Goal: Task Accomplishment & Management: Complete application form

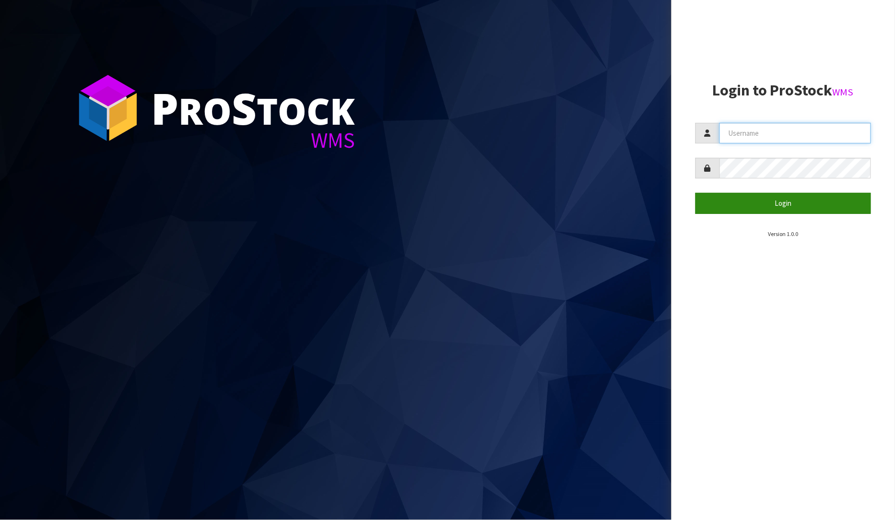
type input "[PERSON_NAME]"
click at [798, 199] on button "Login" at bounding box center [783, 203] width 176 height 21
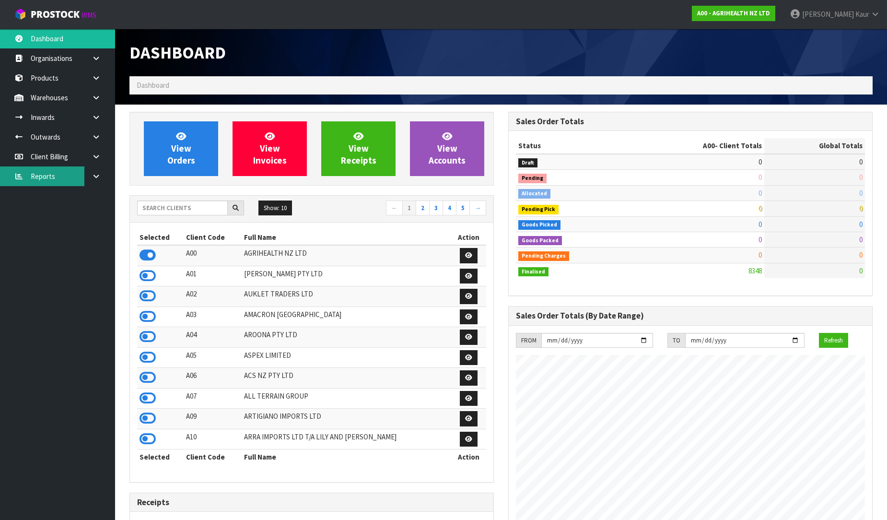
scroll to position [726, 379]
click at [90, 176] on link at bounding box center [99, 176] width 31 height 20
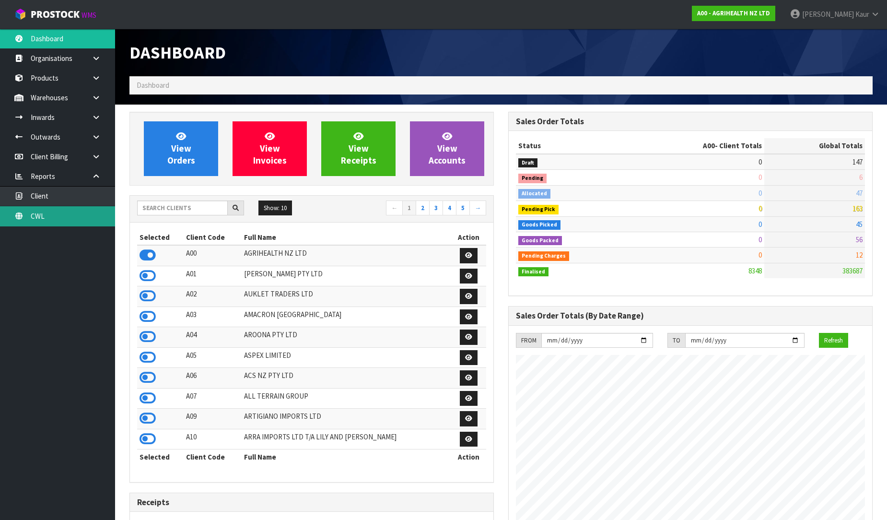
click at [70, 212] on link "CWL" at bounding box center [57, 216] width 115 height 20
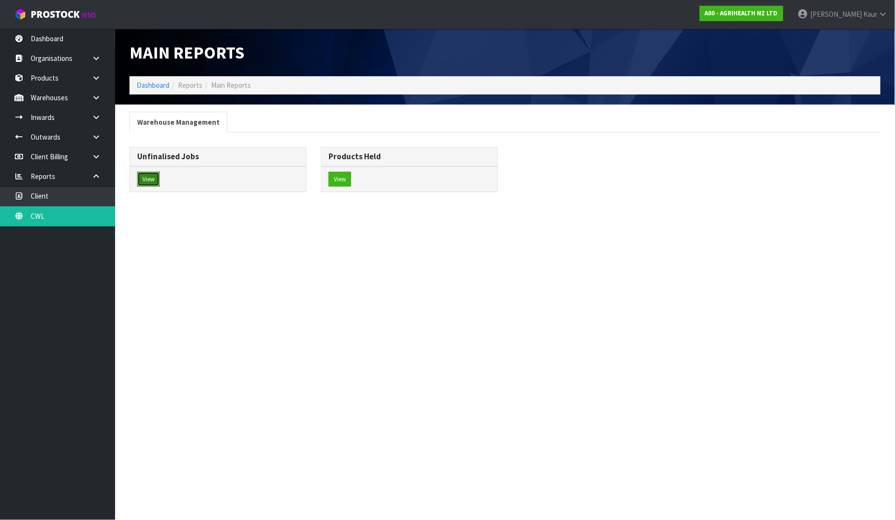
click at [152, 174] on button "View" at bounding box center [148, 179] width 23 height 15
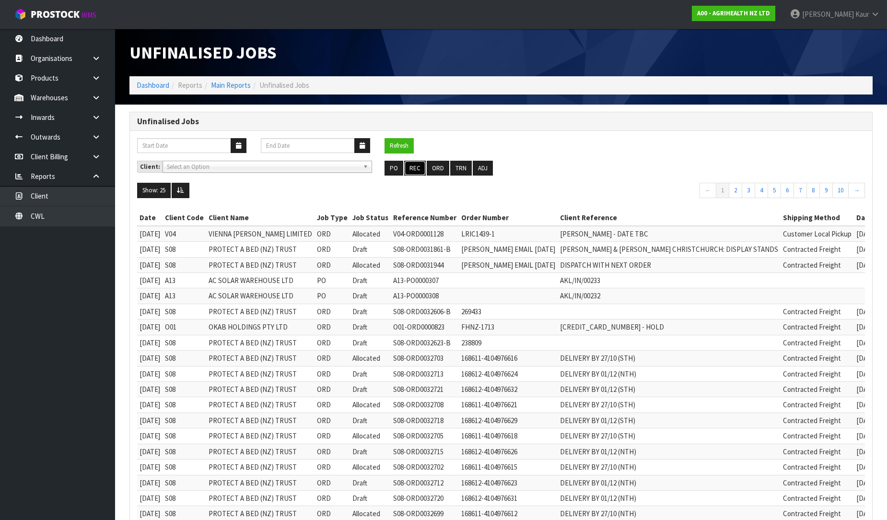
click at [419, 166] on button "REC" at bounding box center [415, 168] width 22 height 15
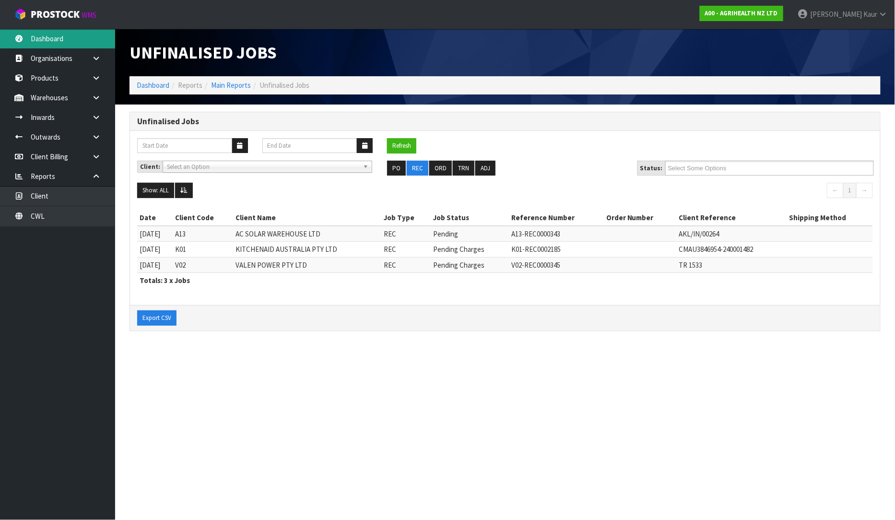
click at [85, 39] on link "Dashboard" at bounding box center [57, 39] width 115 height 20
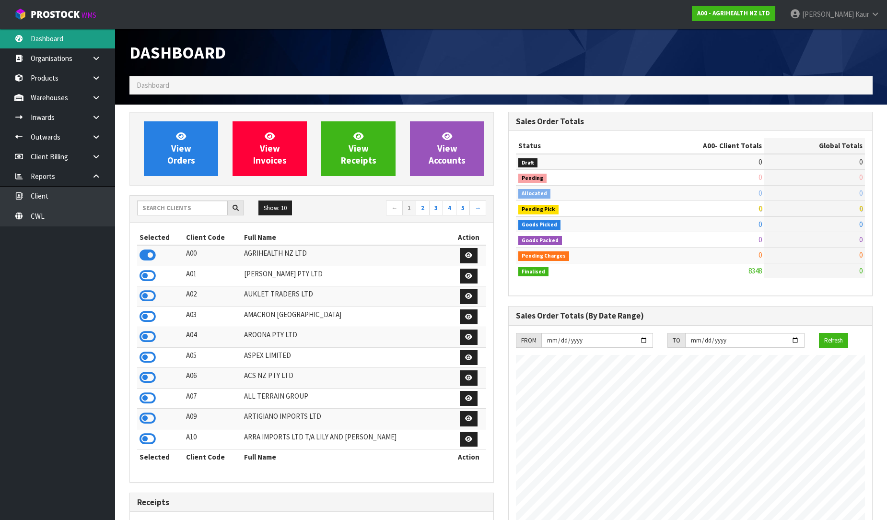
scroll to position [726, 379]
click at [169, 207] on input "text" at bounding box center [182, 207] width 91 height 15
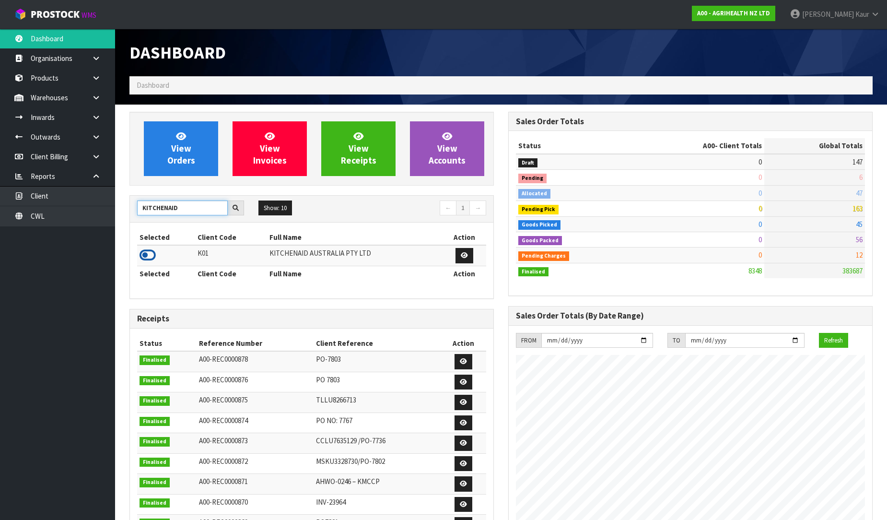
type input "KITCHENAID"
click at [147, 257] on icon at bounding box center [148, 255] width 16 height 14
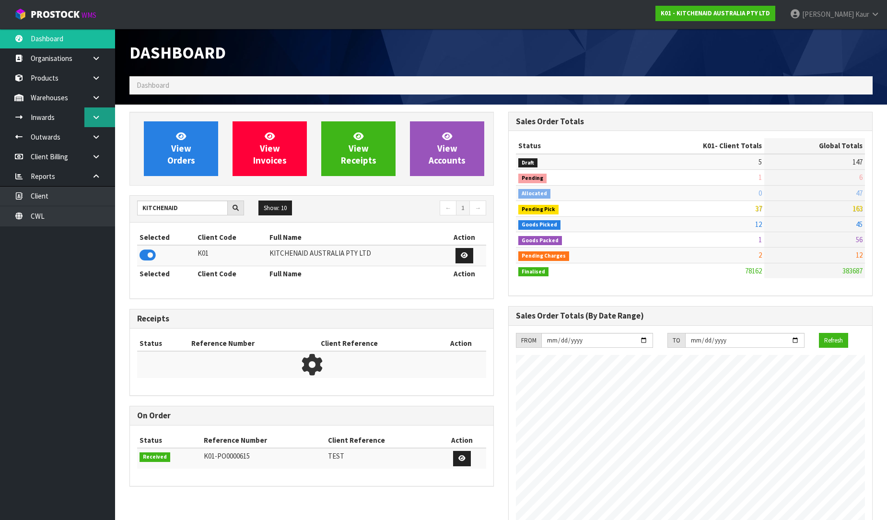
click at [93, 120] on icon at bounding box center [96, 117] width 9 height 7
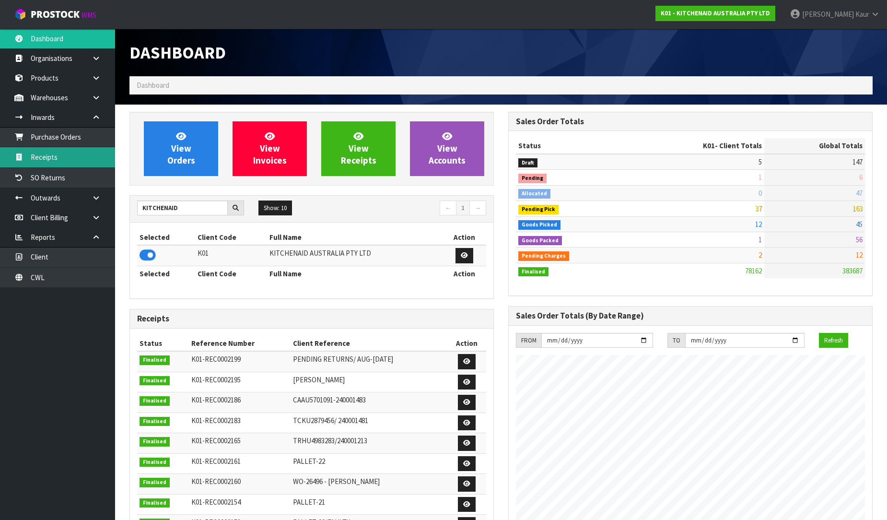
click at [58, 152] on link "Receipts" at bounding box center [57, 157] width 115 height 20
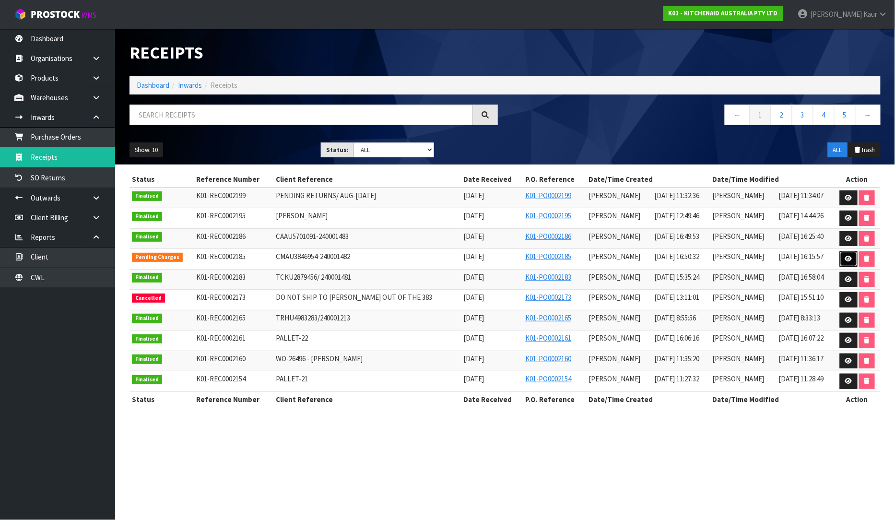
click at [849, 258] on icon at bounding box center [848, 259] width 7 height 6
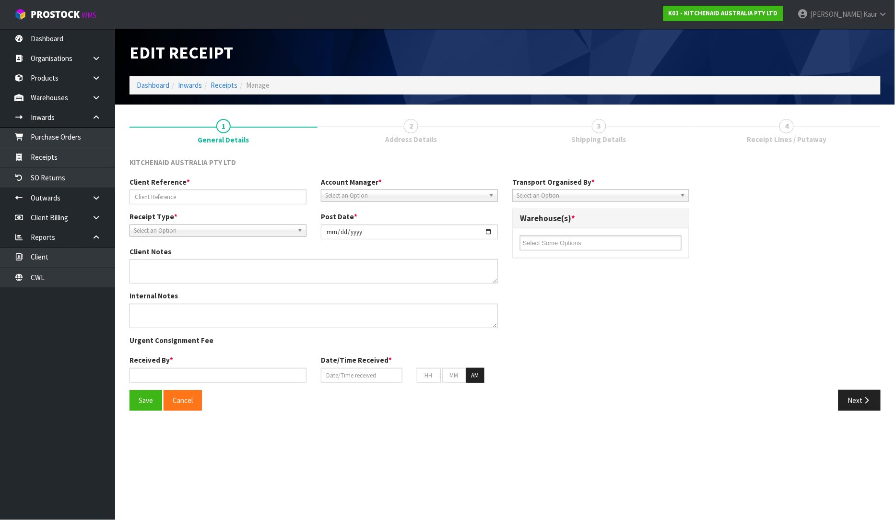
type input "CMAU3846954-240001482"
type input "[DATE]"
type textarea "VARIANCES 5KEK1071APT EXPECTED - 80 RECEIVED - 81 5KSB2072APL EXPECTED - 0 RECE…"
type input "[PERSON_NAME]"
type input "[DATE]"
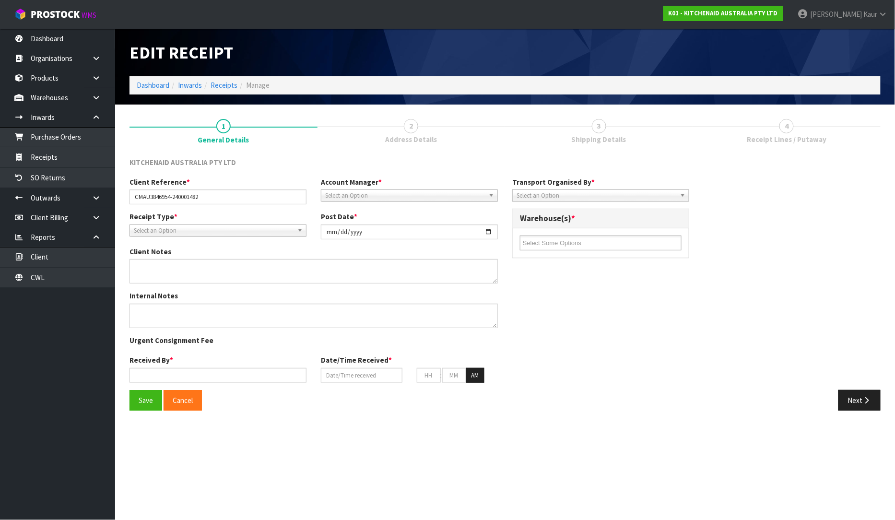
type input "04"
type input "50"
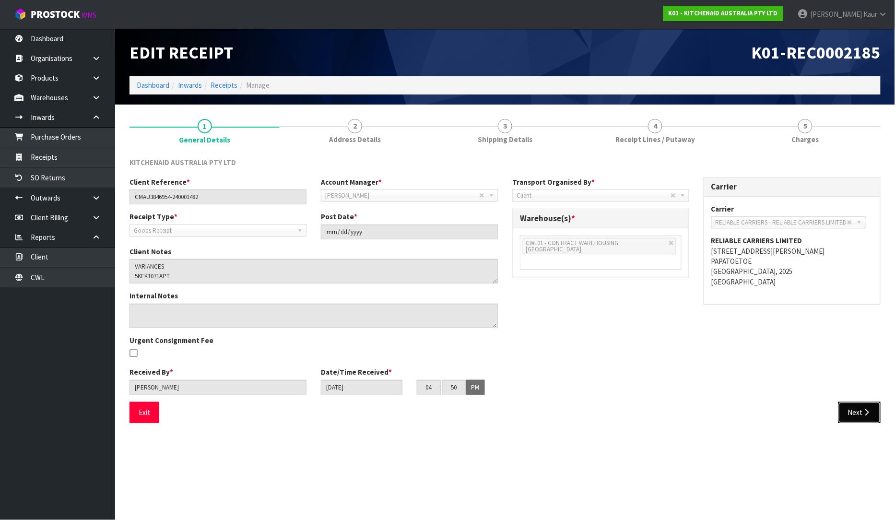
click at [857, 409] on button "Next" at bounding box center [859, 412] width 42 height 21
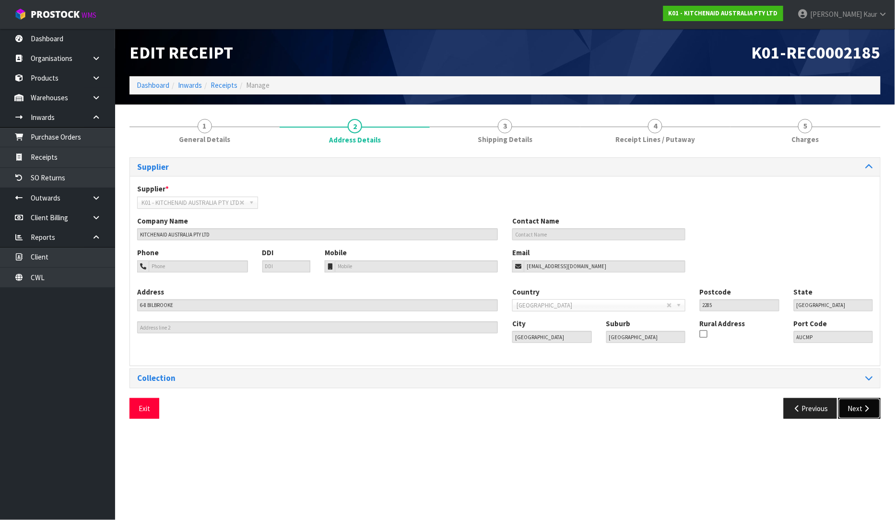
click at [858, 412] on button "Next" at bounding box center [859, 408] width 42 height 21
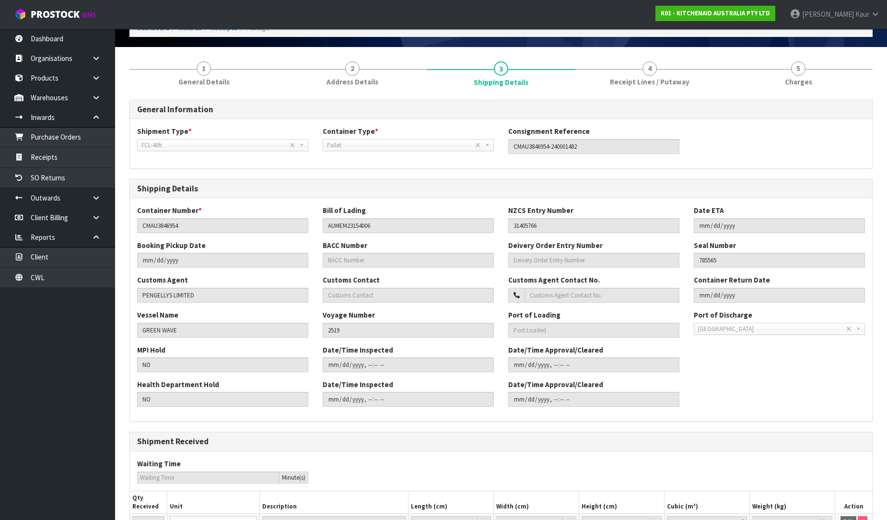
scroll to position [150, 0]
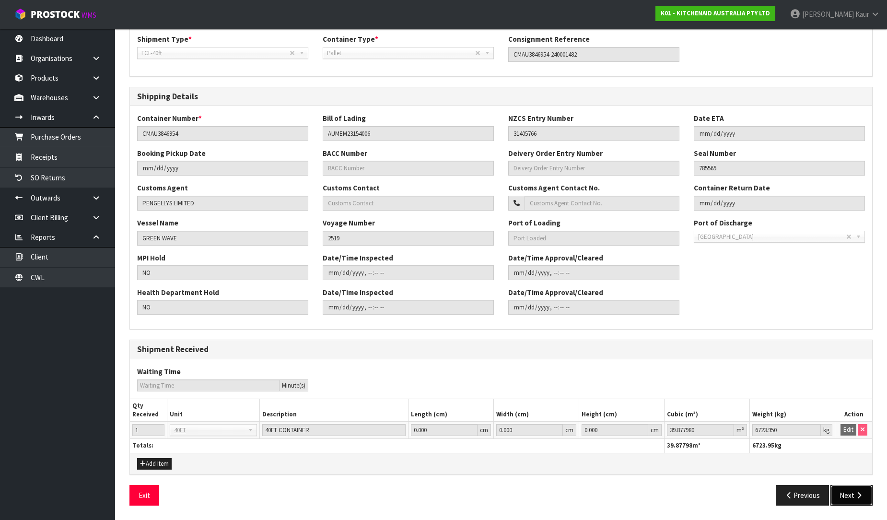
click at [857, 500] on button "Next" at bounding box center [851, 495] width 42 height 21
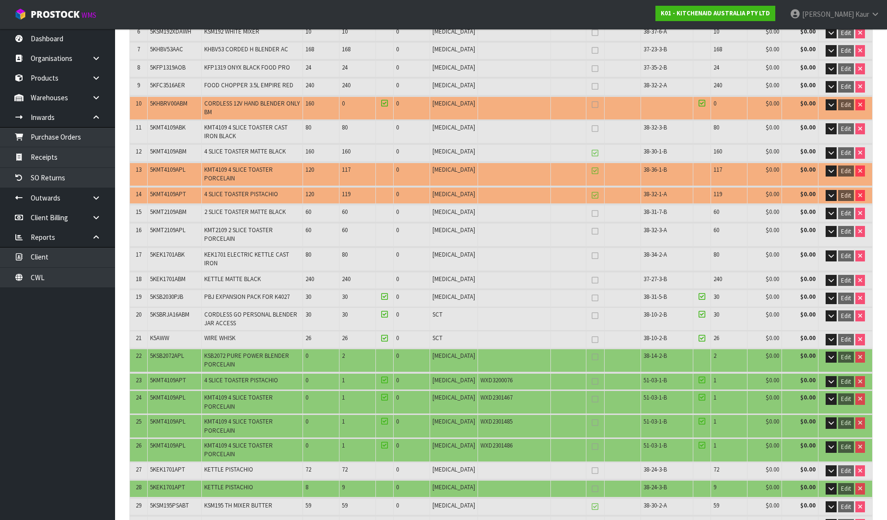
scroll to position [265, 0]
drag, startPoint x: 148, startPoint y: 491, endPoint x: 118, endPoint y: 513, distance: 37.3
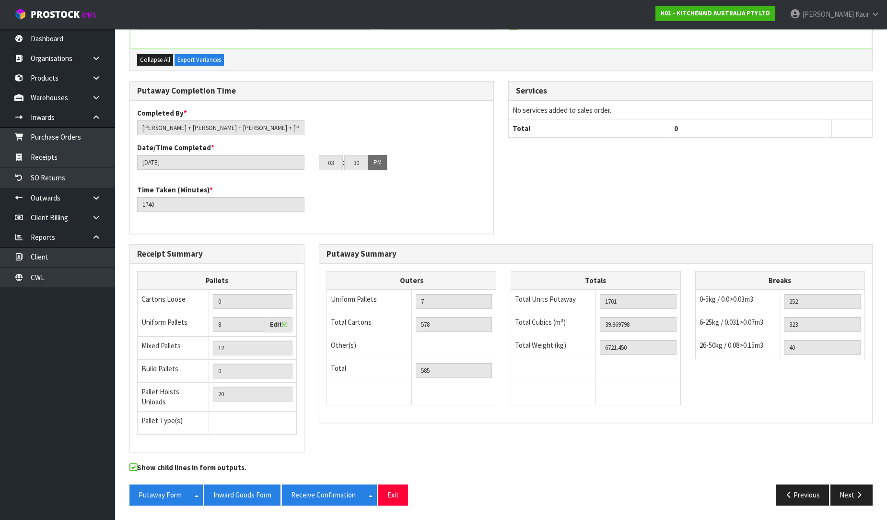
scroll to position [33965, 0]
drag, startPoint x: 144, startPoint y: 276, endPoint x: 894, endPoint y: 342, distance: 753.3
click at [144, 64] on span "Collapse All" at bounding box center [155, 60] width 30 height 8
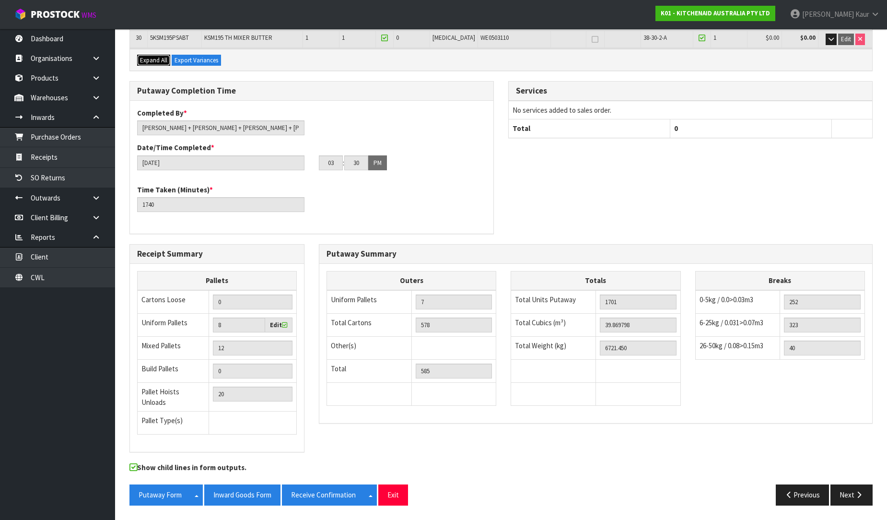
scroll to position [691, 0]
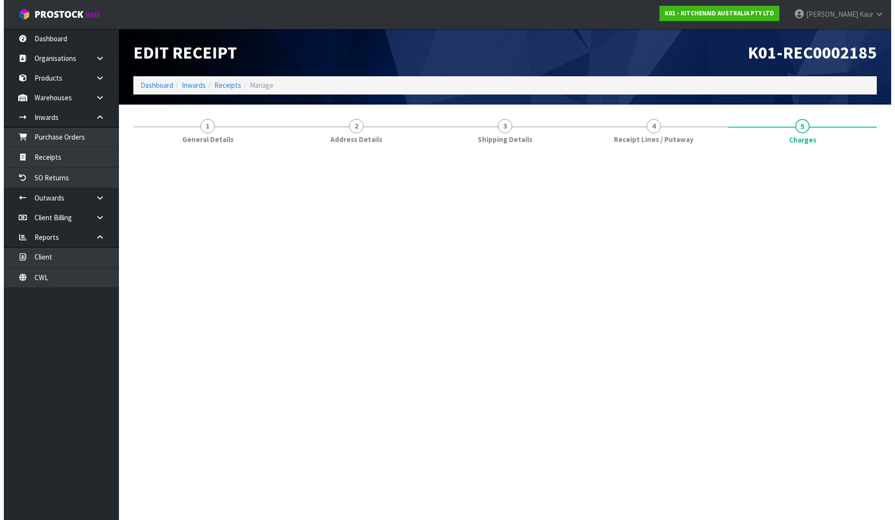
scroll to position [0, 0]
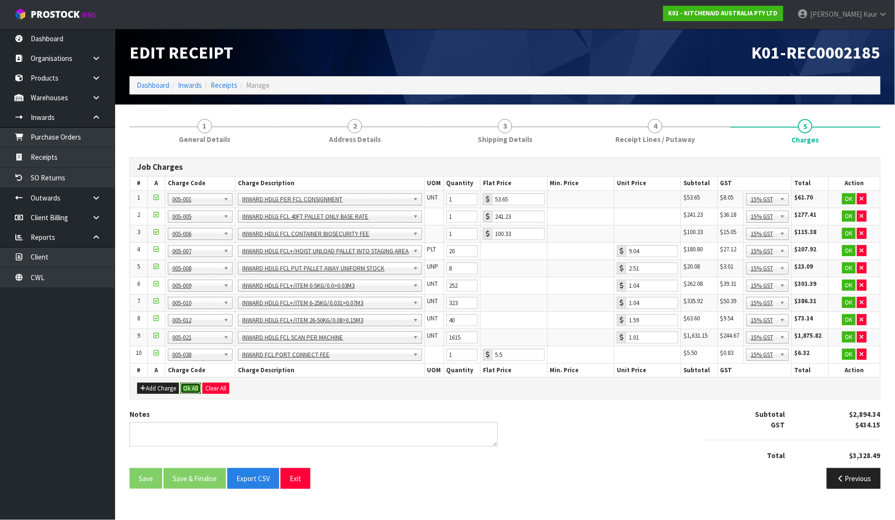
click at [194, 385] on button "Ok All" at bounding box center [190, 389] width 21 height 12
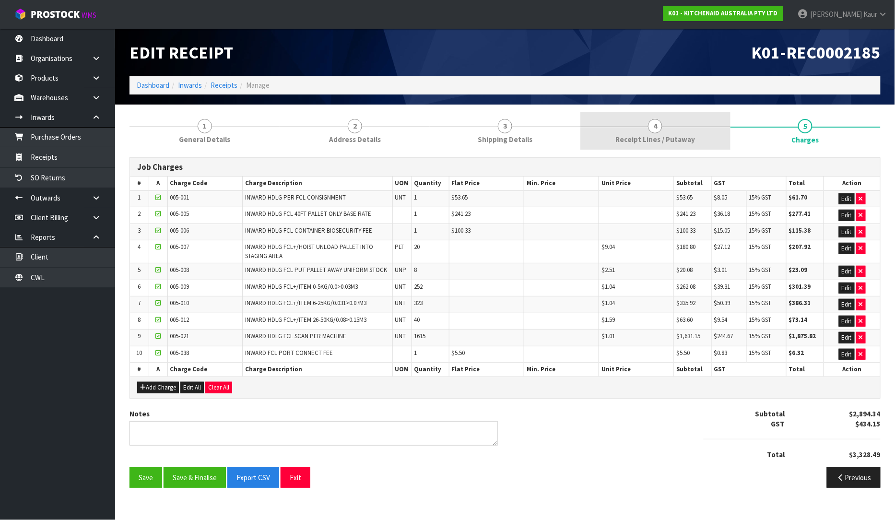
click at [659, 130] on span "4" at bounding box center [655, 126] width 14 height 14
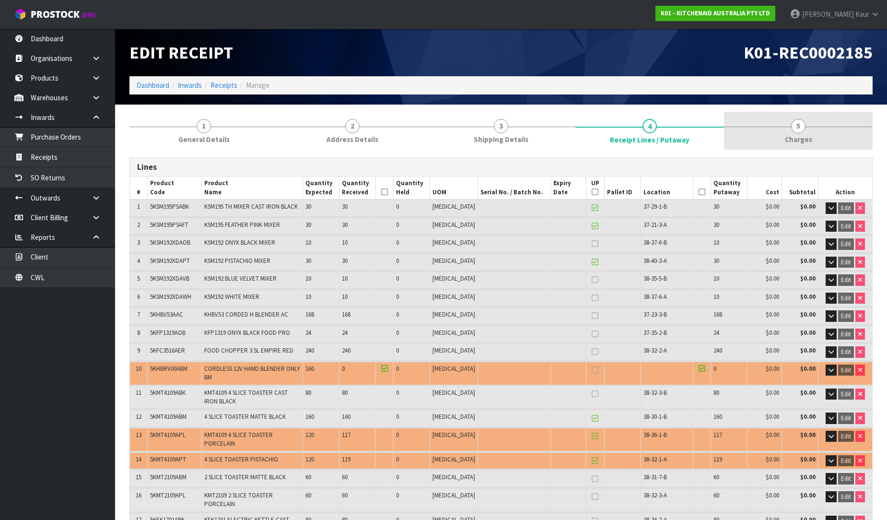
click at [803, 138] on span "Charges" at bounding box center [798, 139] width 27 height 10
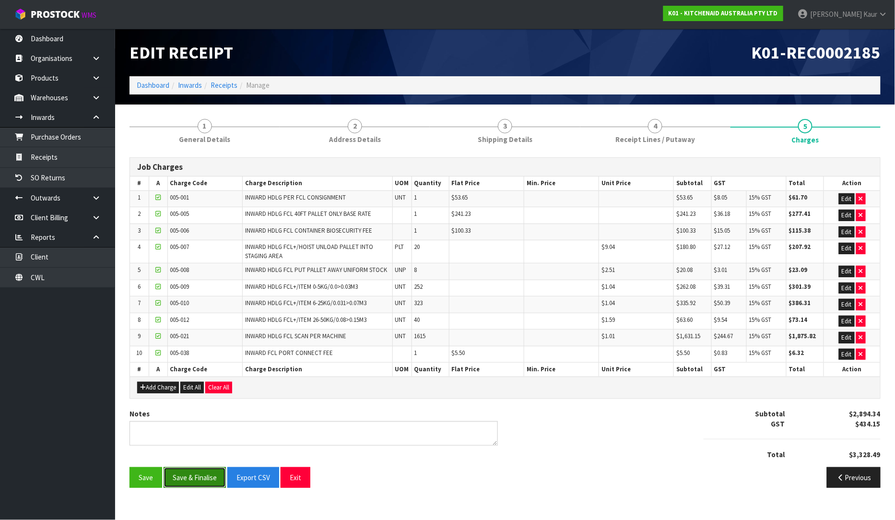
click at [182, 479] on button "Save & Finalise" at bounding box center [195, 477] width 62 height 21
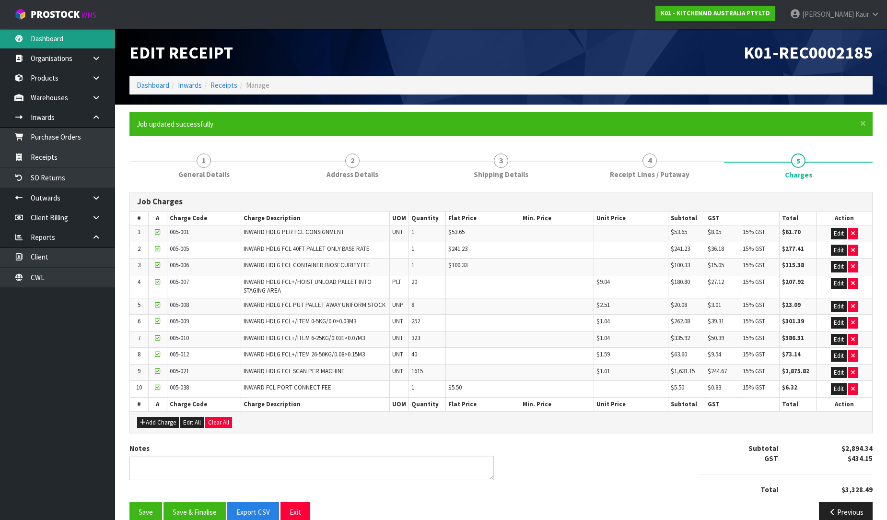
click at [83, 47] on link "Dashboard" at bounding box center [57, 39] width 115 height 20
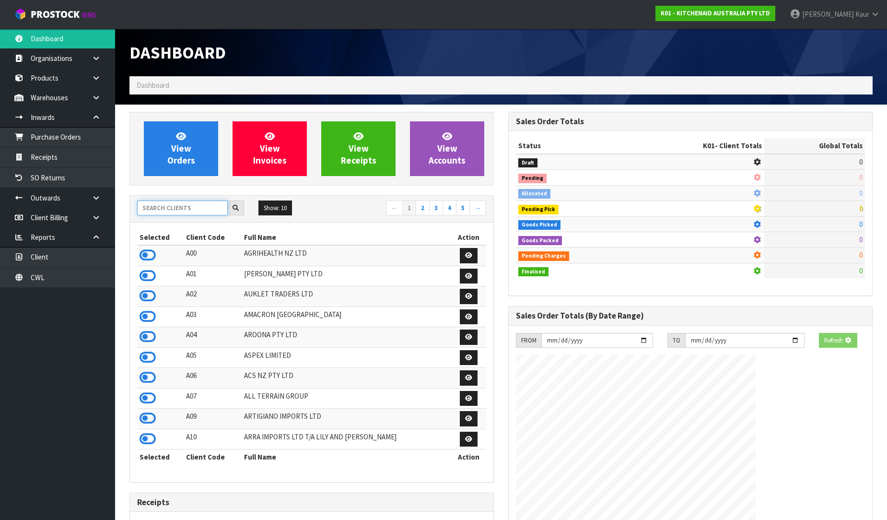
click at [181, 203] on input "text" at bounding box center [182, 207] width 91 height 15
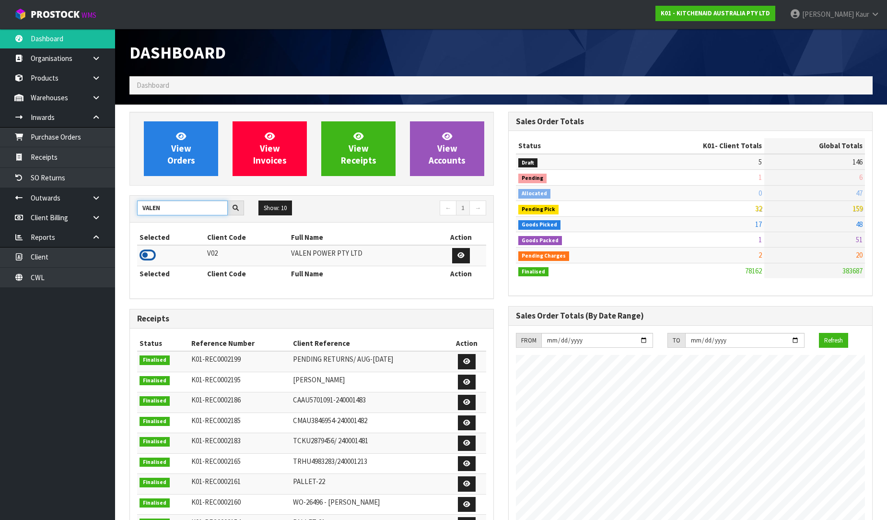
type input "VALEN"
click at [152, 256] on icon at bounding box center [148, 255] width 16 height 14
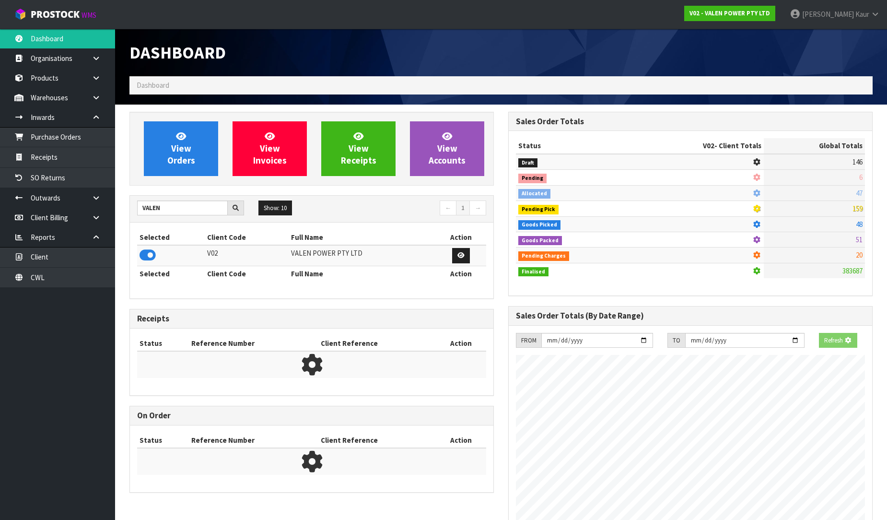
scroll to position [478892, 479111]
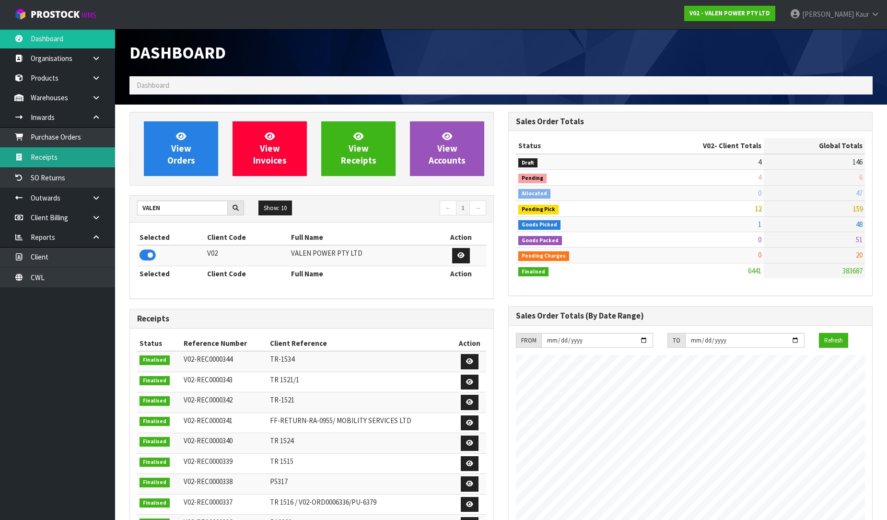
click at [90, 160] on link "Receipts" at bounding box center [57, 157] width 115 height 20
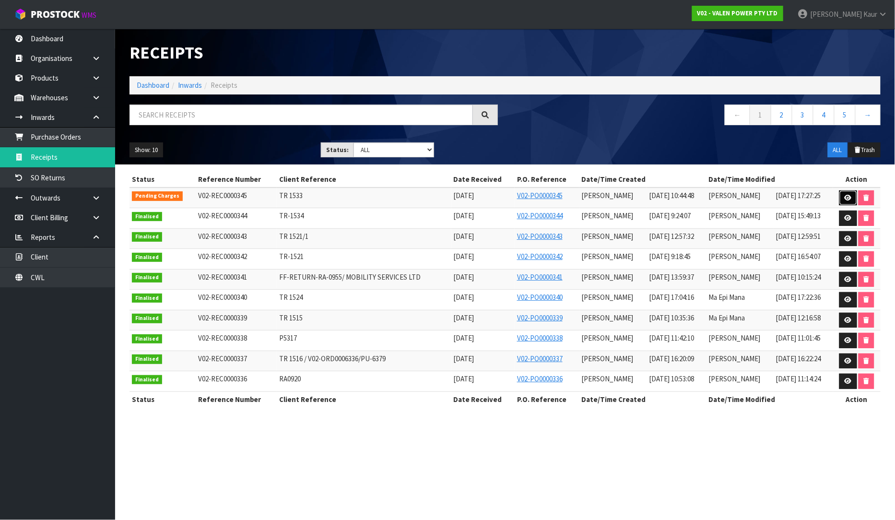
click at [849, 198] on icon at bounding box center [847, 198] width 7 height 6
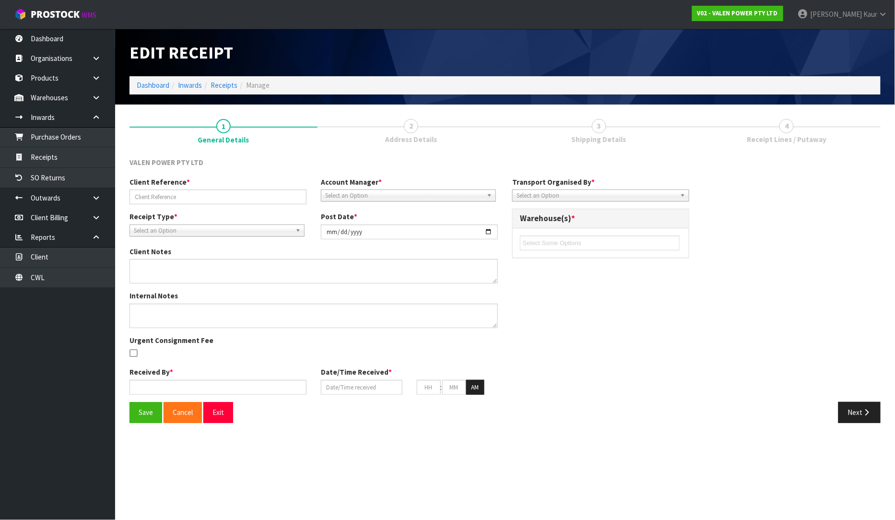
type input "TR 1533"
type input "[DATE]"
type input "[PERSON_NAME]"
type input "[DATE]"
type input "10"
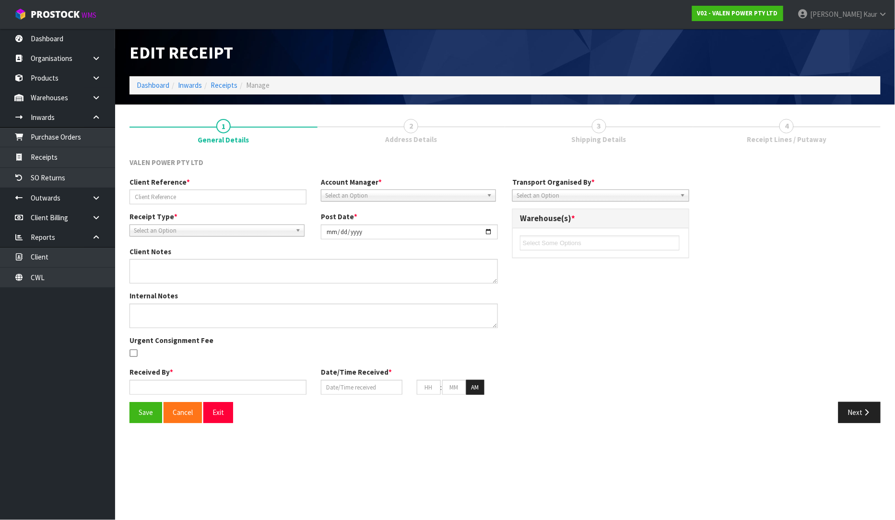
type input "44"
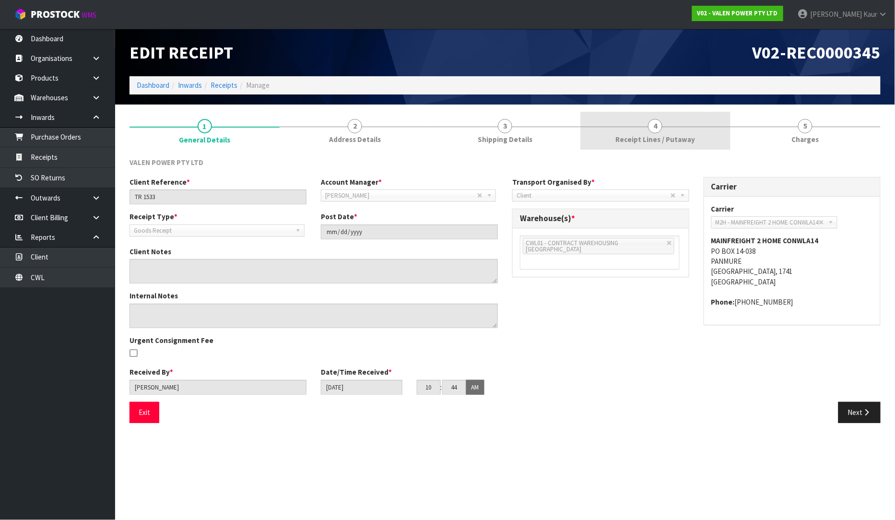
click at [653, 141] on span "Receipt Lines / Putaway" at bounding box center [655, 139] width 80 height 10
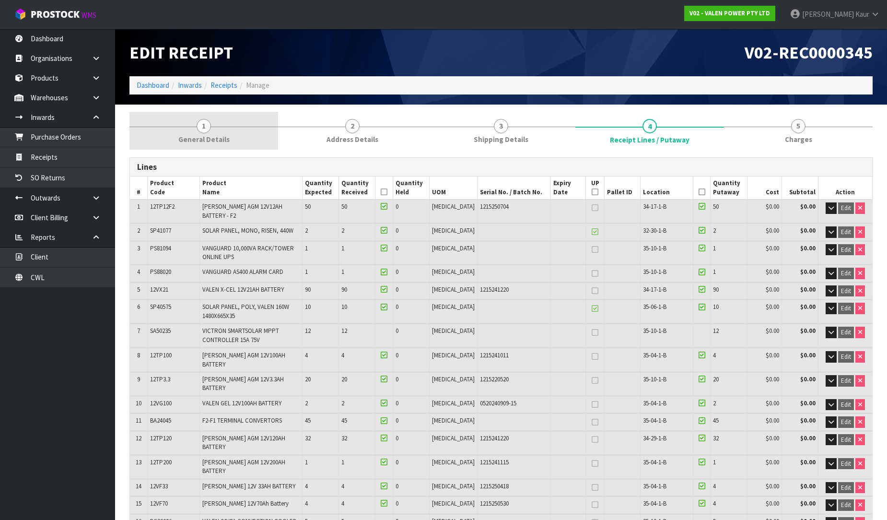
click at [220, 135] on span "General Details" at bounding box center [203, 139] width 51 height 10
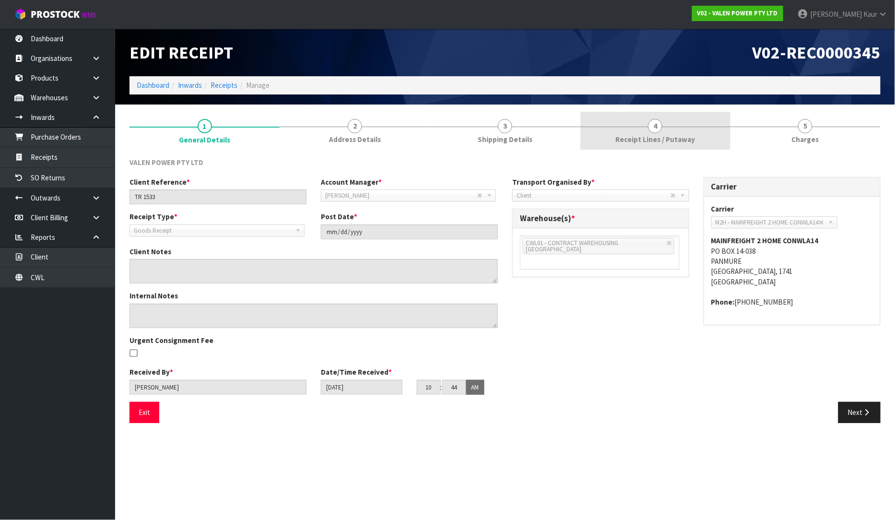
drag, startPoint x: 645, startPoint y: 131, endPoint x: 629, endPoint y: 372, distance: 241.7
click at [645, 131] on link "4 Receipt Lines / Putaway" at bounding box center [655, 131] width 150 height 38
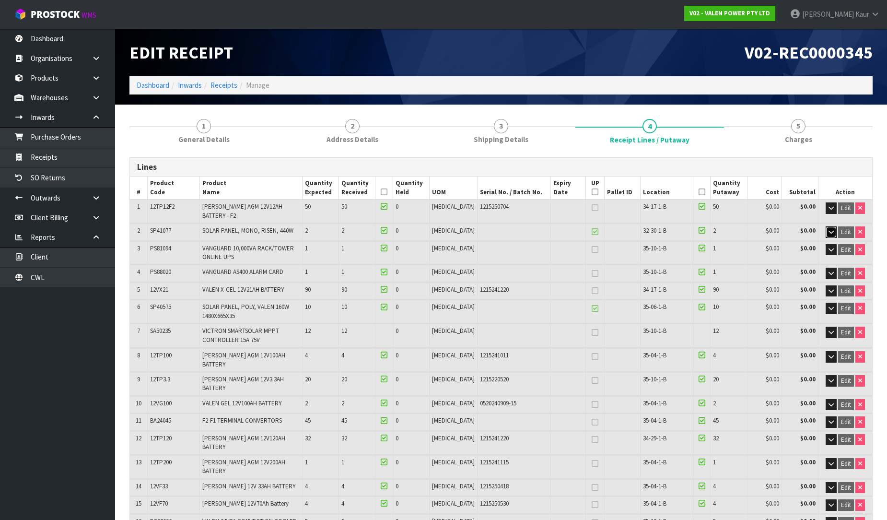
click at [829, 229] on icon "button" at bounding box center [831, 232] width 5 height 6
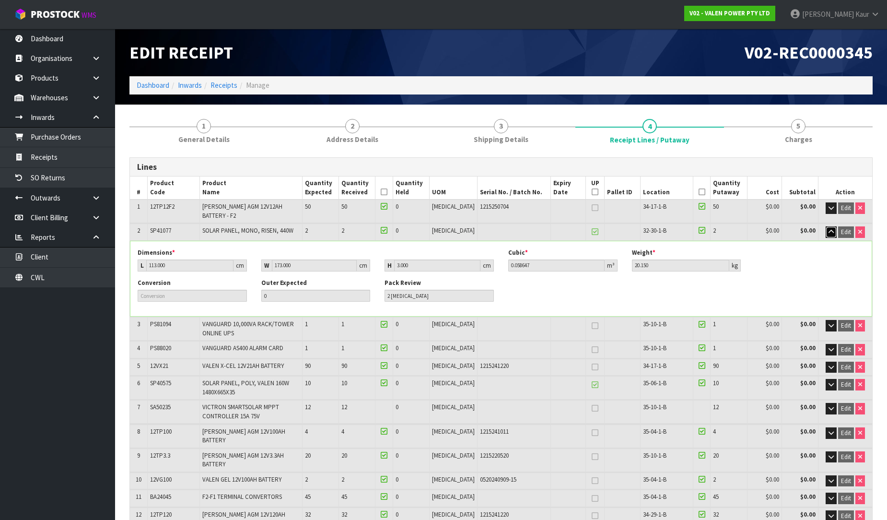
click at [829, 229] on icon "button" at bounding box center [831, 232] width 5 height 6
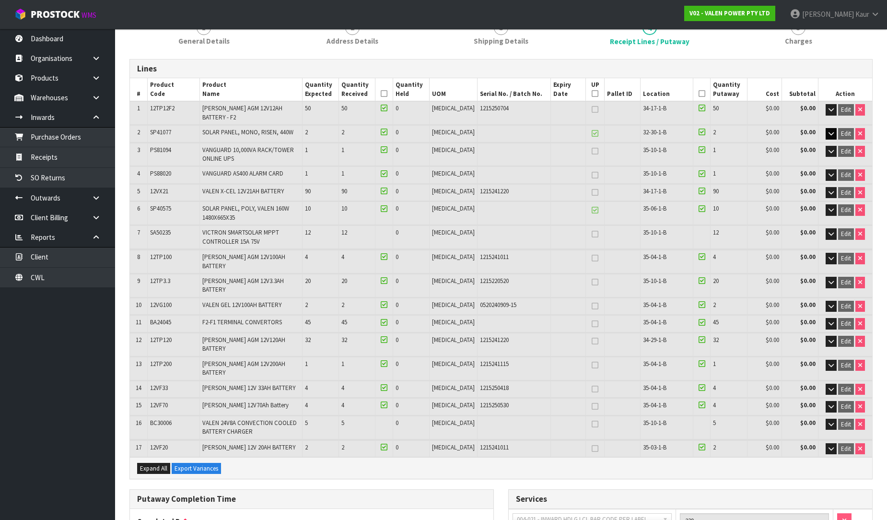
scroll to position [96, 0]
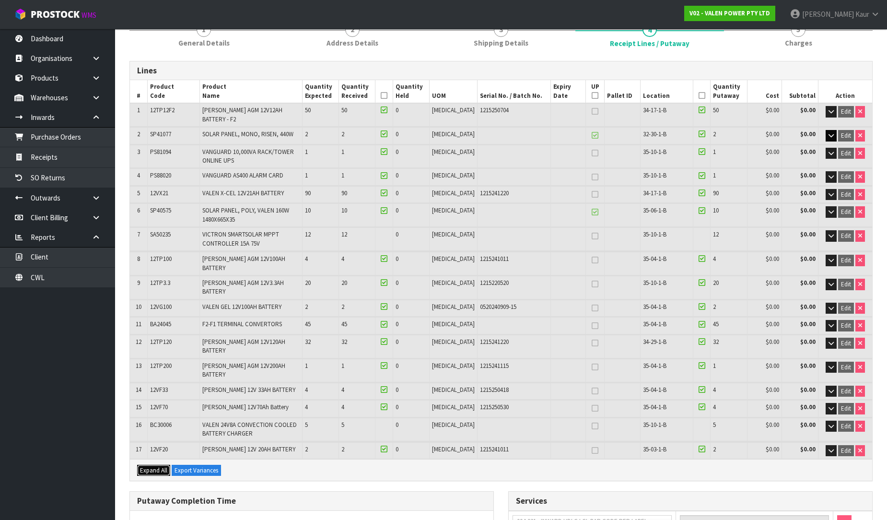
click at [160, 466] on span "Expand All" at bounding box center [153, 470] width 27 height 8
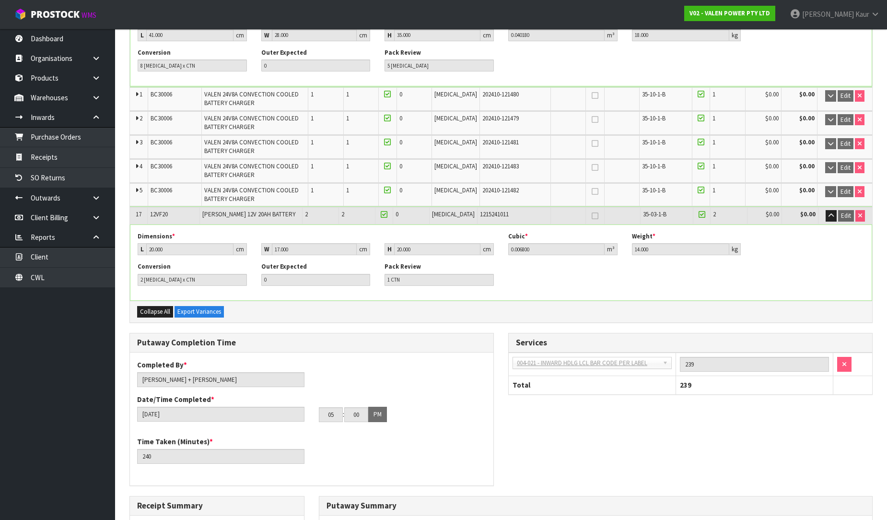
scroll to position [1955, 0]
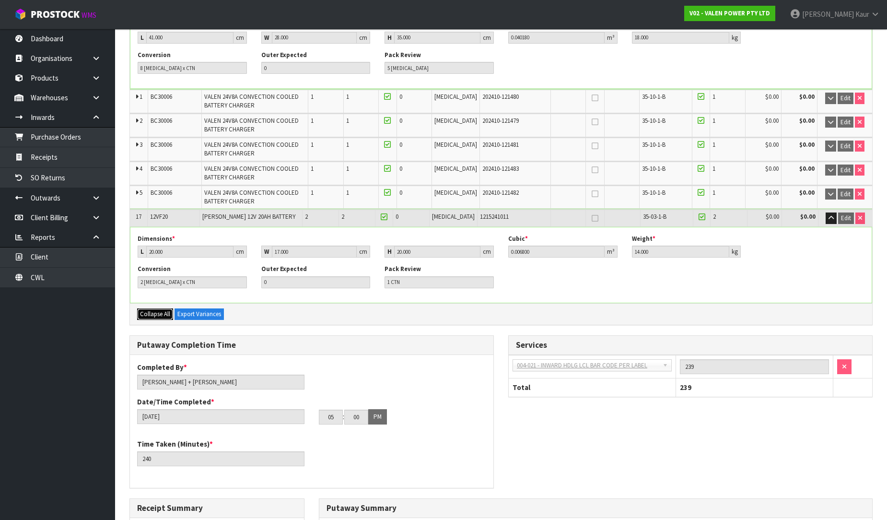
click at [141, 310] on span "Collapse All" at bounding box center [155, 314] width 30 height 8
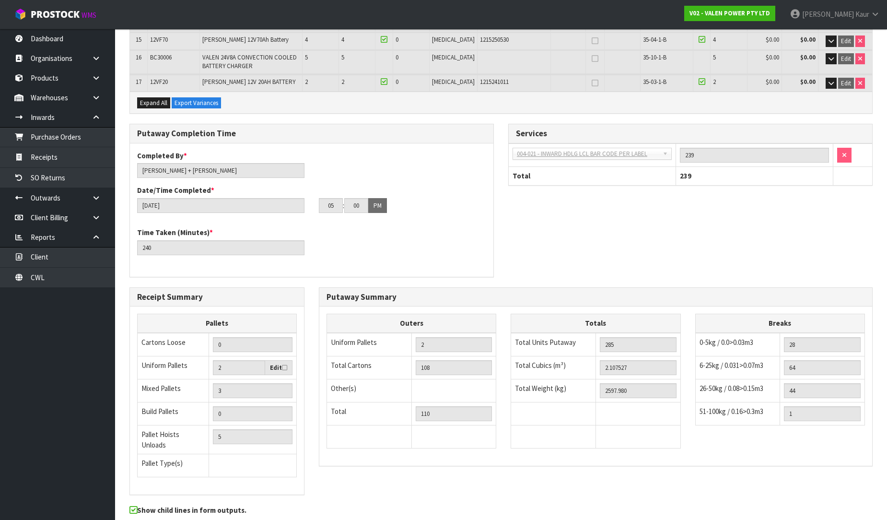
scroll to position [469, 0]
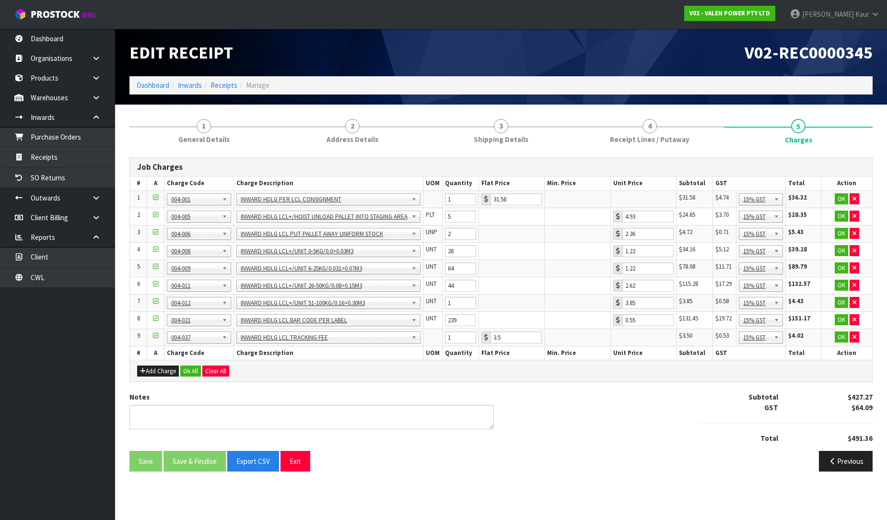
scroll to position [0, 0]
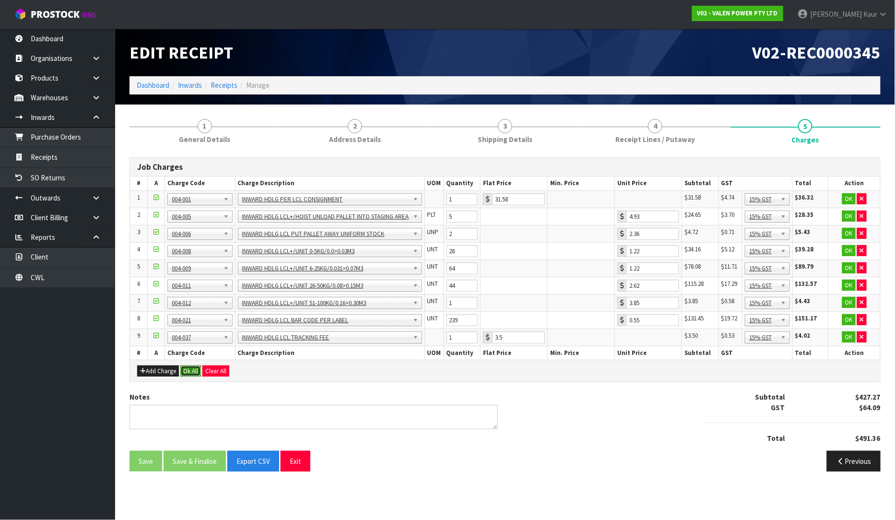
click at [190, 373] on button "Ok All" at bounding box center [190, 371] width 21 height 12
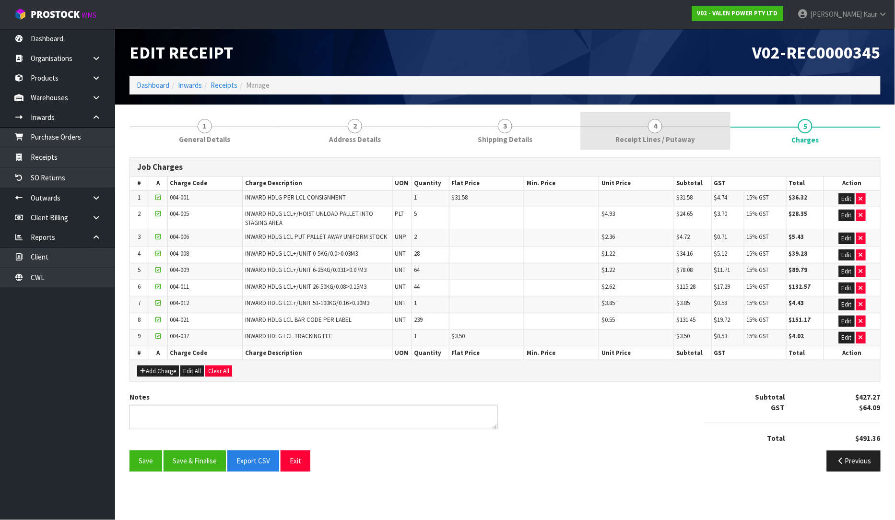
click at [651, 136] on span "Receipt Lines / Putaway" at bounding box center [655, 139] width 80 height 10
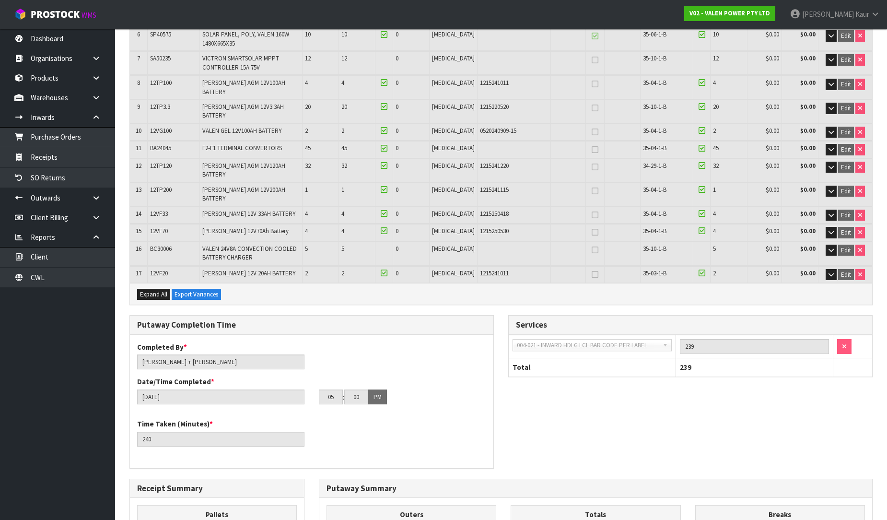
scroll to position [266, 0]
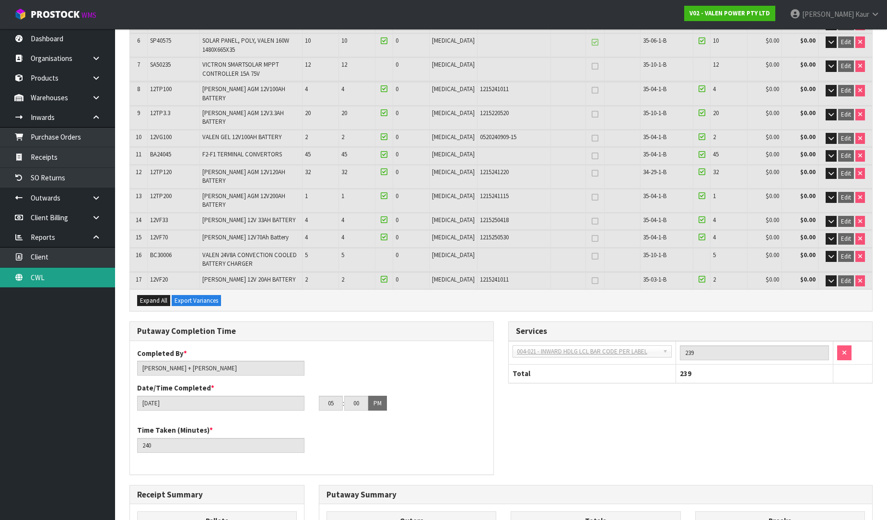
click at [25, 273] on link "CWL" at bounding box center [57, 278] width 115 height 20
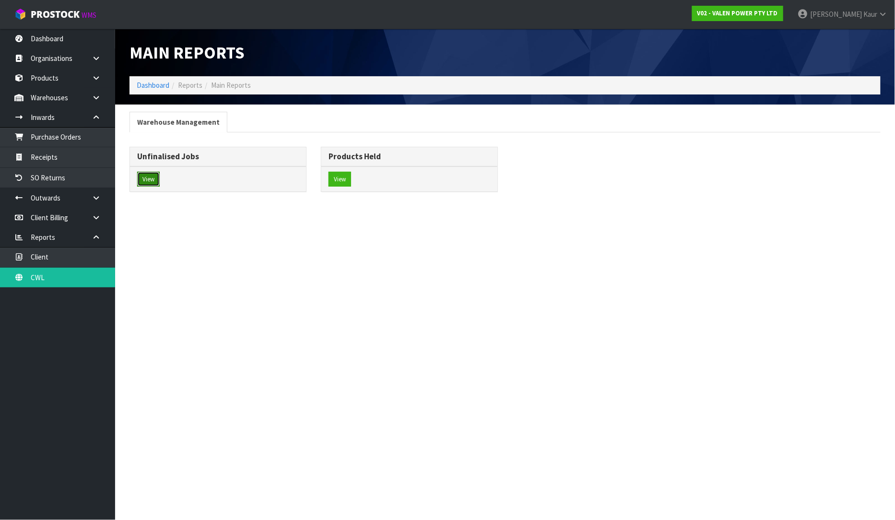
click at [159, 181] on button "View" at bounding box center [148, 179] width 23 height 15
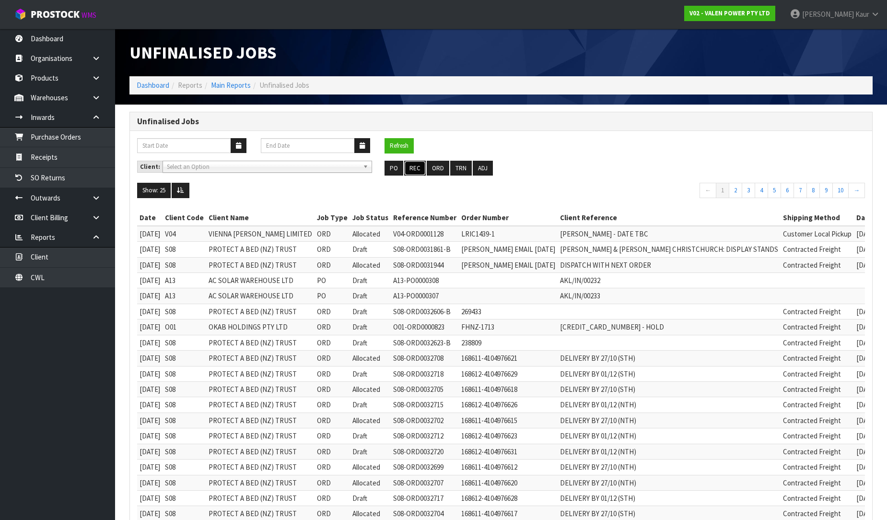
click at [410, 167] on button "REC" at bounding box center [415, 168] width 22 height 15
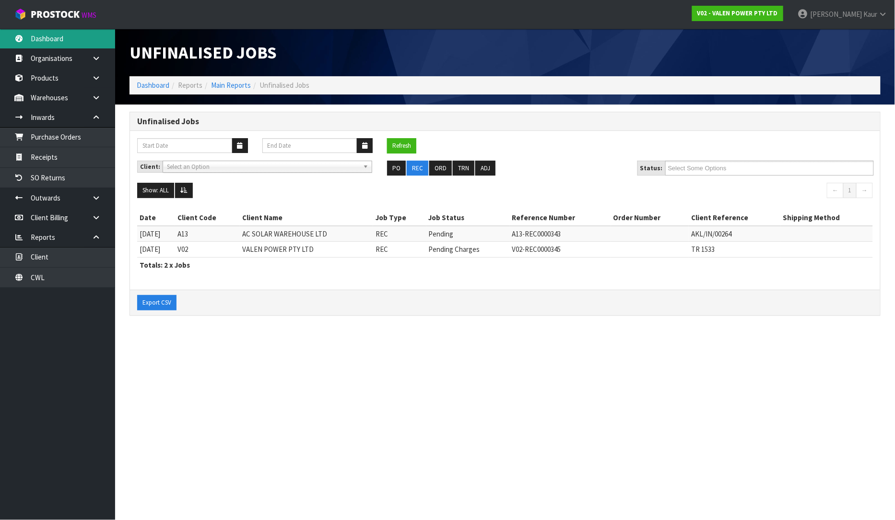
click at [54, 36] on link "Dashboard" at bounding box center [57, 39] width 115 height 20
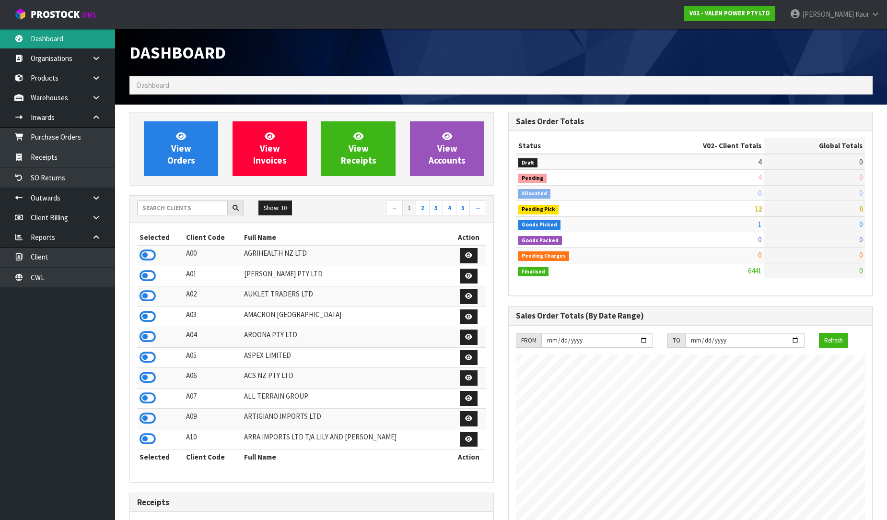
scroll to position [747, 379]
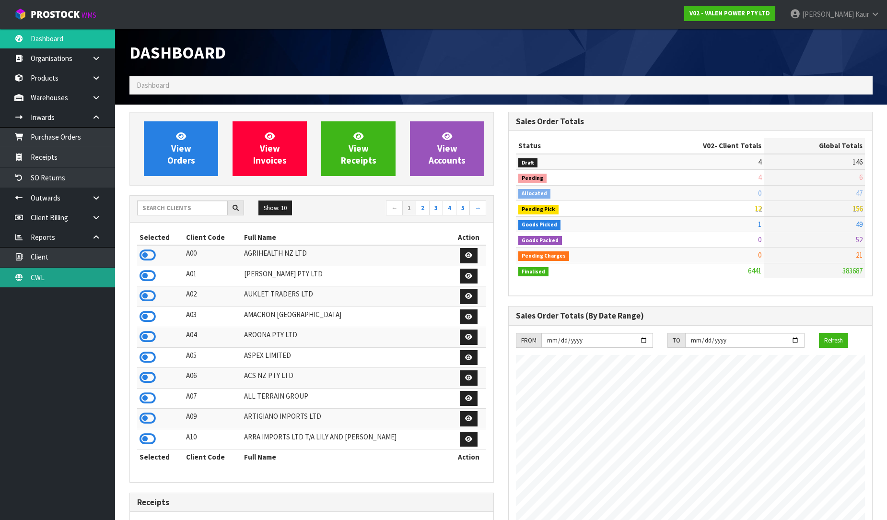
click at [56, 275] on link "CWL" at bounding box center [57, 278] width 115 height 20
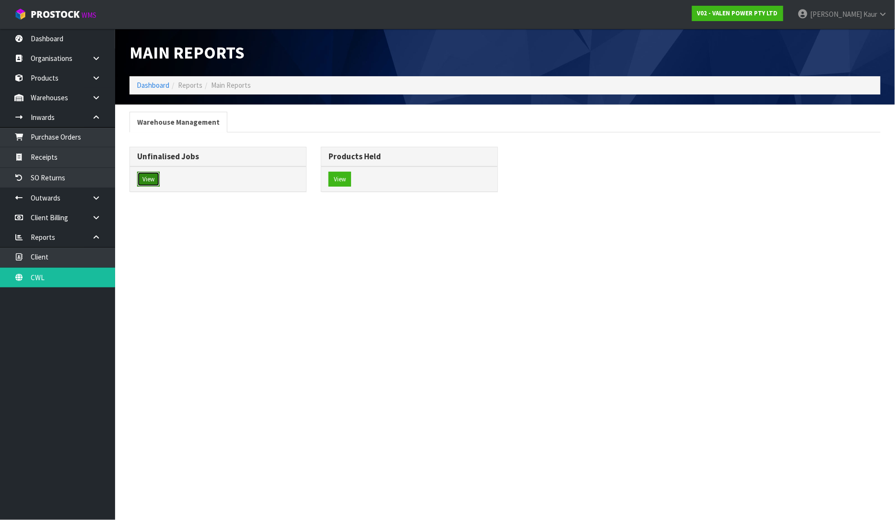
click at [146, 176] on button "View" at bounding box center [148, 179] width 23 height 15
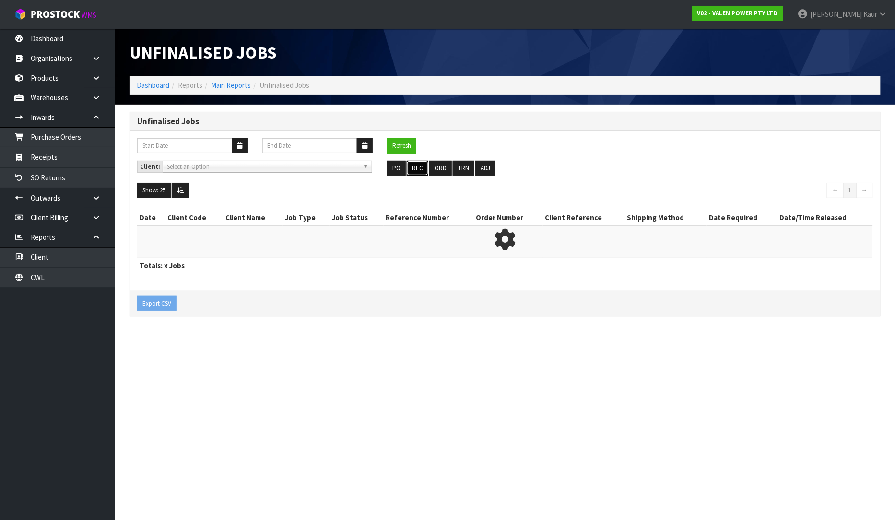
click at [414, 166] on button "REC" at bounding box center [418, 168] width 22 height 15
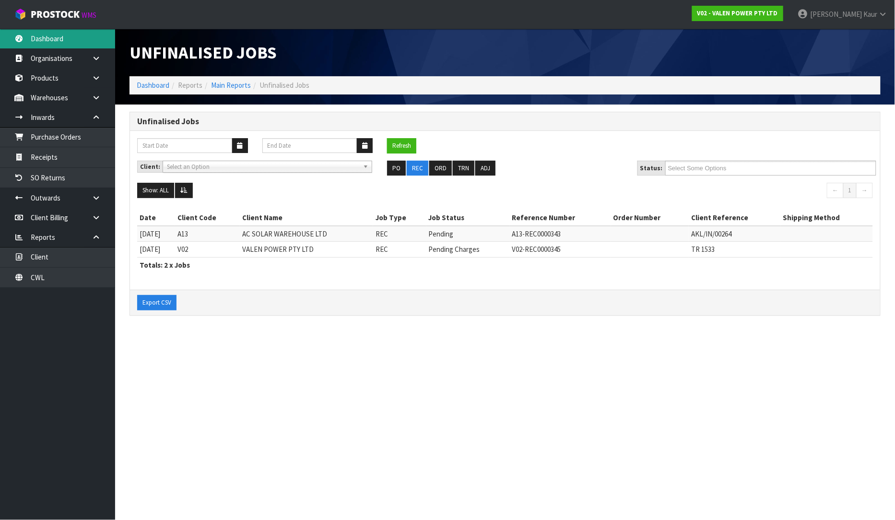
click at [64, 33] on link "Dashboard" at bounding box center [57, 39] width 115 height 20
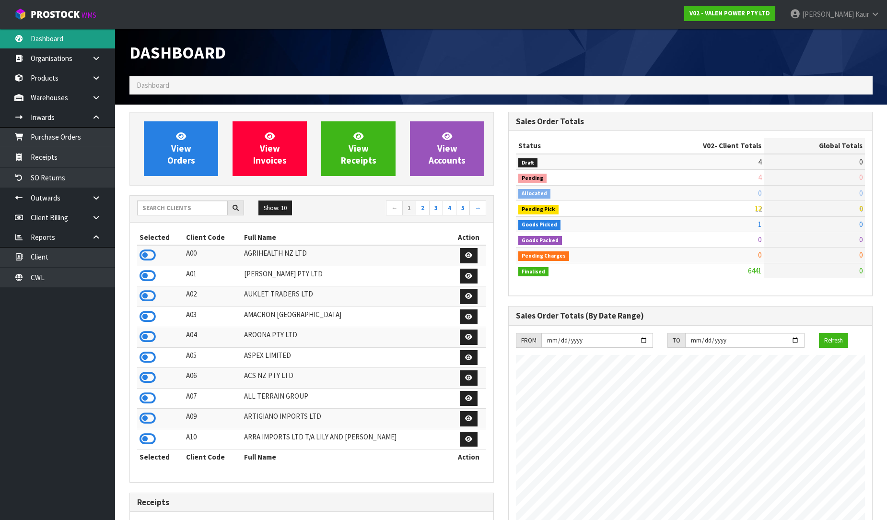
scroll to position [747, 379]
click at [167, 208] on input "text" at bounding box center [182, 207] width 91 height 15
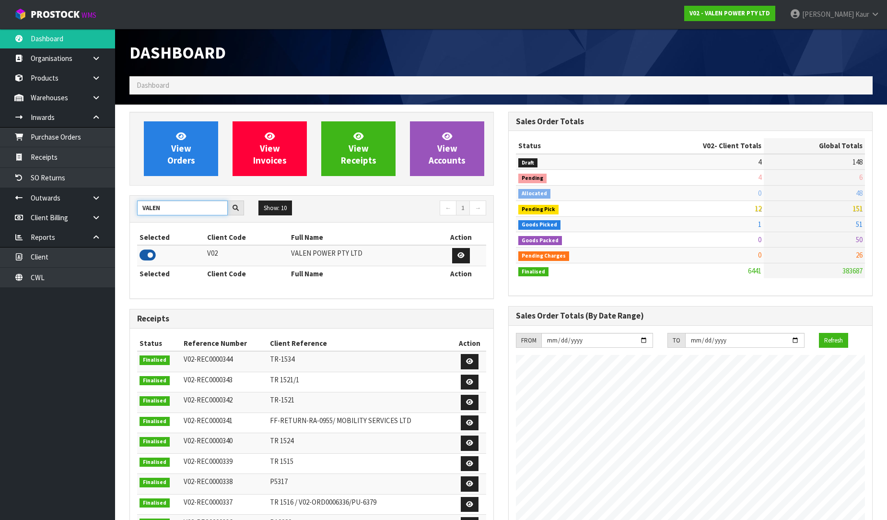
type input "VALEN"
click at [151, 252] on icon at bounding box center [148, 255] width 16 height 14
click at [54, 154] on link "Receipts" at bounding box center [57, 157] width 115 height 20
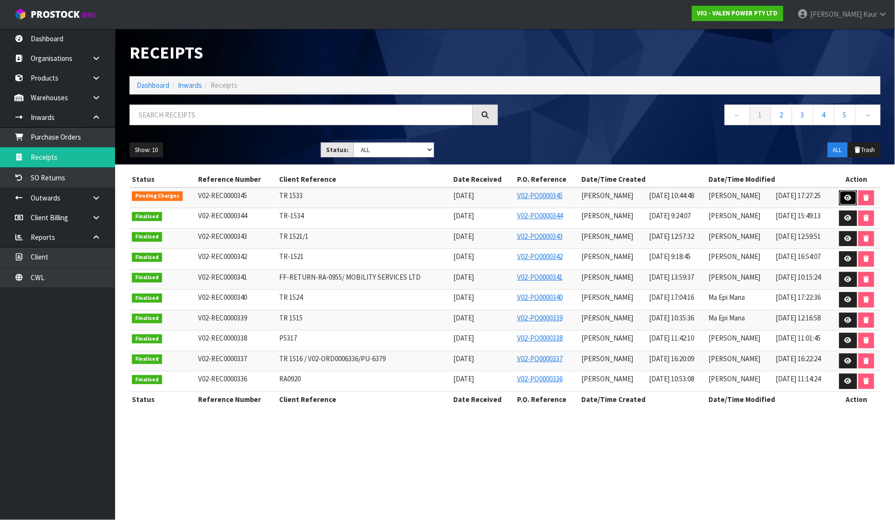
click at [844, 201] on link at bounding box center [848, 197] width 18 height 15
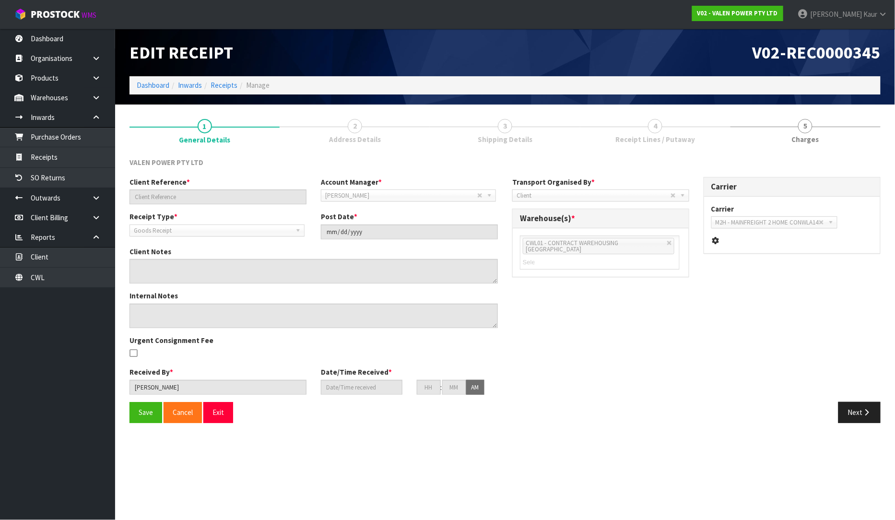
type input "TR 1533"
type input "[DATE]"
type input "[PERSON_NAME]"
type input "[DATE]"
type input "10"
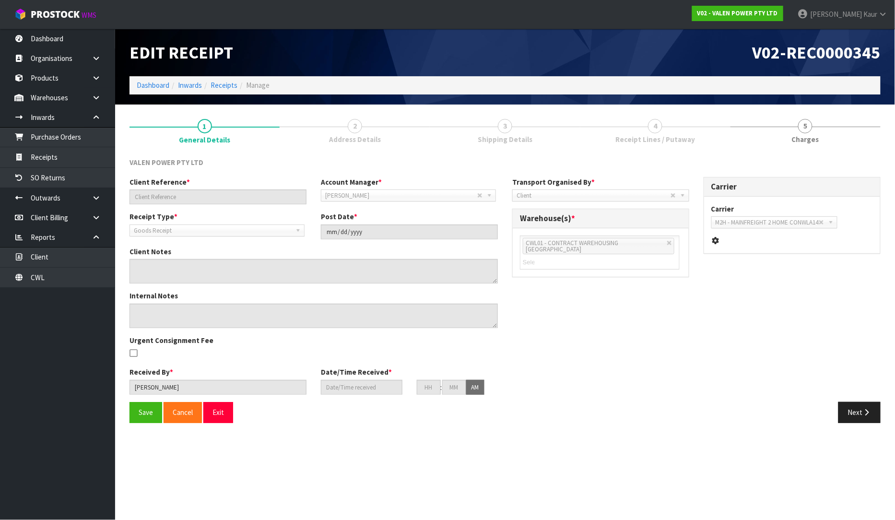
type input "44"
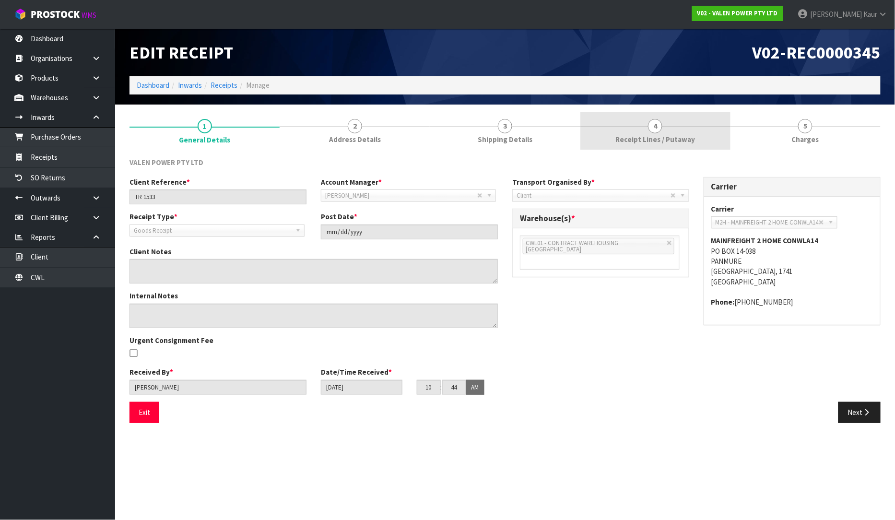
click at [656, 140] on span "Receipt Lines / Putaway" at bounding box center [655, 139] width 80 height 10
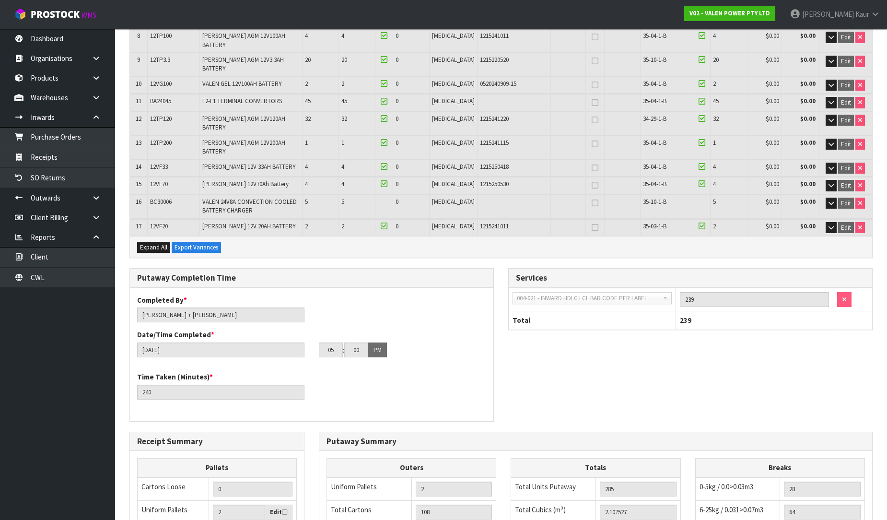
scroll to position [469, 0]
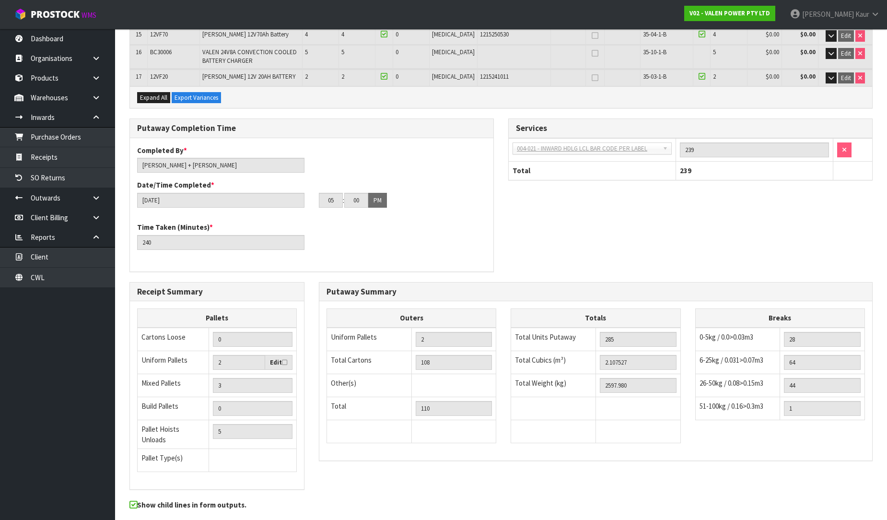
drag, startPoint x: 316, startPoint y: 492, endPoint x: 735, endPoint y: 20, distance: 630.4
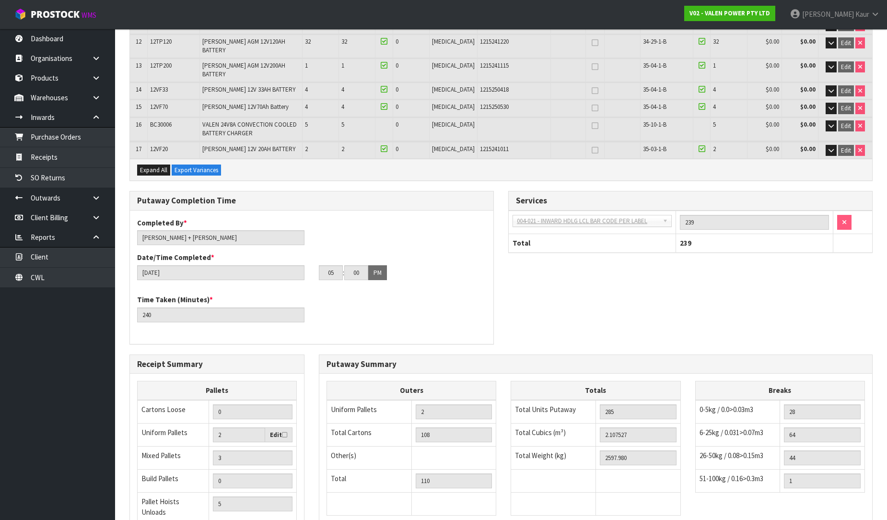
scroll to position [203, 0]
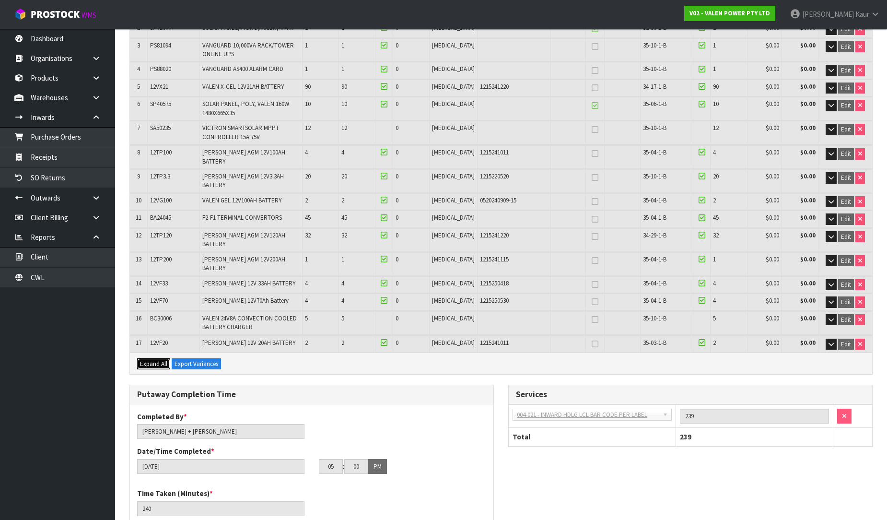
click at [147, 360] on span "Expand All" at bounding box center [153, 364] width 27 height 8
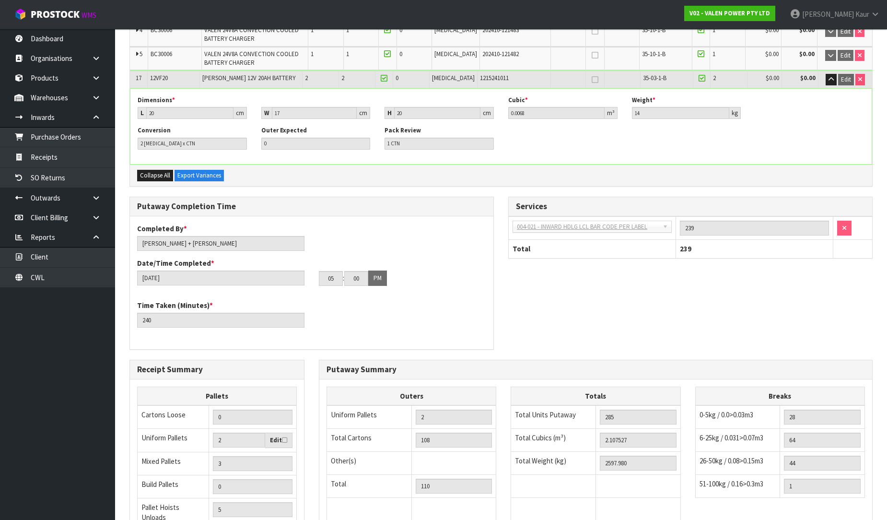
scroll to position [2168, 0]
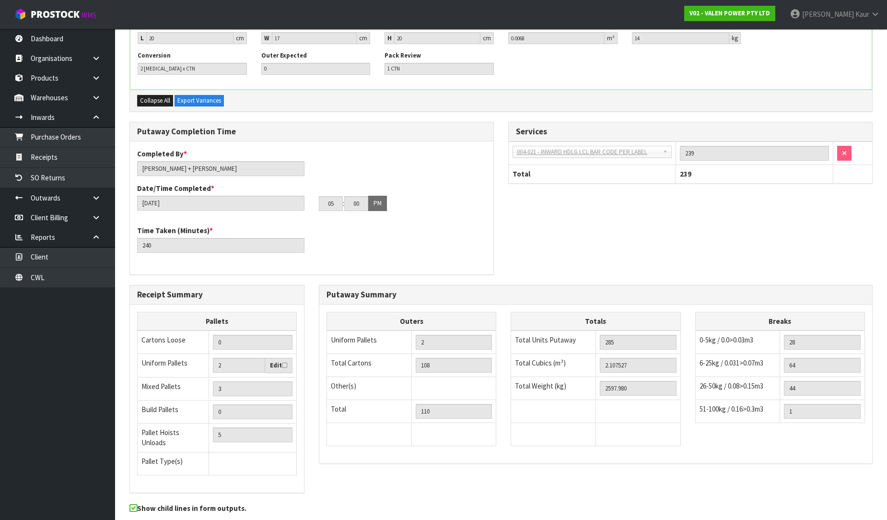
drag, startPoint x: 846, startPoint y: 491, endPoint x: 354, endPoint y: 396, distance: 501.0
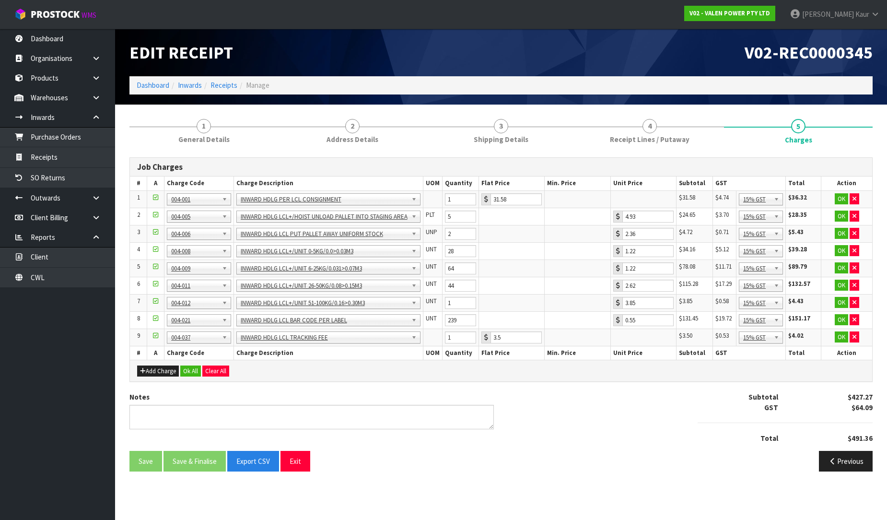
scroll to position [0, 0]
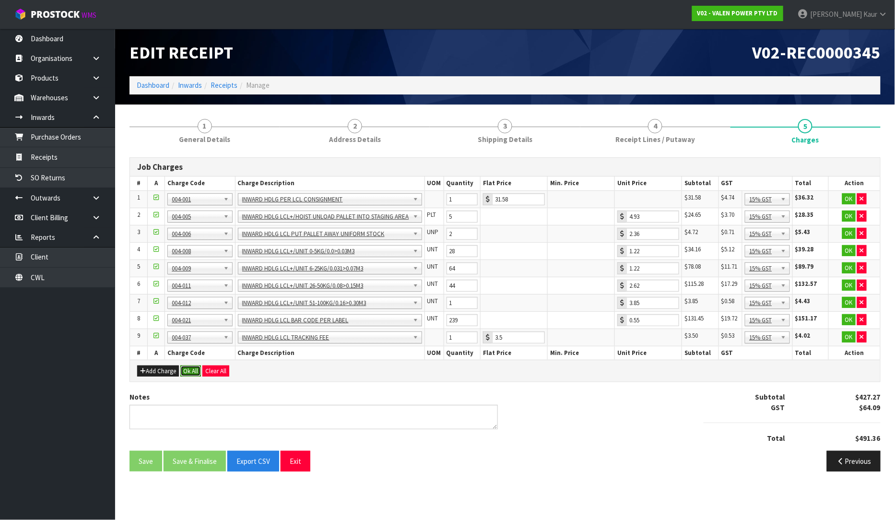
click at [187, 371] on button "Ok All" at bounding box center [190, 371] width 21 height 12
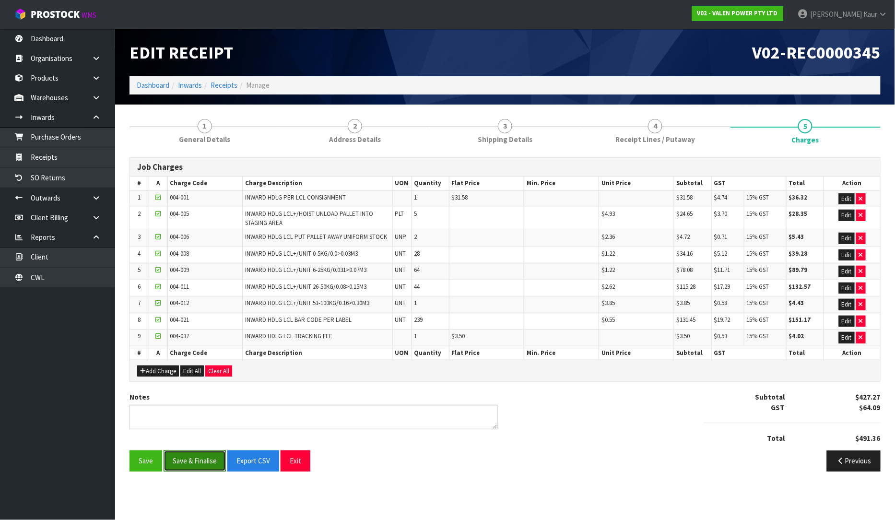
click at [188, 459] on button "Save & Finalise" at bounding box center [195, 460] width 62 height 21
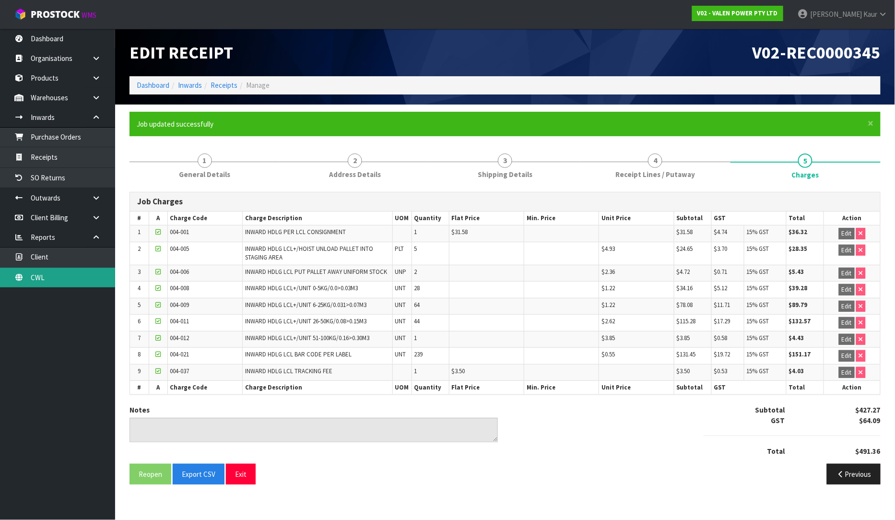
click at [63, 275] on link "CWL" at bounding box center [57, 278] width 115 height 20
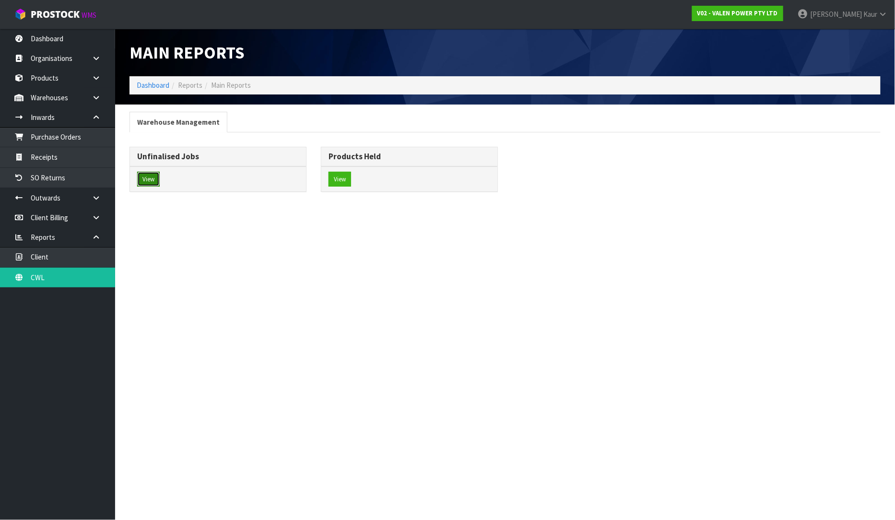
click at [147, 183] on button "View" at bounding box center [148, 179] width 23 height 15
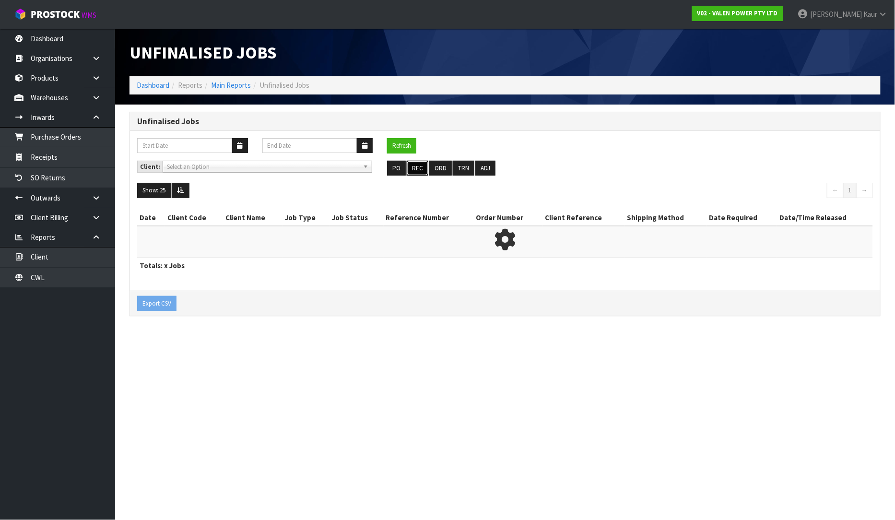
click at [411, 164] on button "REC" at bounding box center [418, 168] width 22 height 15
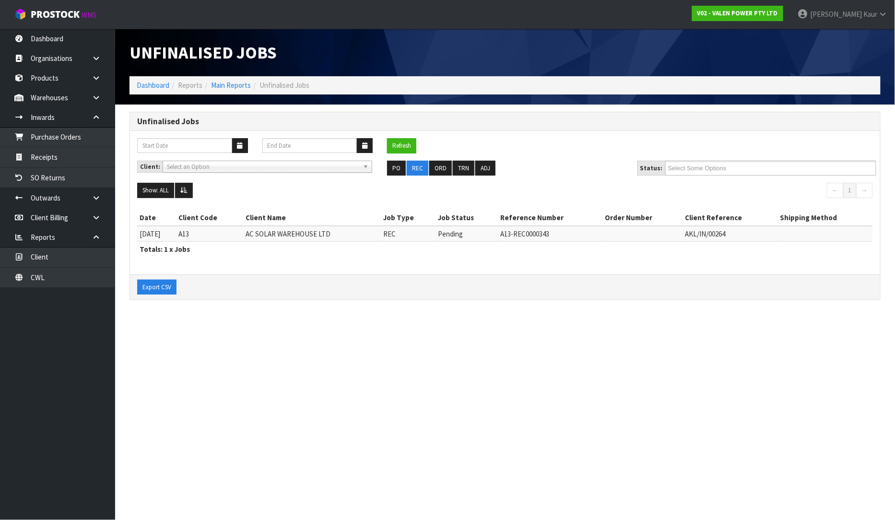
click at [58, 27] on nav "Toggle navigation ProStock WMS V02 - VALEN POWER PTY LTD [PERSON_NAME] Logout" at bounding box center [447, 14] width 895 height 29
click at [59, 39] on link "Dashboard" at bounding box center [57, 39] width 115 height 20
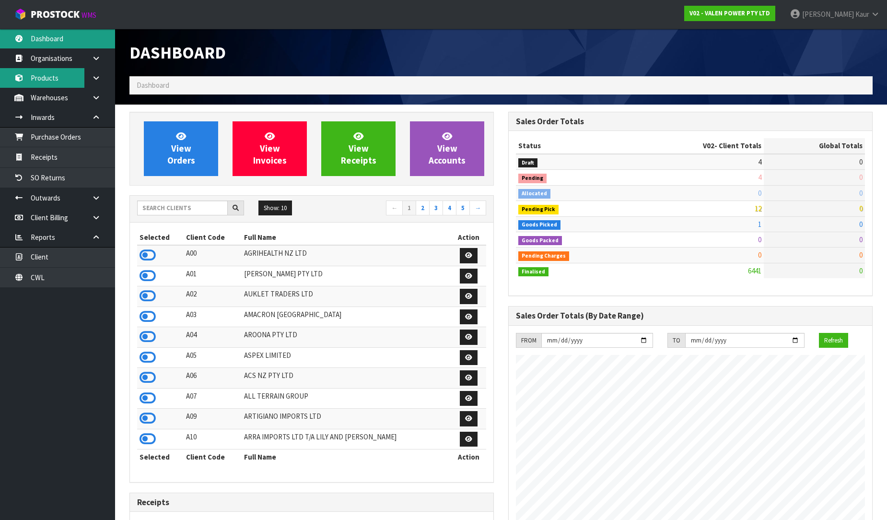
scroll to position [747, 379]
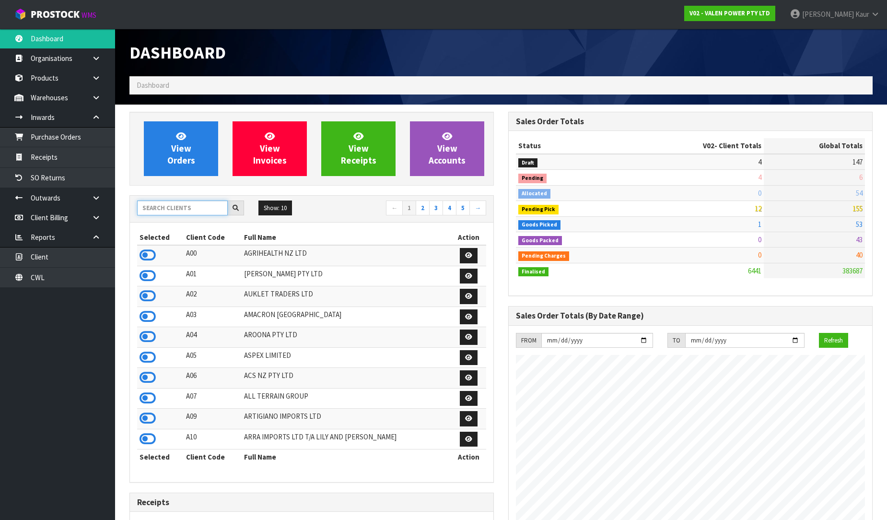
click at [187, 206] on input "text" at bounding box center [182, 207] width 91 height 15
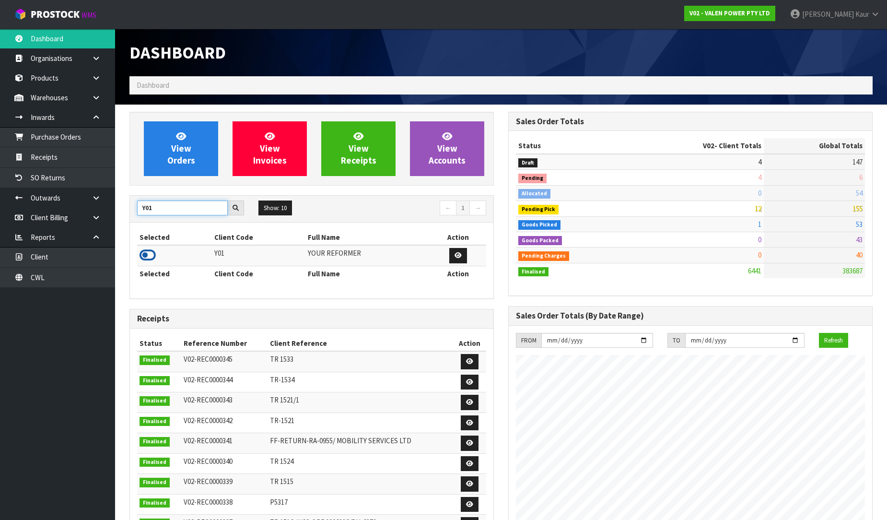
type input "Y01"
click at [144, 253] on icon at bounding box center [148, 255] width 16 height 14
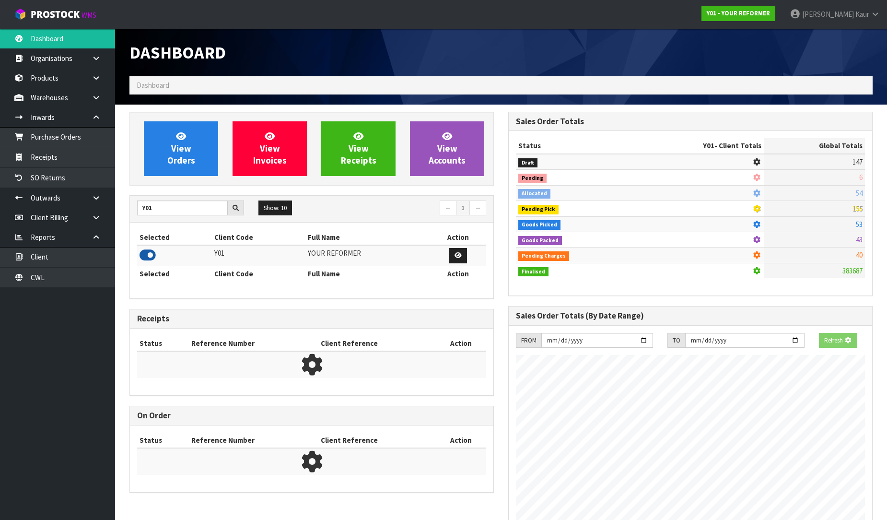
scroll to position [598, 379]
click at [78, 142] on link "Purchase Orders" at bounding box center [57, 137] width 115 height 20
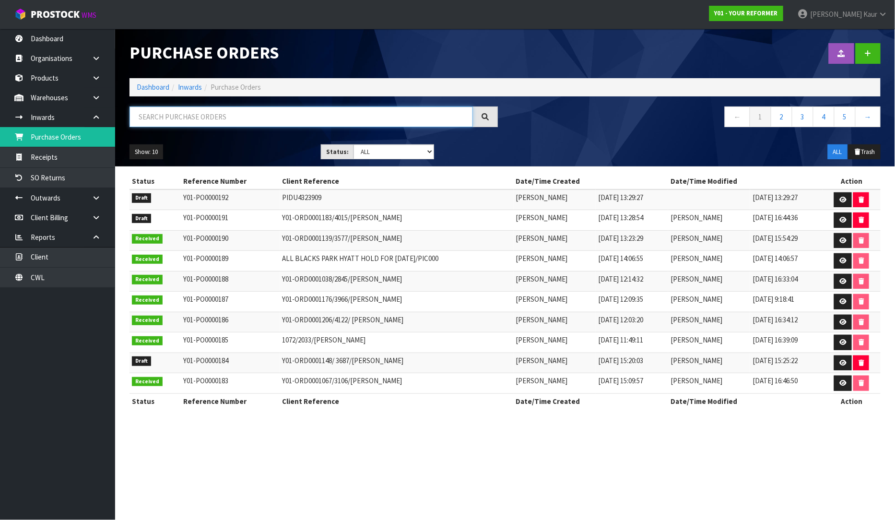
click at [420, 121] on input "text" at bounding box center [300, 116] width 343 height 21
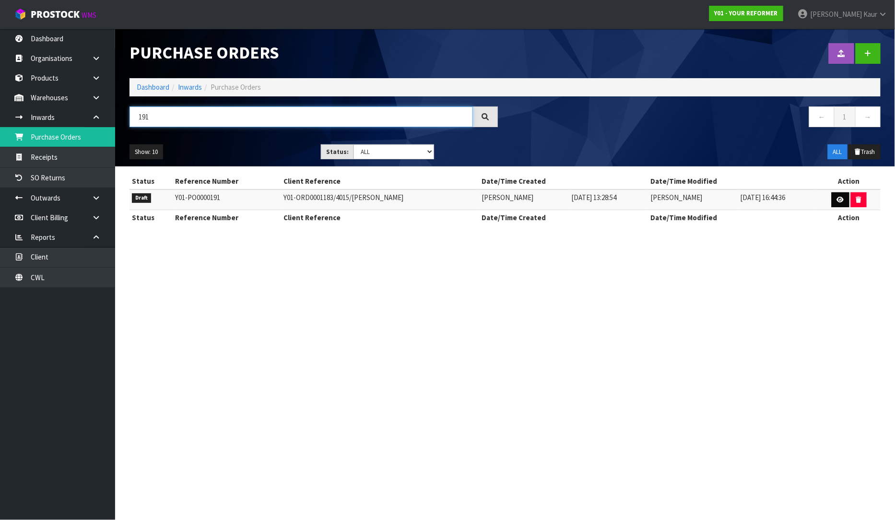
type input "191"
click at [841, 202] on icon at bounding box center [840, 200] width 7 height 6
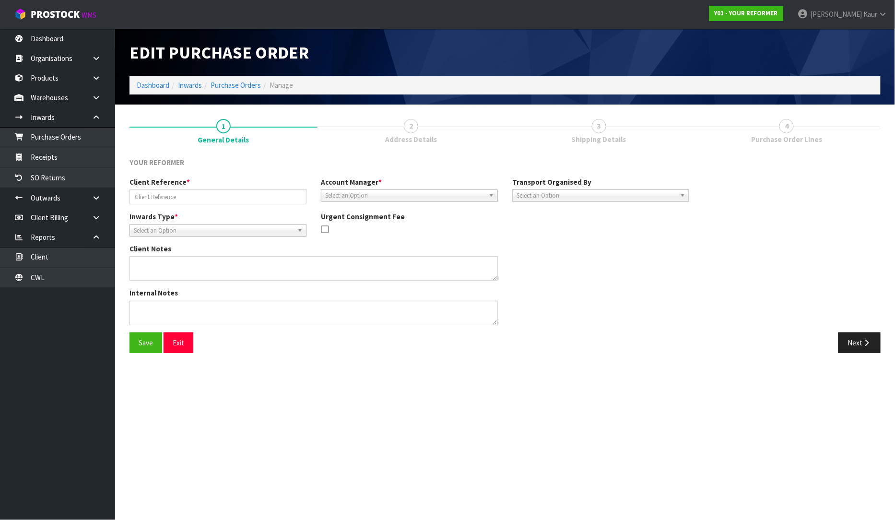
type input "Y01-ORD0001183/4015/[PERSON_NAME]"
type textarea "MISSIN PARTS-PILATES BALL"
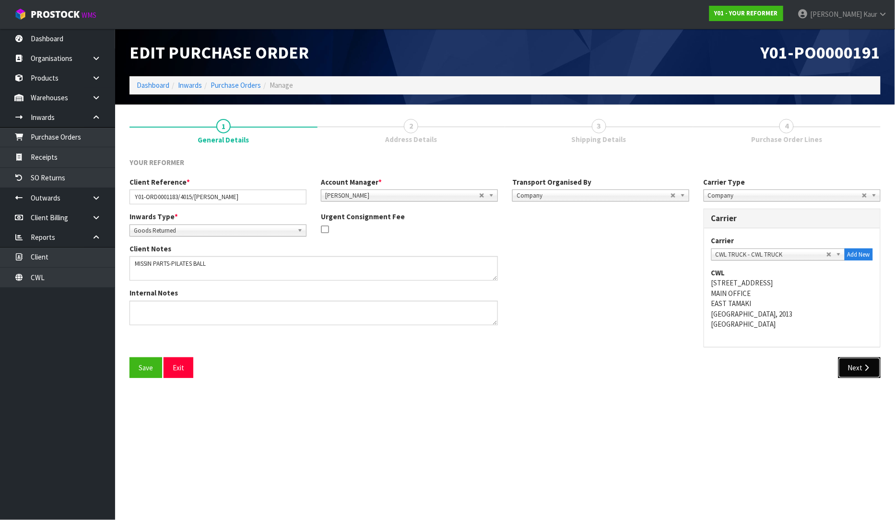
click at [859, 366] on button "Next" at bounding box center [859, 367] width 42 height 21
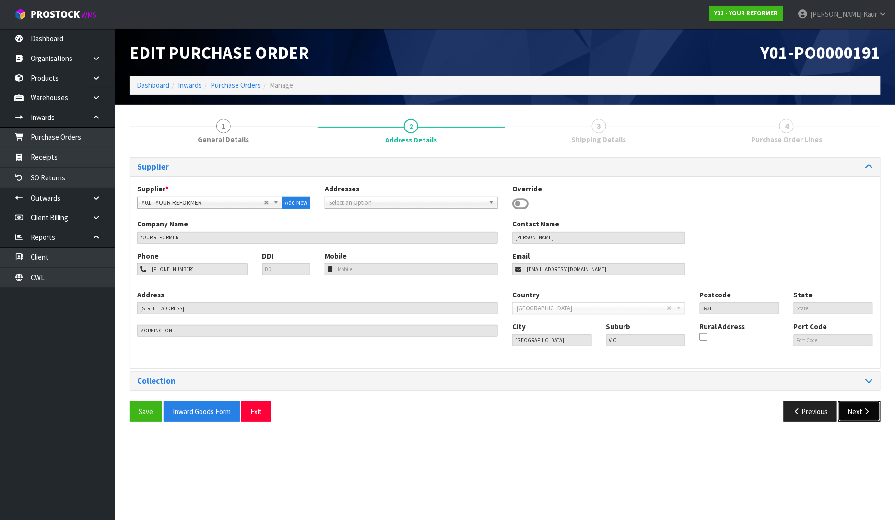
click at [857, 421] on button "Next" at bounding box center [859, 411] width 42 height 21
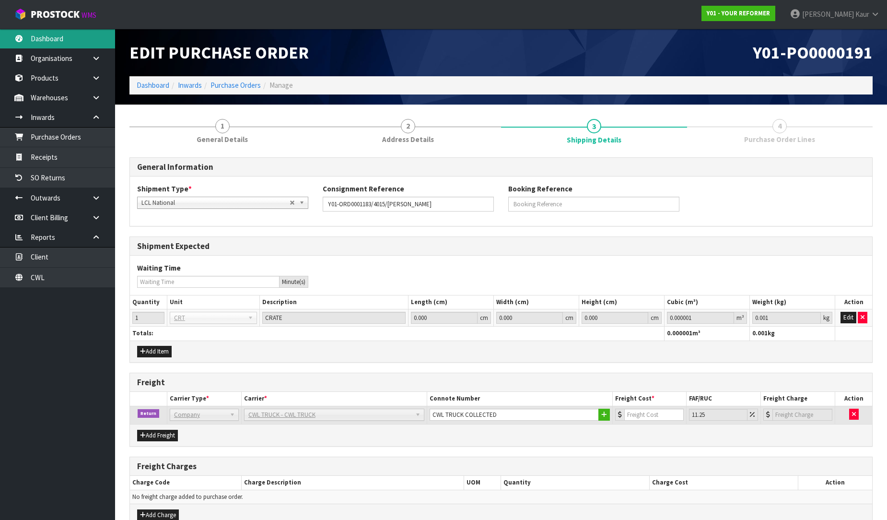
click at [34, 35] on link "Dashboard" at bounding box center [57, 39] width 115 height 20
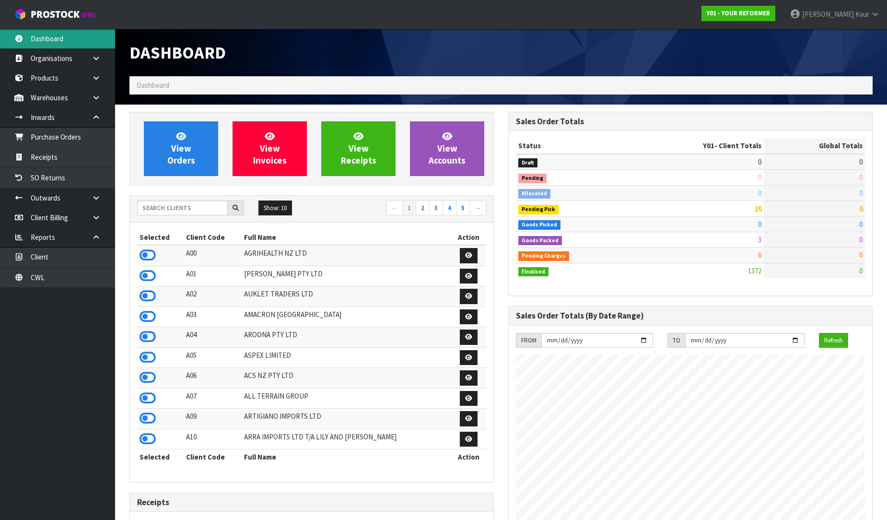
scroll to position [649, 379]
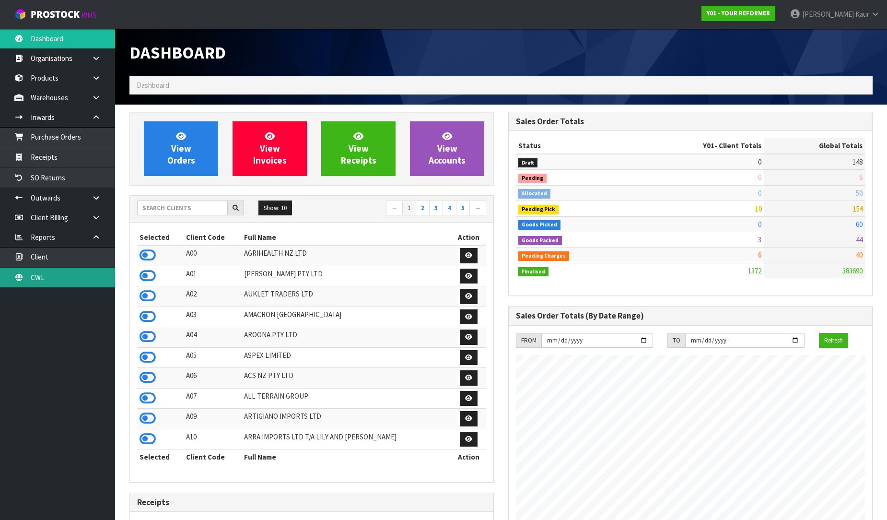
click at [47, 282] on link "CWL" at bounding box center [57, 278] width 115 height 20
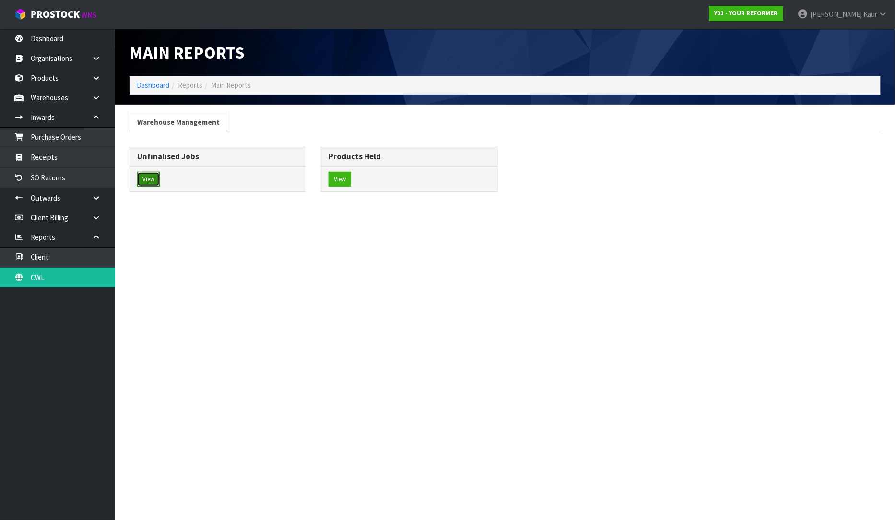
click at [151, 179] on button "View" at bounding box center [148, 179] width 23 height 15
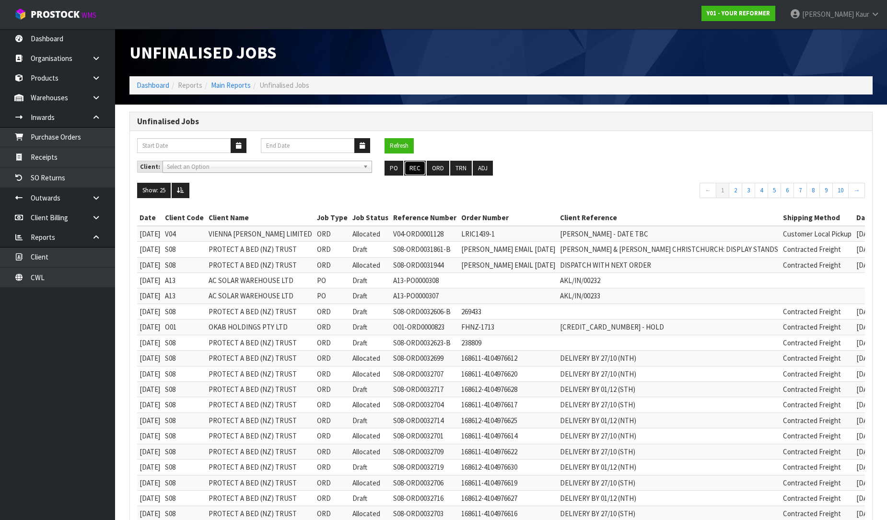
click at [416, 165] on button "REC" at bounding box center [415, 168] width 22 height 15
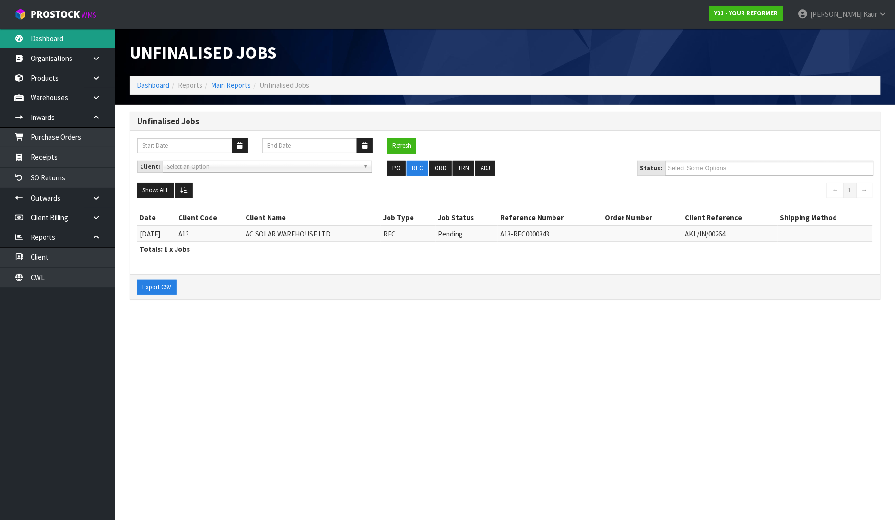
click at [39, 41] on link "Dashboard" at bounding box center [57, 39] width 115 height 20
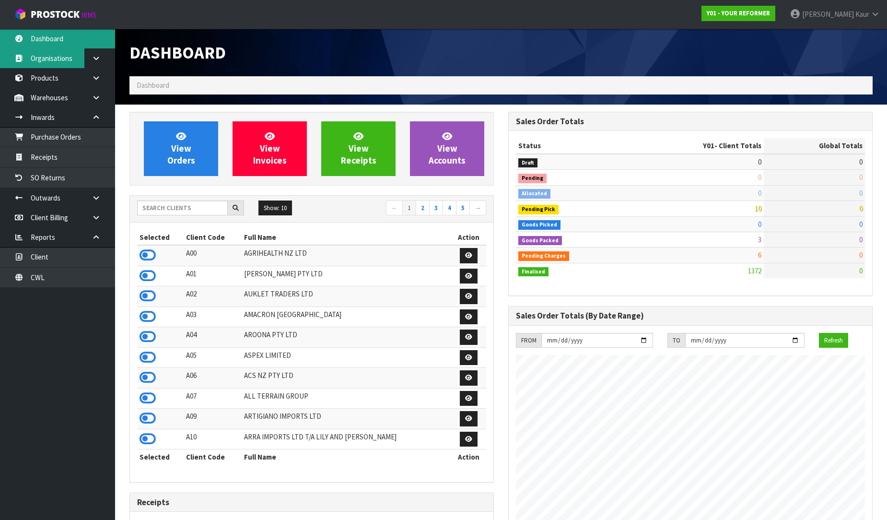
scroll to position [649, 379]
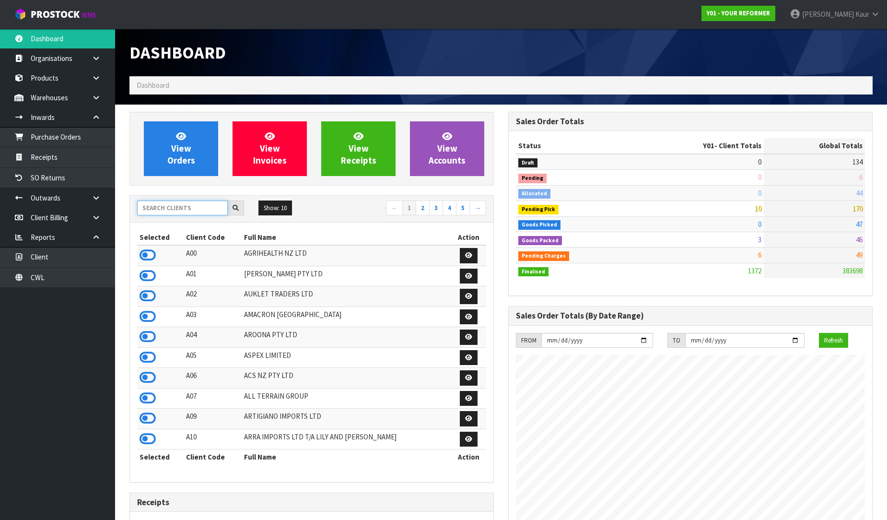
click at [172, 209] on input "text" at bounding box center [182, 207] width 91 height 15
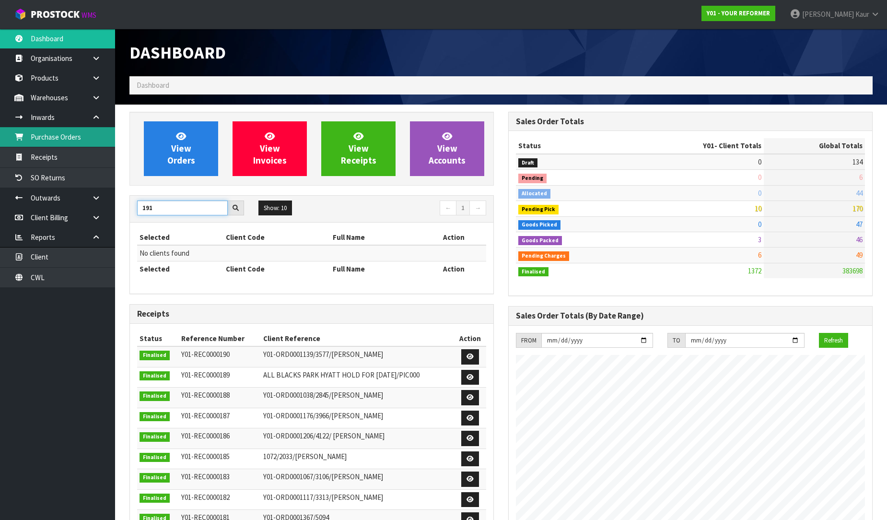
type input "191"
click at [82, 140] on link "Purchase Orders" at bounding box center [57, 137] width 115 height 20
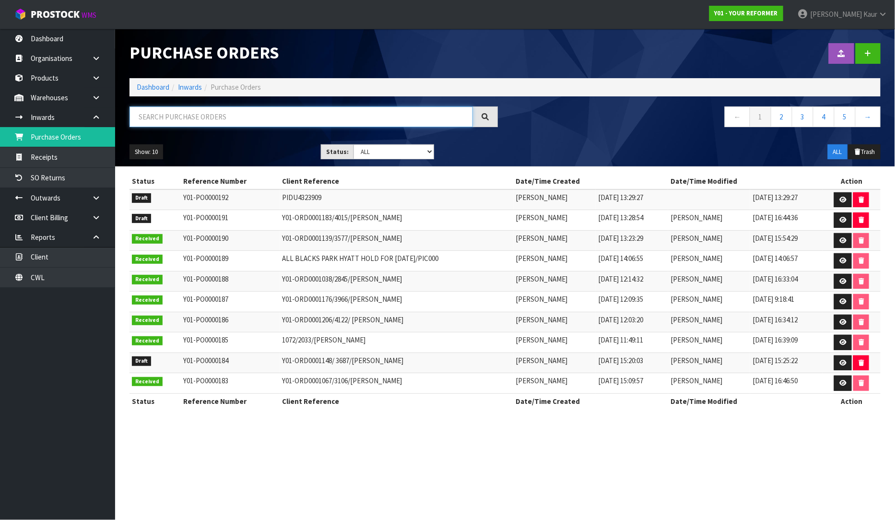
click at [155, 122] on input "text" at bounding box center [300, 116] width 343 height 21
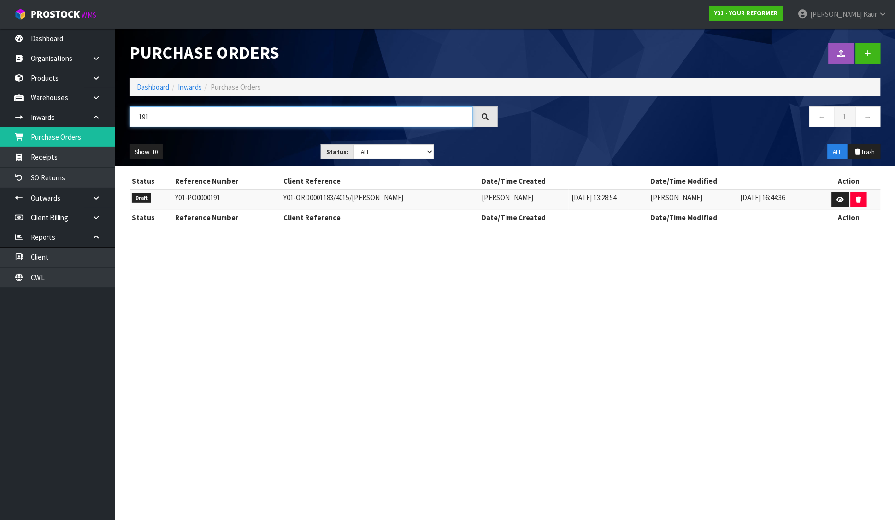
type input "191"
click at [842, 197] on icon at bounding box center [840, 200] width 7 height 6
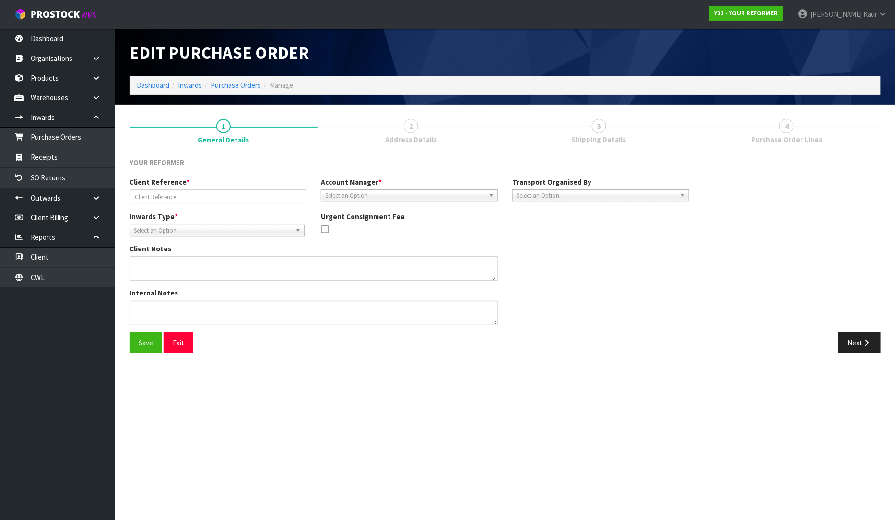
type input "Y01-ORD0001183/4015/[PERSON_NAME]"
type textarea "MISSIN PARTS-PILATES BALL"
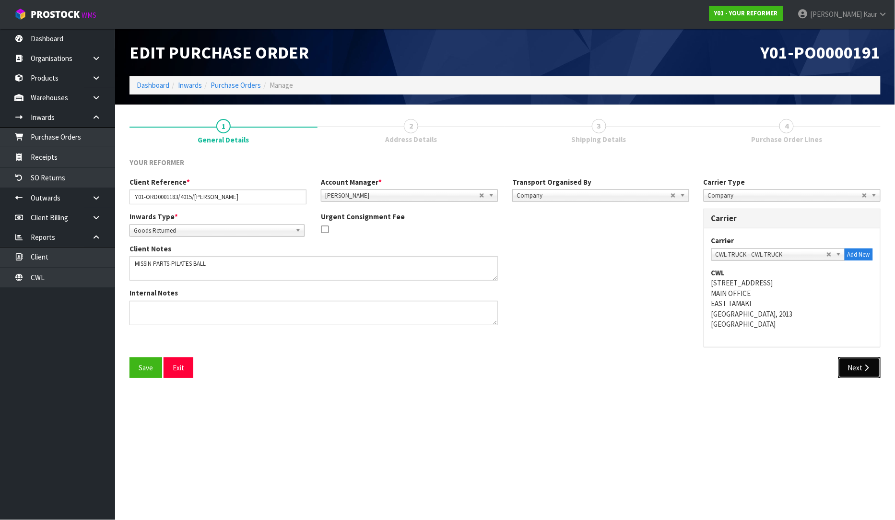
click at [859, 361] on button "Next" at bounding box center [859, 367] width 42 height 21
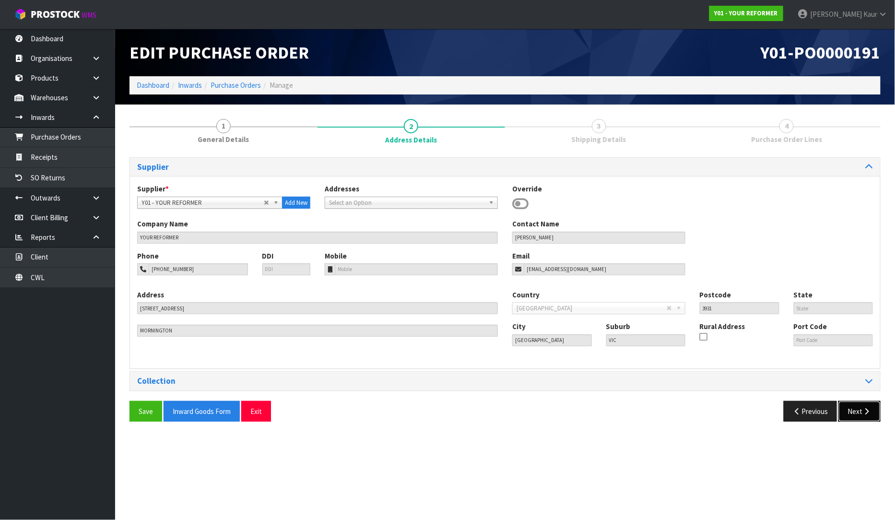
click at [853, 412] on button "Next" at bounding box center [859, 411] width 42 height 21
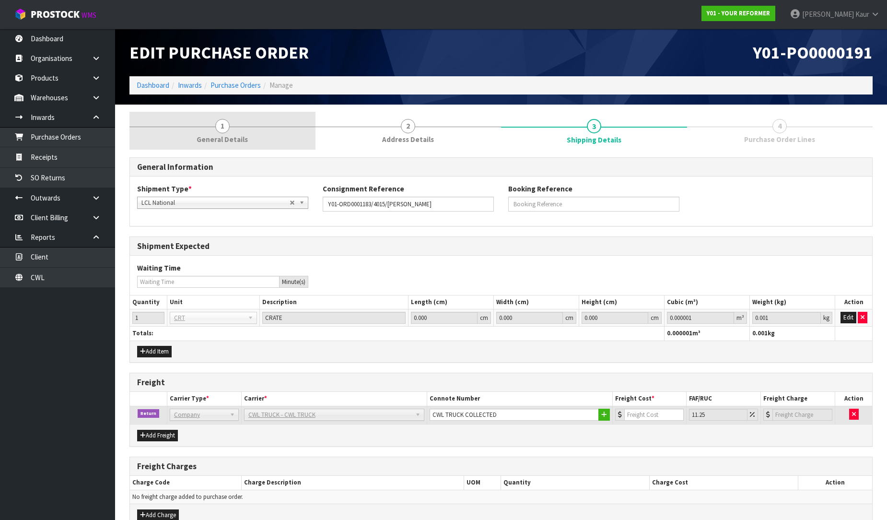
click at [240, 129] on link "1 General Details" at bounding box center [222, 131] width 186 height 38
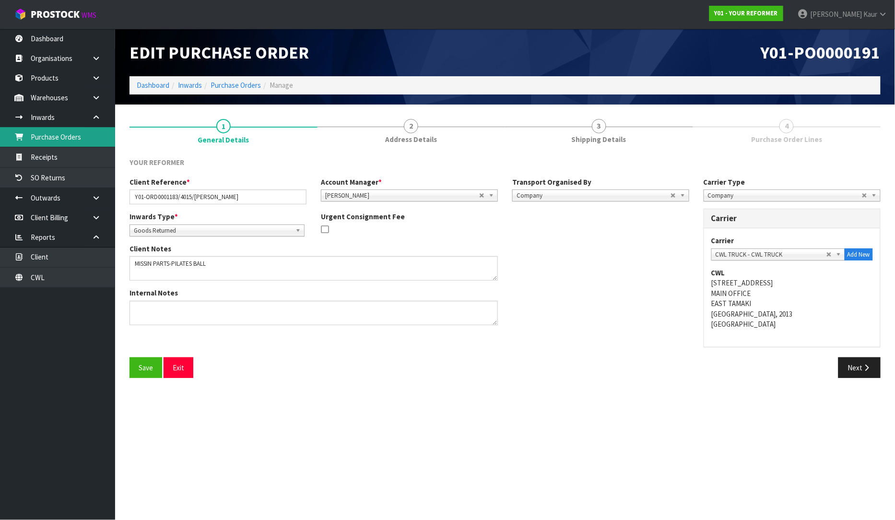
click at [78, 133] on link "Purchase Orders" at bounding box center [57, 137] width 115 height 20
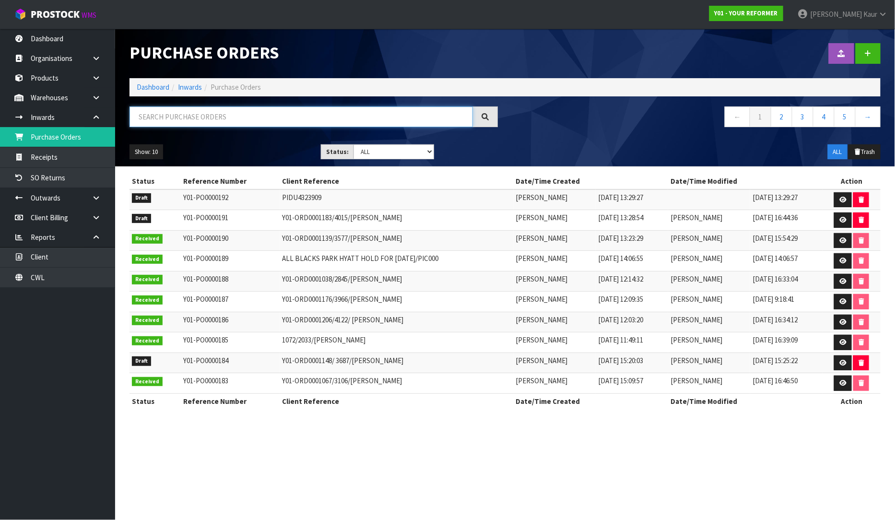
click at [157, 109] on input "text" at bounding box center [300, 116] width 343 height 21
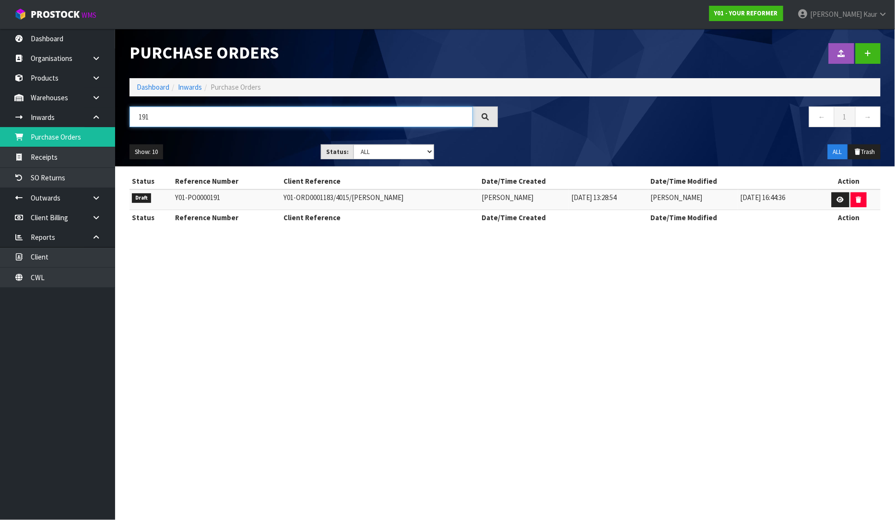
type input "191"
click at [45, 33] on link "Dashboard" at bounding box center [57, 39] width 115 height 20
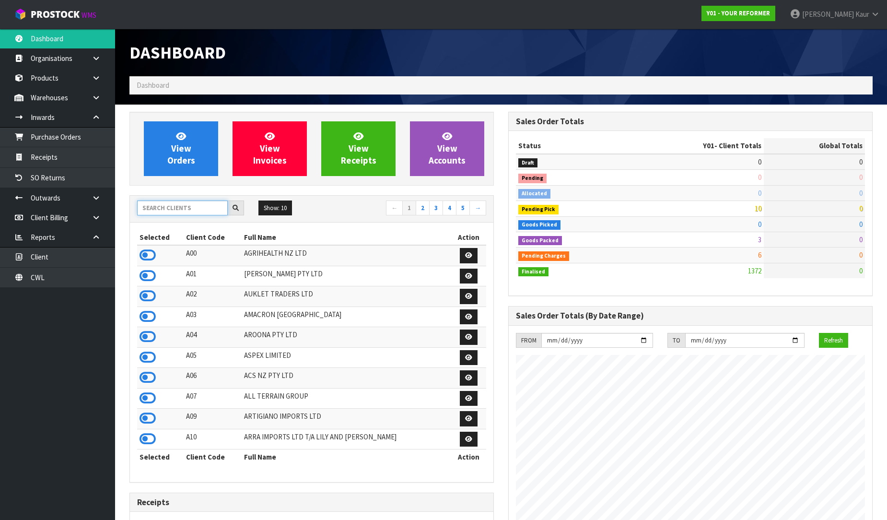
click at [164, 210] on input "text" at bounding box center [182, 207] width 91 height 15
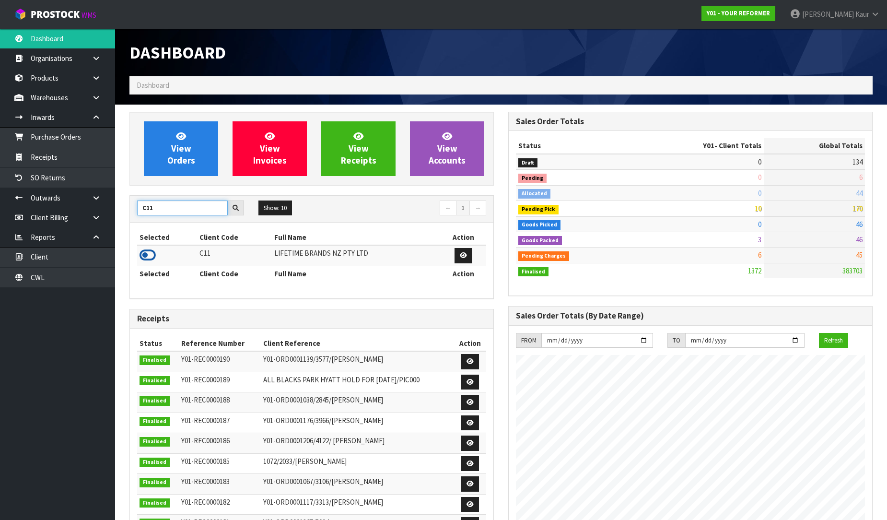
type input "C11"
click at [152, 256] on icon at bounding box center [148, 255] width 16 height 14
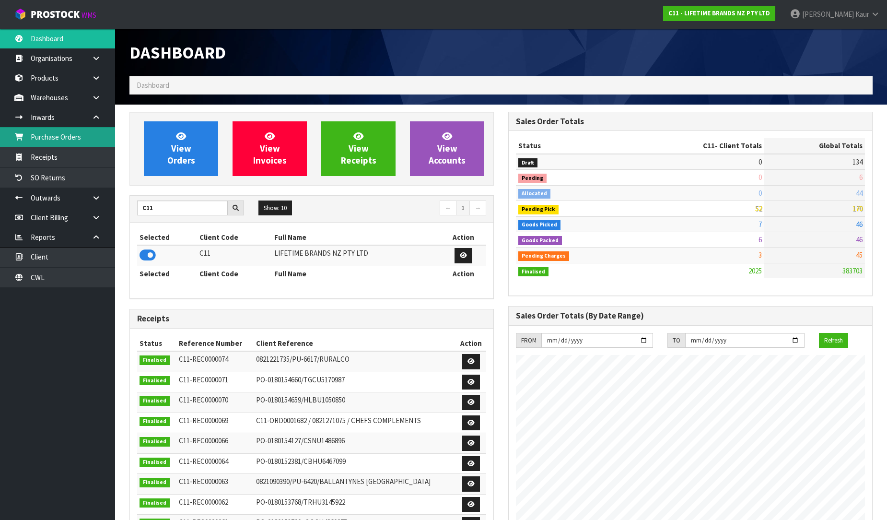
scroll to position [726, 379]
click at [96, 84] on link at bounding box center [99, 78] width 31 height 20
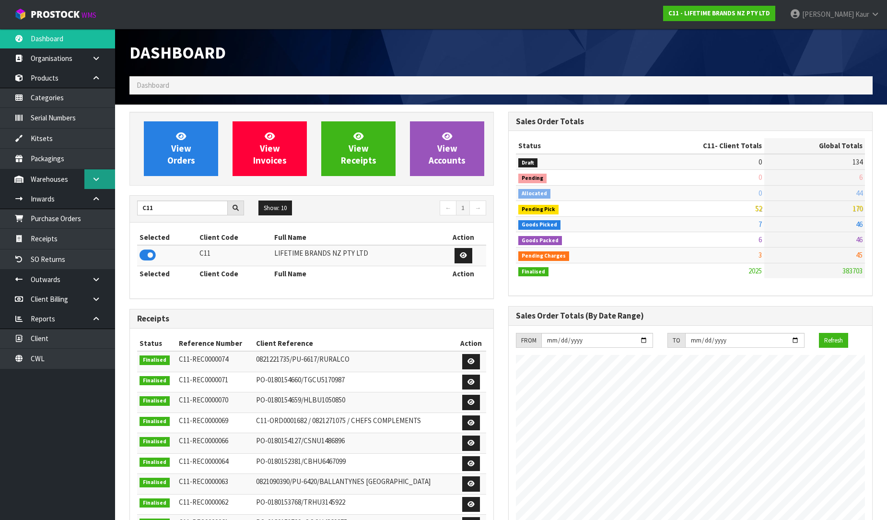
click at [92, 181] on icon at bounding box center [96, 178] width 9 height 7
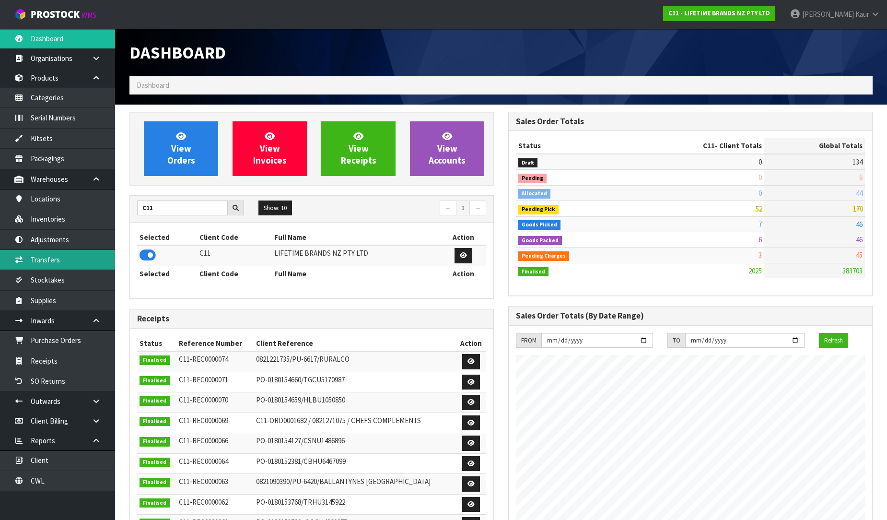
click at [58, 264] on link "Transfers" at bounding box center [57, 260] width 115 height 20
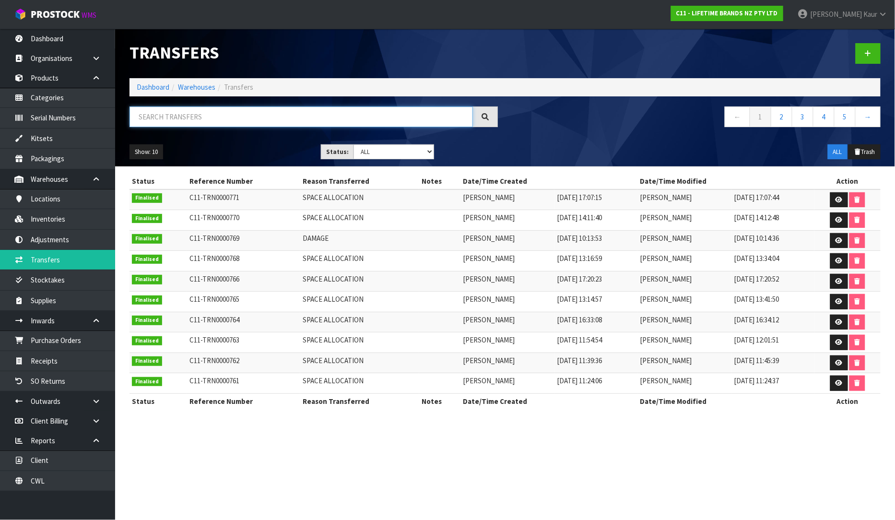
click at [173, 120] on input "text" at bounding box center [300, 116] width 343 height 21
click at [871, 52] on link at bounding box center [867, 53] width 25 height 21
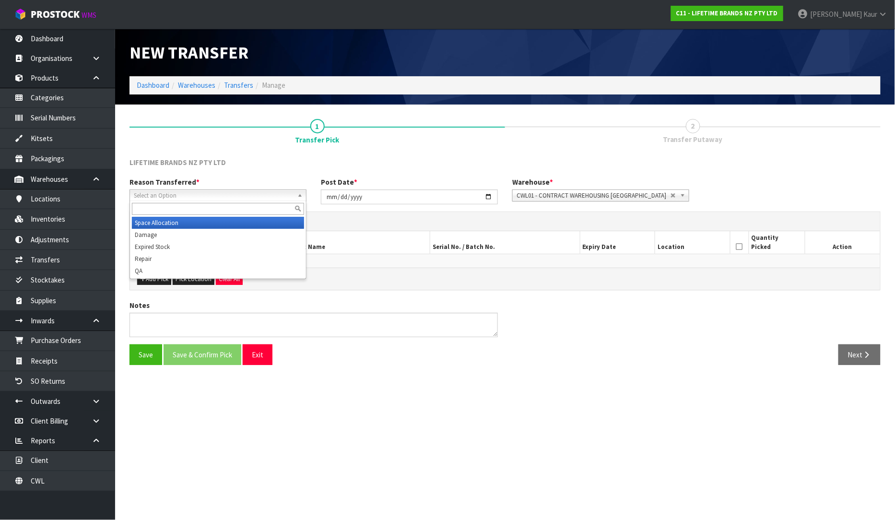
click at [157, 194] on span "Select an Option" at bounding box center [214, 196] width 160 height 12
click at [160, 232] on li "Damage" at bounding box center [218, 235] width 172 height 12
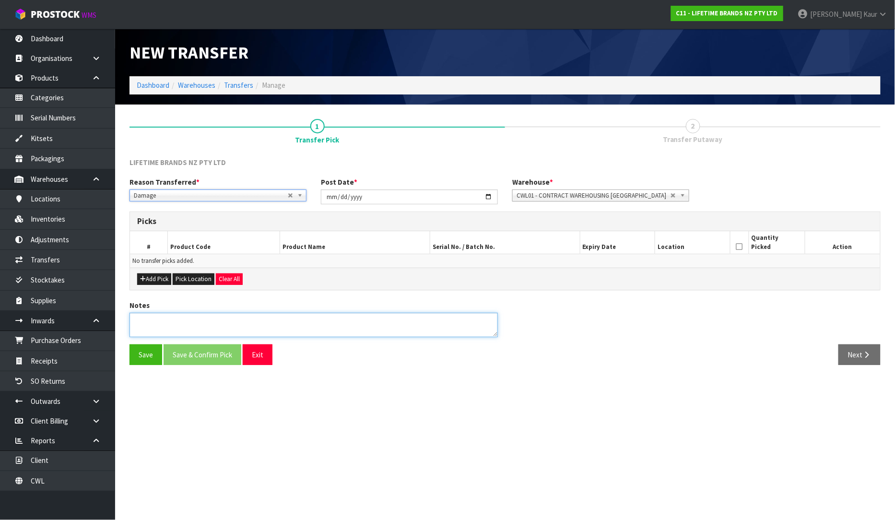
click at [148, 319] on textarea at bounding box center [313, 325] width 368 height 24
type textarea "GLASS BROKEN INSIDE FOUND WHILE PICKING"
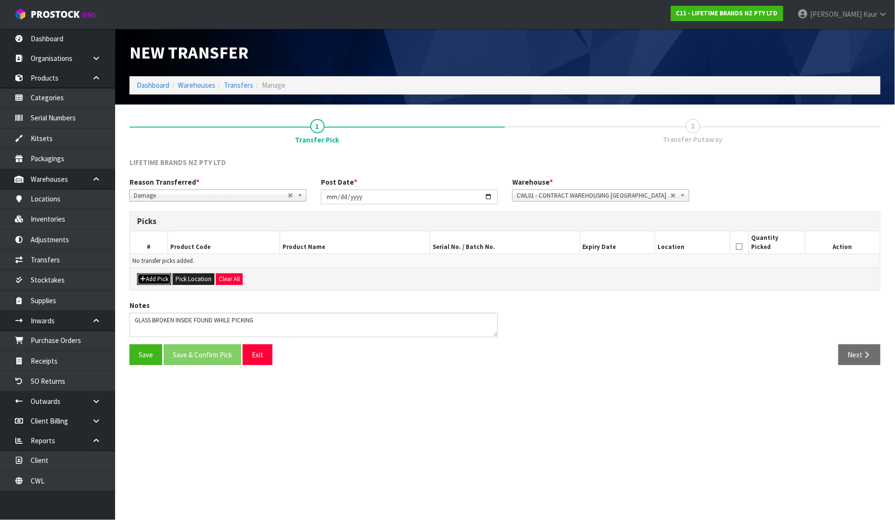
click at [159, 277] on button "Add Pick" at bounding box center [154, 279] width 34 height 12
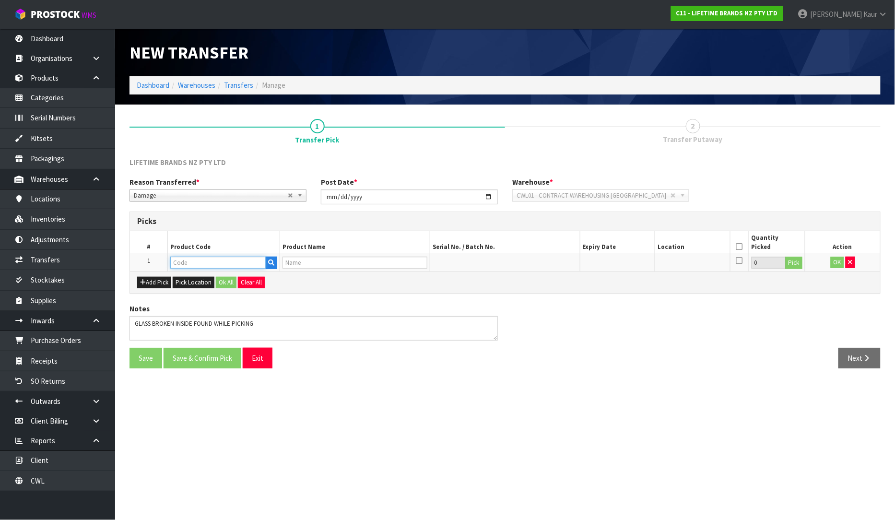
click at [175, 265] on input "text" at bounding box center [218, 263] width 96 height 12
type input "LCDWJLAT2PC"
type input "[PERSON_NAME] LATTE CUP SET OF 2"
type input "LCDWJLAT2PC"
click at [795, 268] on button "Pick" at bounding box center [793, 263] width 17 height 12
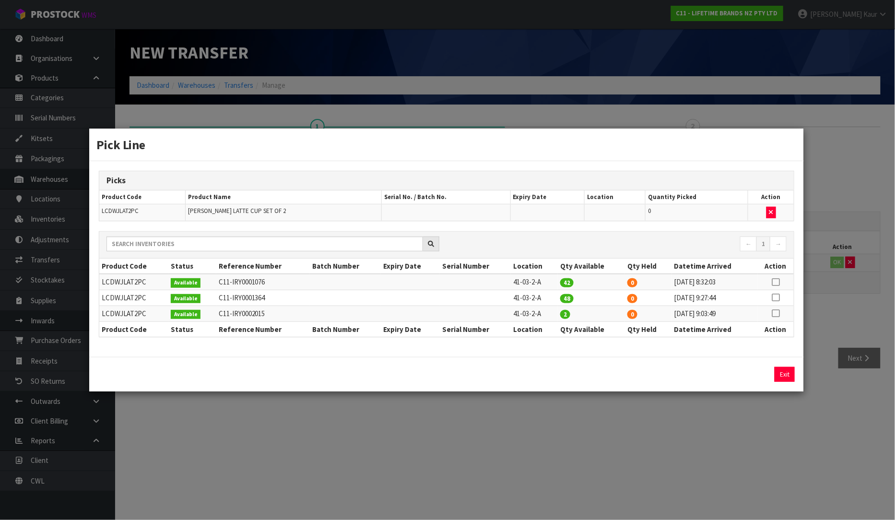
click at [778, 313] on icon at bounding box center [776, 313] width 8 height 0
drag, startPoint x: 644, startPoint y: 375, endPoint x: 625, endPoint y: 380, distance: 19.8
click at [625, 380] on div "2 Assign Pick Exit" at bounding box center [712, 374] width 177 height 15
type input "1"
click at [749, 371] on button "Assign Pick" at bounding box center [751, 374] width 39 height 15
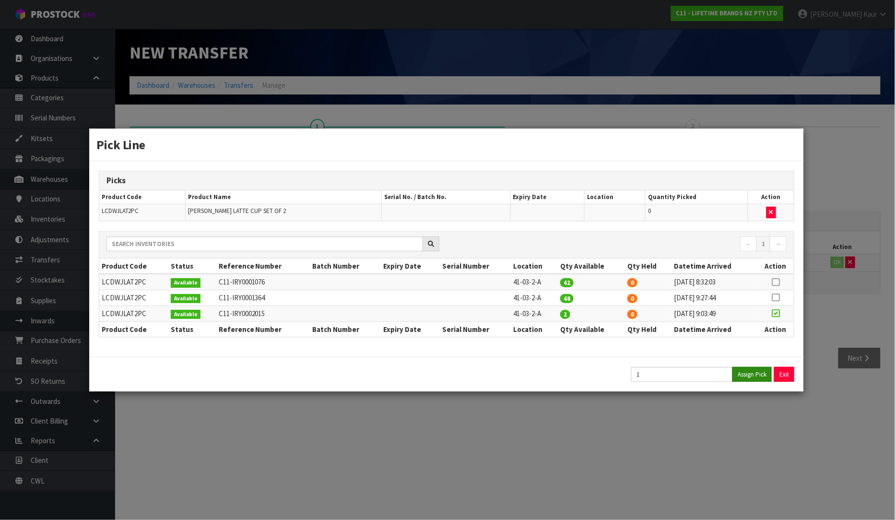
type input "1"
click at [773, 401] on div "Pick Line Picks Product Code Product Name Serial No. / Batch No. Expiry Date Lo…" at bounding box center [447, 260] width 895 height 520
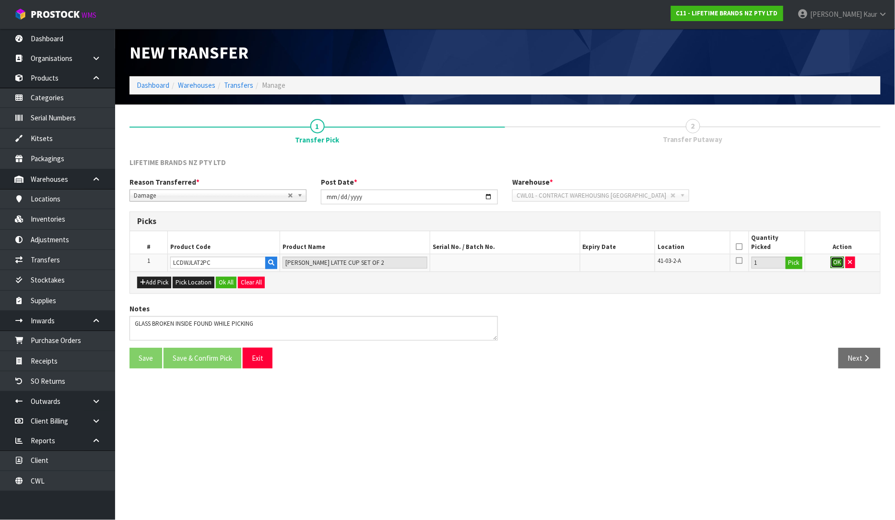
click at [837, 258] on button "OK" at bounding box center [836, 263] width 13 height 12
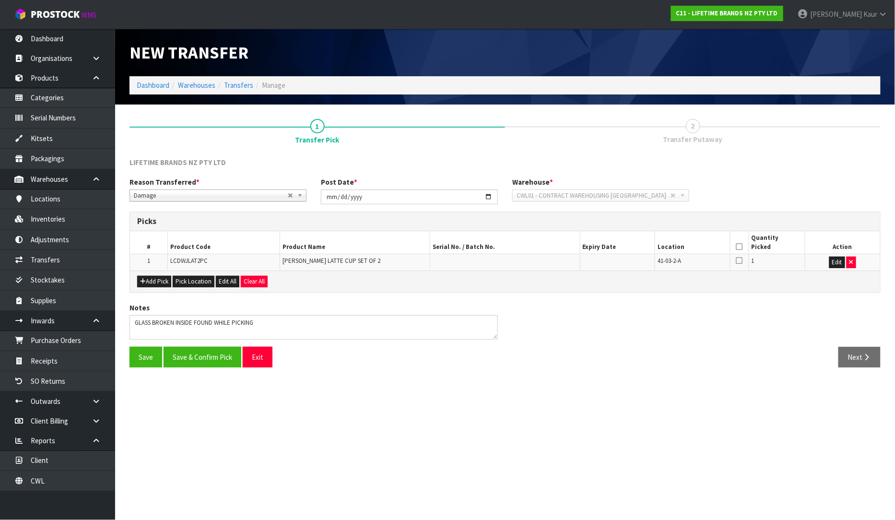
click at [737, 246] on icon at bounding box center [739, 246] width 7 height 0
drag, startPoint x: 209, startPoint y: 357, endPoint x: 226, endPoint y: 351, distance: 18.4
click at [209, 357] on button "Save & Confirm Pick" at bounding box center [203, 357] width 78 height 21
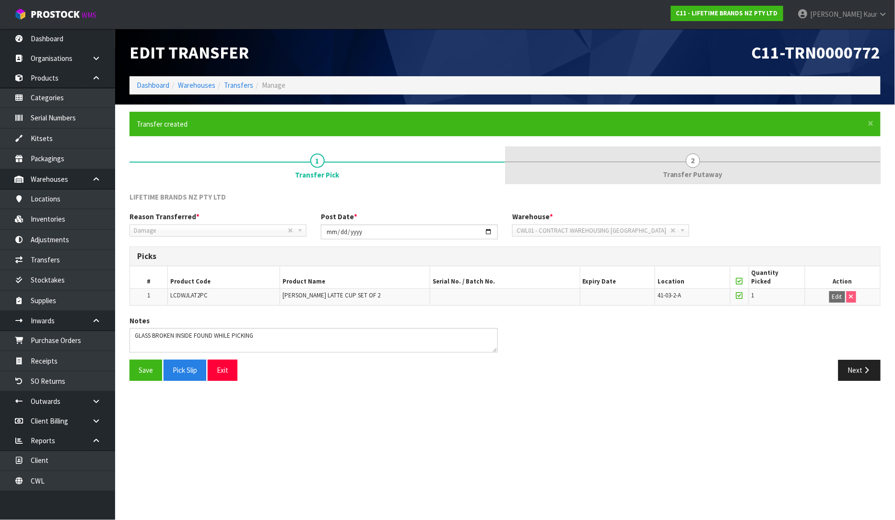
click at [699, 175] on span "Transfer Putaway" at bounding box center [693, 174] width 60 height 10
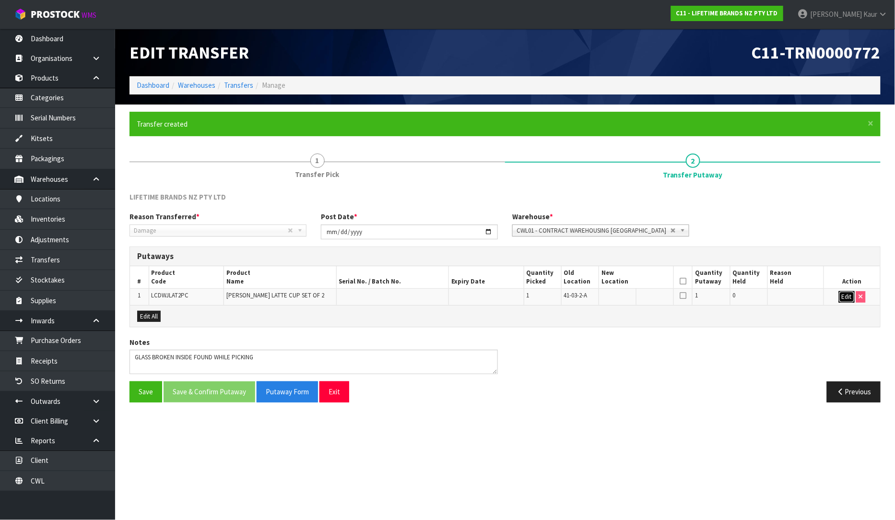
click at [847, 295] on button "Edit" at bounding box center [847, 297] width 16 height 12
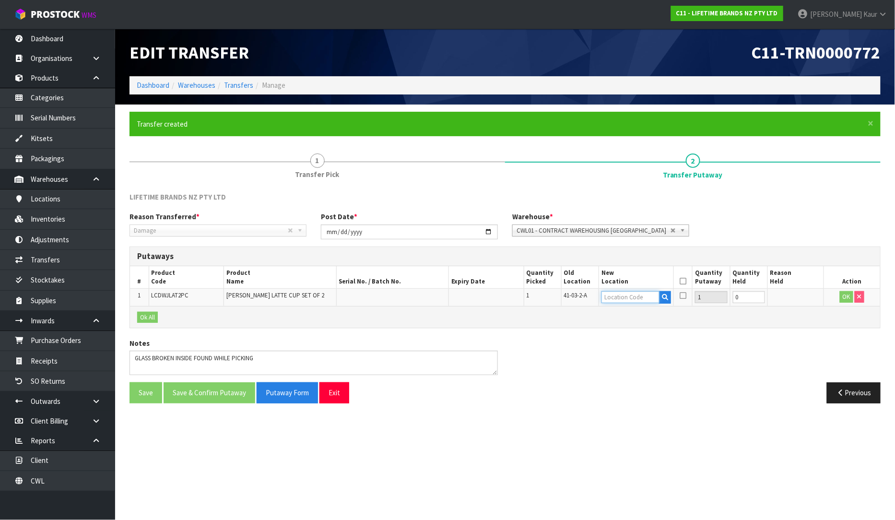
click at [611, 295] on input "text" at bounding box center [630, 297] width 58 height 12
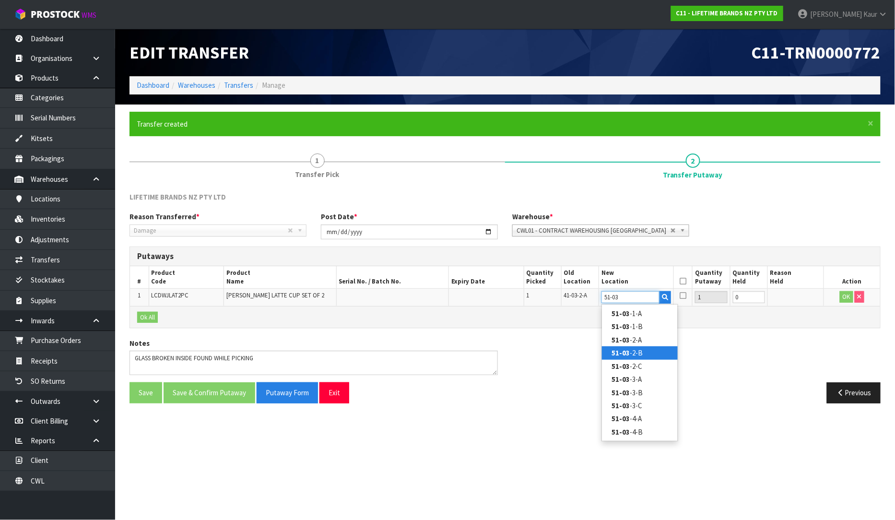
type input "51-03"
click at [624, 354] on strong "51-03" at bounding box center [620, 352] width 18 height 9
type input "51-03-2-B"
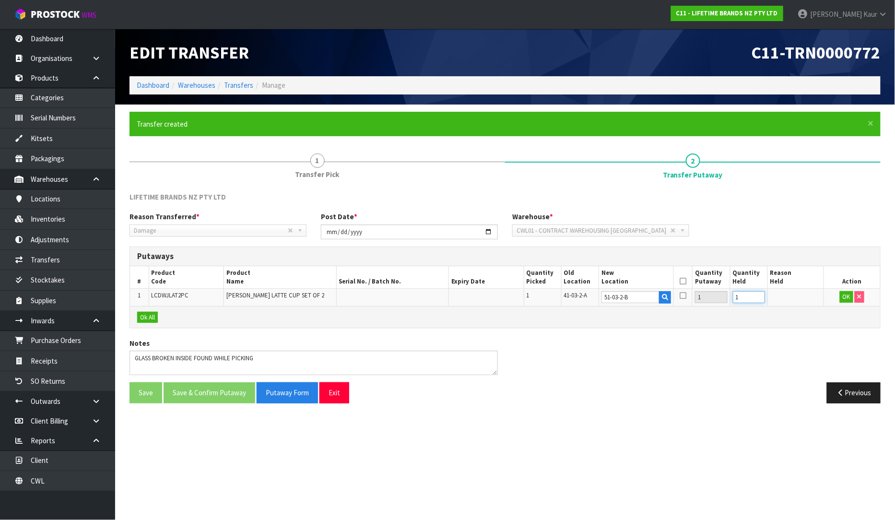
type input "1"
click at [759, 293] on input "1" at bounding box center [749, 297] width 32 height 12
click at [845, 292] on button "OK" at bounding box center [846, 297] width 13 height 12
click at [683, 281] on icon at bounding box center [682, 281] width 7 height 0
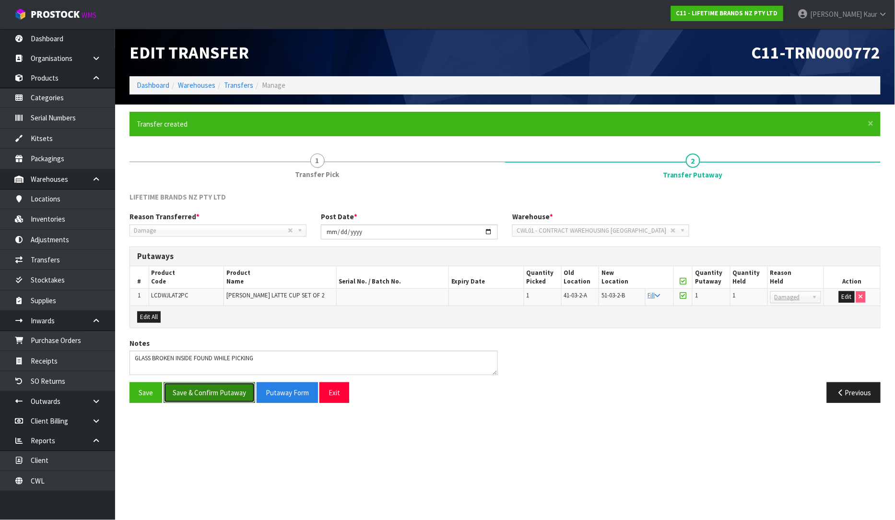
click at [236, 396] on button "Save & Confirm Putaway" at bounding box center [210, 392] width 92 height 21
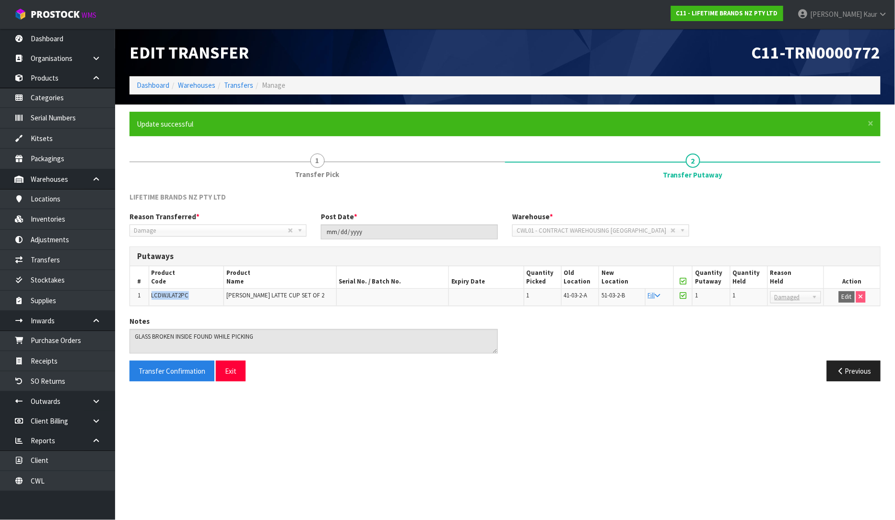
drag, startPoint x: 197, startPoint y: 297, endPoint x: 151, endPoint y: 300, distance: 45.6
click at [151, 300] on td "LCDWJLAT2PC" at bounding box center [186, 297] width 75 height 17
copy span "LCDWJLAT2PC"
drag, startPoint x: 305, startPoint y: 293, endPoint x: 207, endPoint y: 294, distance: 98.3
click at [207, 294] on tr "1 LCDWJLAT2PC [PERSON_NAME] LATTE CUP SET OF 2 1 41-03-2-A 51-03-2-B Fill 1 1 B…" at bounding box center [505, 297] width 750 height 17
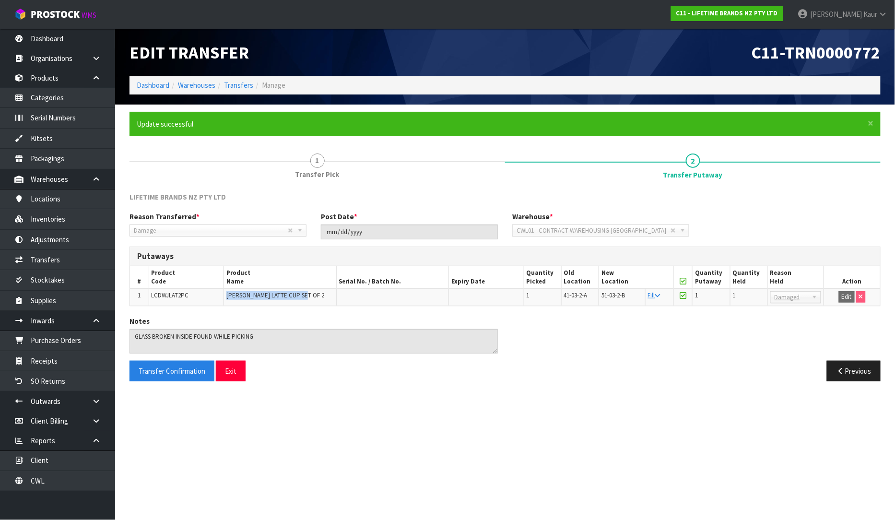
copy tr "[PERSON_NAME] LATTE CUP SET OF 2"
drag, startPoint x: 591, startPoint y: 295, endPoint x: 559, endPoint y: 299, distance: 32.4
click at [559, 299] on tr "1 LCDWJLAT2PC [PERSON_NAME] LATTE CUP SET OF 2 1 41-03-2-A 51-03-2-B Fill 1 1 B…" at bounding box center [505, 297] width 750 height 17
copy tr "41-03-2-A"
drag, startPoint x: 191, startPoint y: 292, endPoint x: 140, endPoint y: 292, distance: 50.8
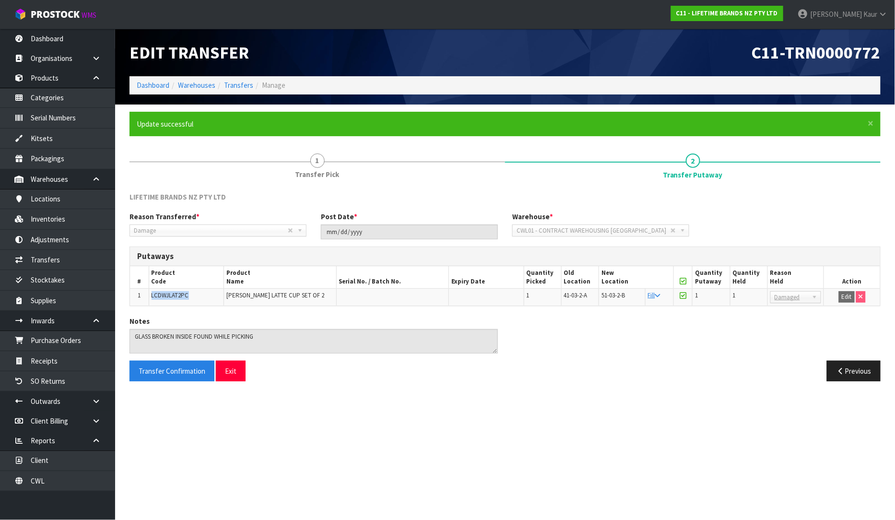
click at [140, 292] on tr "1 LCDWJLAT2PC [PERSON_NAME] LATTE CUP SET OF 2 1 41-03-2-A 51-03-2-B Fill 1 1 B…" at bounding box center [505, 297] width 750 height 17
copy tr "LCDWJLAT2PC"
click at [58, 41] on link "Dashboard" at bounding box center [57, 39] width 115 height 20
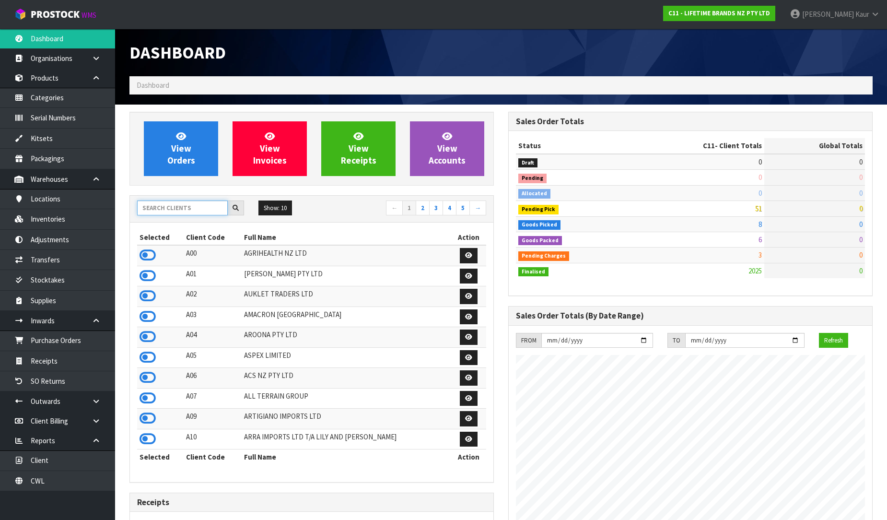
click at [184, 208] on input "text" at bounding box center [182, 207] width 91 height 15
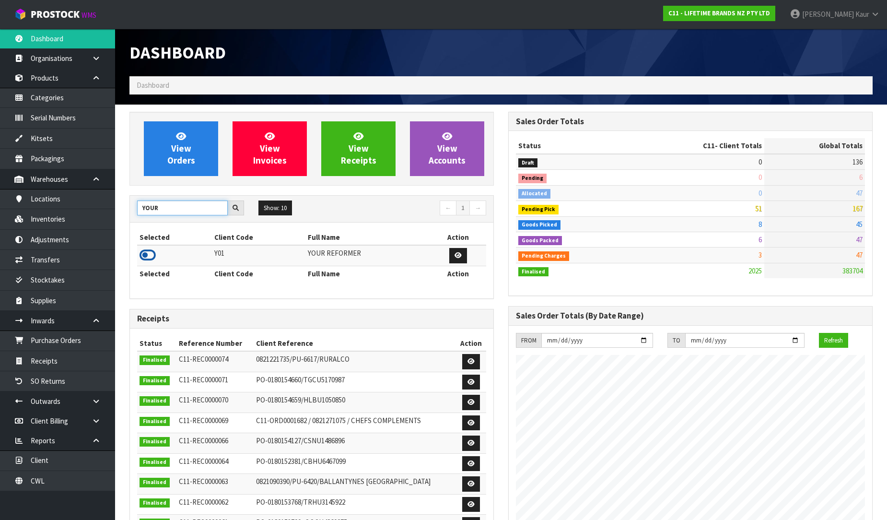
type input "YOUR"
click at [147, 255] on icon at bounding box center [148, 255] width 16 height 14
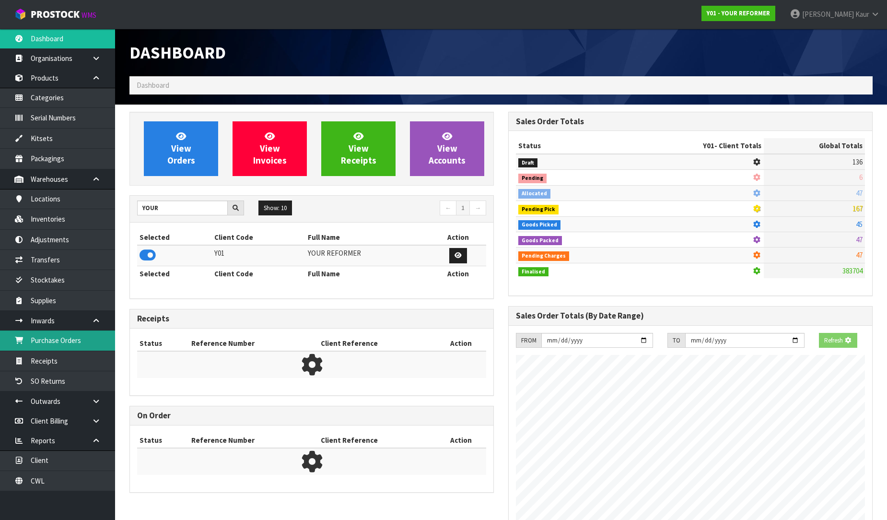
scroll to position [649, 379]
click at [66, 338] on link "Purchase Orders" at bounding box center [57, 340] width 115 height 20
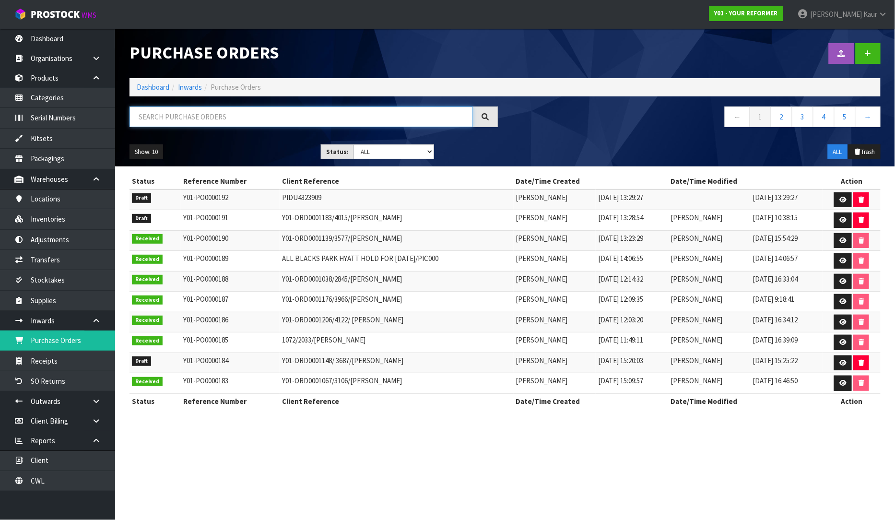
click at [288, 125] on input "text" at bounding box center [300, 116] width 343 height 21
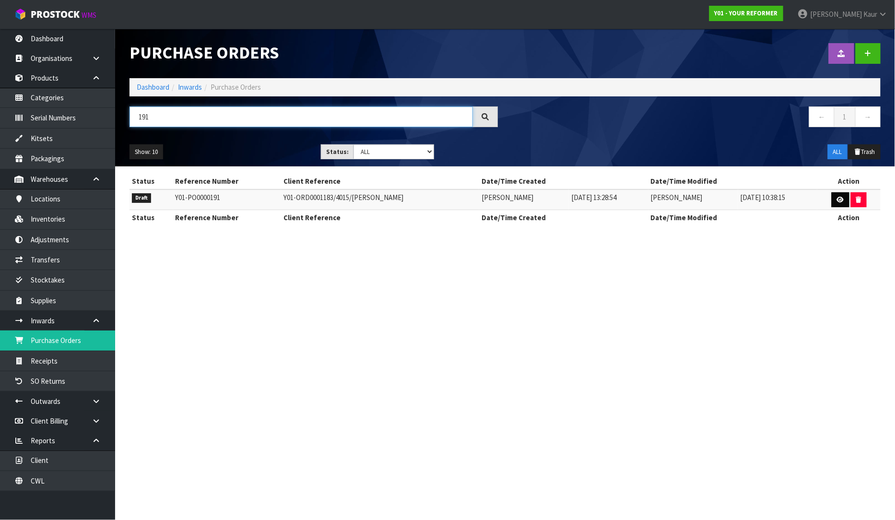
type input "191"
click at [835, 203] on link at bounding box center [840, 199] width 18 height 15
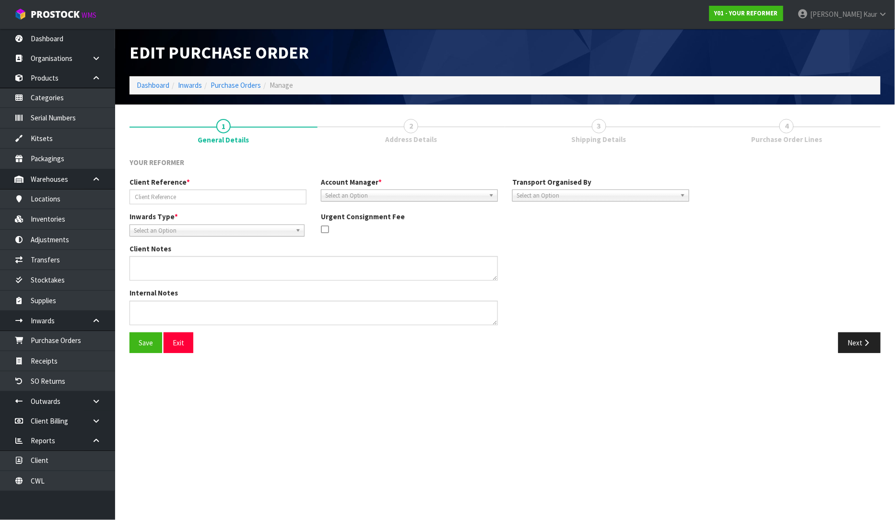
type input "Y01-ORD0001183/4015/[PERSON_NAME]"
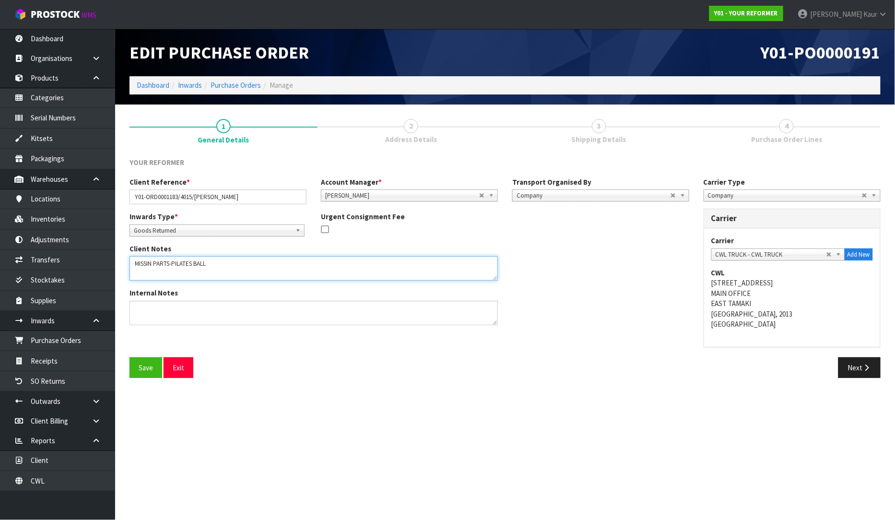
click at [153, 266] on textarea at bounding box center [313, 268] width 368 height 24
type textarea "MISSING PARTS-PILATES BALL"
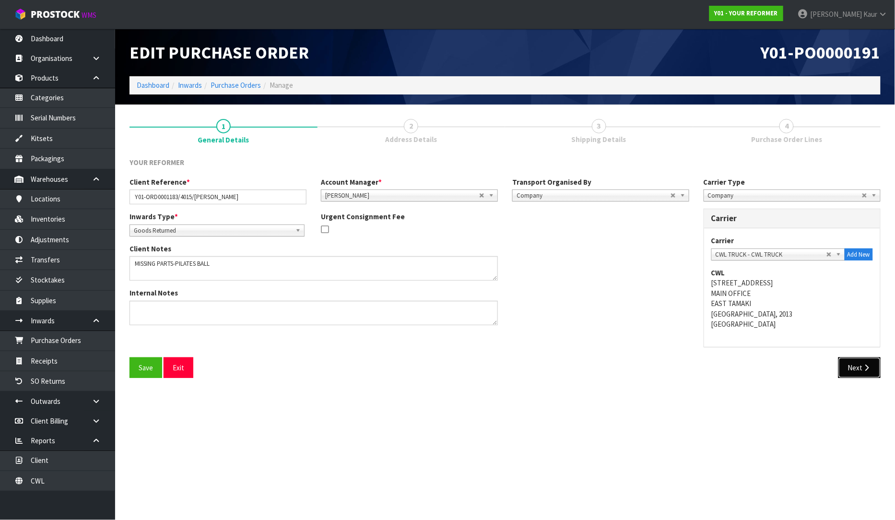
click at [861, 361] on button "Next" at bounding box center [859, 367] width 42 height 21
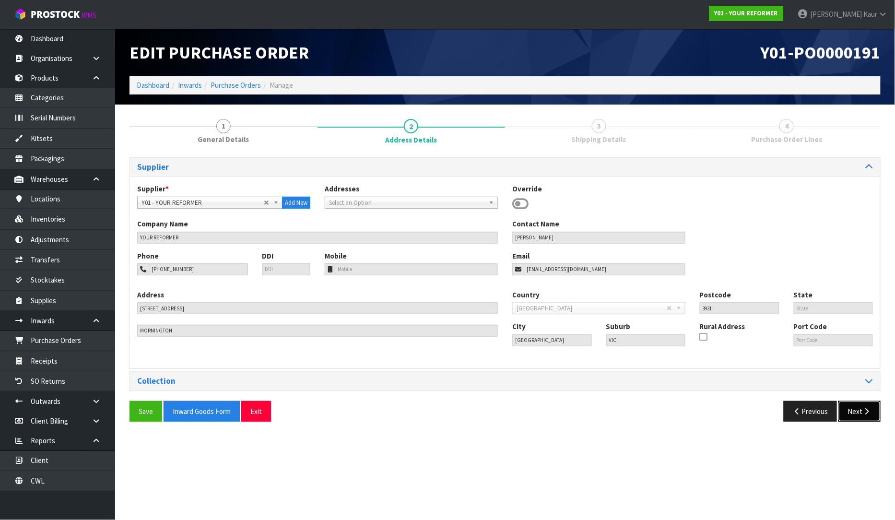
click at [859, 407] on button "Next" at bounding box center [859, 411] width 42 height 21
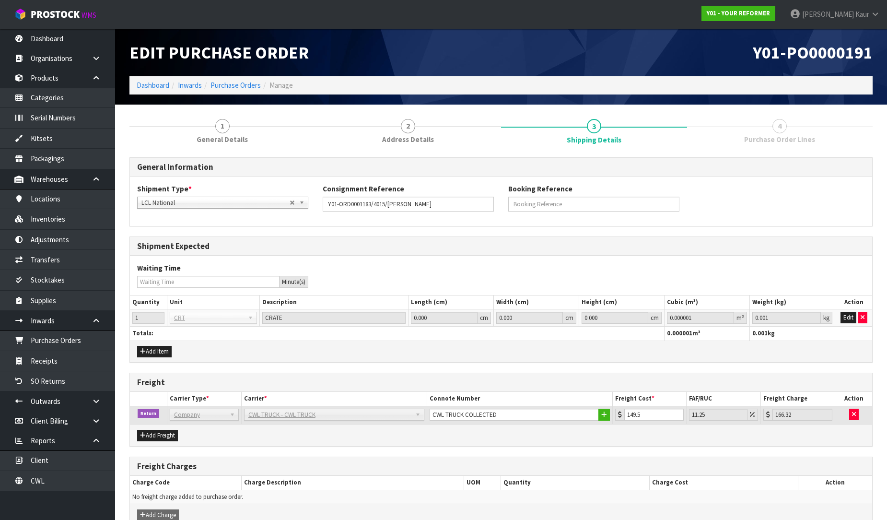
scroll to position [51, 0]
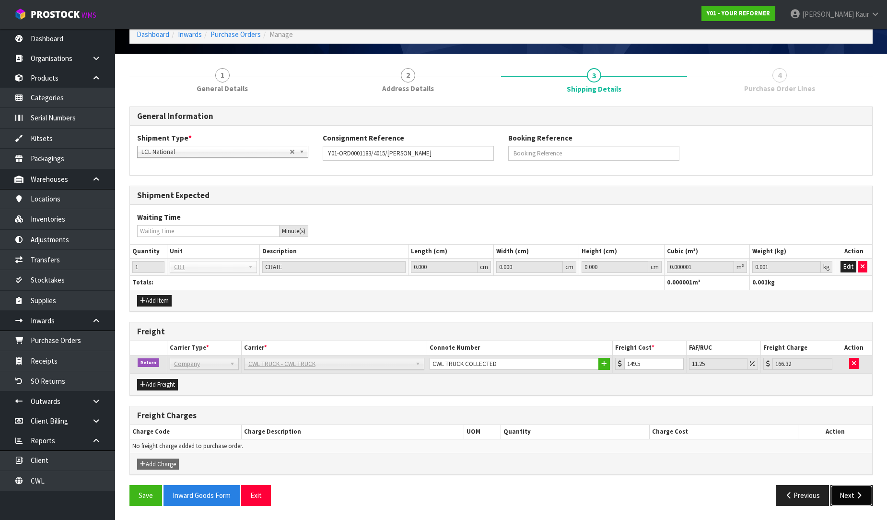
click at [850, 499] on button "Next" at bounding box center [851, 495] width 42 height 21
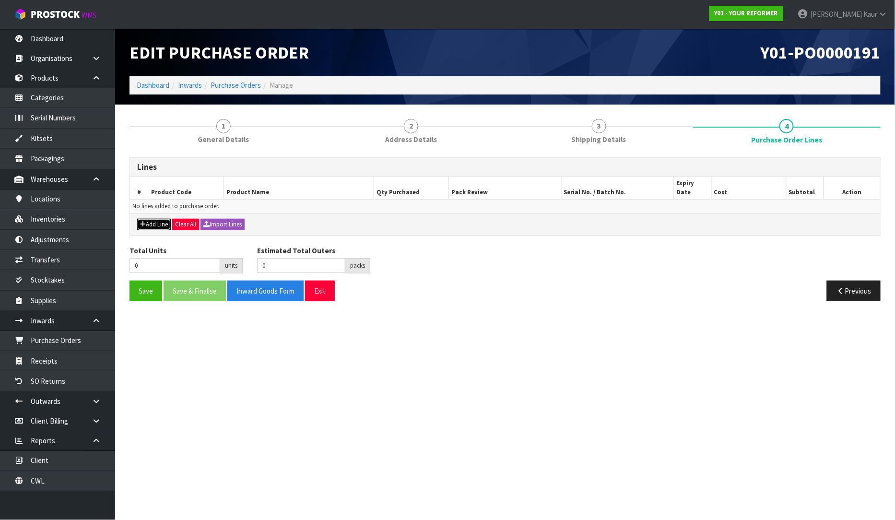
click at [151, 219] on button "Add Line" at bounding box center [154, 225] width 34 height 12
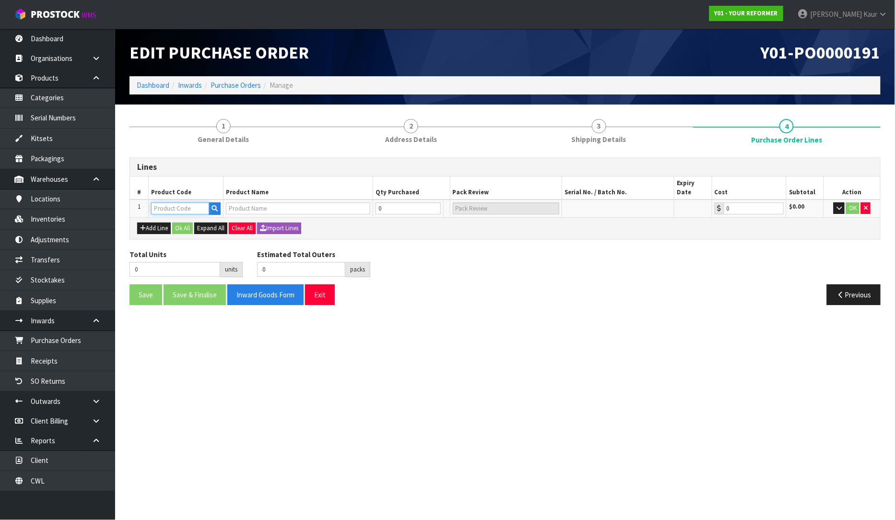
click at [164, 202] on input "text" at bounding box center [180, 208] width 58 height 12
type input "ENVY"
click at [197, 237] on link "ENVY -RENT-01-ASS" at bounding box center [191, 241] width 78 height 13
type input "ENVY-RENT-01-ASS"
type input "ENVY RENTAL ASSEMBLED"
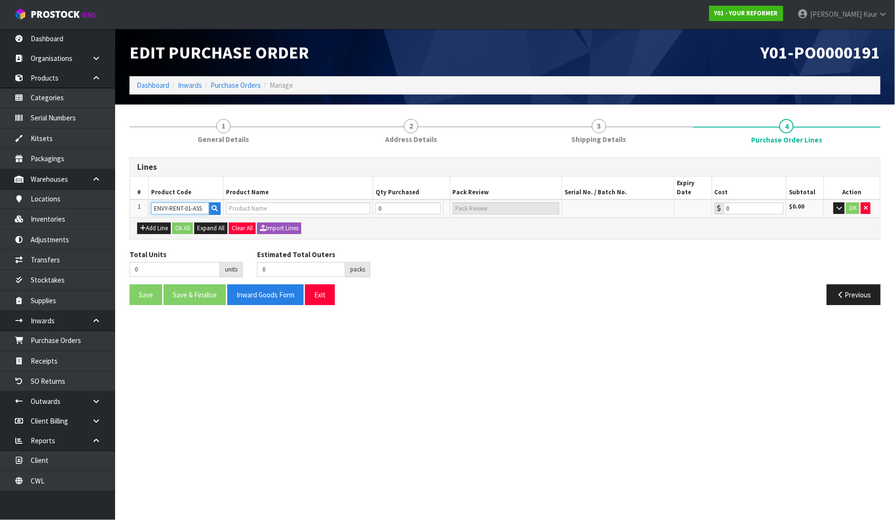
type input "0.00"
click at [400, 202] on input "0" at bounding box center [403, 208] width 58 height 12
type input "1"
type input "1 PLT"
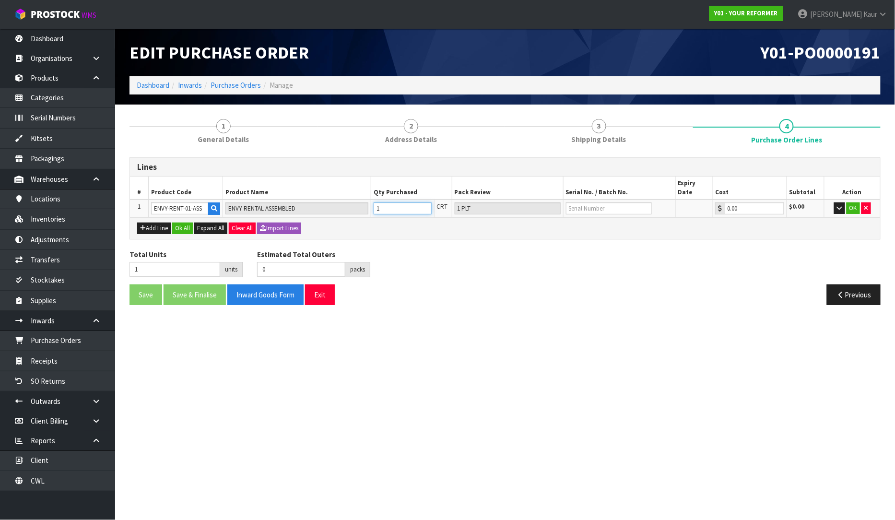
type input "1"
click at [587, 202] on input "text" at bounding box center [609, 208] width 86 height 12
type input "YRENV240012015"
click at [849, 202] on button "OK" at bounding box center [852, 208] width 13 height 12
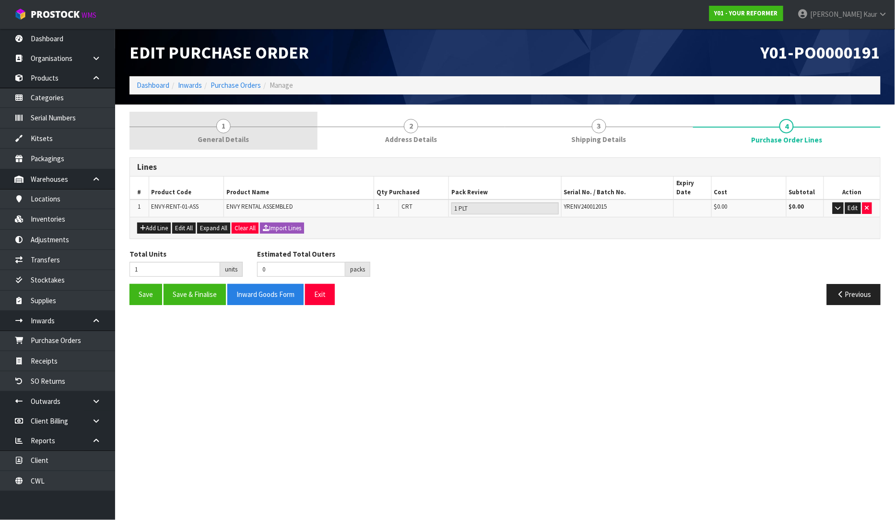
click at [233, 127] on link "1 General Details" at bounding box center [223, 131] width 188 height 38
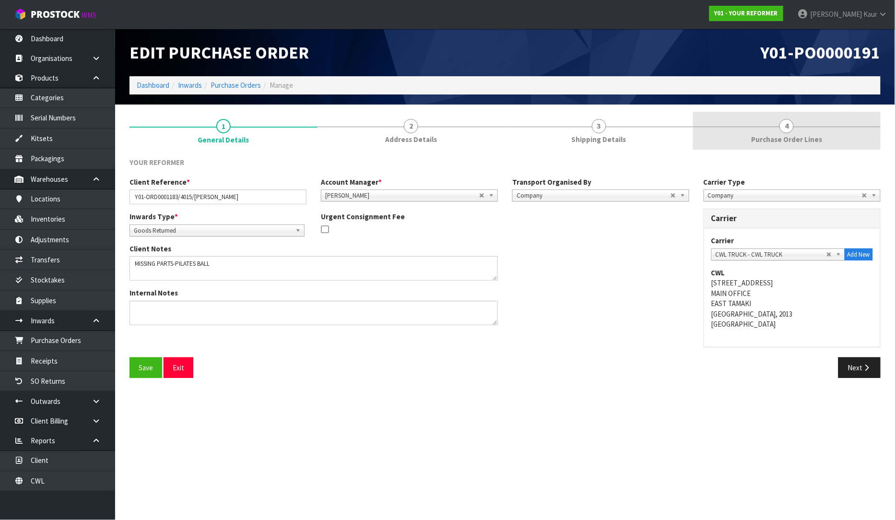
click at [795, 129] on link "4 Purchase Order Lines" at bounding box center [787, 131] width 188 height 38
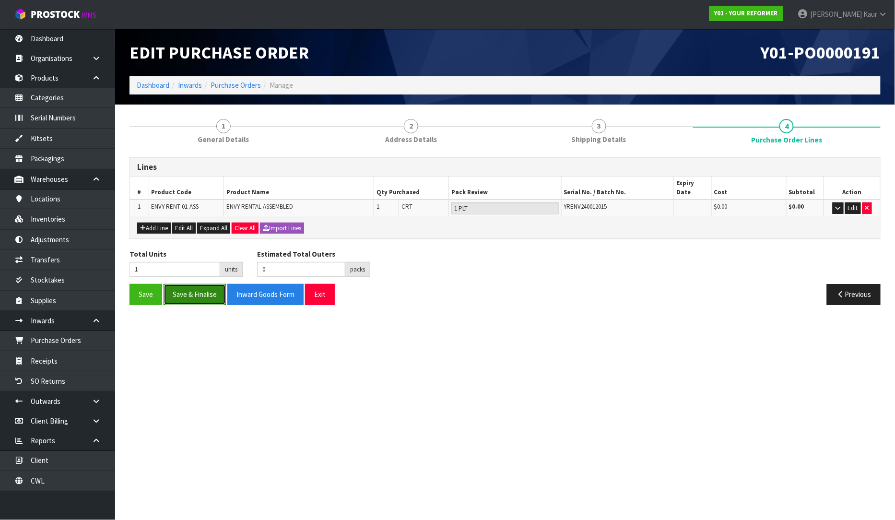
click at [200, 284] on button "Save & Finalise" at bounding box center [195, 294] width 62 height 21
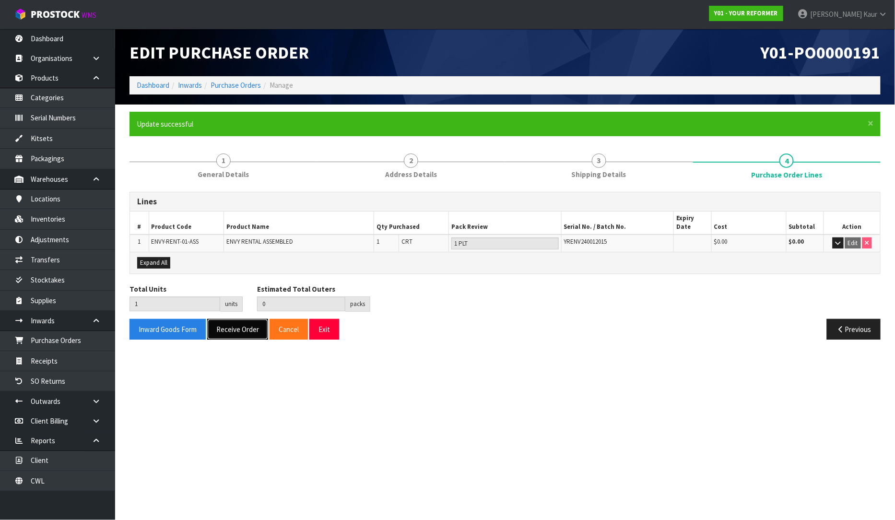
click at [245, 325] on button "Receive Order" at bounding box center [237, 329] width 61 height 21
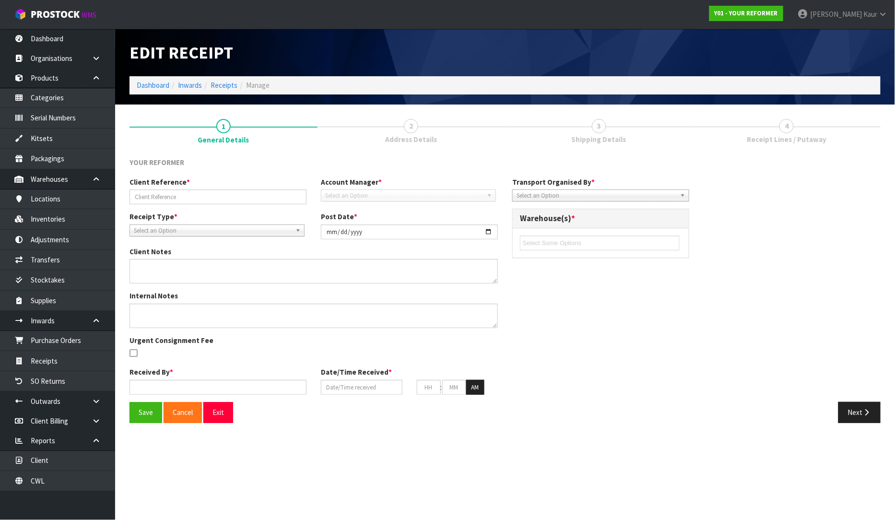
type input "Y01-ORD0001183/4015/[PERSON_NAME]"
type input "[DATE]"
type textarea "MISSING PARTS-PILATES BALL"
type input "[PERSON_NAME]"
type input "[DATE]"
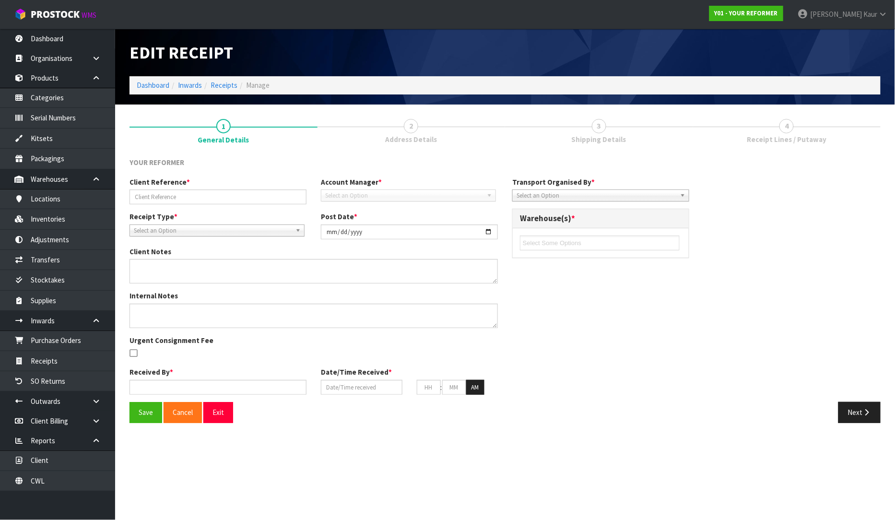
type input "10"
type input "45"
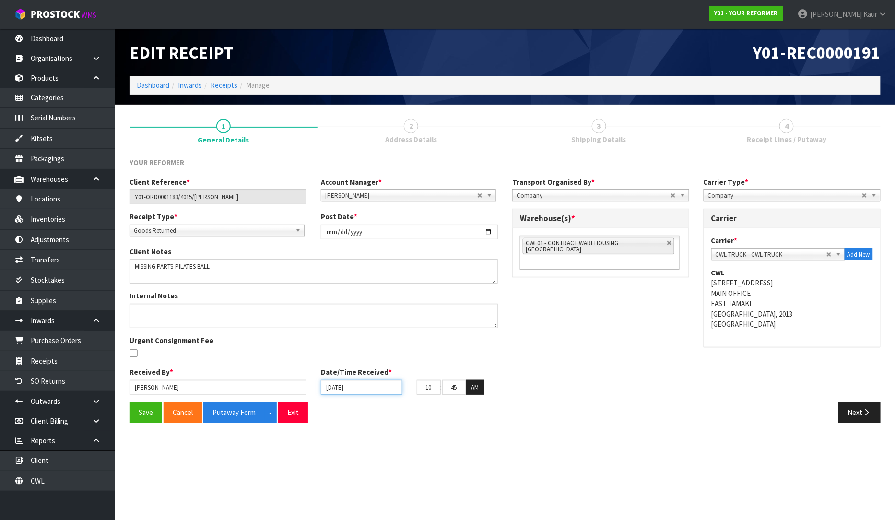
click at [330, 389] on input "[DATE]" at bounding box center [362, 387] width 82 height 15
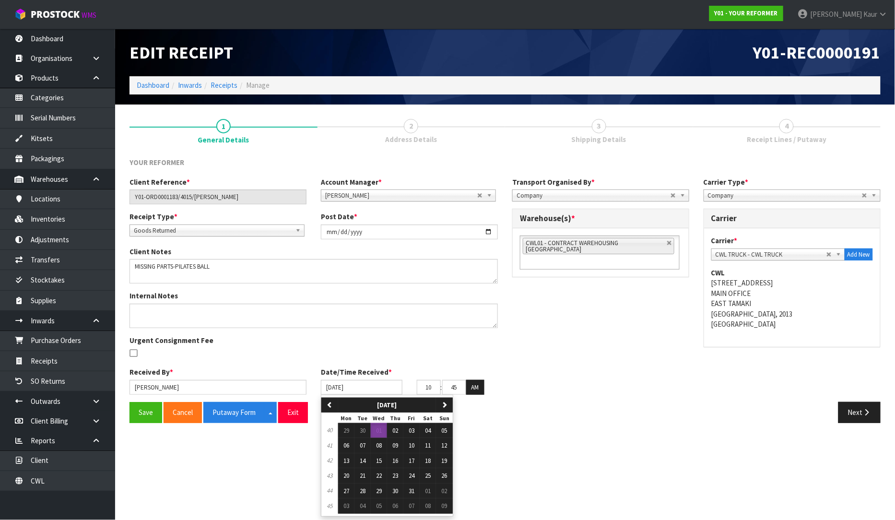
click at [651, 442] on section "Edit Receipt Y01-REC0000191 Dashboard Inwards Receipts Manage 1 General Details…" at bounding box center [447, 260] width 895 height 520
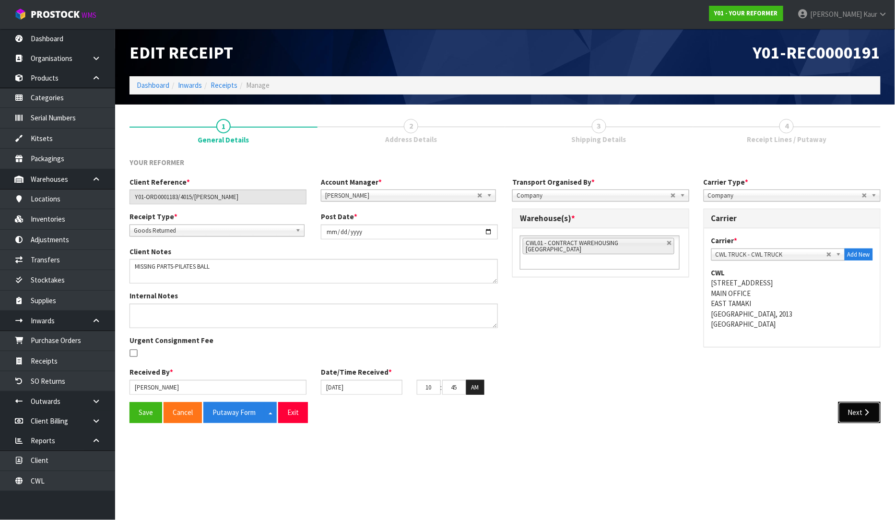
click at [855, 415] on button "Next" at bounding box center [859, 412] width 42 height 21
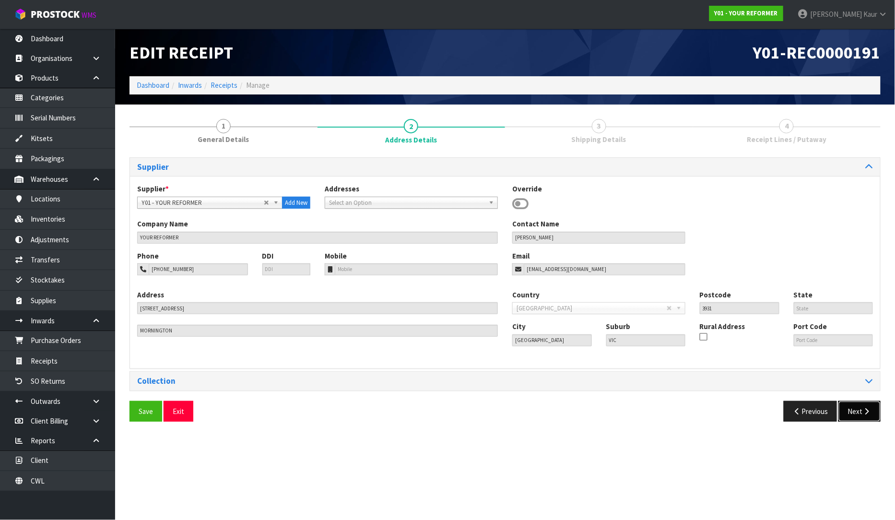
click at [863, 418] on button "Next" at bounding box center [859, 411] width 42 height 21
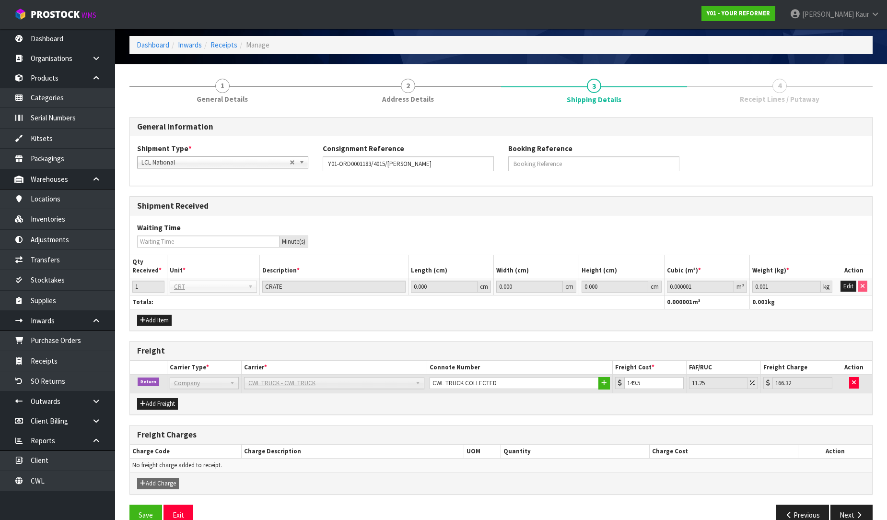
scroll to position [60, 0]
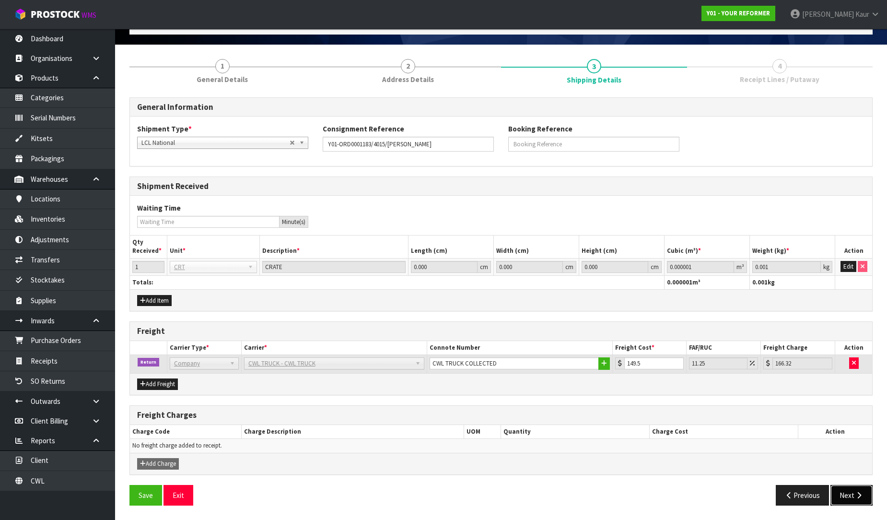
click at [844, 495] on button "Next" at bounding box center [851, 495] width 42 height 21
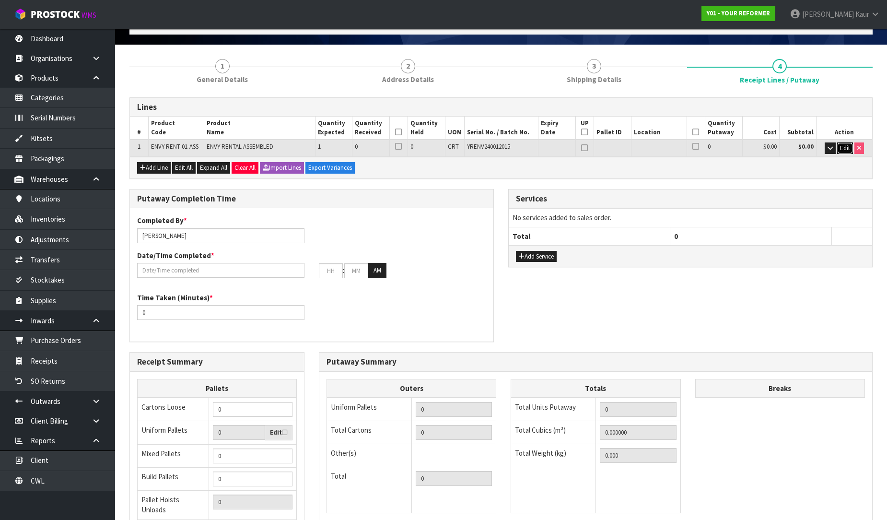
click at [847, 150] on span "Edit" at bounding box center [845, 148] width 10 height 8
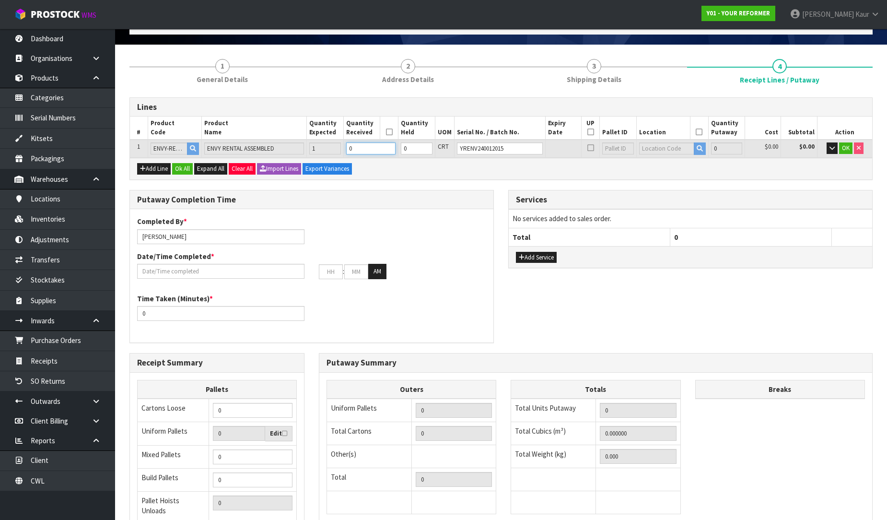
click at [366, 149] on input "0" at bounding box center [370, 148] width 49 height 12
type input "1"
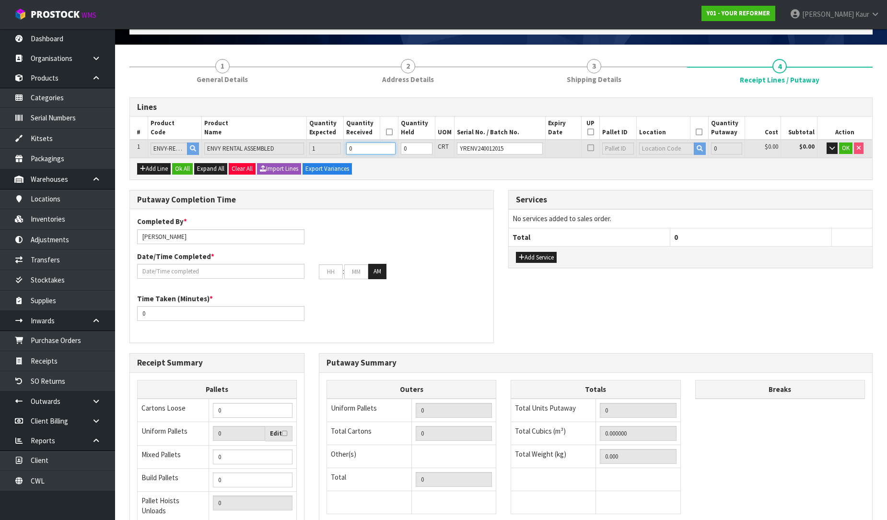
type input "0.825484"
type input "112"
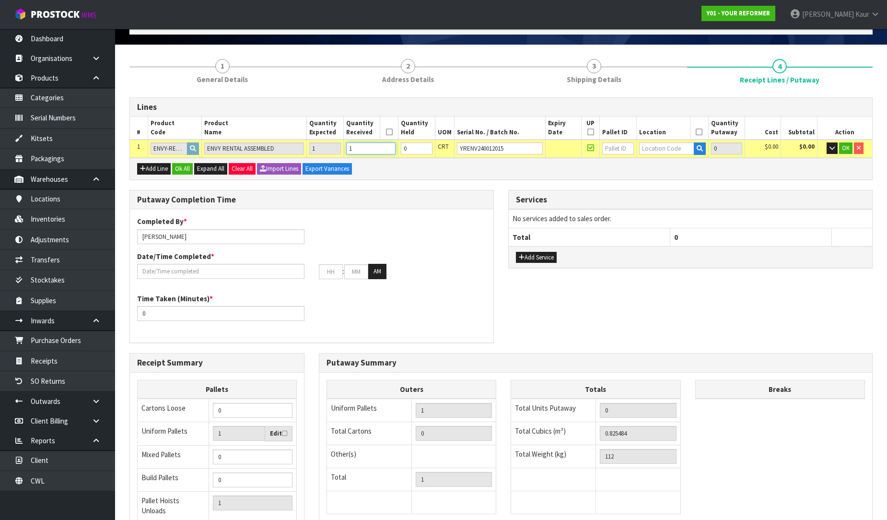
type input "1"
click at [423, 149] on input "0" at bounding box center [417, 148] width 32 height 12
type input "1"
click at [656, 147] on input "text" at bounding box center [666, 148] width 55 height 12
type input "54"
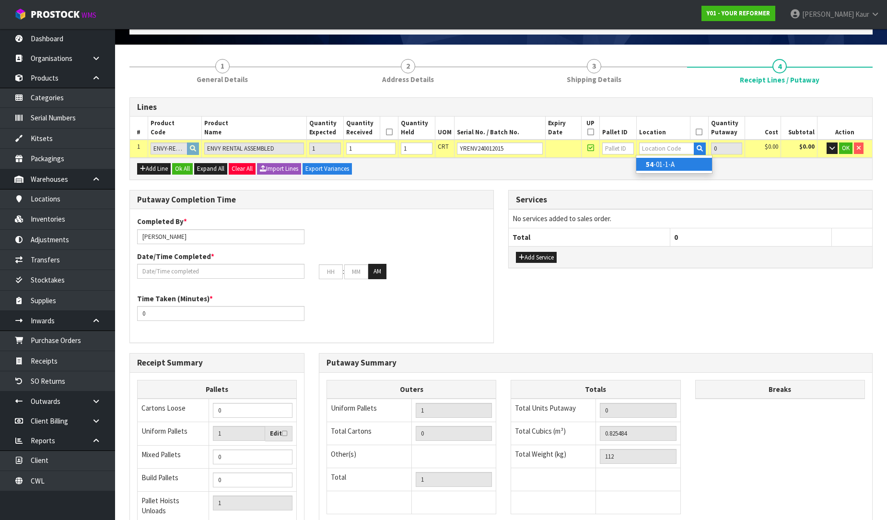
click at [657, 164] on link "54 -01-1-A" at bounding box center [674, 164] width 76 height 13
type input "1"
type input "54-01-1-A"
type input "1"
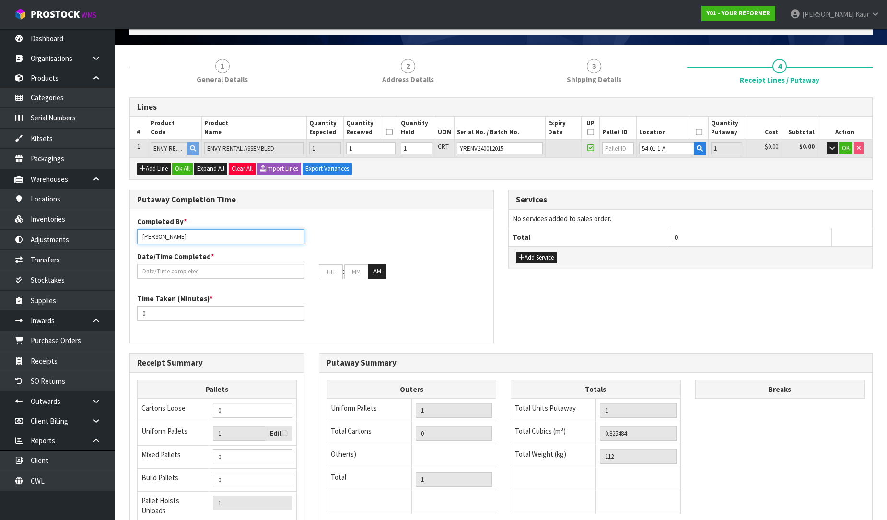
click at [195, 234] on input "[PERSON_NAME]" at bounding box center [220, 236] width 167 height 15
drag, startPoint x: 183, startPoint y: 234, endPoint x: 128, endPoint y: 228, distance: 55.4
click at [128, 228] on div "Putaway Completion Time Completed By * [PERSON_NAME] [PERSON_NAME] /[PERSON_NAM…" at bounding box center [311, 271] width 379 height 163
type input "[PERSON_NAME] /[PERSON_NAME]"
click at [830, 147] on icon "button" at bounding box center [832, 148] width 5 height 6
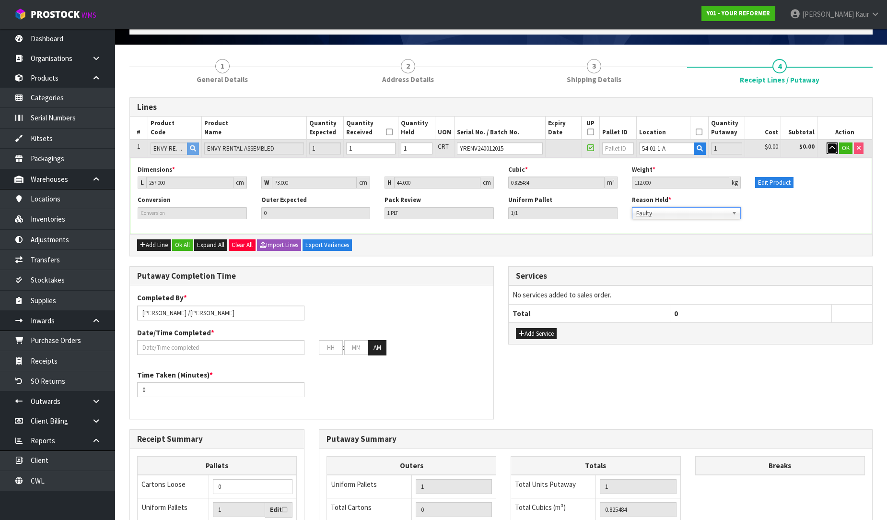
click at [827, 148] on button "button" at bounding box center [832, 148] width 11 height 12
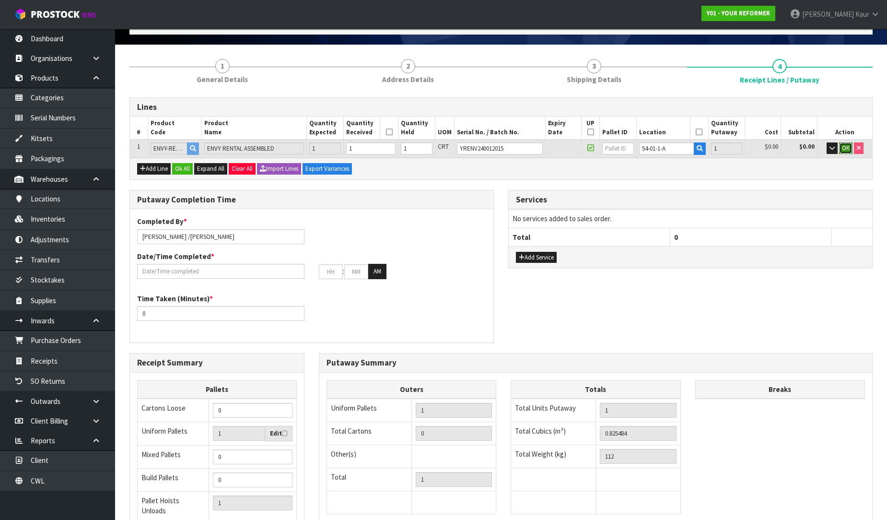
click at [840, 149] on button "OK" at bounding box center [845, 148] width 13 height 12
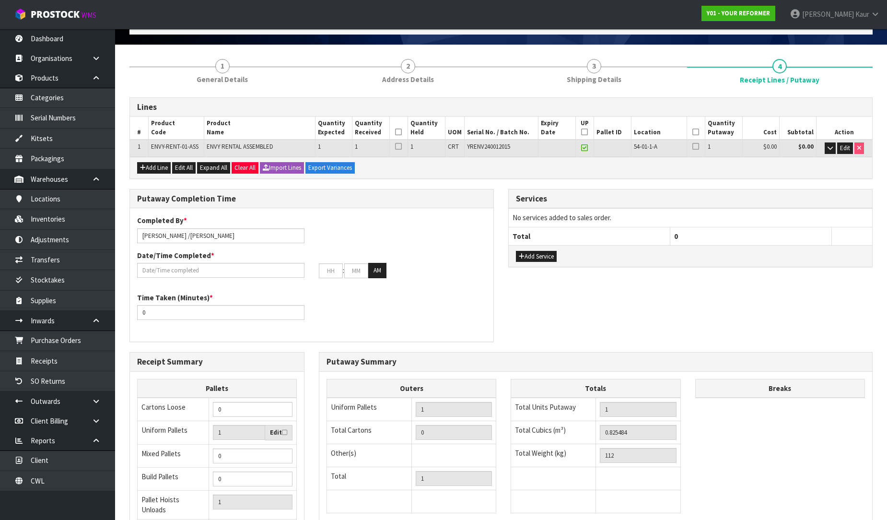
click at [399, 132] on icon at bounding box center [398, 132] width 7 height 0
click at [586, 132] on icon at bounding box center [584, 132] width 7 height 0
click at [696, 132] on icon at bounding box center [695, 132] width 7 height 0
click at [169, 269] on input "text" at bounding box center [220, 270] width 167 height 15
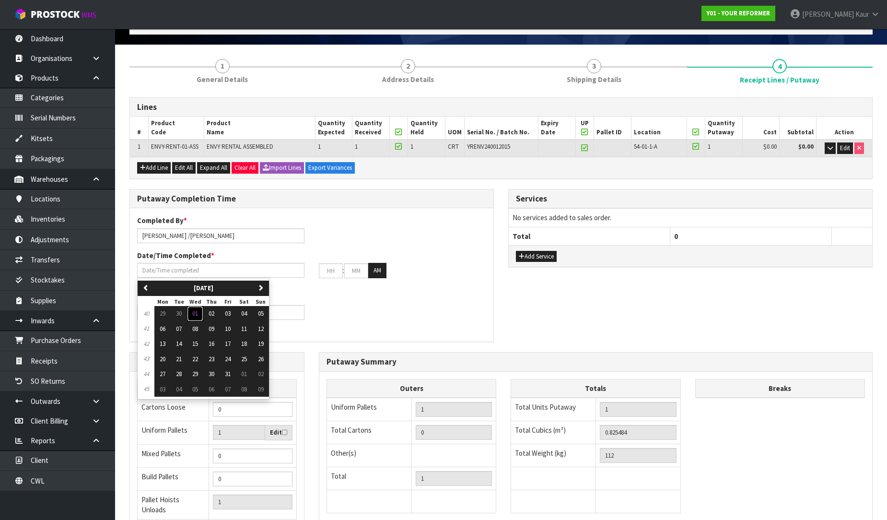
click at [196, 309] on span "01" at bounding box center [195, 313] width 6 height 8
type input "[DATE]"
type input "12"
type input "00"
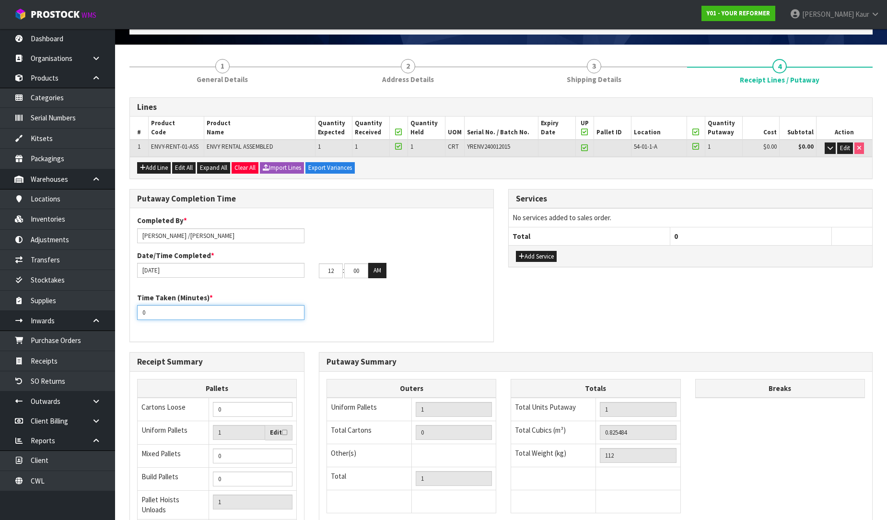
drag, startPoint x: 151, startPoint y: 309, endPoint x: 131, endPoint y: 313, distance: 19.6
click at [131, 313] on div "Time Taken (Minutes) * 0" at bounding box center [221, 305] width 182 height 27
type input "15"
drag, startPoint x: 334, startPoint y: 271, endPoint x: 317, endPoint y: 271, distance: 16.3
click at [317, 271] on div "1 : 00 : 00 AM" at bounding box center [403, 270] width 182 height 15
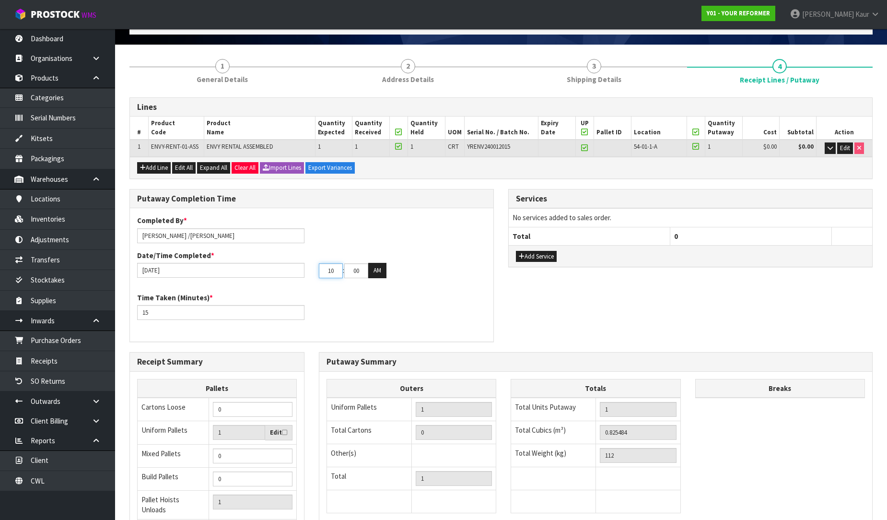
type input "10"
drag, startPoint x: 362, startPoint y: 269, endPoint x: 333, endPoint y: 264, distance: 29.1
click at [333, 264] on tr "10 : 00 : 00 AM" at bounding box center [353, 270] width 68 height 15
type input "47"
drag, startPoint x: 381, startPoint y: 265, endPoint x: 368, endPoint y: 288, distance: 26.8
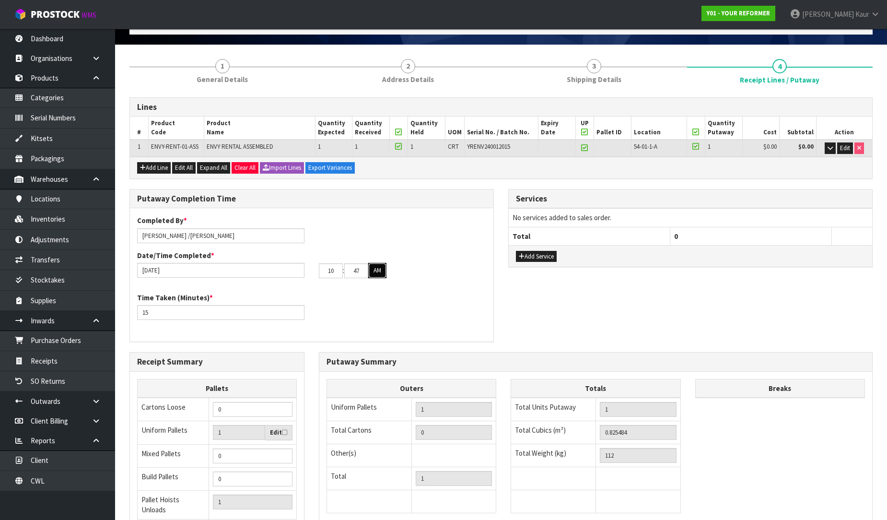
click at [379, 265] on button "AM" at bounding box center [377, 270] width 18 height 15
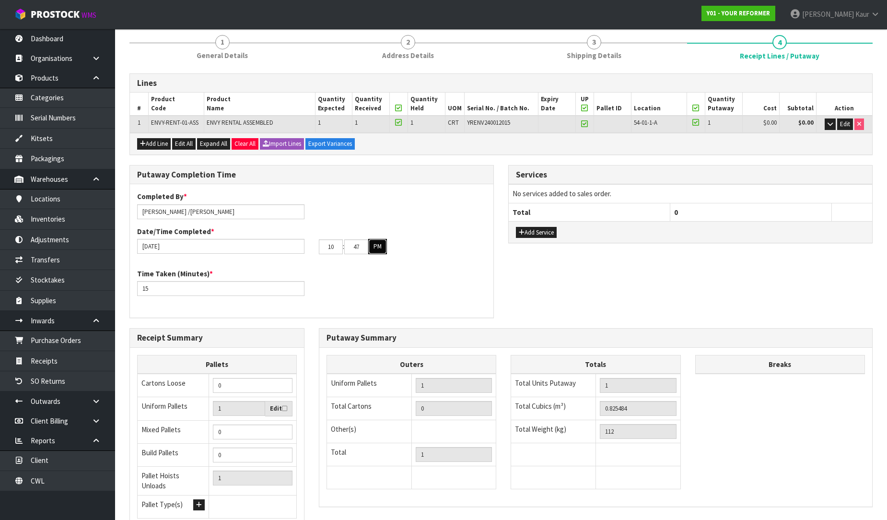
scroll to position [0, 0]
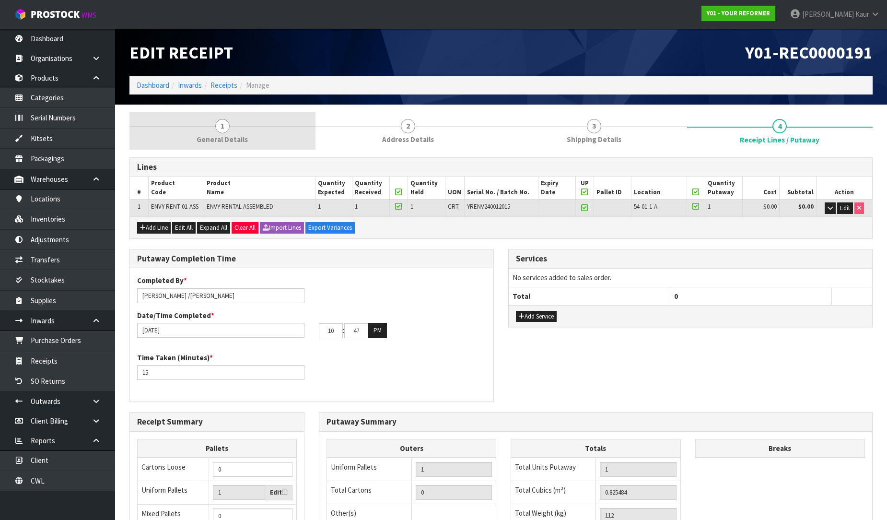
click at [233, 127] on link "1 General Details" at bounding box center [222, 131] width 186 height 38
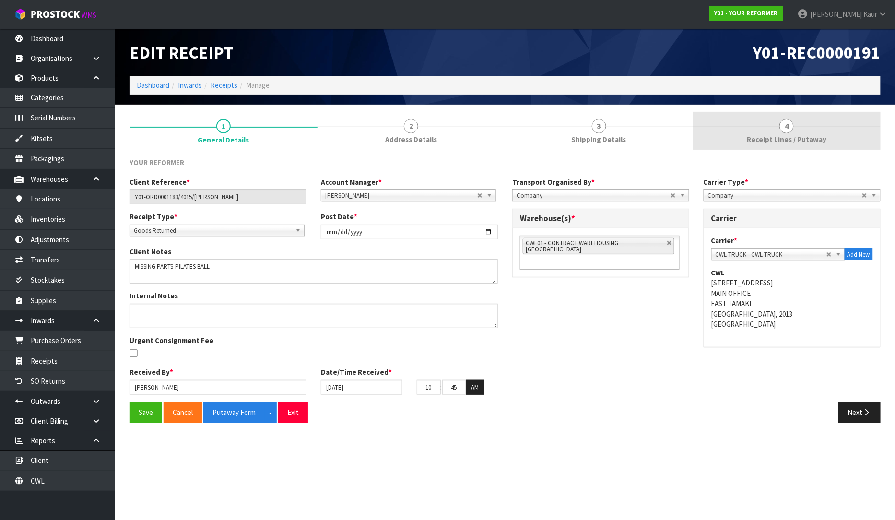
click at [790, 137] on span "Receipt Lines / Putaway" at bounding box center [787, 139] width 80 height 10
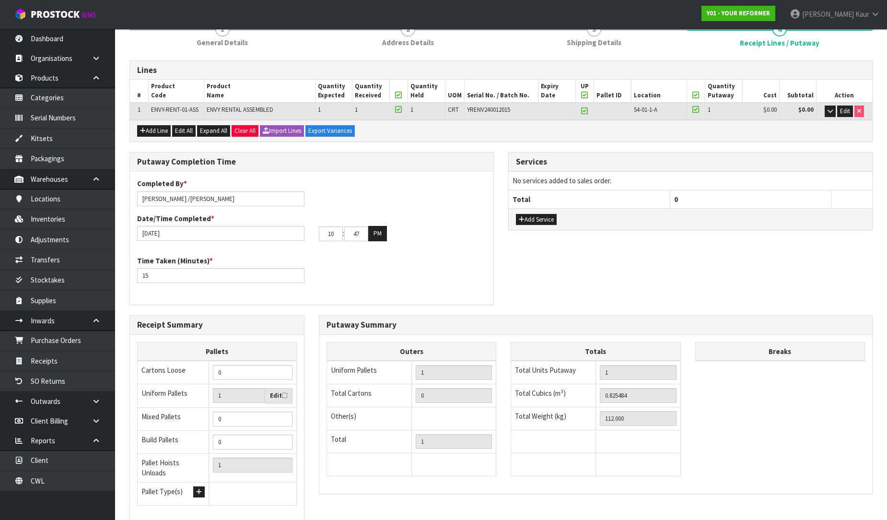
scroll to position [161, 0]
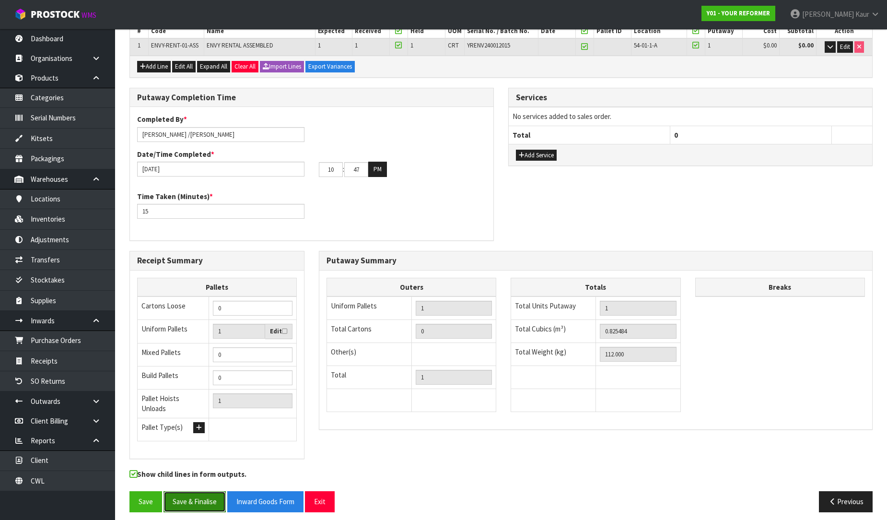
click at [199, 498] on button "Save & Finalise" at bounding box center [195, 501] width 62 height 21
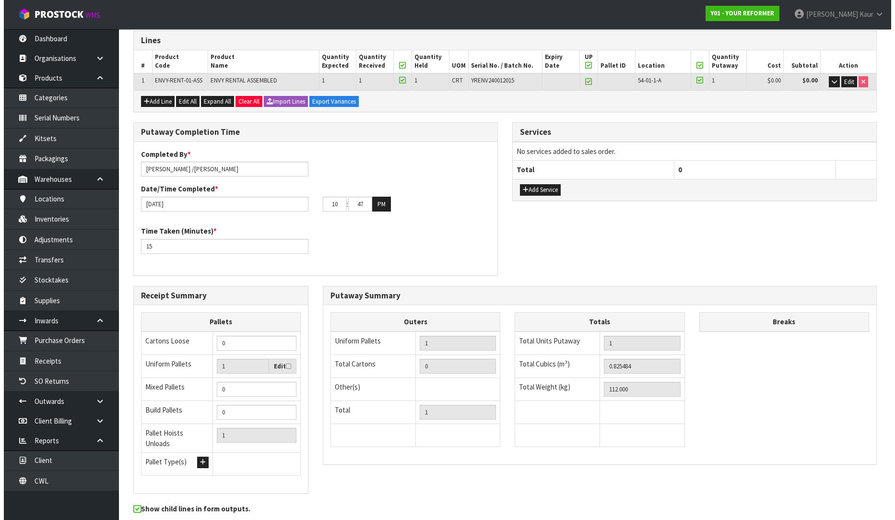
scroll to position [0, 0]
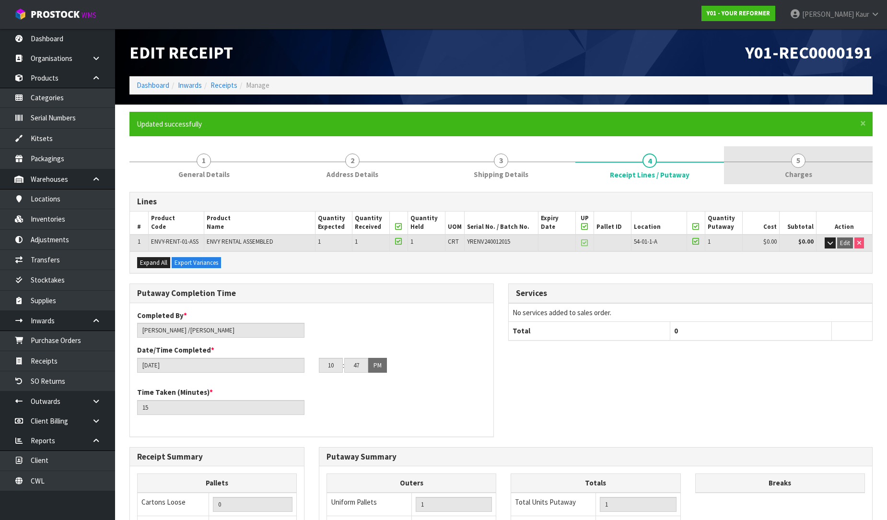
click at [787, 166] on link "5 [GEOGRAPHIC_DATA]" at bounding box center [798, 165] width 149 height 38
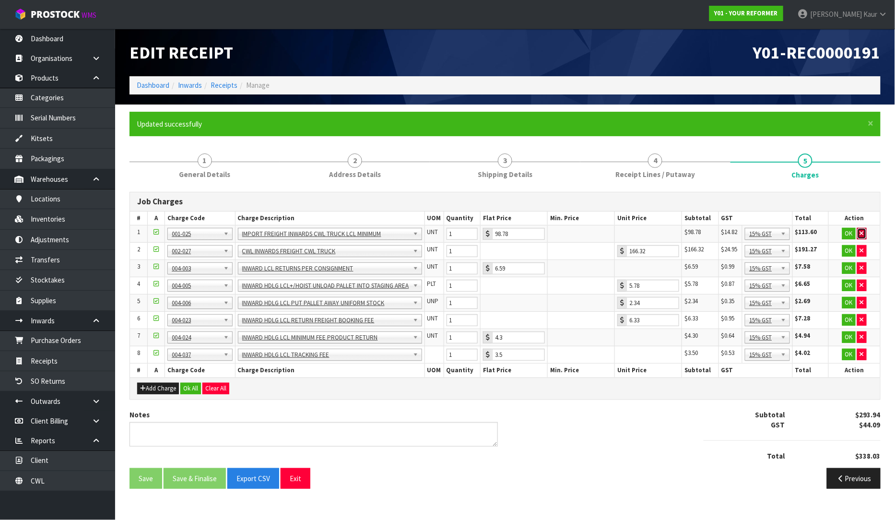
click at [865, 234] on button "button" at bounding box center [862, 234] width 10 height 12
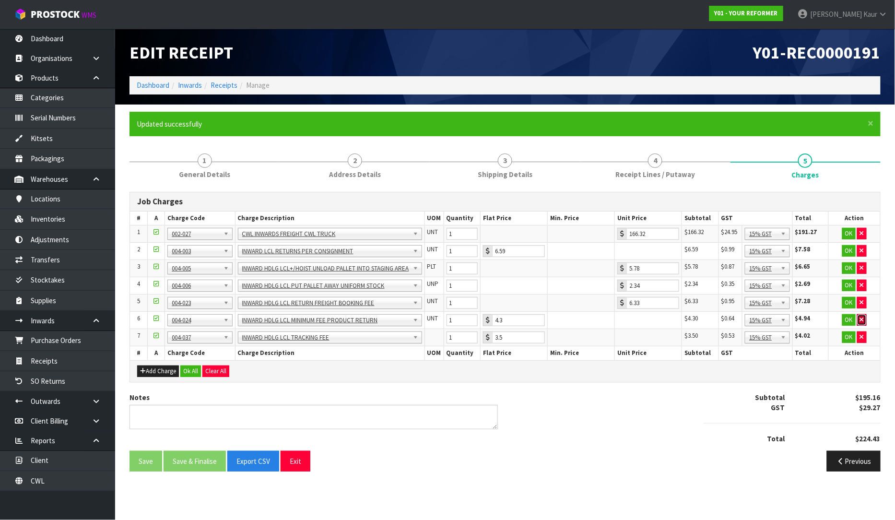
click at [862, 319] on icon "button" at bounding box center [862, 319] width 4 height 6
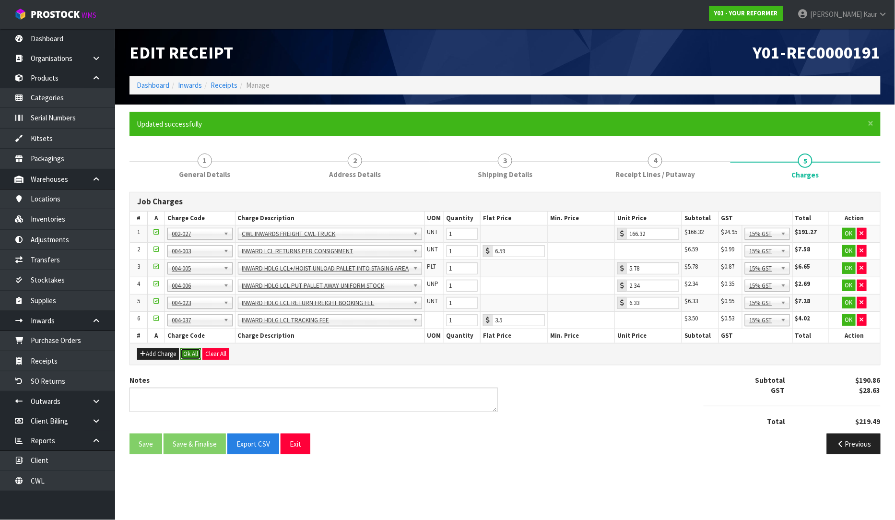
click at [191, 353] on button "Ok All" at bounding box center [190, 354] width 21 height 12
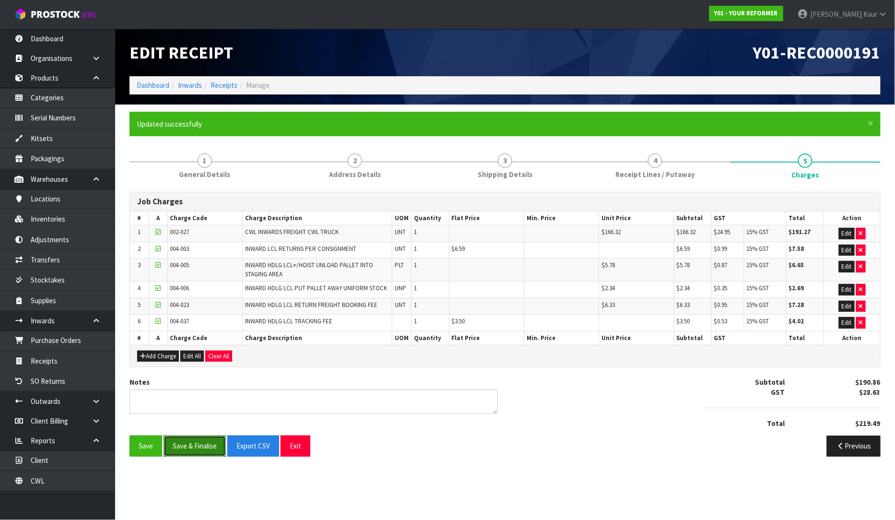
click at [186, 440] on button "Save & Finalise" at bounding box center [195, 445] width 62 height 21
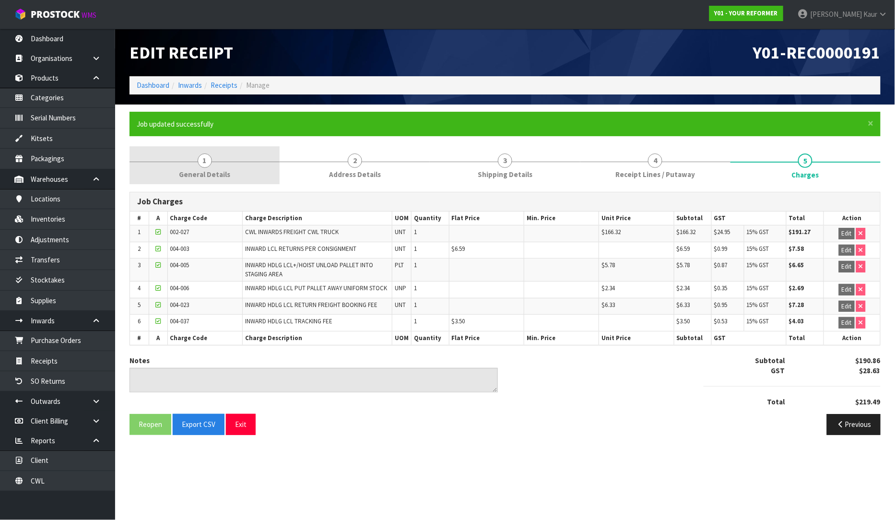
click at [213, 173] on span "General Details" at bounding box center [204, 174] width 51 height 10
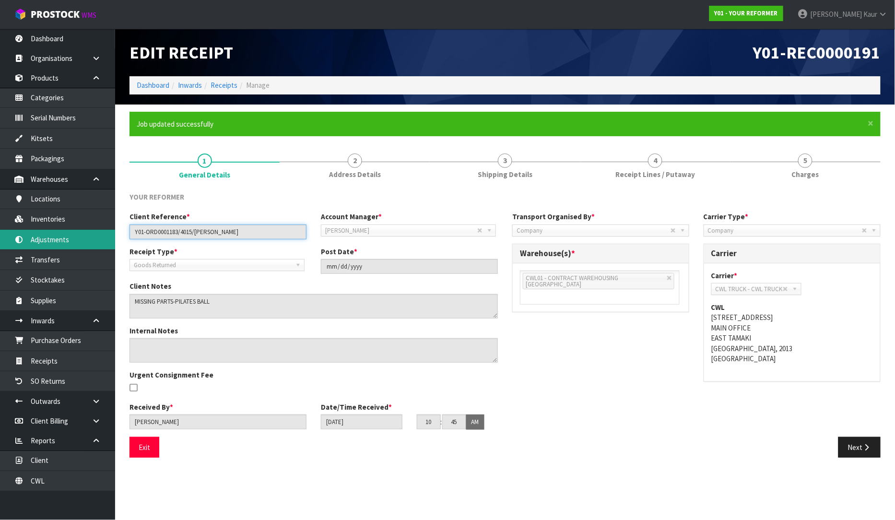
drag, startPoint x: 256, startPoint y: 231, endPoint x: 113, endPoint y: 234, distance: 142.9
click at [113, 234] on body "Toggle navigation ProStock WMS Y01 - YOUR REFORMER [PERSON_NAME] Logout Dashboa…" at bounding box center [447, 260] width 895 height 520
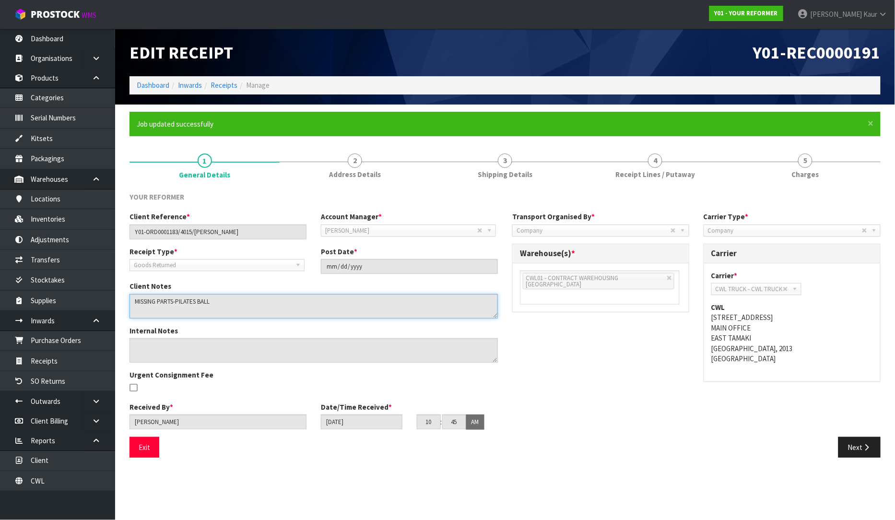
drag, startPoint x: 205, startPoint y: 302, endPoint x: 124, endPoint y: 300, distance: 81.1
click at [124, 299] on div "Client Notes" at bounding box center [313, 299] width 383 height 37
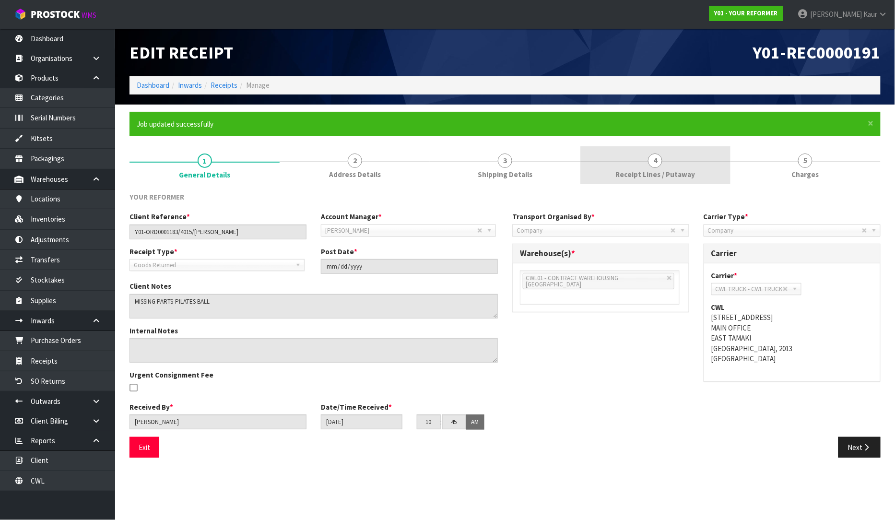
click at [605, 168] on link "4 Receipt Lines / Putaway" at bounding box center [655, 165] width 150 height 38
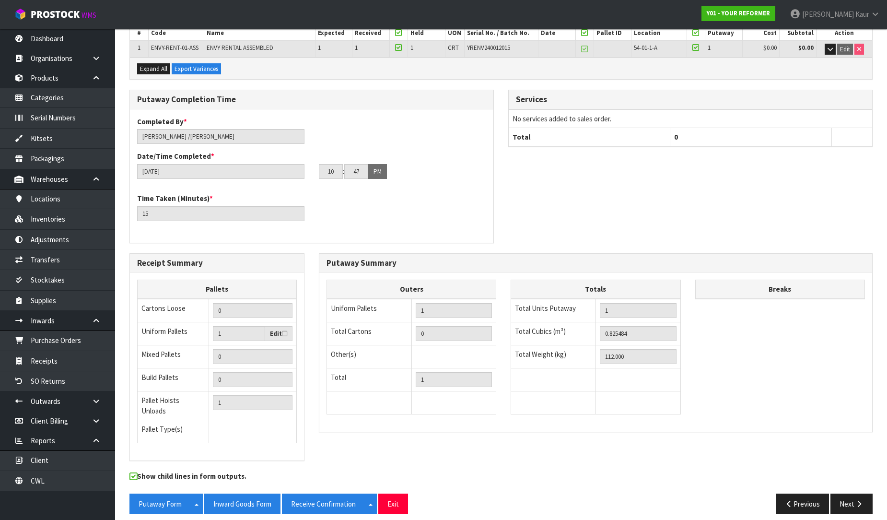
scroll to position [196, 0]
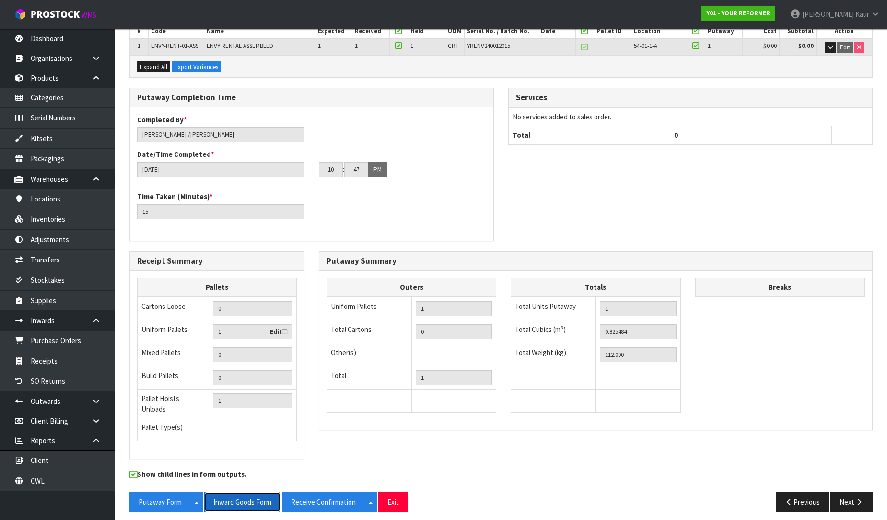
click at [236, 495] on button "Inward Goods Form" at bounding box center [242, 501] width 76 height 21
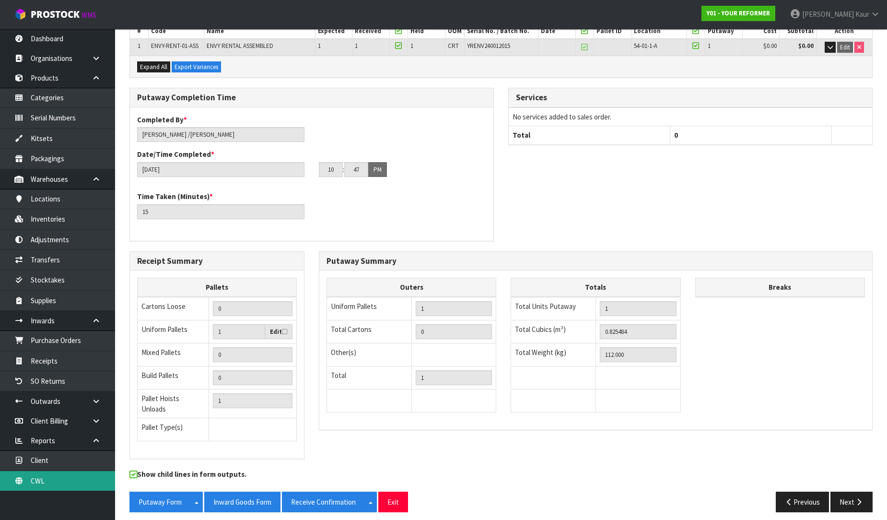
click at [48, 478] on link "CWL" at bounding box center [57, 481] width 115 height 20
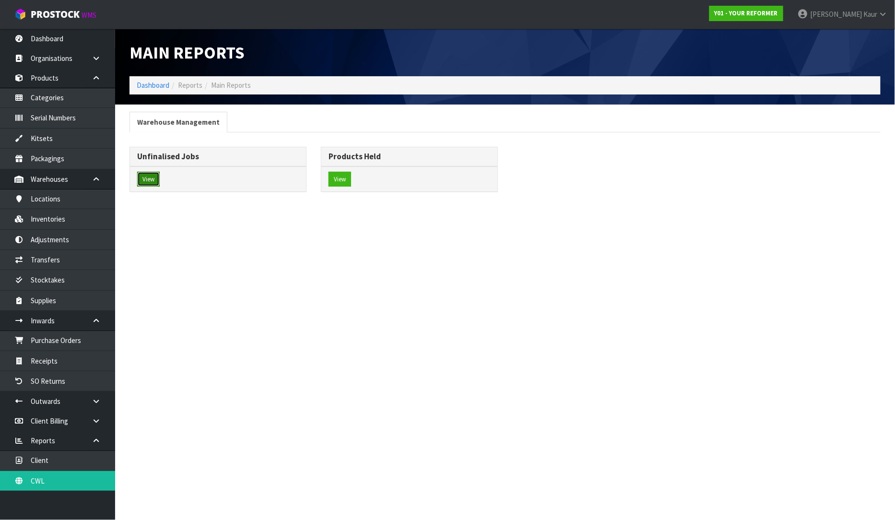
click at [152, 185] on button "View" at bounding box center [148, 179] width 23 height 15
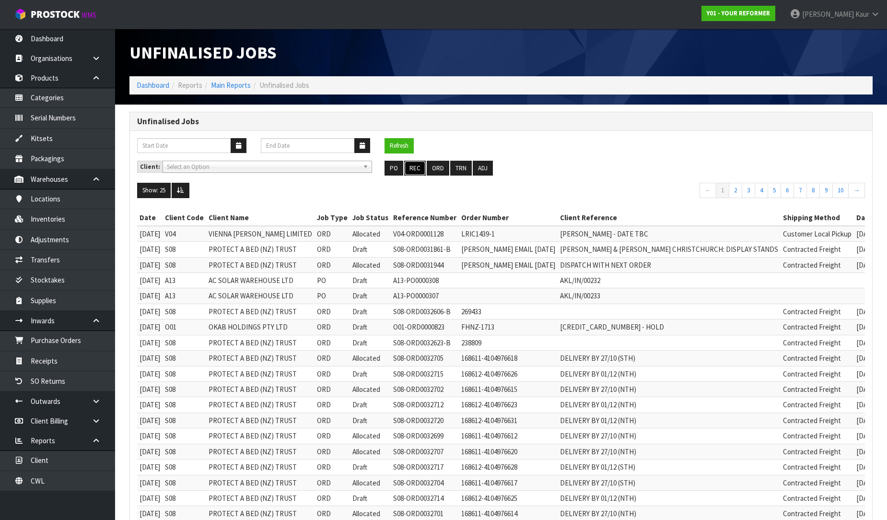
click at [419, 174] on button "REC" at bounding box center [415, 168] width 22 height 15
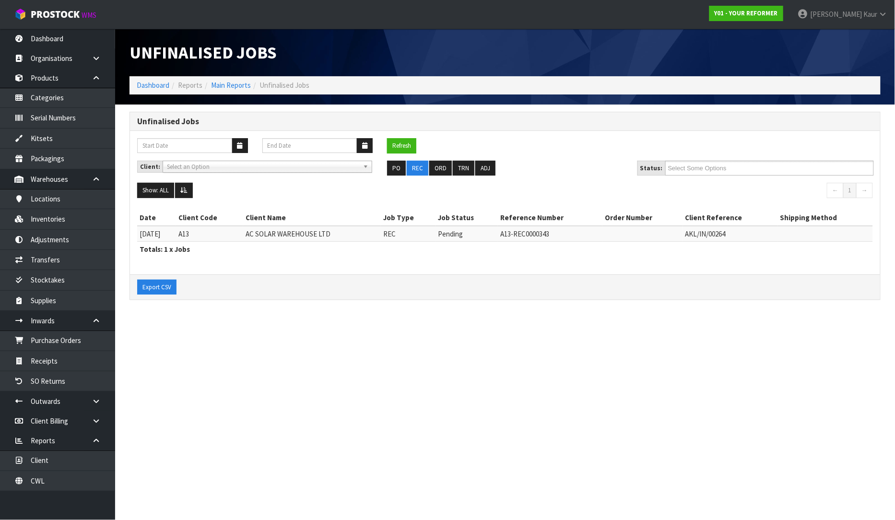
click at [72, 29] on nav "Toggle navigation ProStock WMS Y01 - YOUR REFORMER [PERSON_NAME] Logout" at bounding box center [447, 14] width 895 height 29
click at [64, 41] on link "Dashboard" at bounding box center [57, 39] width 115 height 20
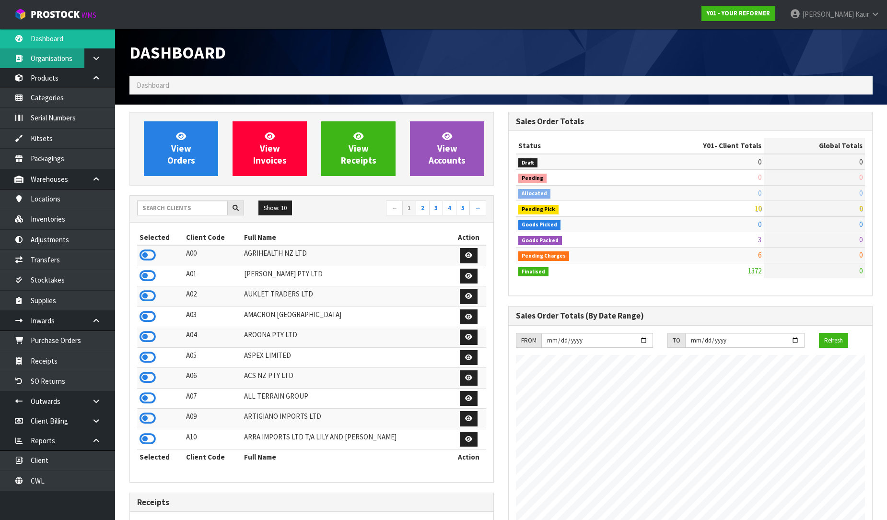
scroll to position [649, 379]
click at [201, 211] on input "text" at bounding box center [182, 207] width 91 height 15
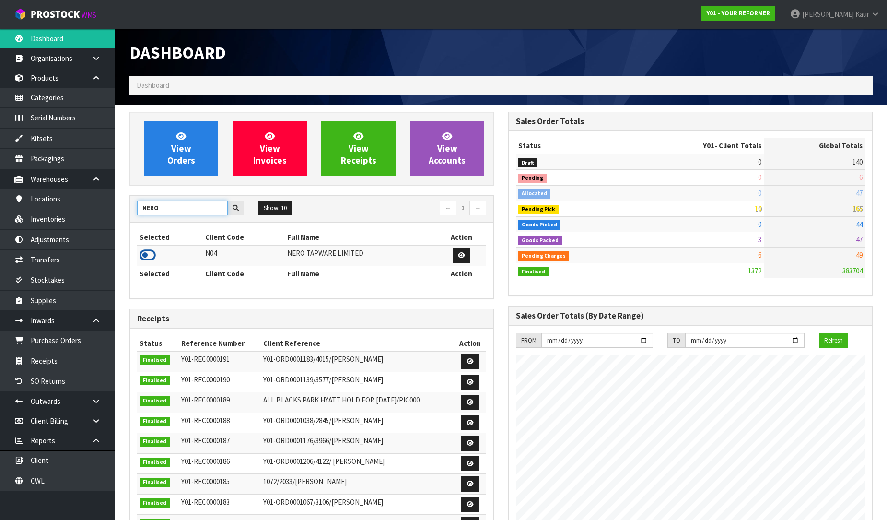
type input "NERO"
click at [152, 253] on icon at bounding box center [148, 255] width 16 height 14
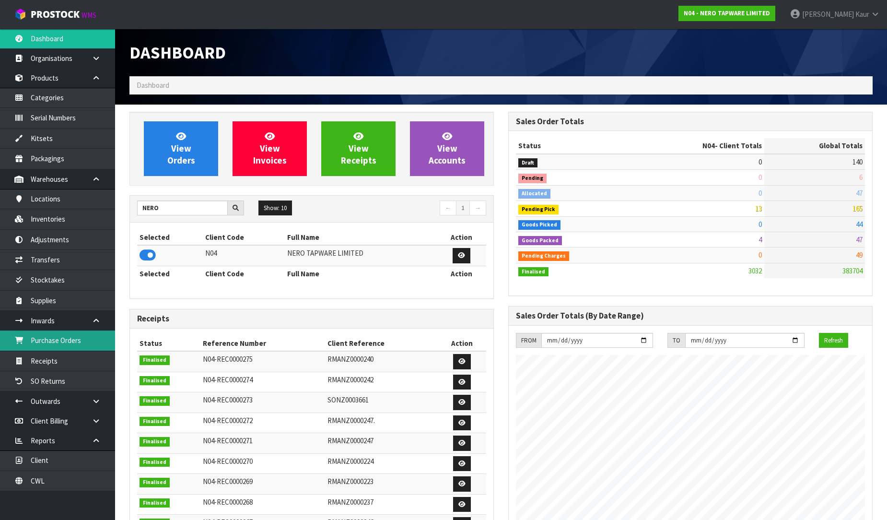
scroll to position [758, 379]
click at [68, 337] on link "Purchase Orders" at bounding box center [57, 340] width 115 height 20
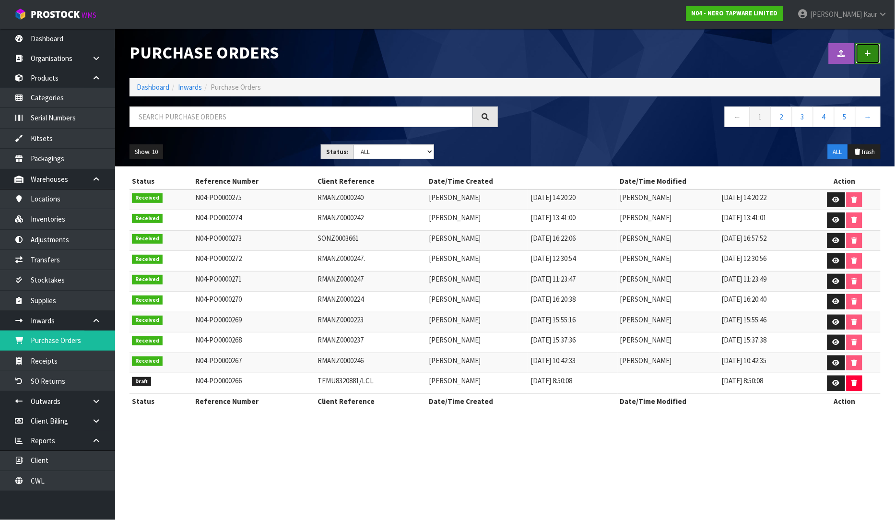
click at [864, 55] on link at bounding box center [867, 53] width 25 height 21
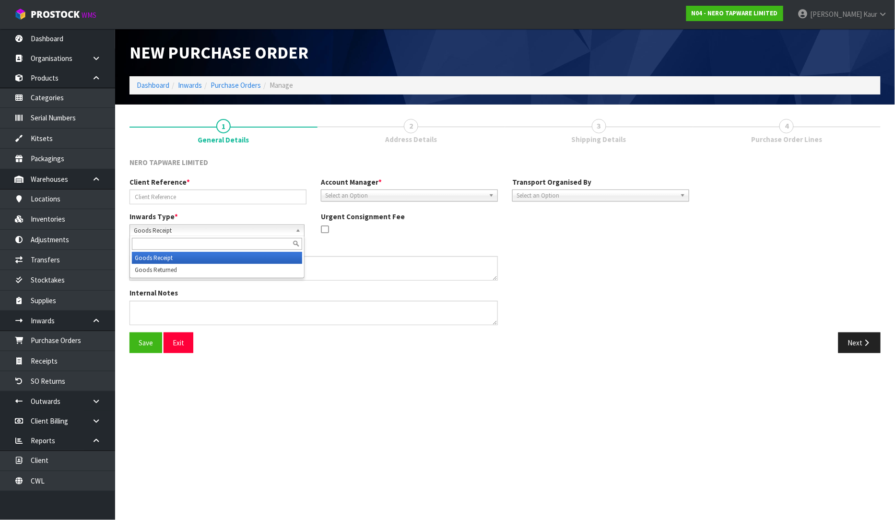
click at [178, 229] on span "Goods Receipt" at bounding box center [213, 231] width 158 height 12
click at [179, 271] on li "Goods Returned" at bounding box center [217, 270] width 170 height 12
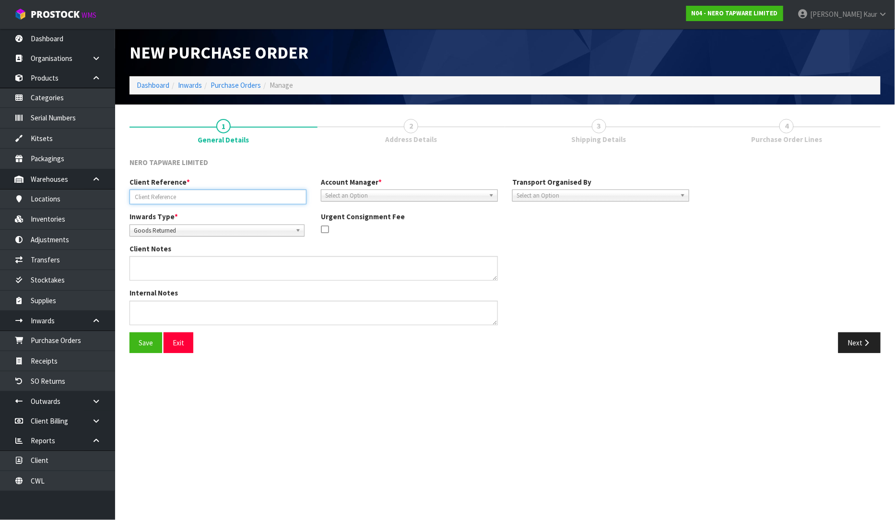
click at [166, 199] on input "text" at bounding box center [217, 196] width 177 height 15
type input "RMANZ0000244"
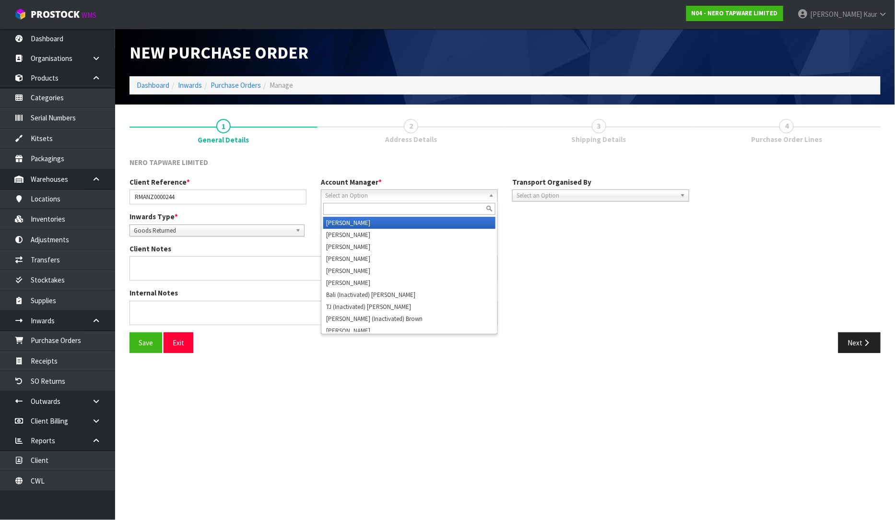
click at [367, 193] on span "Select an Option" at bounding box center [405, 196] width 160 height 12
type input "V"
click at [371, 224] on li "V [PERSON_NAME]" at bounding box center [409, 223] width 172 height 12
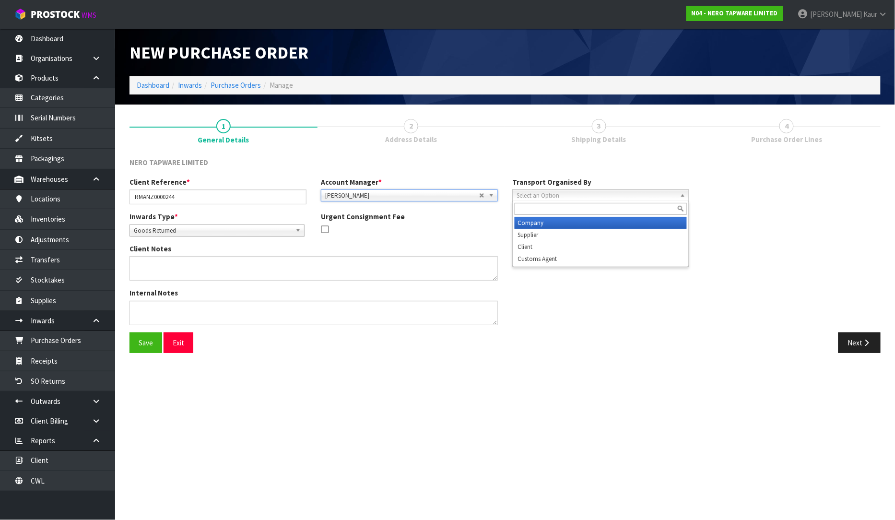
click at [587, 198] on span "Select an Option" at bounding box center [596, 196] width 160 height 12
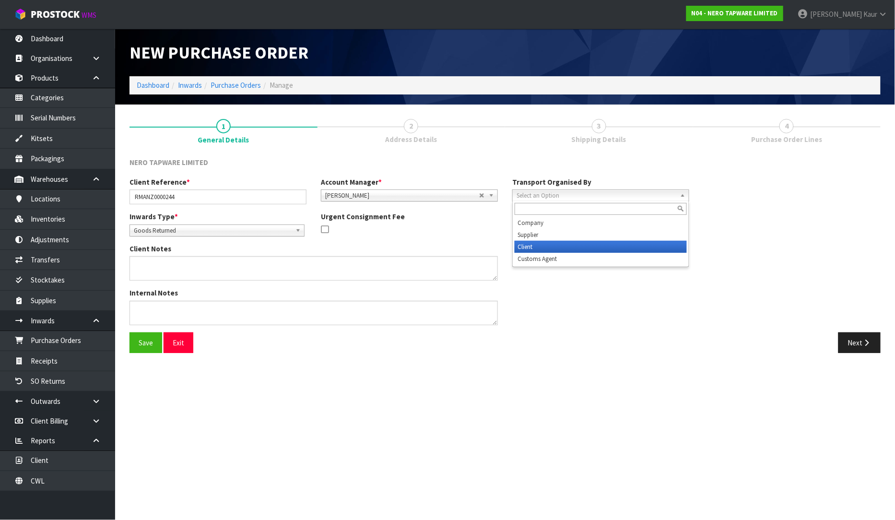
click at [573, 247] on li "Client" at bounding box center [600, 247] width 172 height 12
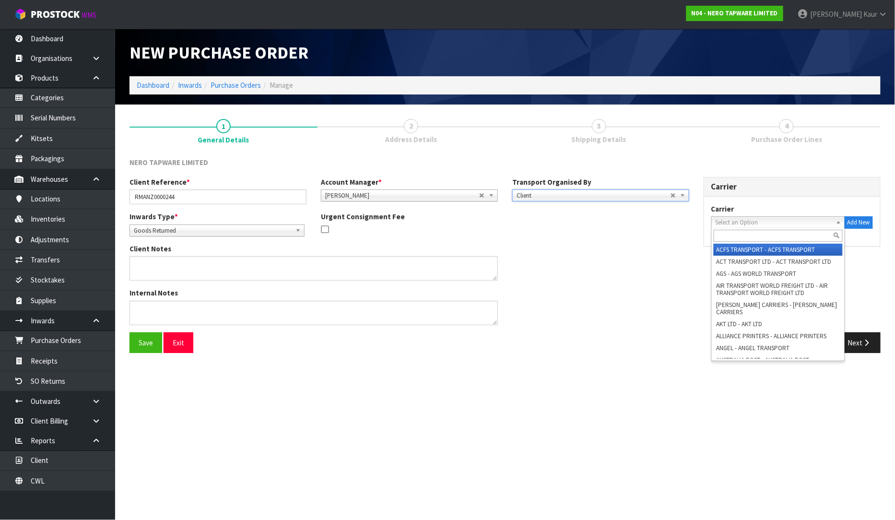
click at [736, 219] on span "Select an Option" at bounding box center [773, 223] width 117 height 12
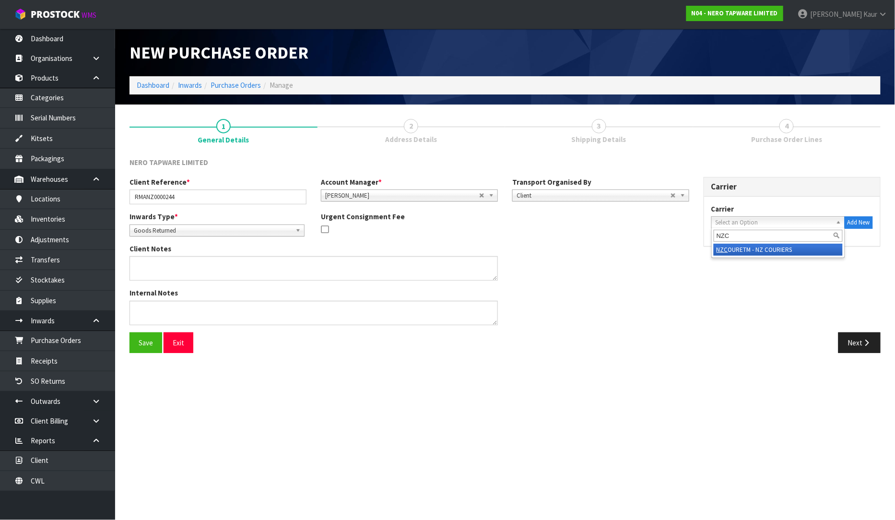
type input "NZC"
click at [758, 253] on li "NZC OURETM - NZ COURIERS" at bounding box center [777, 250] width 129 height 12
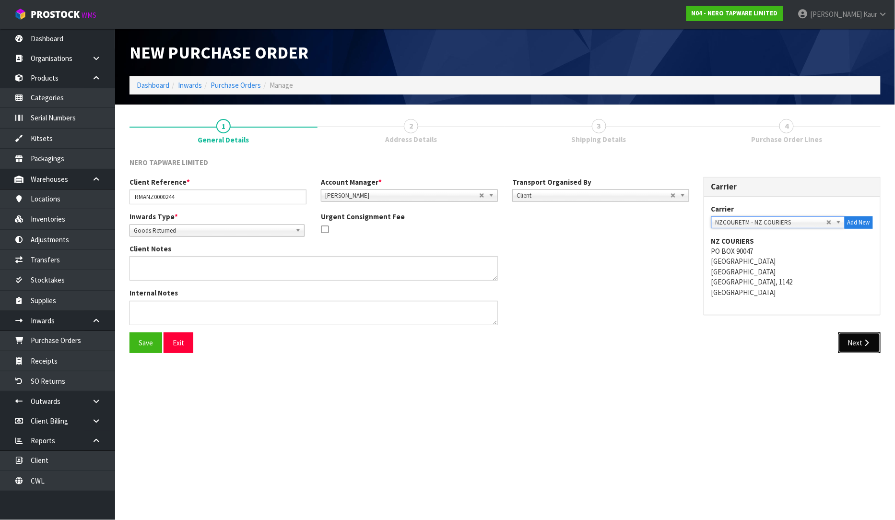
click at [857, 346] on button "Next" at bounding box center [859, 342] width 42 height 21
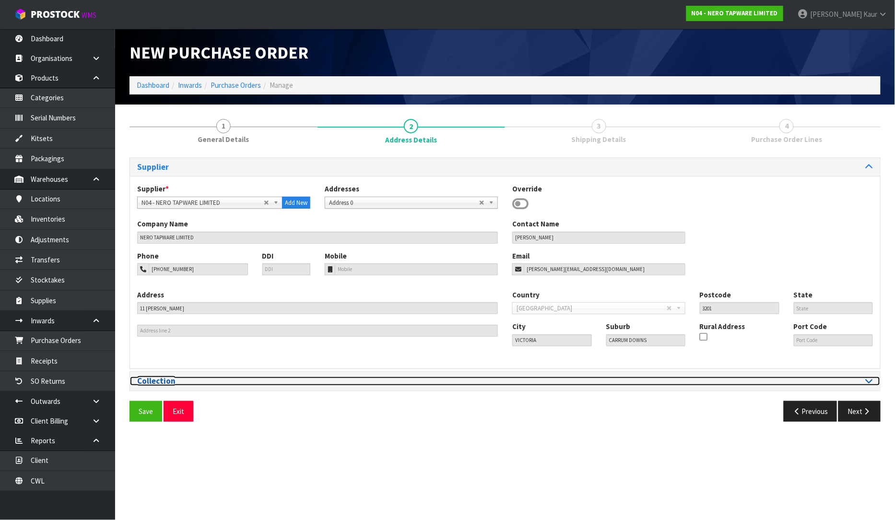
click at [872, 382] on icon at bounding box center [868, 380] width 7 height 8
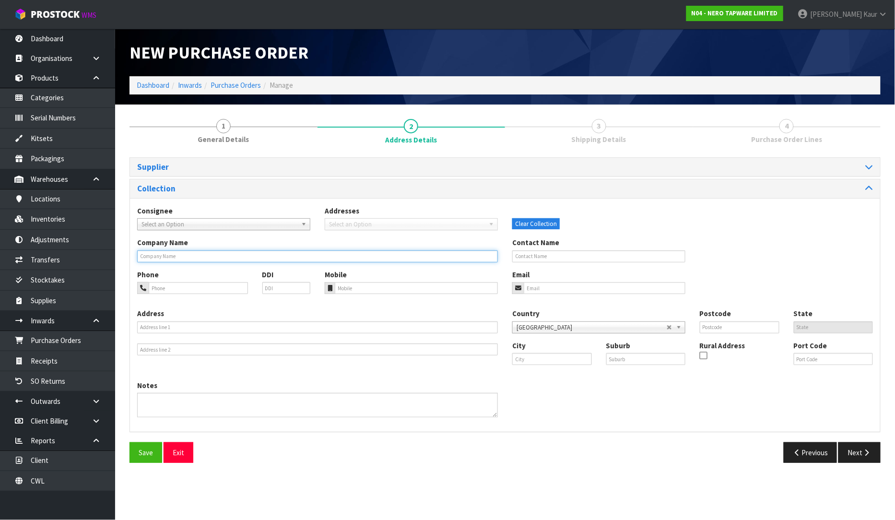
click at [192, 253] on input "text" at bounding box center [317, 256] width 361 height 12
type input "MICO [GEOGRAPHIC_DATA]"
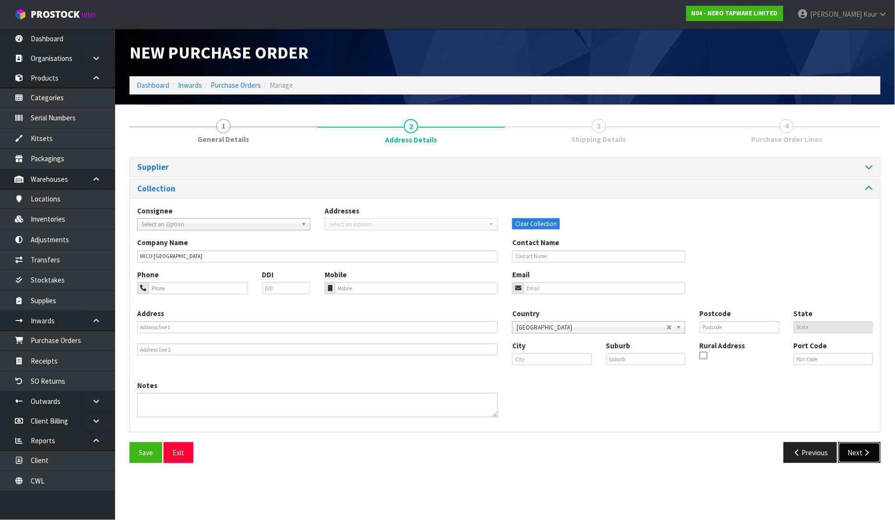
click at [869, 461] on button "Next" at bounding box center [859, 452] width 42 height 21
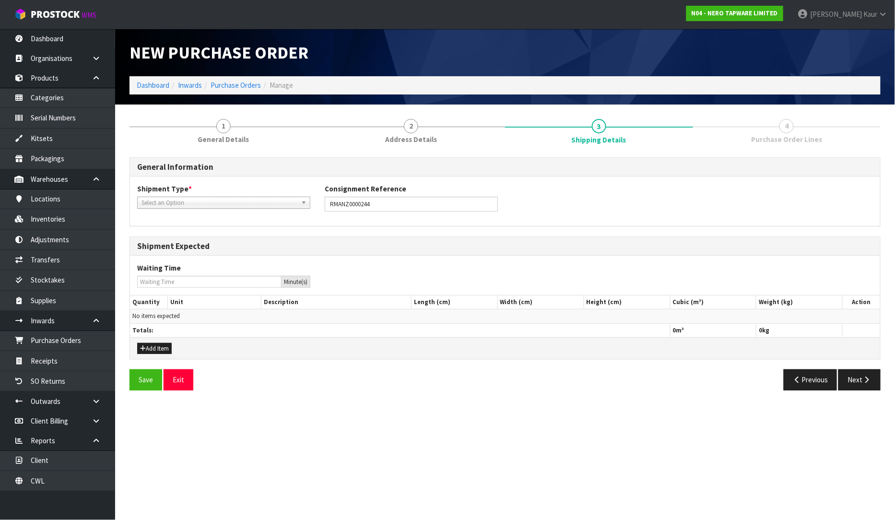
click at [185, 205] on span "Select an Option" at bounding box center [219, 203] width 156 height 12
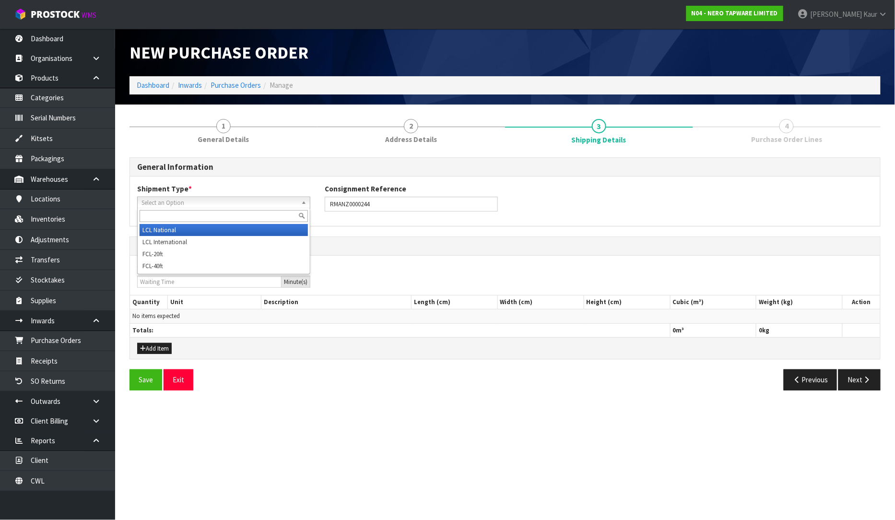
click at [165, 231] on li "LCL National" at bounding box center [224, 230] width 168 height 12
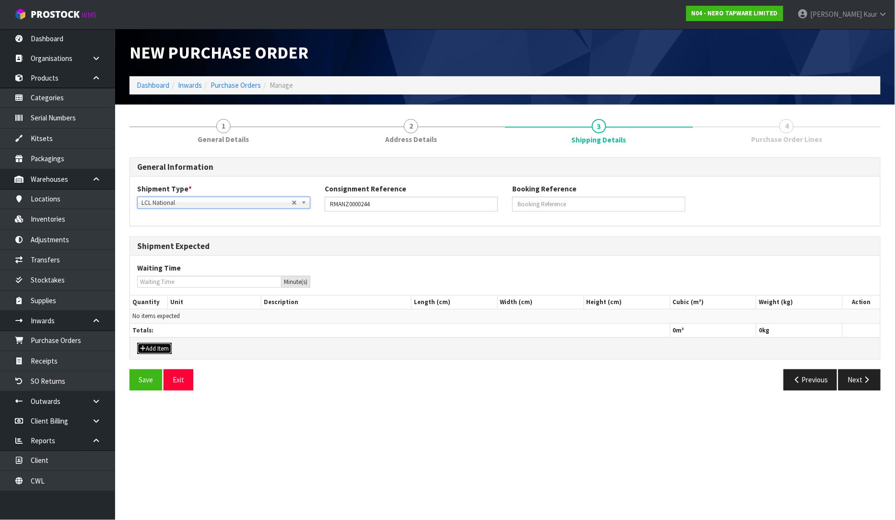
click at [154, 348] on button "Add Item" at bounding box center [154, 349] width 35 height 12
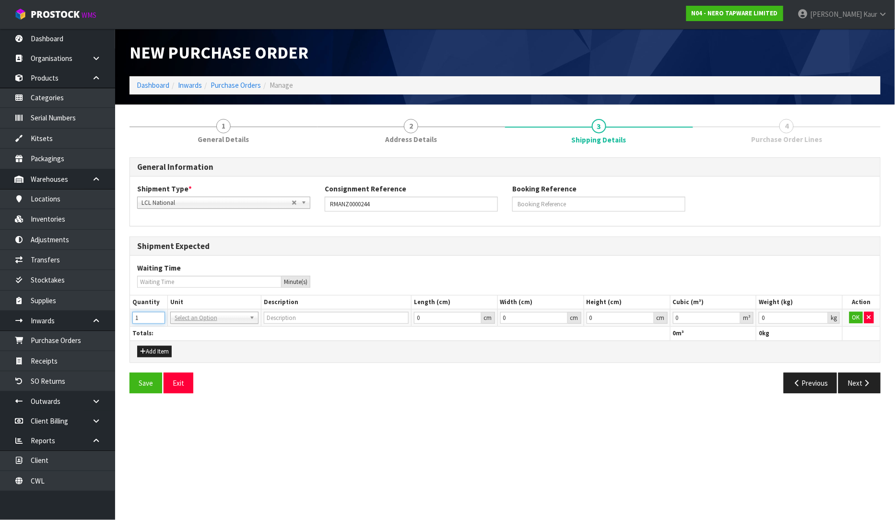
type input "1"
click at [155, 316] on input "1" at bounding box center [148, 318] width 33 height 12
click at [187, 328] on input "text" at bounding box center [214, 331] width 83 height 12
type input "CTN"
type input "CARTON"
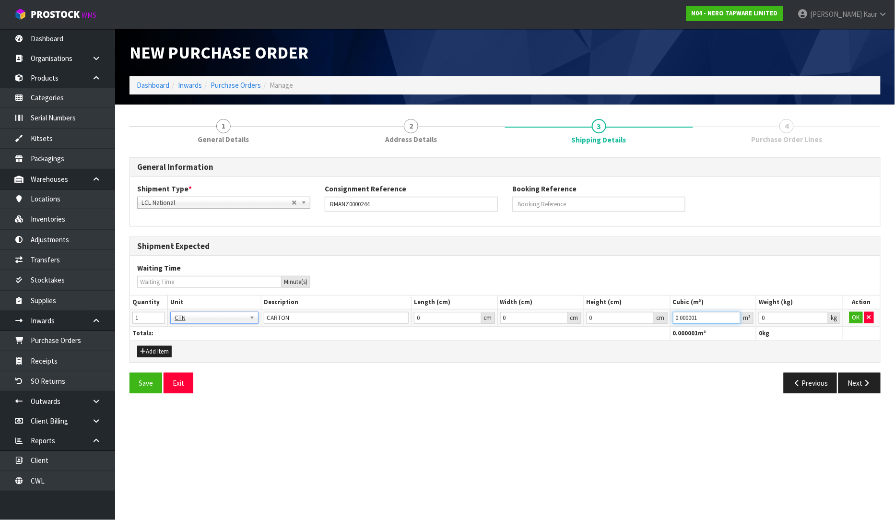
type input "0.000001"
click at [735, 315] on input "0.000001" at bounding box center [707, 318] width 68 height 12
type input "0.001"
click at [818, 314] on input "0.001" at bounding box center [794, 318] width 70 height 12
click at [852, 314] on button "OK" at bounding box center [855, 318] width 13 height 12
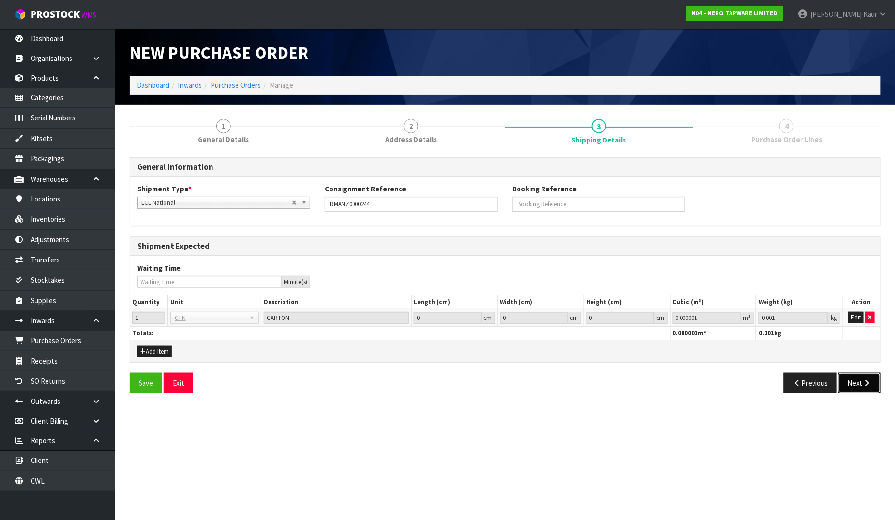
click at [855, 381] on button "Next" at bounding box center [859, 383] width 42 height 21
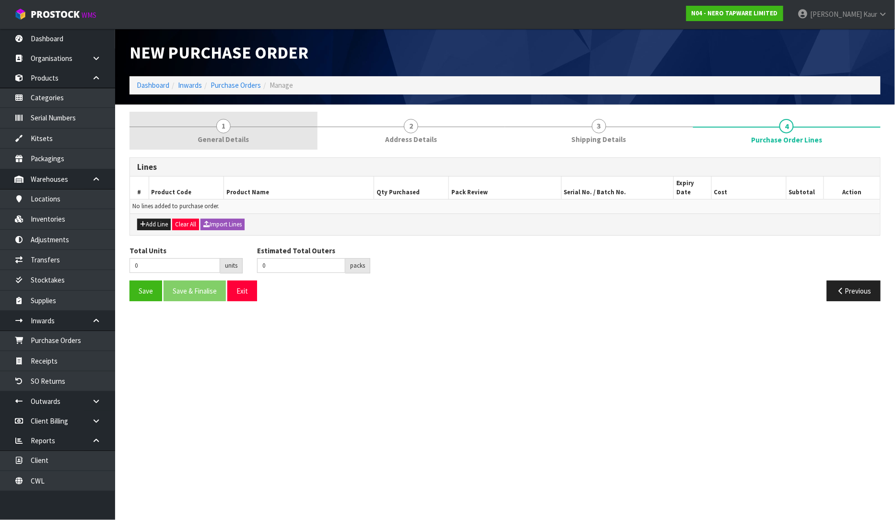
click at [219, 134] on span "General Details" at bounding box center [223, 139] width 51 height 10
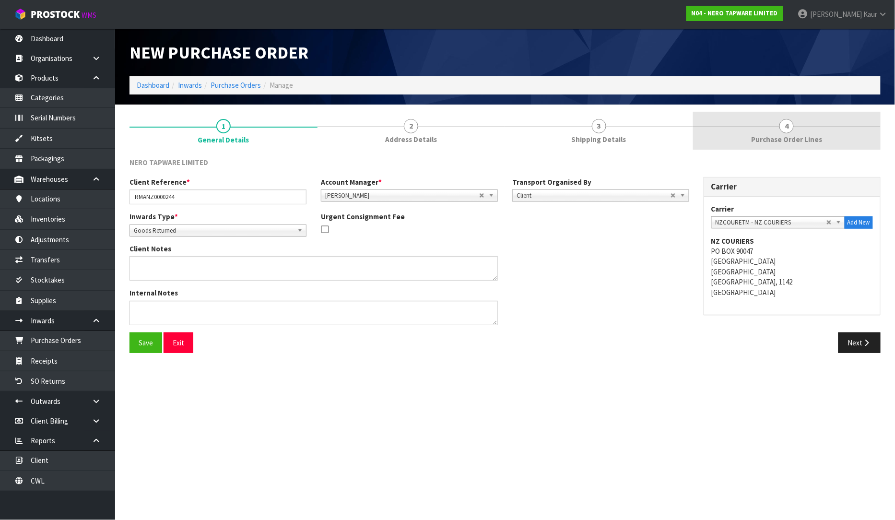
click at [774, 133] on link "4 Purchase Order Lines" at bounding box center [787, 131] width 188 height 38
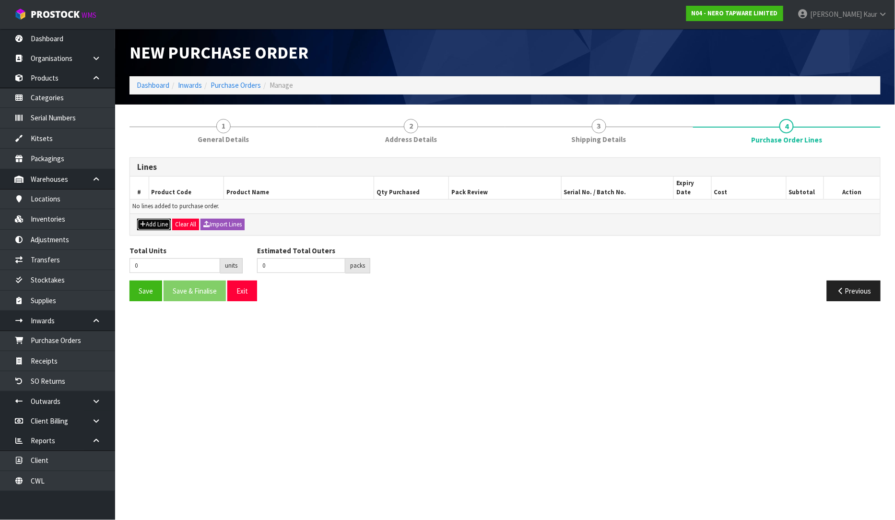
click at [154, 219] on button "Add Line" at bounding box center [154, 225] width 34 height 12
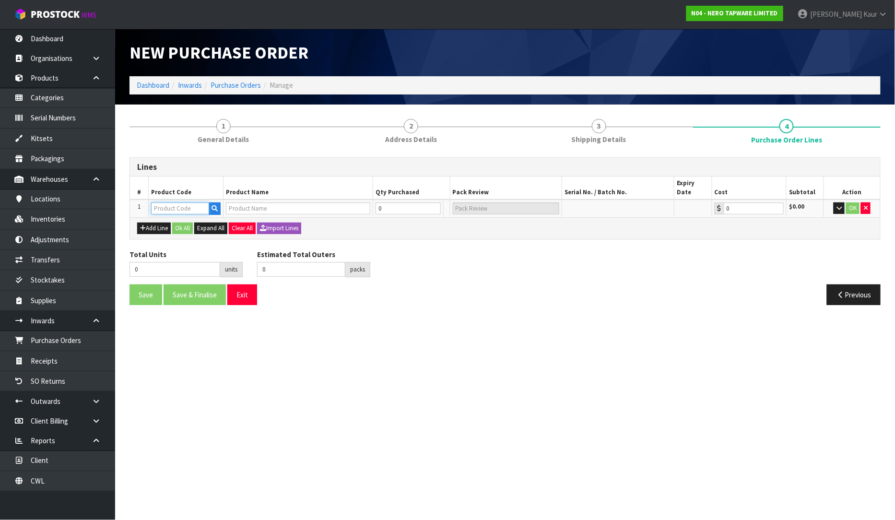
click at [162, 202] on input "text" at bounding box center [180, 208] width 58 height 12
type input "NR514189BN"
click at [160, 222] on button "Add Line" at bounding box center [154, 228] width 34 height 12
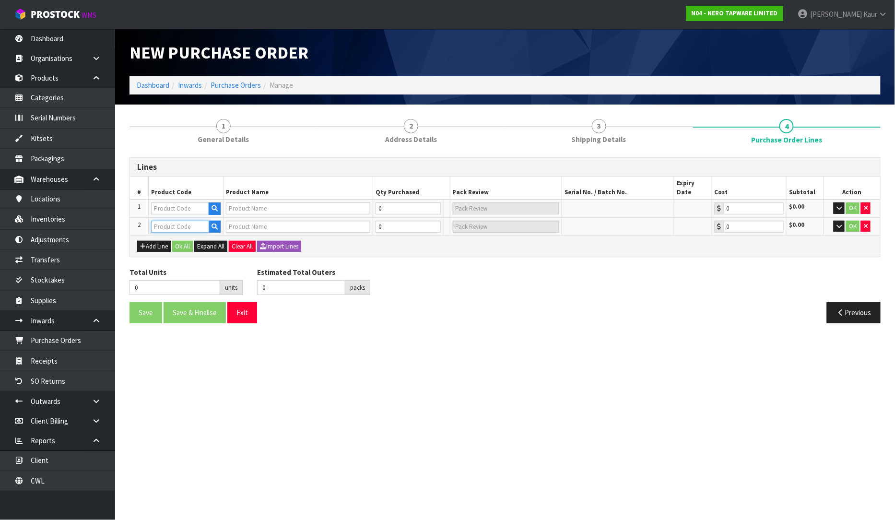
click at [166, 221] on input "text" at bounding box center [180, 227] width 58 height 12
type input "NR5140197"
click at [865, 205] on icon "button" at bounding box center [866, 208] width 4 height 6
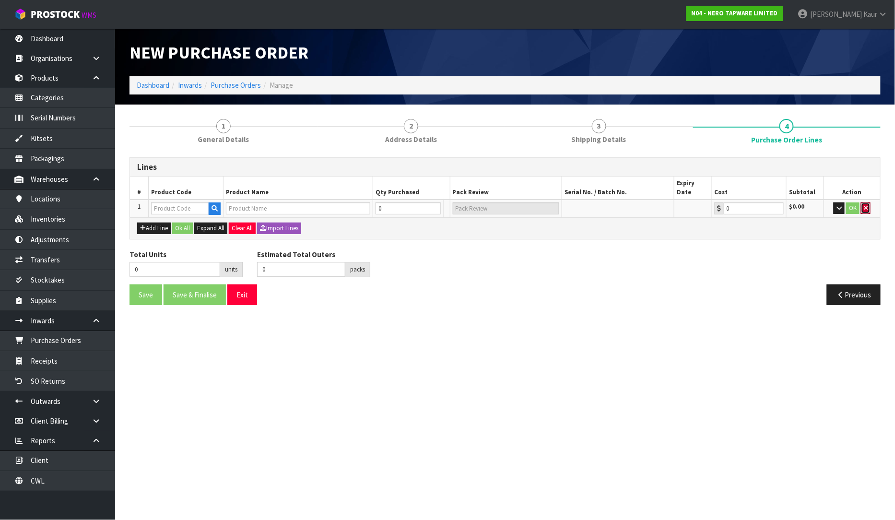
drag, startPoint x: 870, startPoint y: 202, endPoint x: 840, endPoint y: 207, distance: 30.6
click at [869, 202] on button "button" at bounding box center [866, 208] width 10 height 12
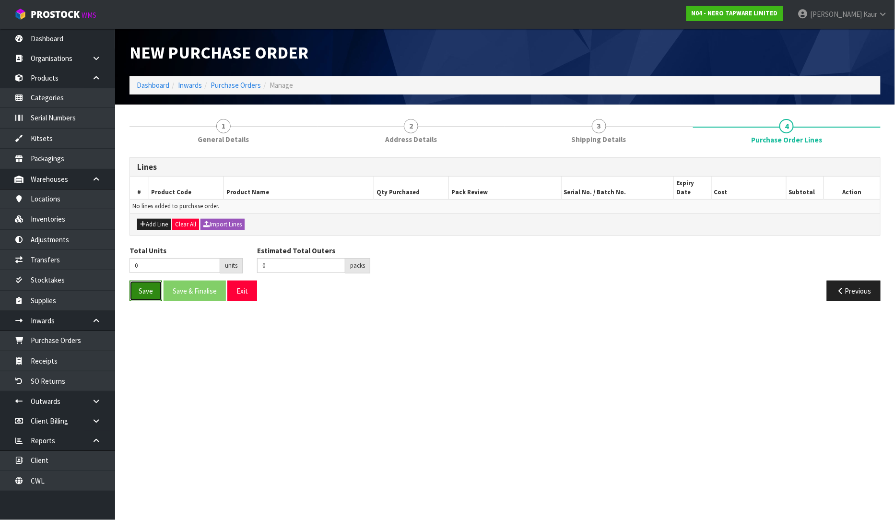
click at [150, 282] on button "Save" at bounding box center [145, 291] width 33 height 21
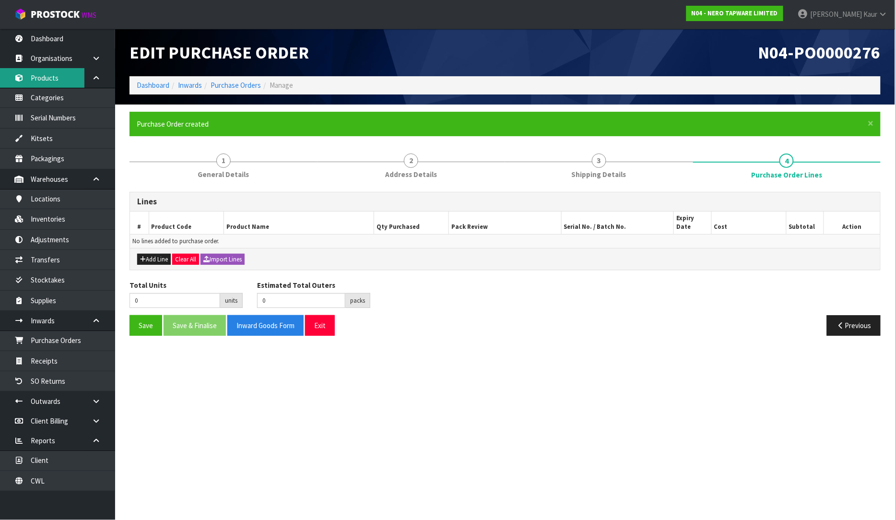
click at [58, 79] on link "Products" at bounding box center [57, 78] width 115 height 20
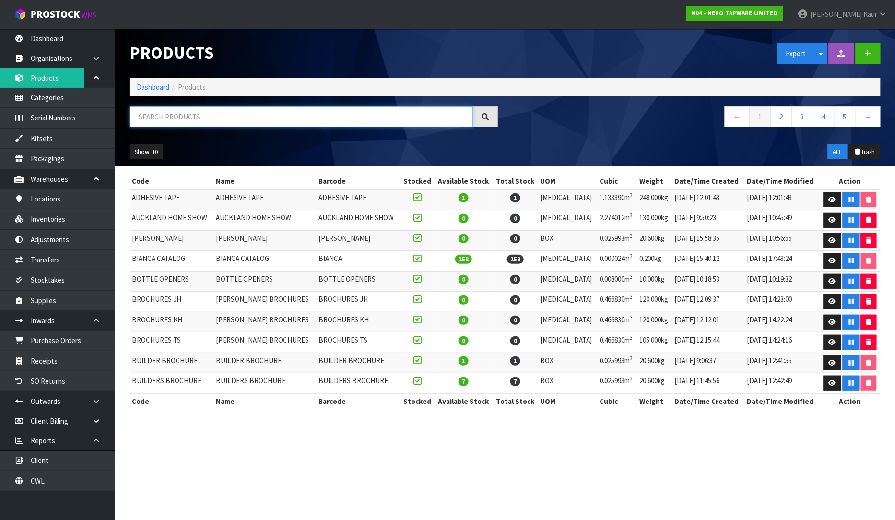
click at [173, 117] on input "text" at bounding box center [300, 116] width 343 height 21
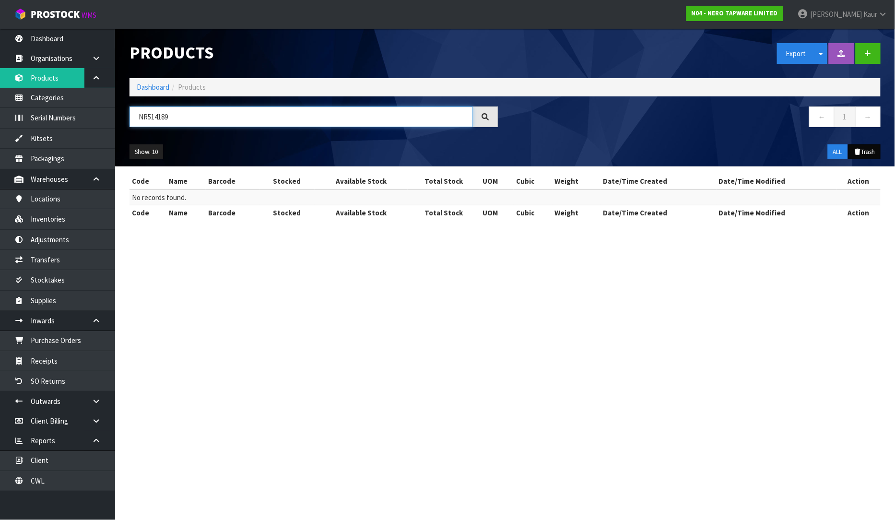
type input "NR514189"
click at [861, 151] on button "Trash" at bounding box center [864, 151] width 32 height 15
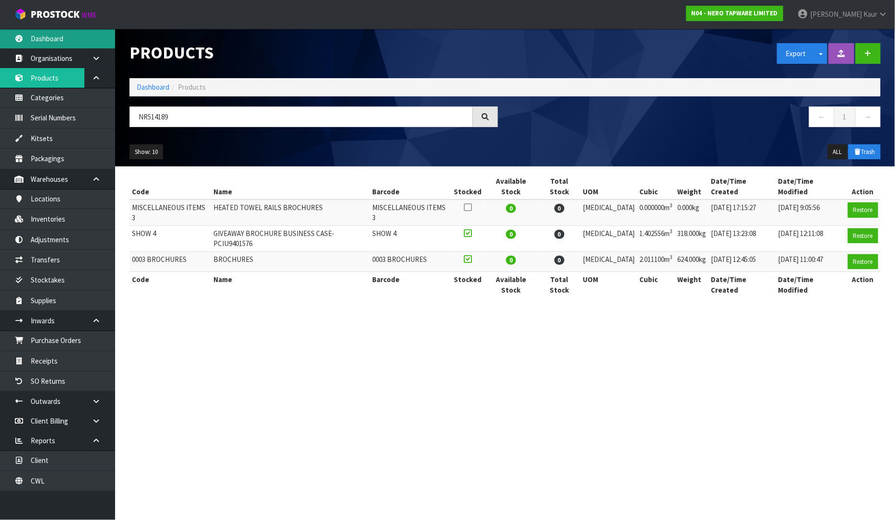
click at [70, 39] on link "Dashboard" at bounding box center [57, 39] width 115 height 20
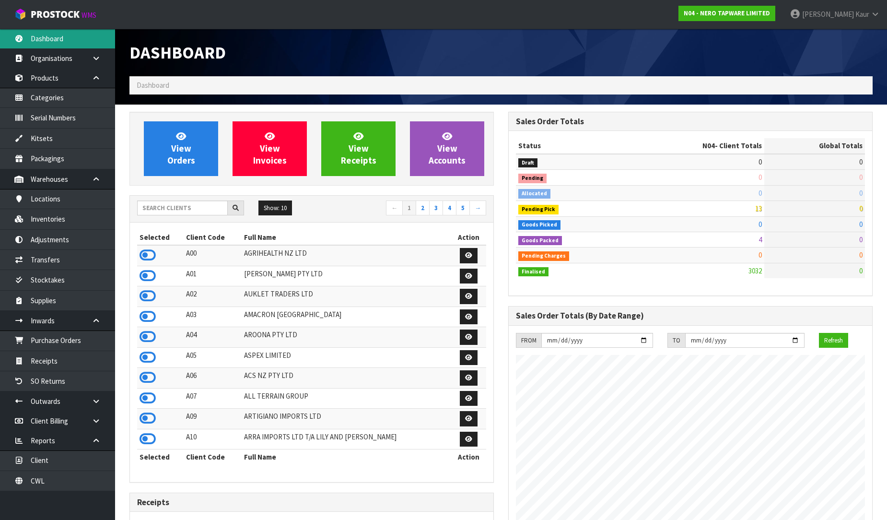
scroll to position [768, 379]
click at [164, 200] on input "text" at bounding box center [182, 207] width 91 height 15
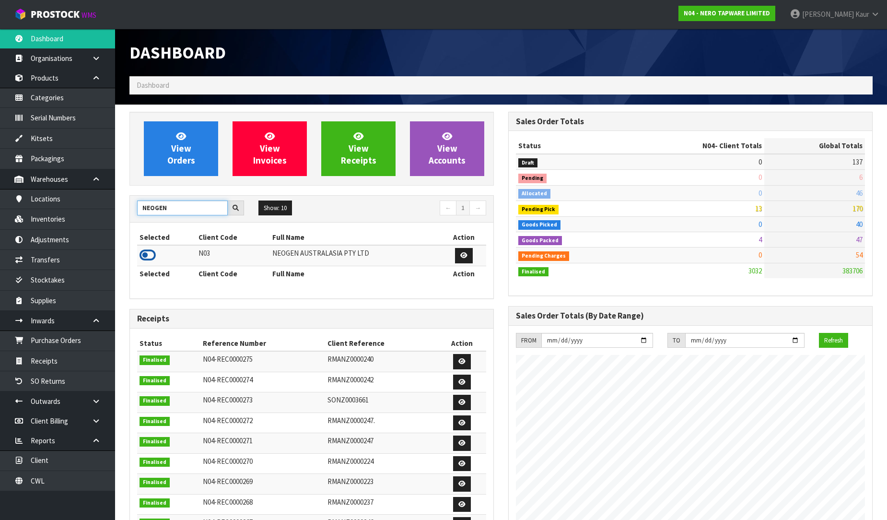
type input "NEOGEN"
click at [143, 254] on icon at bounding box center [148, 255] width 16 height 14
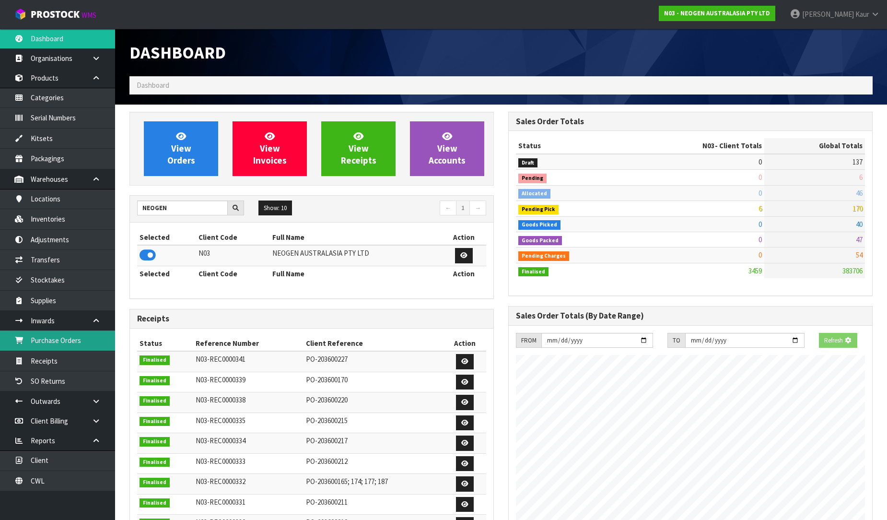
scroll to position [726, 379]
click at [50, 342] on link "Purchase Orders" at bounding box center [57, 340] width 115 height 20
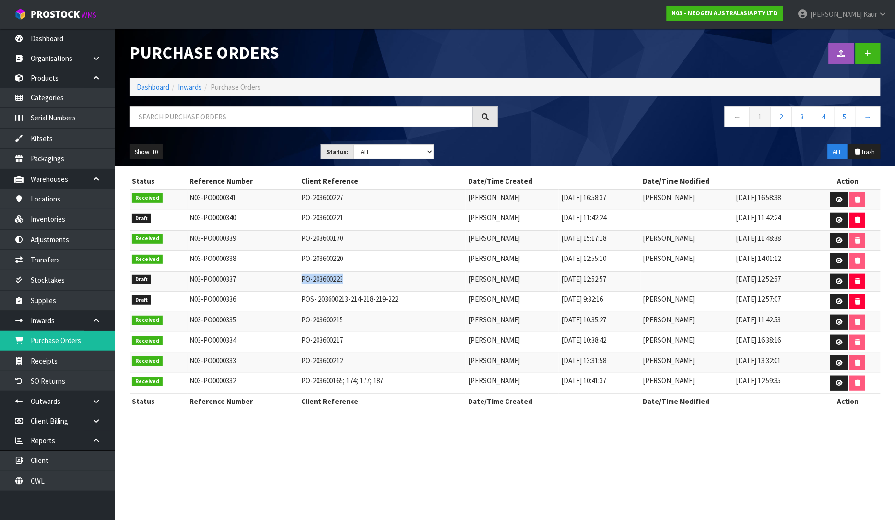
drag, startPoint x: 332, startPoint y: 278, endPoint x: 280, endPoint y: 277, distance: 52.8
click at [280, 277] on tr "Draft N03-PO0000337 PO-203600223 [PERSON_NAME] [DATE] 12:52:57 [DATE] 12:52:57" at bounding box center [504, 281] width 751 height 21
copy tr "PO-203600223"
click at [838, 281] on icon at bounding box center [838, 281] width 7 height 6
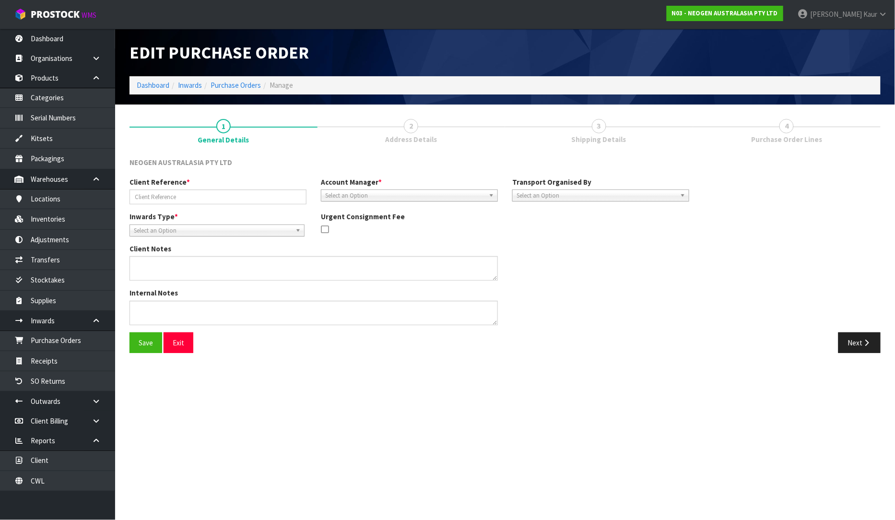
type input "PO-203600223"
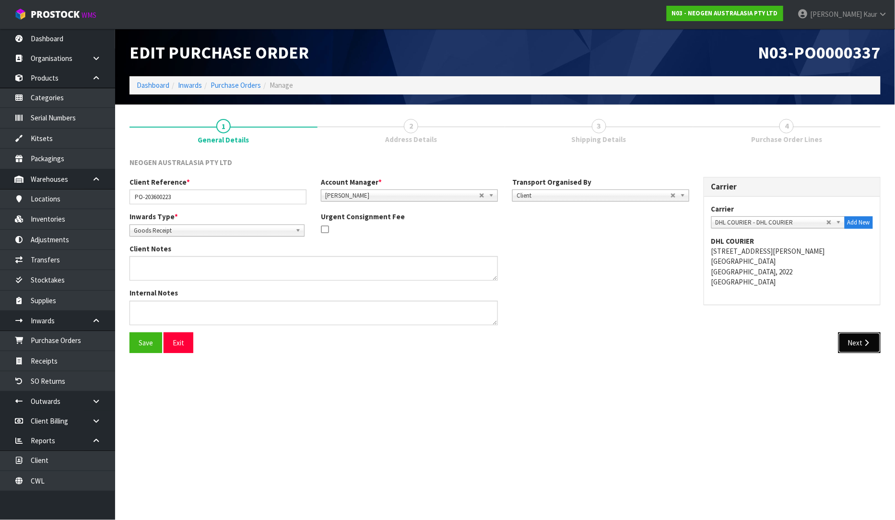
click at [871, 337] on button "Next" at bounding box center [859, 342] width 42 height 21
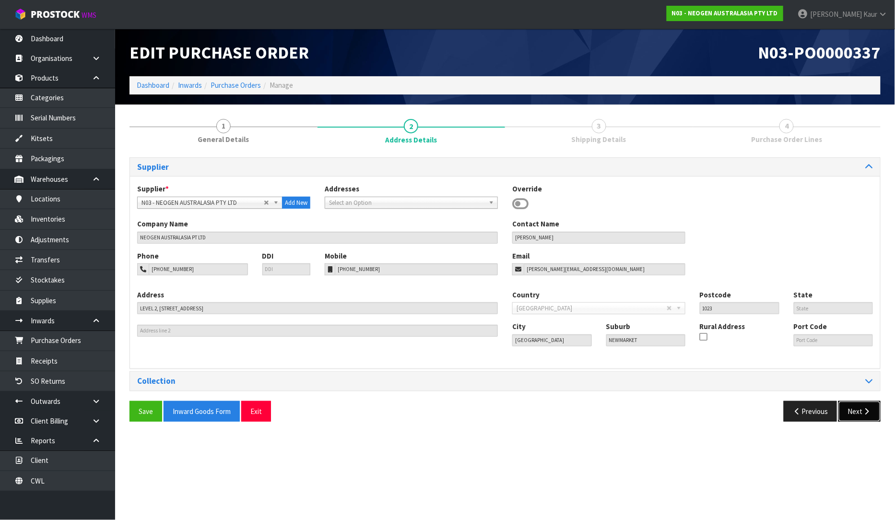
click at [862, 409] on icon "button" at bounding box center [866, 411] width 9 height 7
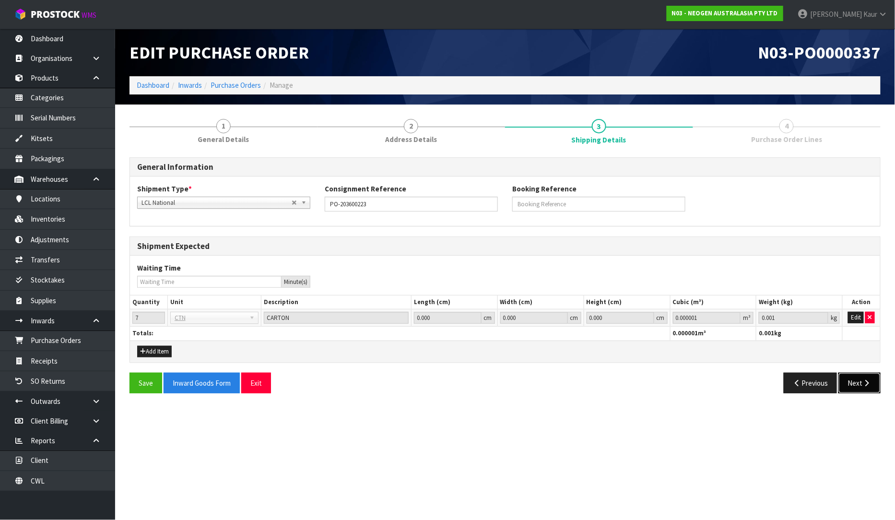
click at [859, 387] on button "Next" at bounding box center [859, 383] width 42 height 21
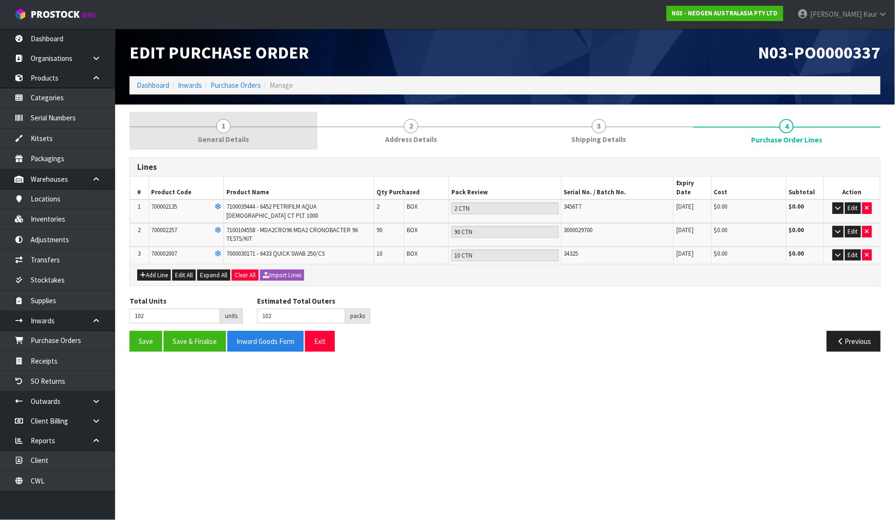
click at [217, 126] on span "1" at bounding box center [223, 126] width 14 height 14
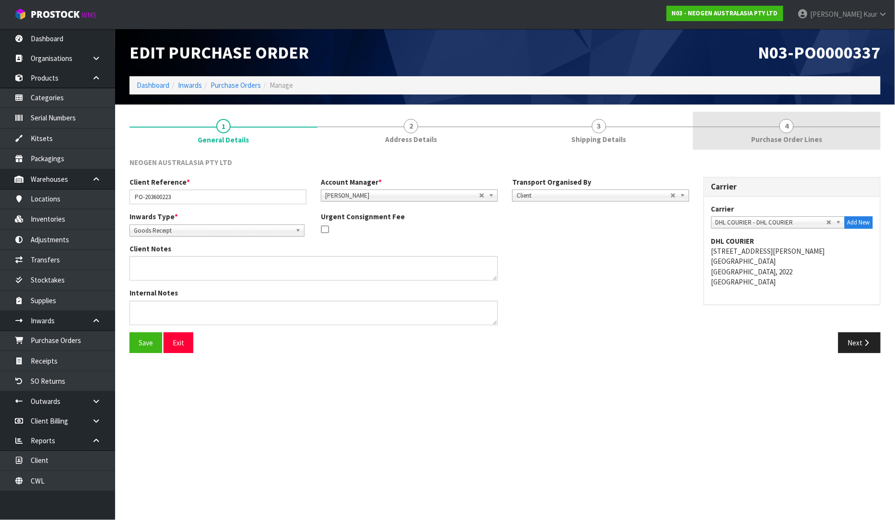
click at [786, 137] on span "Purchase Order Lines" at bounding box center [786, 139] width 71 height 10
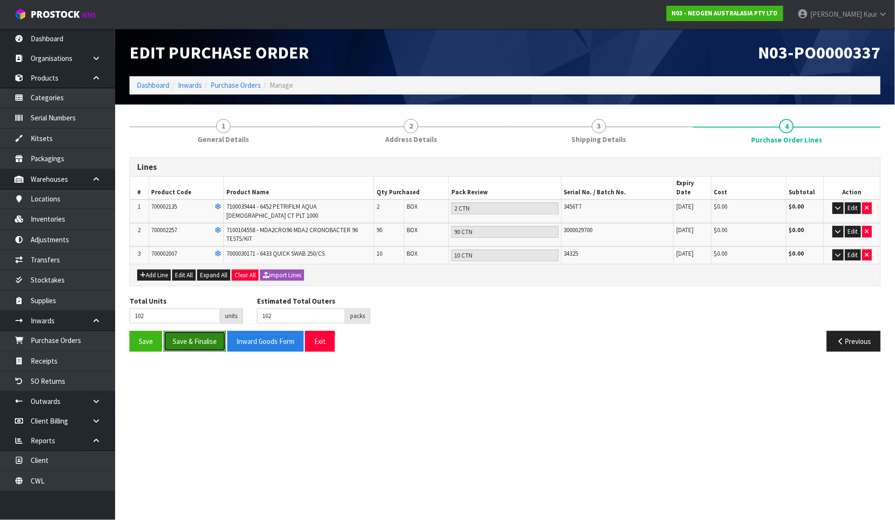
click at [195, 331] on button "Save & Finalise" at bounding box center [195, 341] width 62 height 21
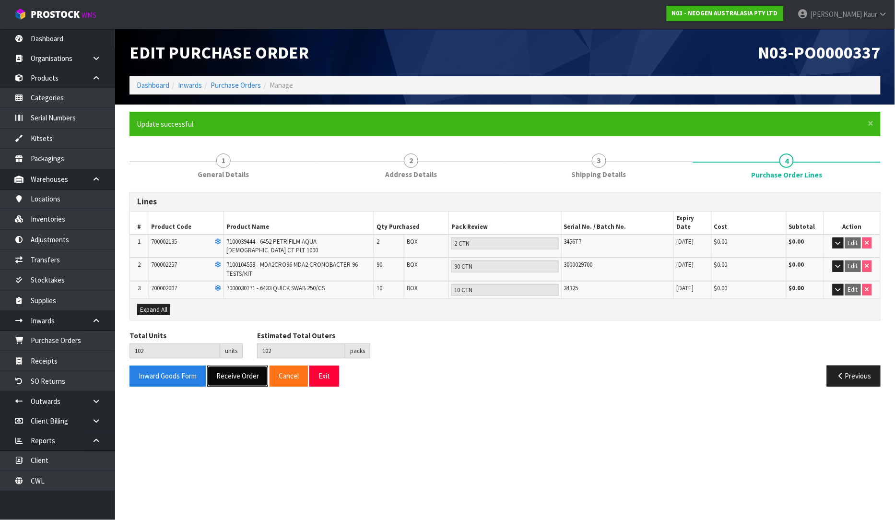
click at [240, 365] on button "Receive Order" at bounding box center [237, 375] width 61 height 21
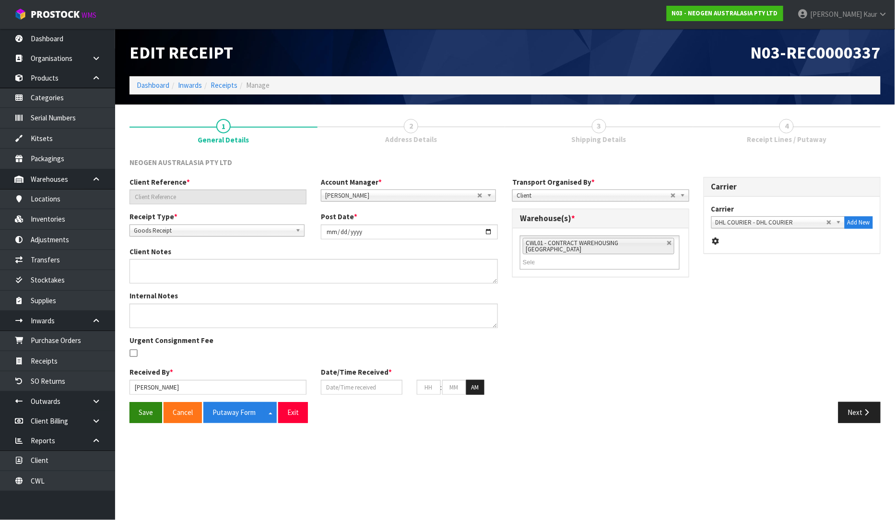
type input "PO-203600223"
type input "[DATE]"
type input "[PERSON_NAME]"
type input "[DATE]"
type input "11"
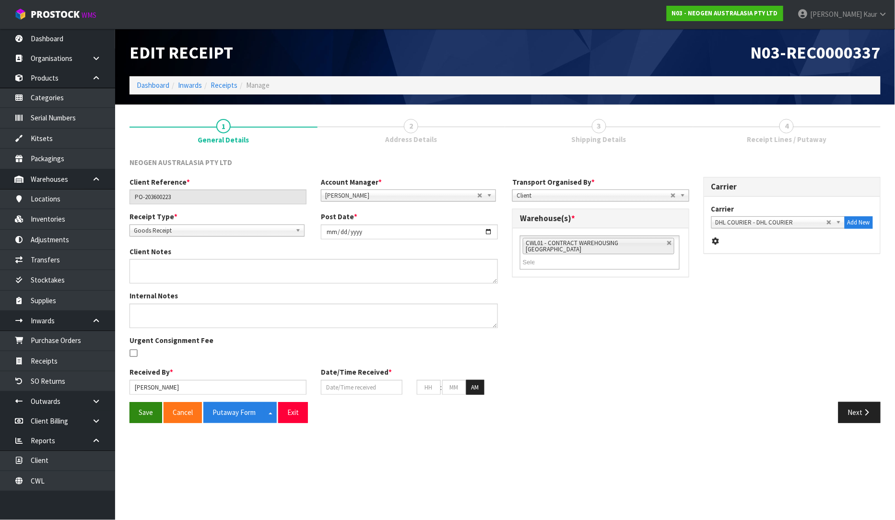
type input "05"
click at [153, 411] on button "Save" at bounding box center [145, 412] width 33 height 21
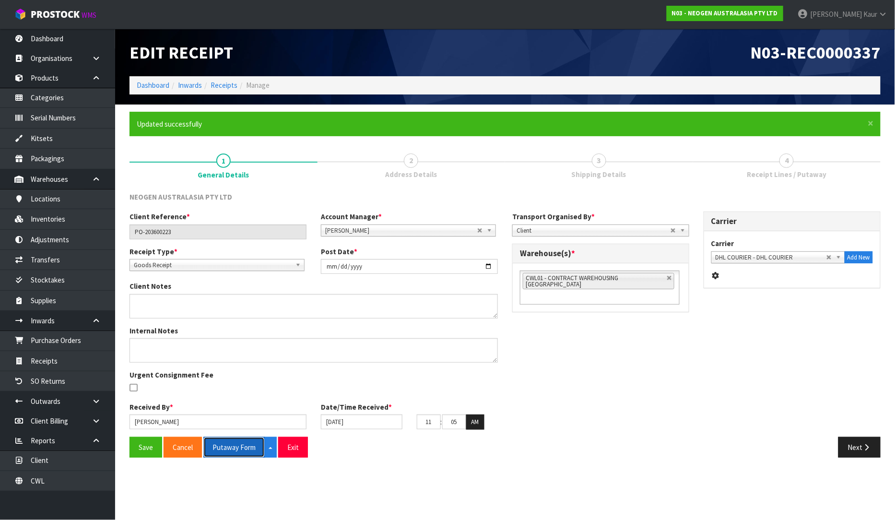
click at [235, 446] on button "Putaway Form" at bounding box center [233, 447] width 61 height 21
click at [256, 444] on button "Putaway Form" at bounding box center [239, 447] width 72 height 21
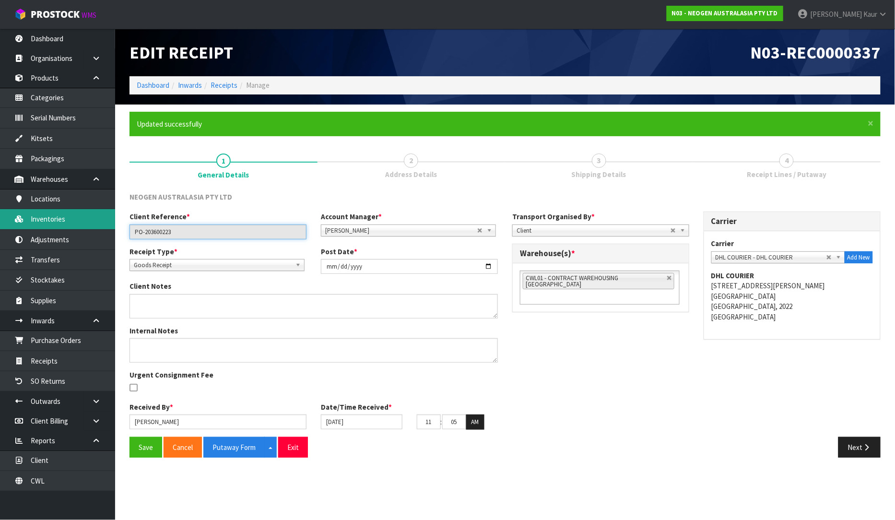
drag, startPoint x: 156, startPoint y: 224, endPoint x: 108, endPoint y: 219, distance: 48.3
click at [108, 219] on body "Toggle navigation ProStock WMS N03 - NEOGEN AUSTRALASIA PTY LTD [PERSON_NAME] L…" at bounding box center [447, 260] width 895 height 520
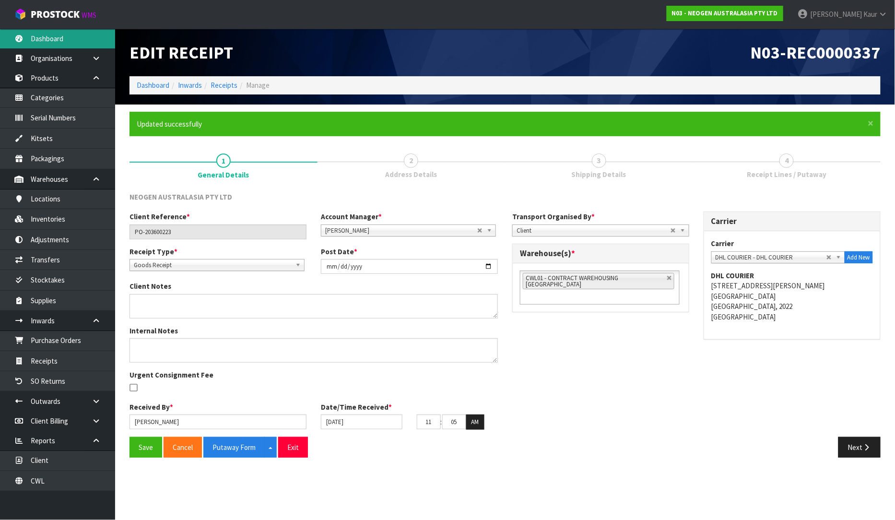
drag, startPoint x: 36, startPoint y: 40, endPoint x: 42, endPoint y: 46, distance: 7.8
click at [36, 41] on link "Dashboard" at bounding box center [57, 39] width 115 height 20
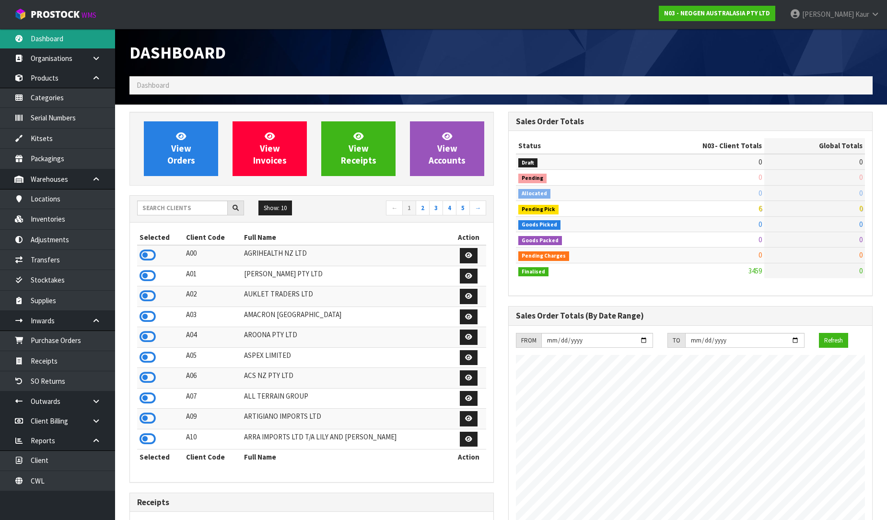
scroll to position [726, 379]
click at [165, 207] on input "text" at bounding box center [182, 207] width 91 height 15
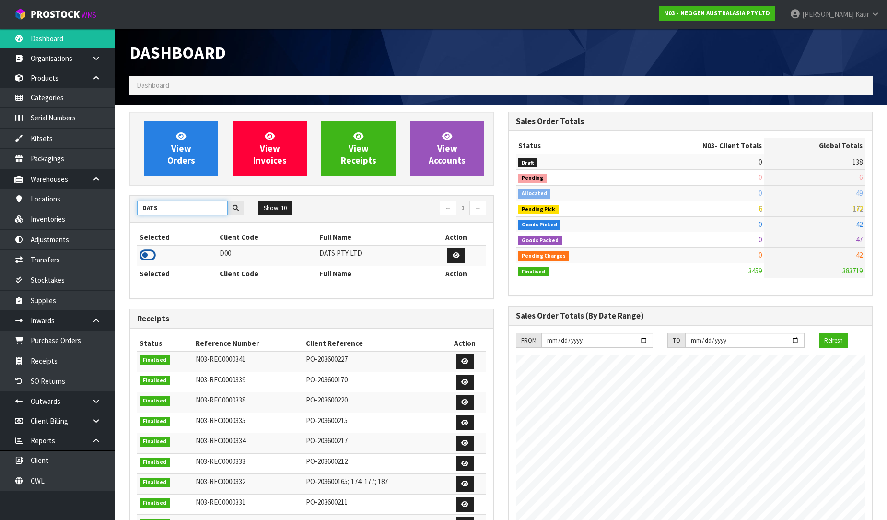
type input "DATS"
drag, startPoint x: 146, startPoint y: 252, endPoint x: 133, endPoint y: 256, distance: 13.8
click at [146, 252] on icon at bounding box center [148, 255] width 16 height 14
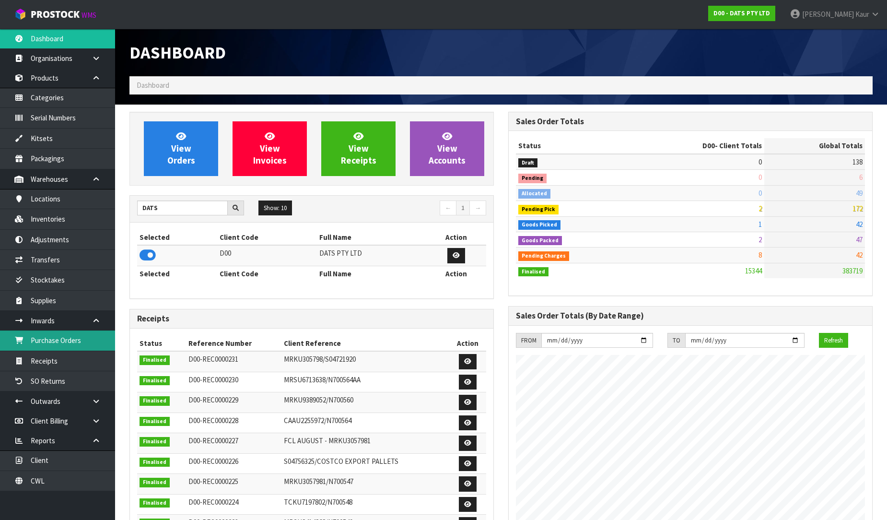
click at [65, 339] on link "Purchase Orders" at bounding box center [57, 340] width 115 height 20
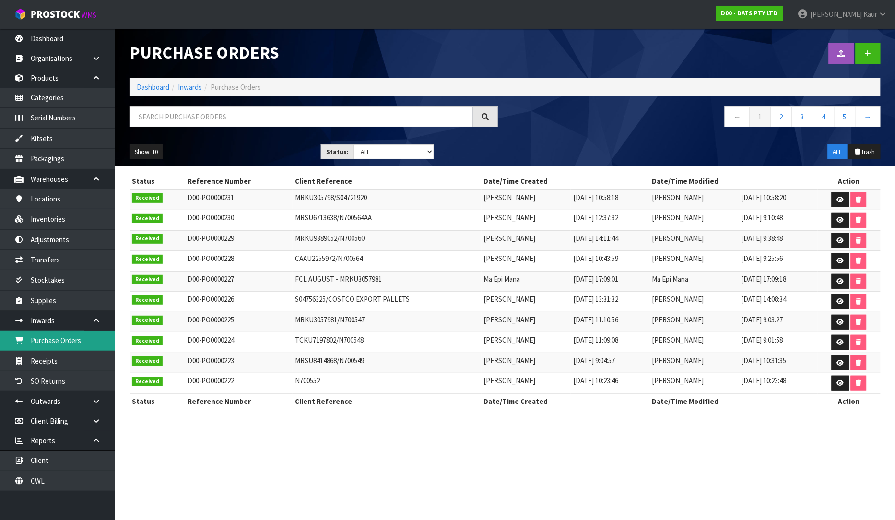
click at [42, 338] on link "Purchase Orders" at bounding box center [57, 340] width 115 height 20
click at [873, 51] on link at bounding box center [867, 53] width 25 height 21
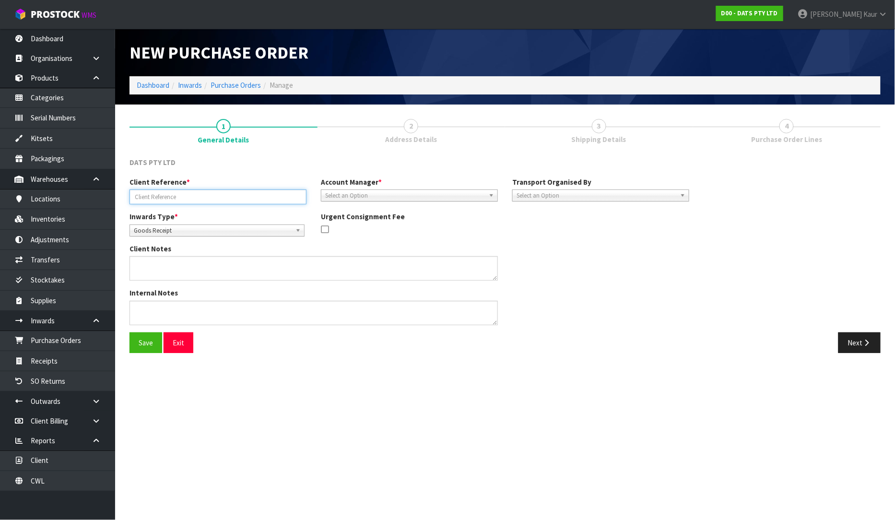
click at [178, 196] on input "text" at bounding box center [217, 196] width 177 height 15
paste input "MSKU6275870"
type input "MSKU6275870"
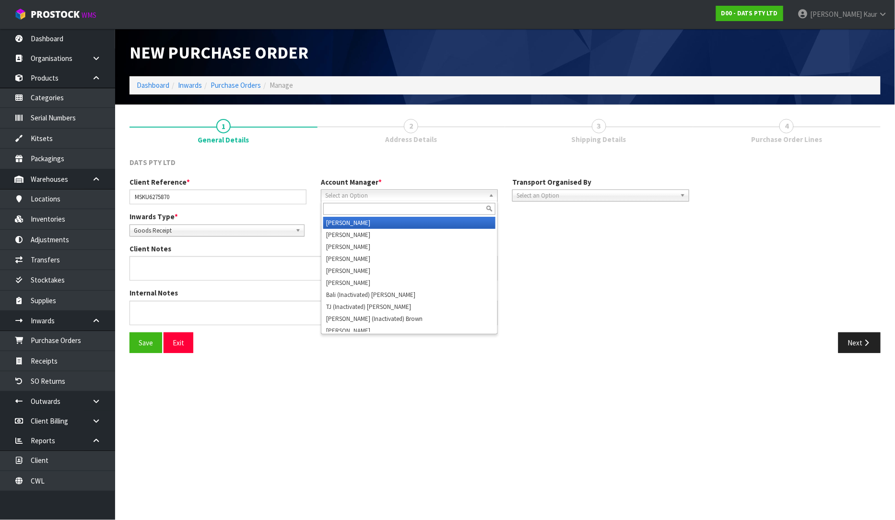
click at [370, 191] on span "Select an Option" at bounding box center [405, 196] width 160 height 12
type input "V"
click at [368, 222] on li "V [PERSON_NAME]" at bounding box center [409, 223] width 172 height 12
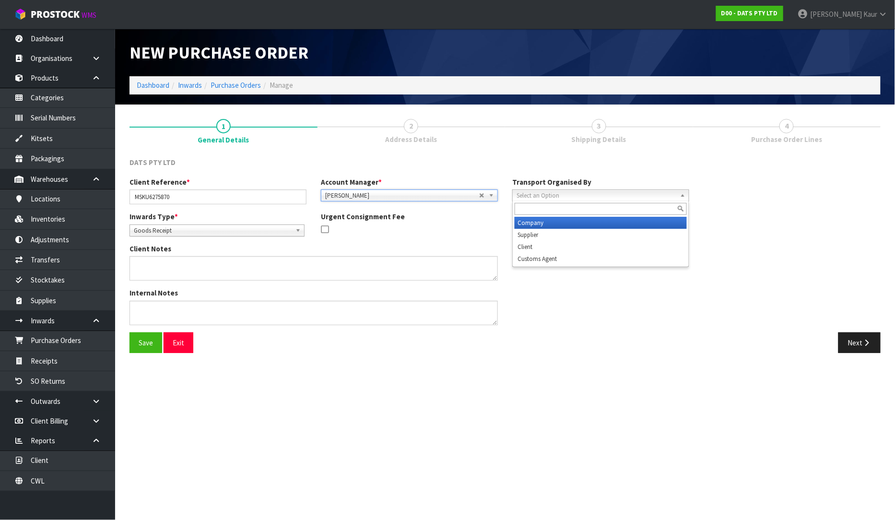
click at [526, 195] on span "Select an Option" at bounding box center [596, 196] width 160 height 12
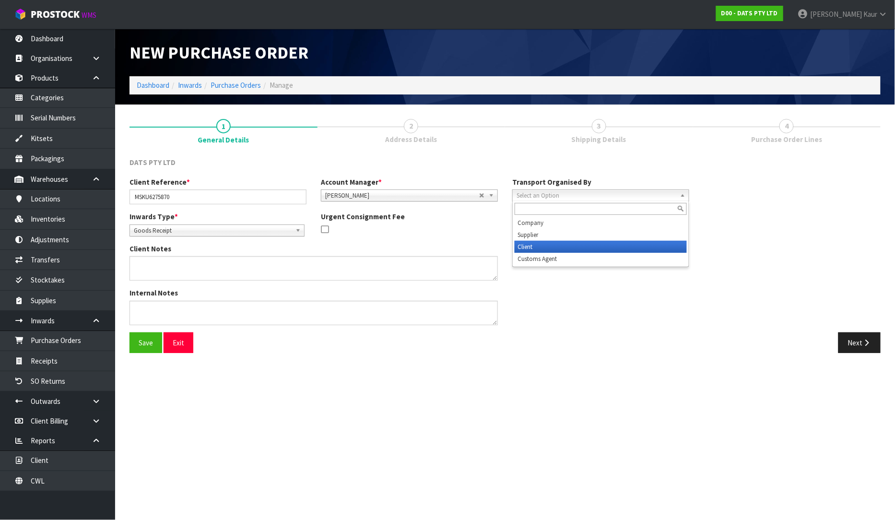
drag, startPoint x: 543, startPoint y: 246, endPoint x: 634, endPoint y: 229, distance: 92.6
click at [543, 246] on li "Client" at bounding box center [600, 247] width 172 height 12
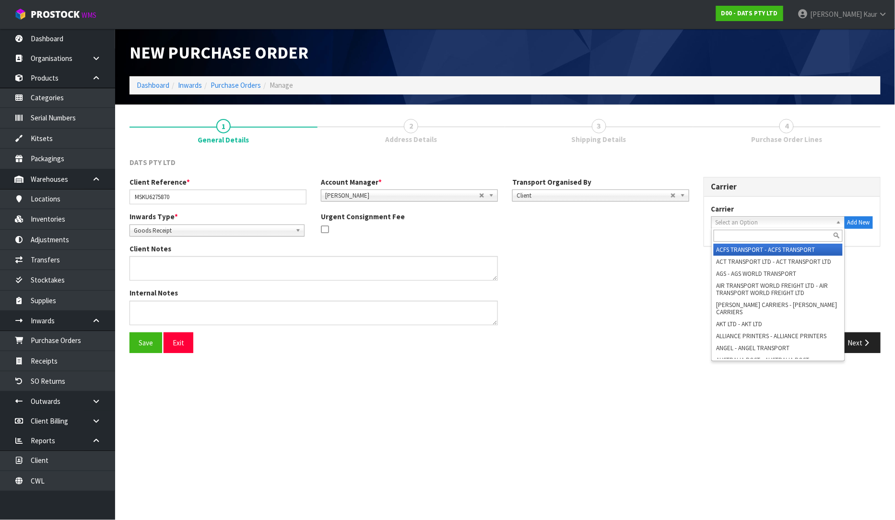
click at [728, 218] on span "Select an Option" at bounding box center [773, 223] width 117 height 12
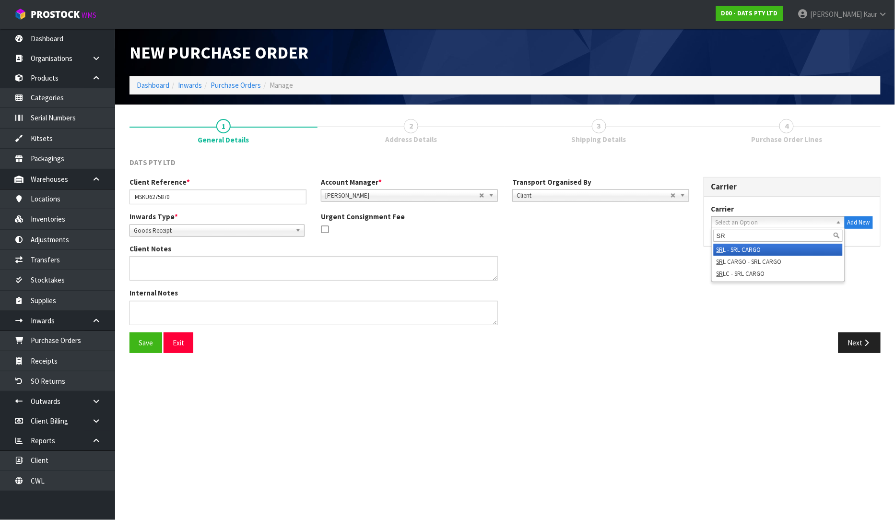
type input "SR"
click at [732, 247] on li "SR L - SRL CARGO" at bounding box center [777, 250] width 129 height 12
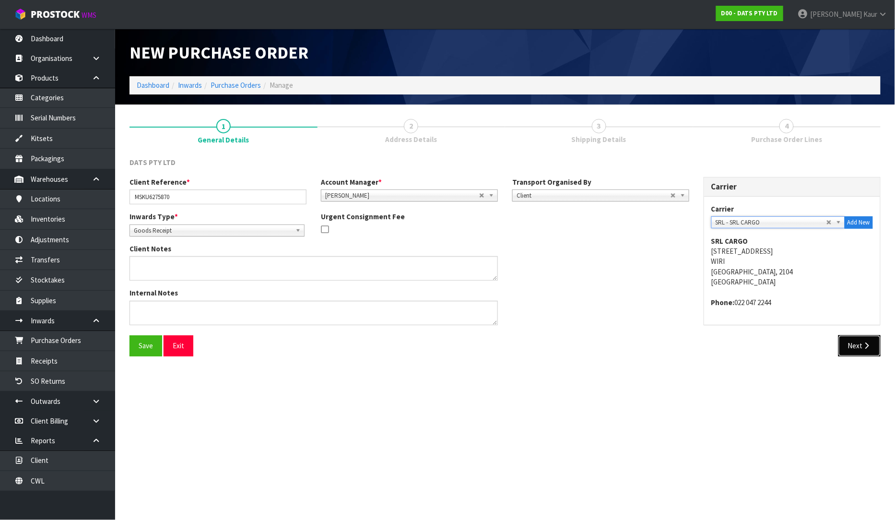
click at [845, 346] on button "Next" at bounding box center [859, 345] width 42 height 21
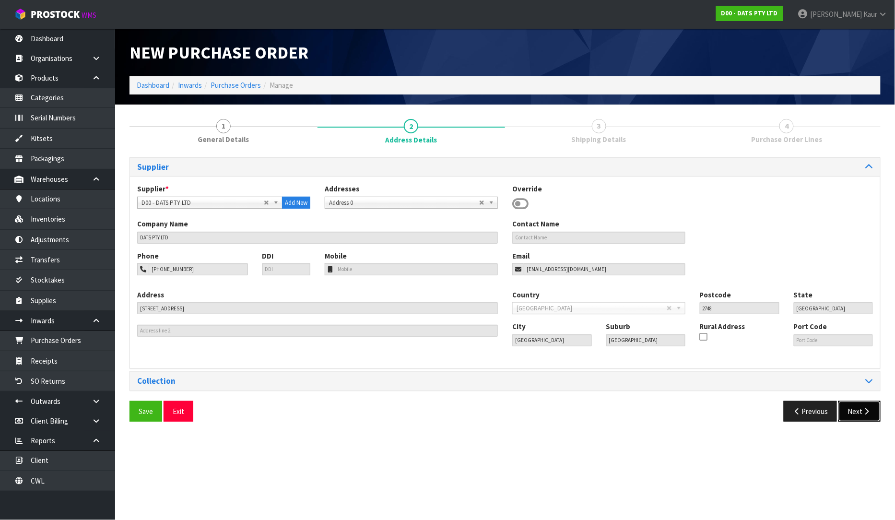
drag, startPoint x: 855, startPoint y: 413, endPoint x: 838, endPoint y: 401, distance: 21.0
click at [855, 413] on button "Next" at bounding box center [859, 411] width 42 height 21
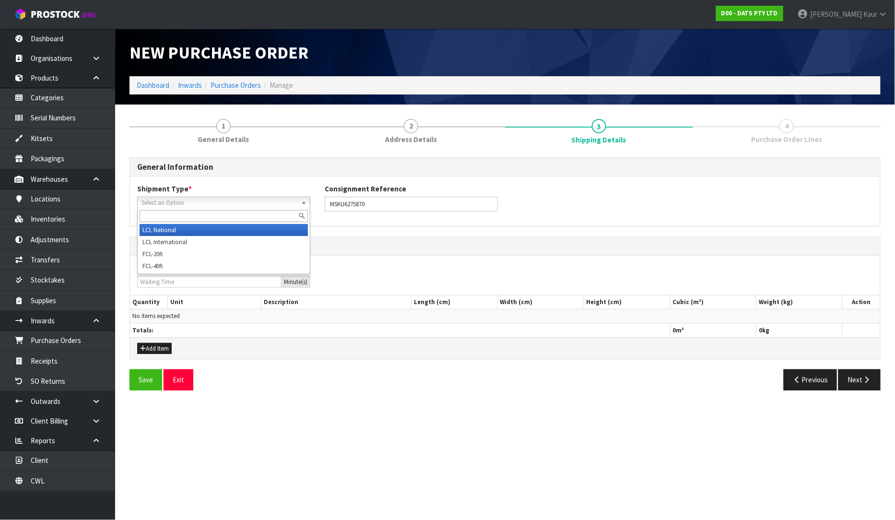
click at [174, 203] on span "Select an Option" at bounding box center [219, 203] width 156 height 12
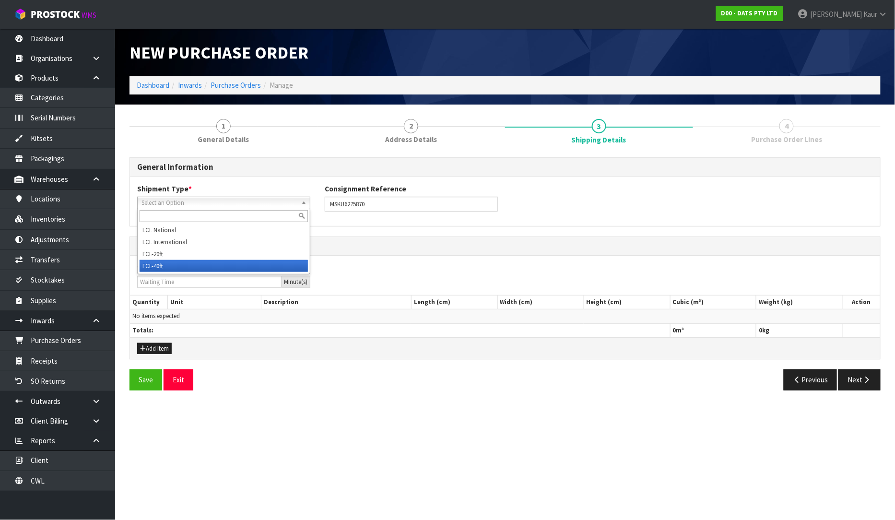
click at [173, 261] on li "FCL-40ft" at bounding box center [224, 266] width 168 height 12
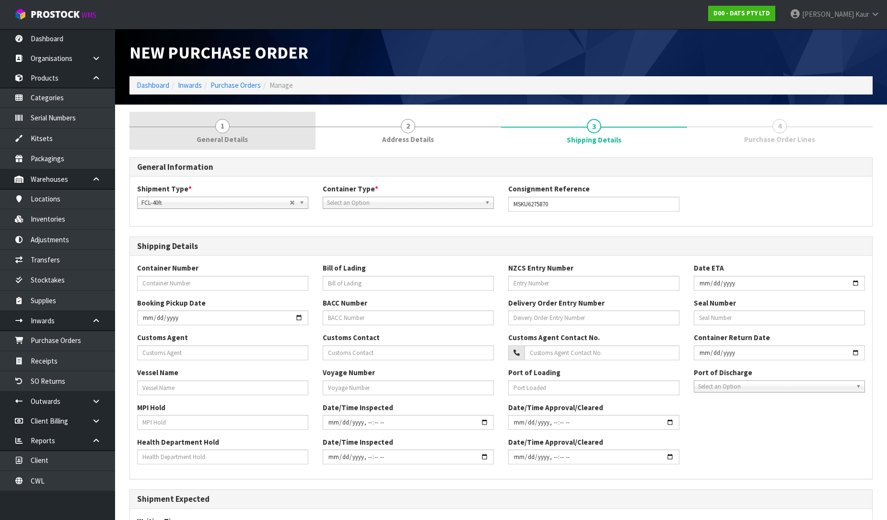
click at [217, 132] on link "1 General Details" at bounding box center [222, 131] width 186 height 38
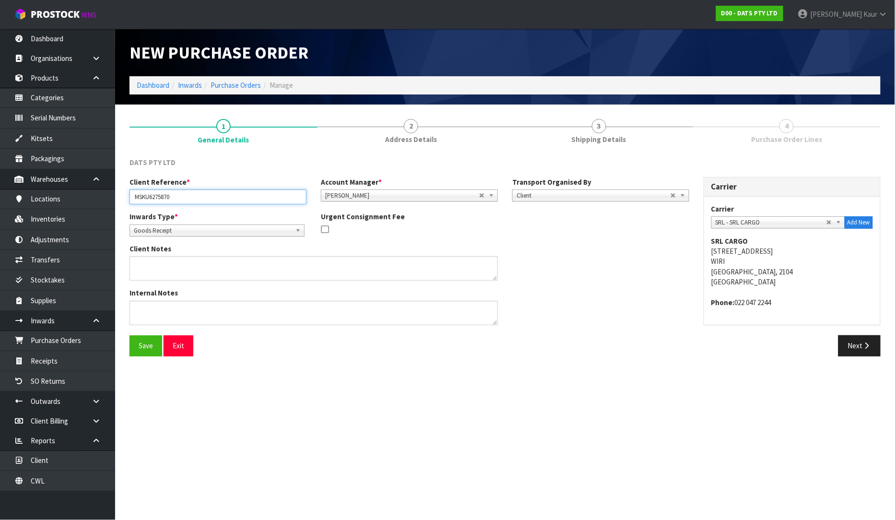
click at [178, 198] on input "MSKU6275870" at bounding box center [217, 196] width 177 height 15
paste input "N700558"
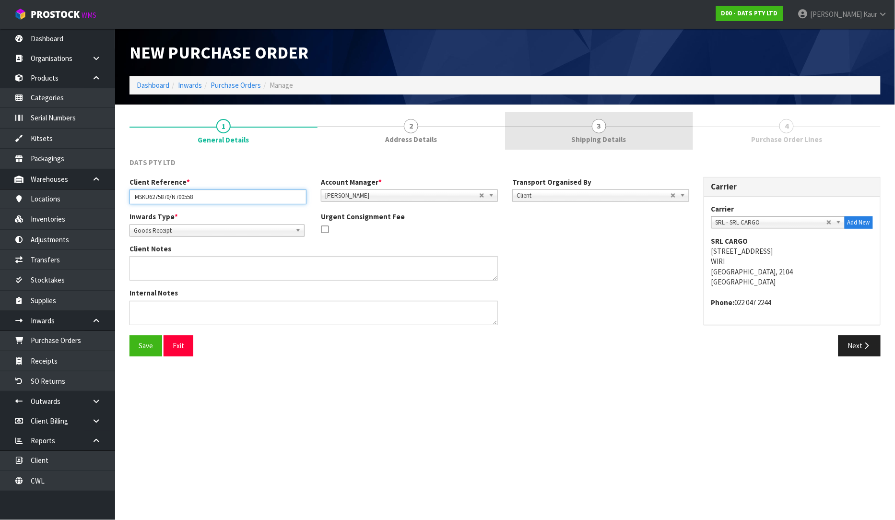
type input "MSKU6275870/N700558"
click at [581, 138] on span "Shipping Details" at bounding box center [599, 139] width 55 height 10
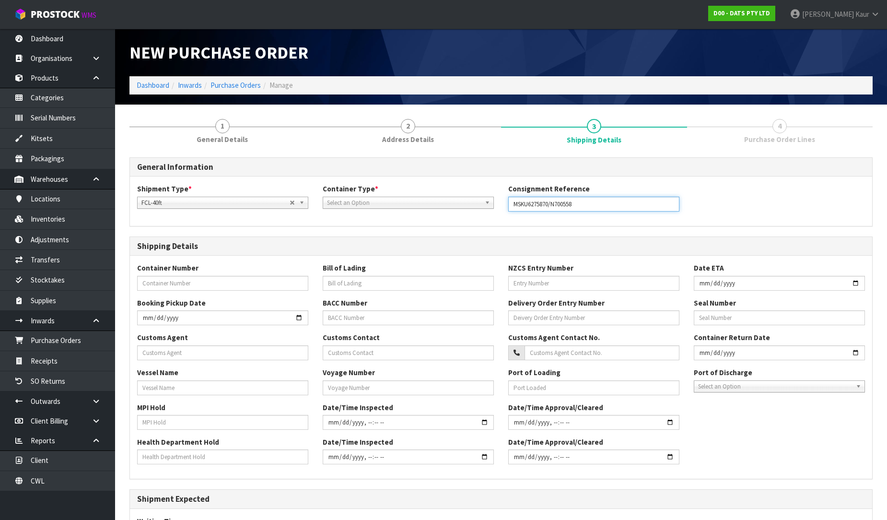
drag, startPoint x: 549, startPoint y: 203, endPoint x: 507, endPoint y: 199, distance: 42.8
click at [507, 199] on div "Consignment Reference MSKU6275870/N700558" at bounding box center [594, 197] width 186 height 27
click at [166, 281] on input "text" at bounding box center [222, 283] width 171 height 15
paste input "MSKU6275870"
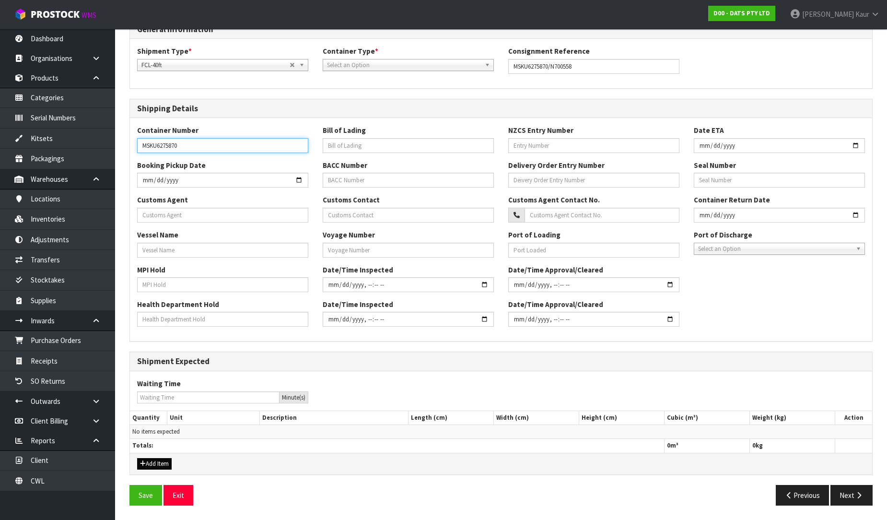
type input "MSKU6275870"
click at [152, 463] on button "Add Item" at bounding box center [154, 464] width 35 height 12
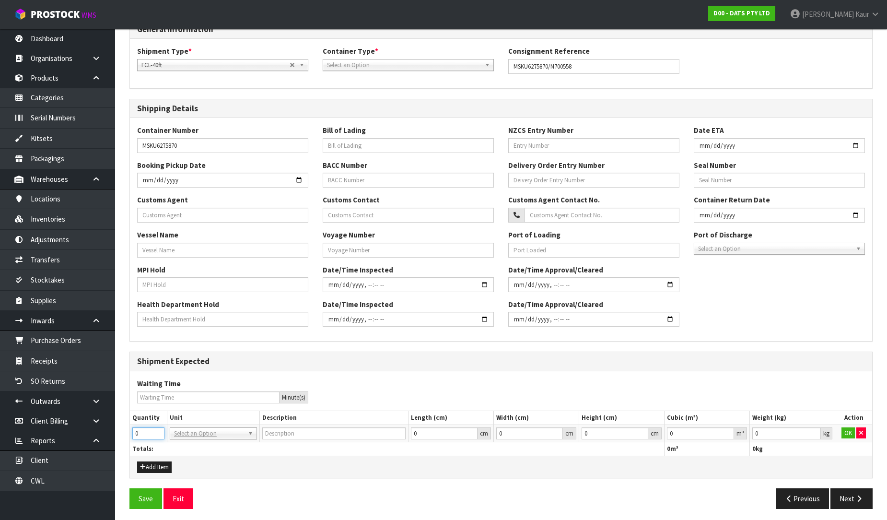
click at [157, 428] on input "0" at bounding box center [148, 433] width 32 height 12
type input "1"
click at [157, 430] on input "1" at bounding box center [148, 433] width 32 height 12
type input "40FT CONTAINER"
type input "0.000001"
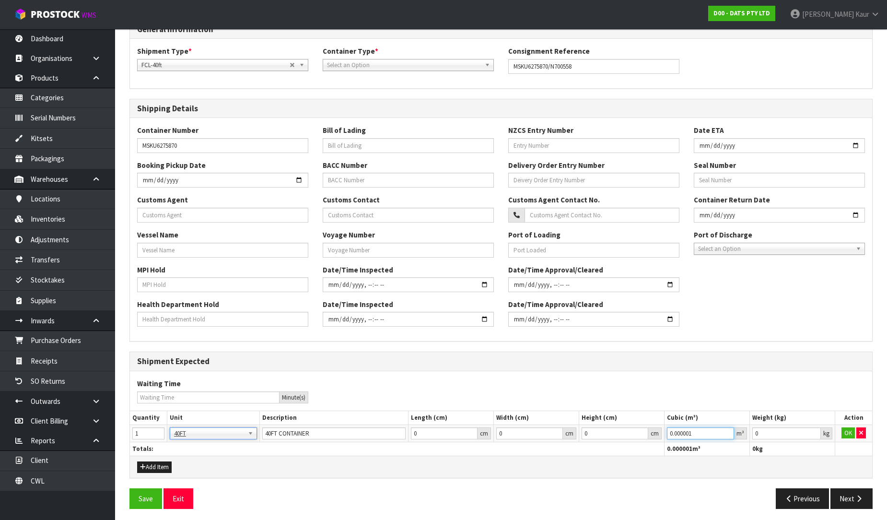
click at [726, 429] on input "0.000001" at bounding box center [700, 433] width 67 height 12
type input "0.001"
click at [812, 431] on input "0.001" at bounding box center [786, 433] width 69 height 12
click at [850, 432] on button "OK" at bounding box center [848, 433] width 13 height 12
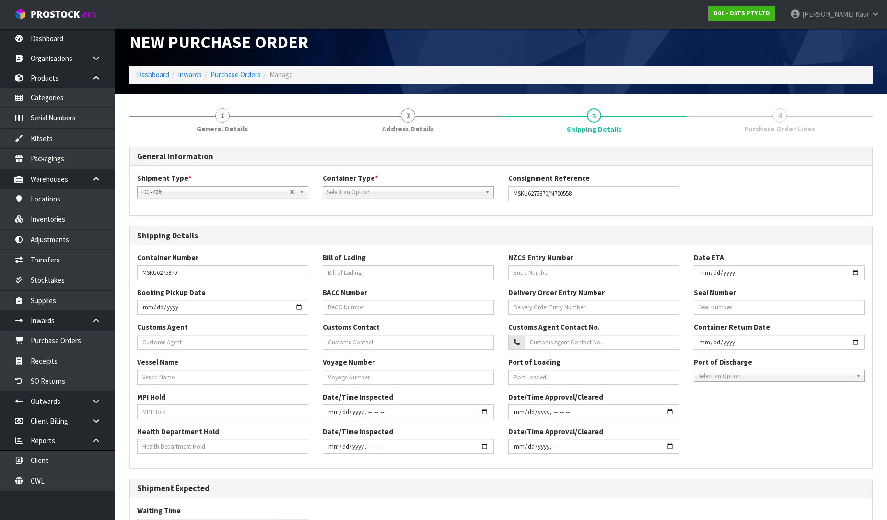
scroll to position [0, 0]
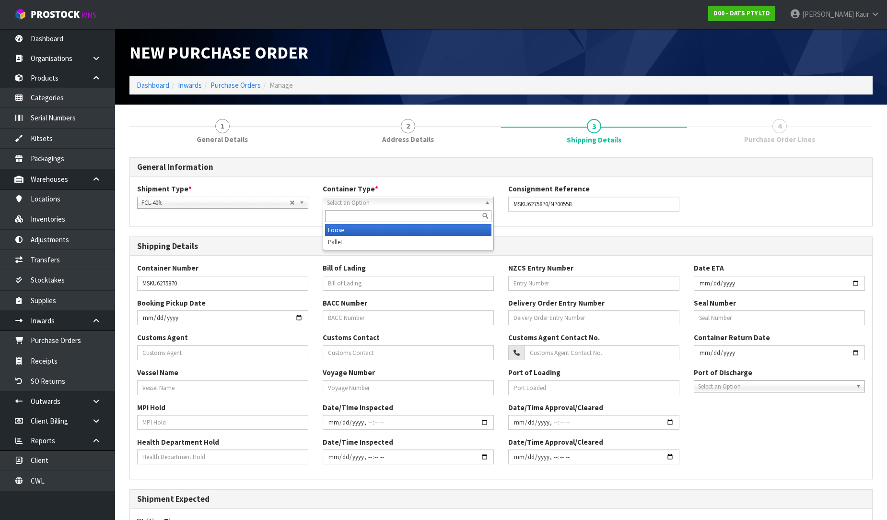
click at [410, 199] on span "Select an Option" at bounding box center [404, 203] width 154 height 12
click at [387, 231] on li "Loose" at bounding box center [408, 230] width 166 height 12
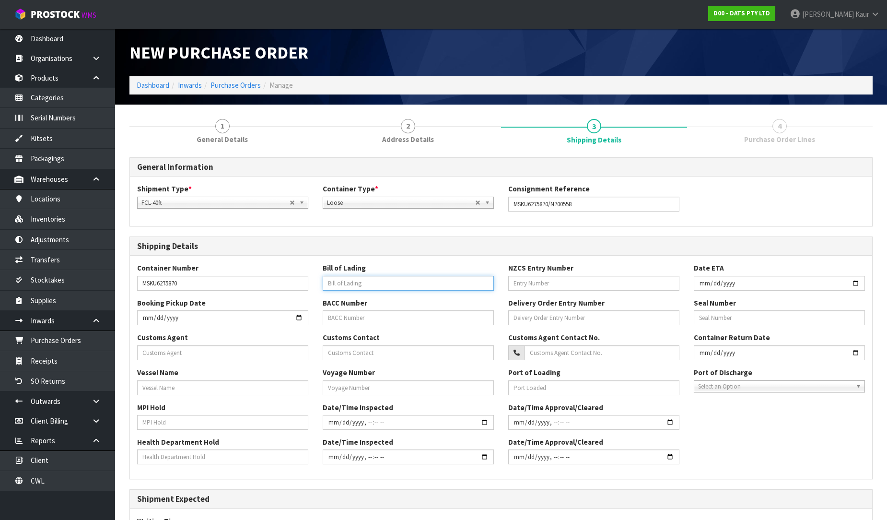
click at [361, 279] on input "text" at bounding box center [408, 283] width 171 height 15
paste input "S04729790"
type input "S04729790"
click at [550, 285] on input "text" at bounding box center [593, 283] width 171 height 15
paste input "22705999"
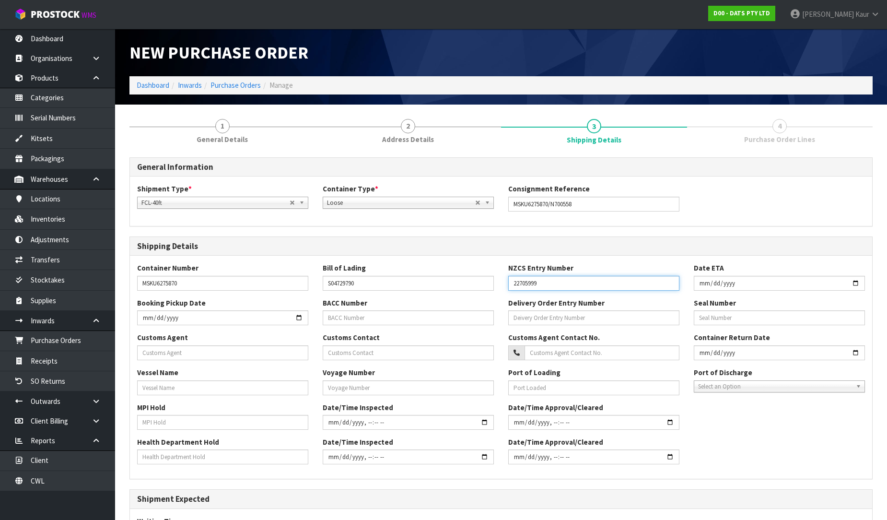
type input "22705999"
click at [699, 281] on input "date" at bounding box center [779, 283] width 171 height 15
type input "2025-09-29"
click at [210, 351] on input "text" at bounding box center [222, 352] width 171 height 15
paste input "ROHLIG NEW ZEALAND LIMITED"
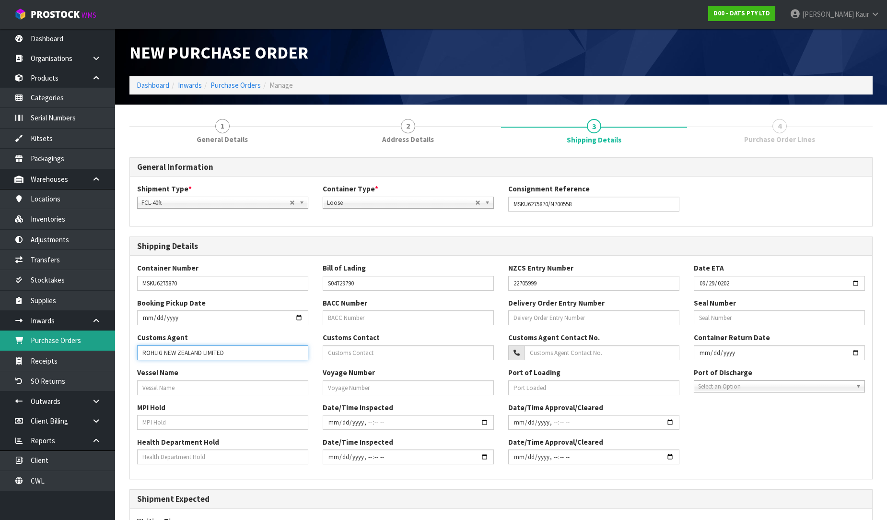
type input "ROHLIG NEW ZEALAND LIMITED"
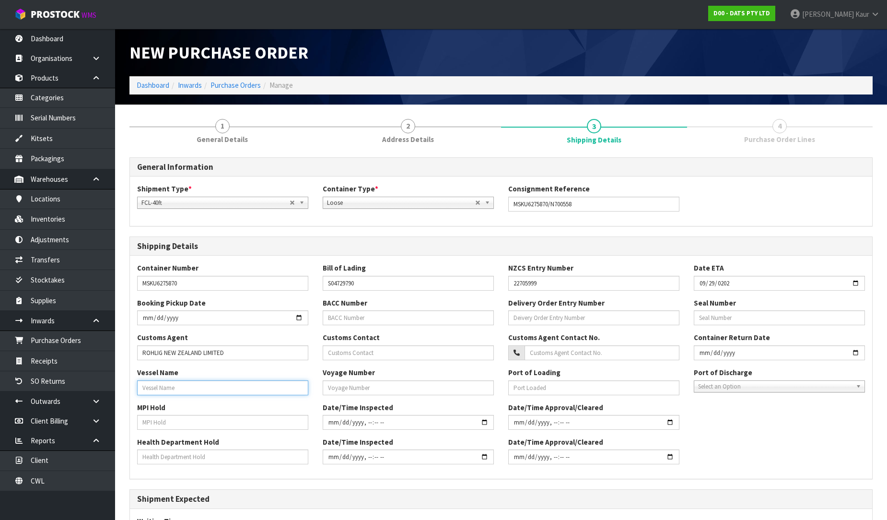
click at [156, 392] on input "text" at bounding box center [222, 387] width 171 height 15
paste input "ANAXAGORAS"
type input "ANAXAGORAS"
click at [145, 422] on input "text" at bounding box center [222, 422] width 171 height 15
type input "NO"
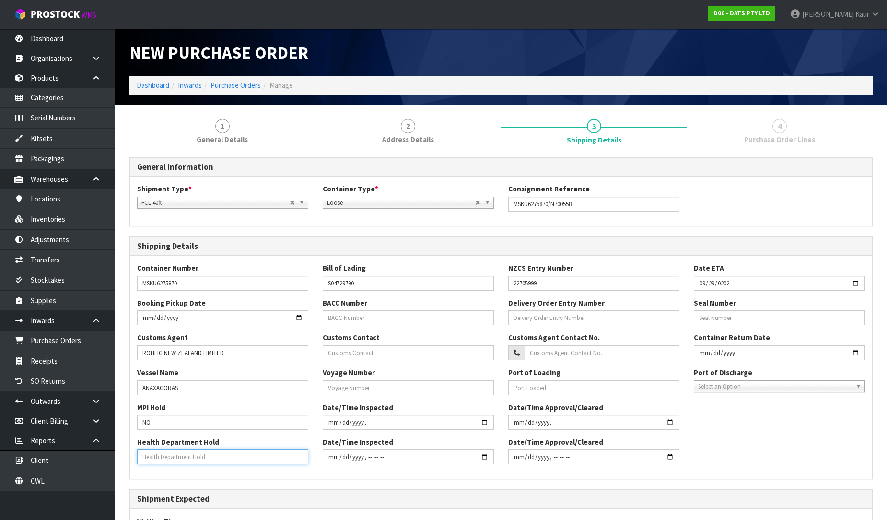
click at [145, 459] on input "text" at bounding box center [222, 456] width 171 height 15
type input "NO"
click at [395, 390] on input "text" at bounding box center [408, 387] width 171 height 15
paste input "537S"
type input "537S"
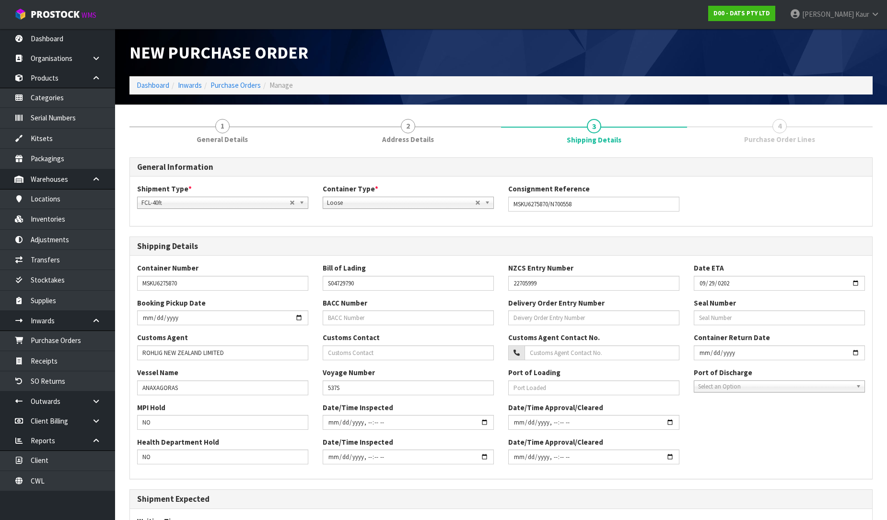
click at [747, 390] on span "Select an Option" at bounding box center [775, 387] width 154 height 12
click at [737, 414] on li "[GEOGRAPHIC_DATA]" at bounding box center [779, 414] width 166 height 12
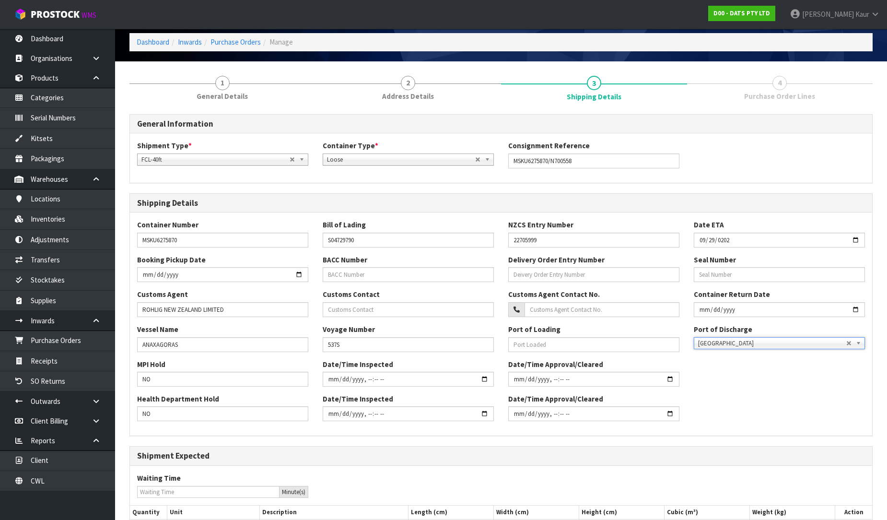
scroll to position [35, 0]
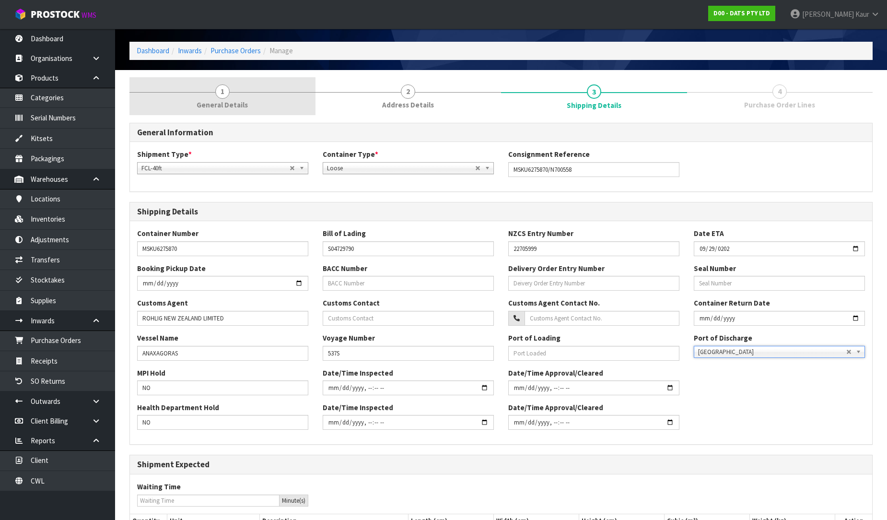
click at [205, 97] on link "1 General Details" at bounding box center [222, 96] width 186 height 38
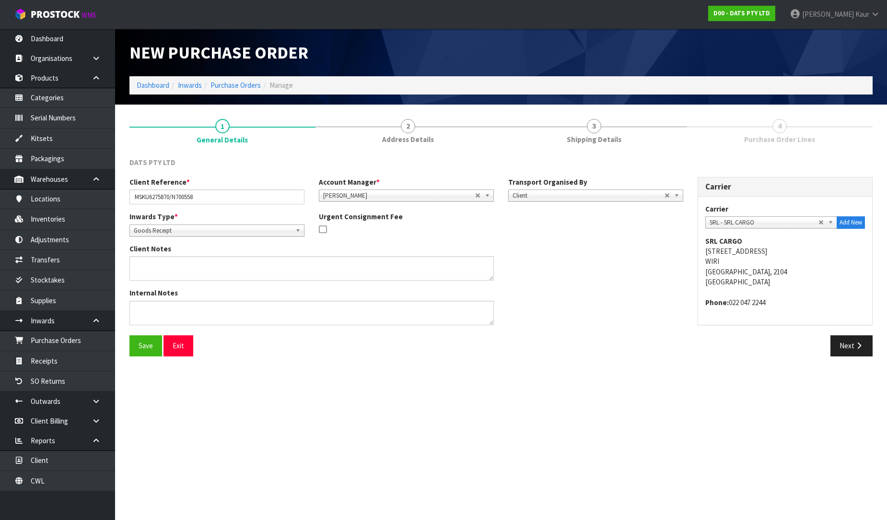
scroll to position [0, 0]
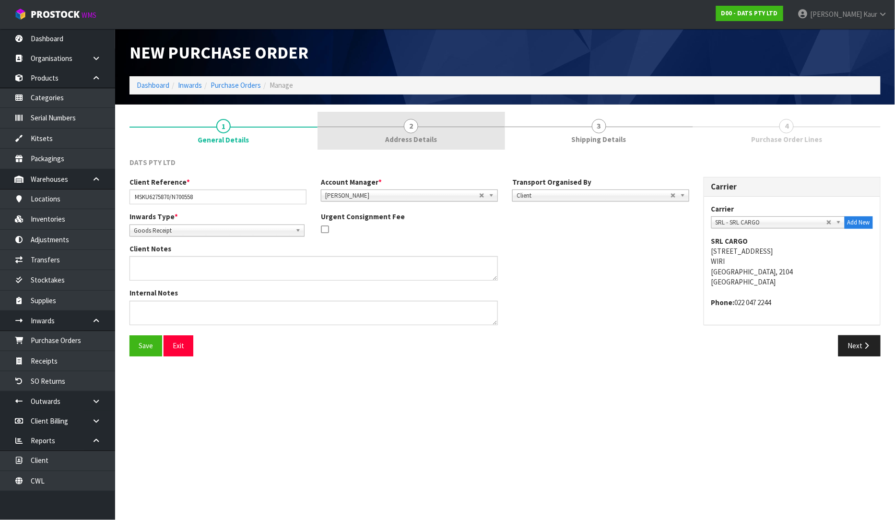
click at [395, 129] on link "2 Address Details" at bounding box center [411, 131] width 188 height 38
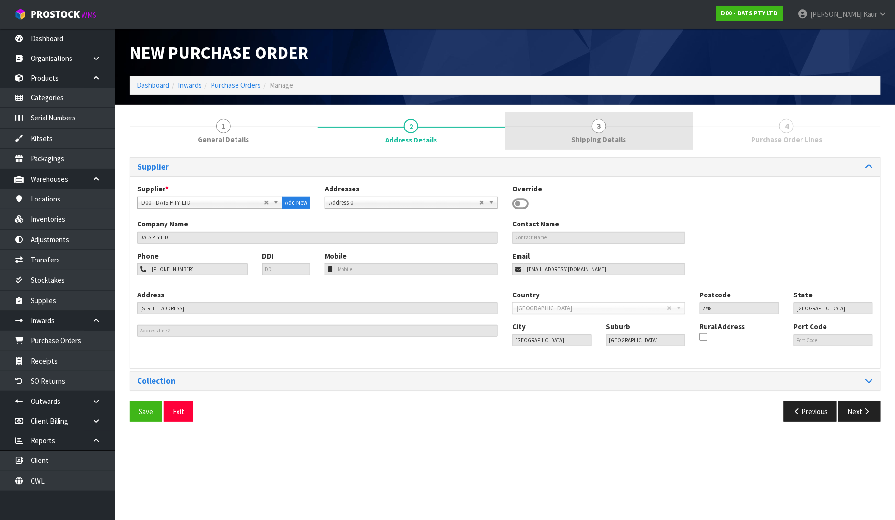
click at [572, 141] on link "3 Shipping Details" at bounding box center [599, 131] width 188 height 38
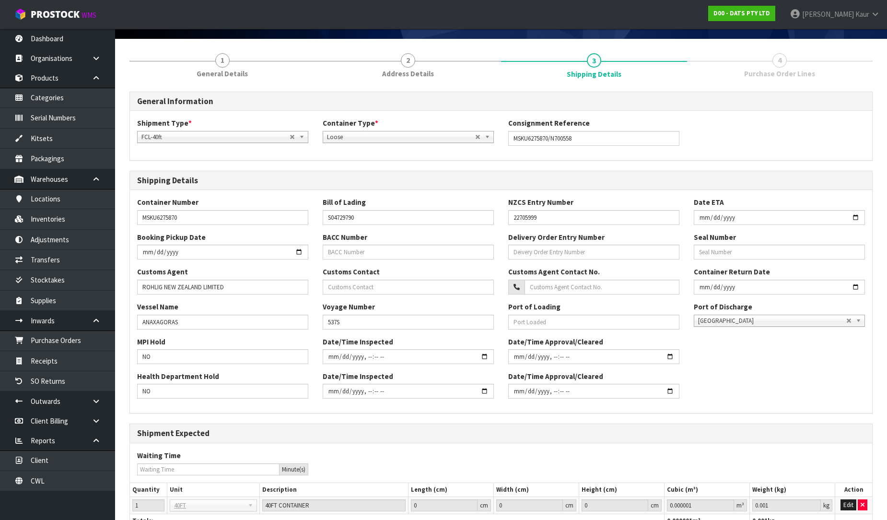
scroll to position [141, 0]
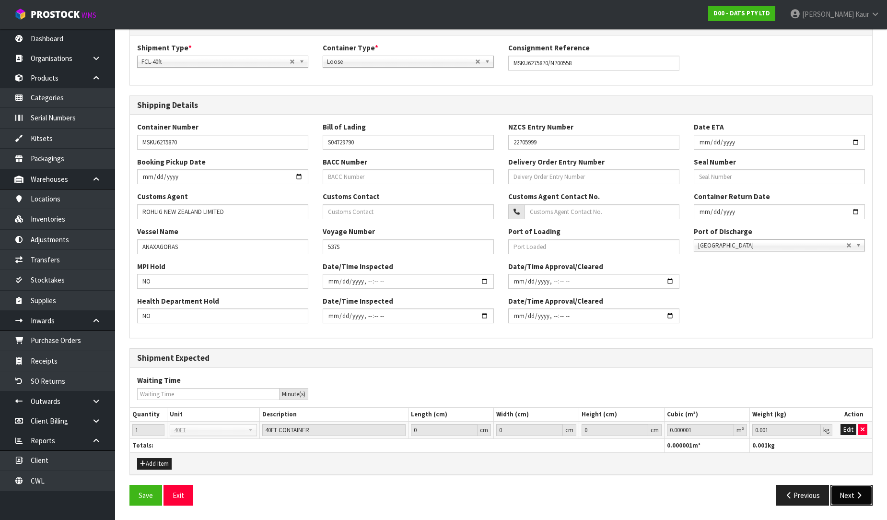
click at [851, 499] on button "Next" at bounding box center [851, 495] width 42 height 21
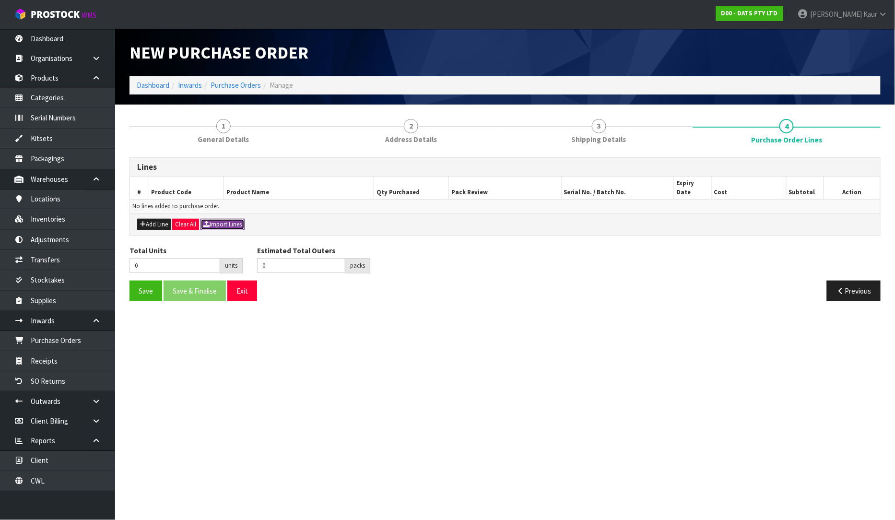
click at [216, 219] on button "Import Lines" at bounding box center [222, 225] width 44 height 12
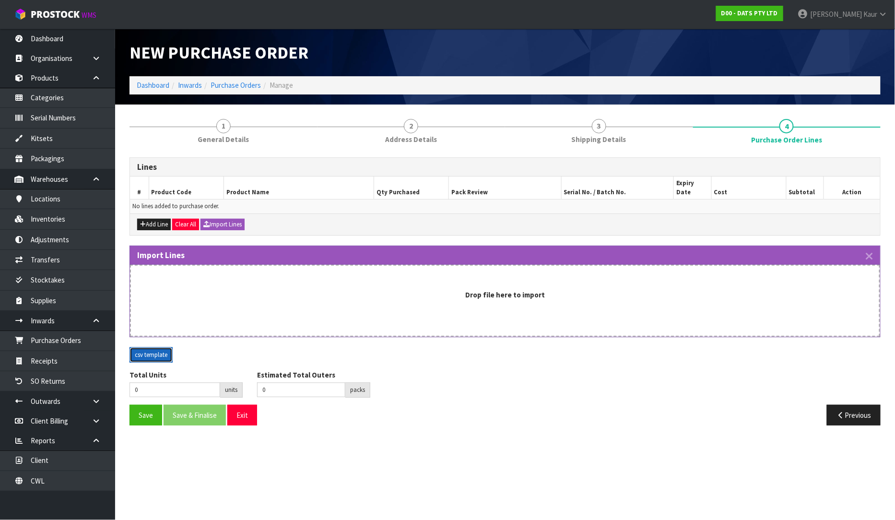
click at [153, 348] on button "csv template" at bounding box center [150, 354] width 43 height 15
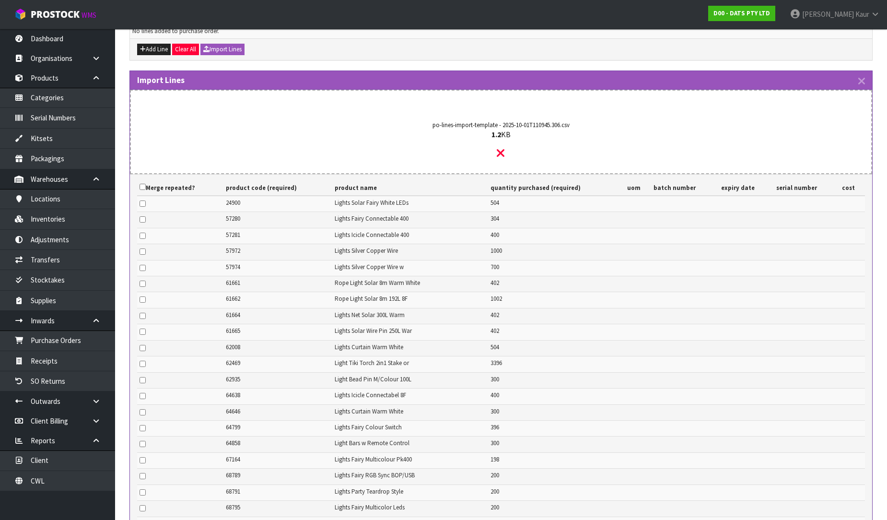
scroll to position [319, 0]
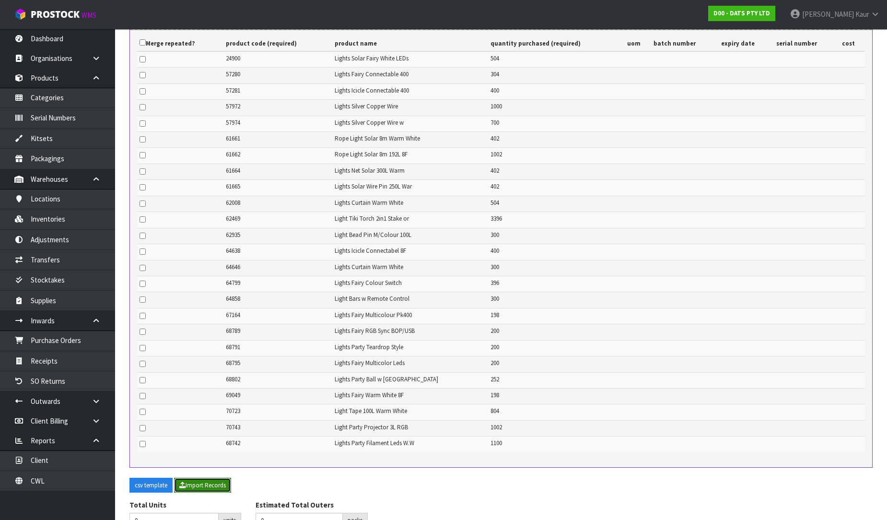
click at [208, 478] on button "Import Records" at bounding box center [202, 485] width 57 height 15
type input "14866"
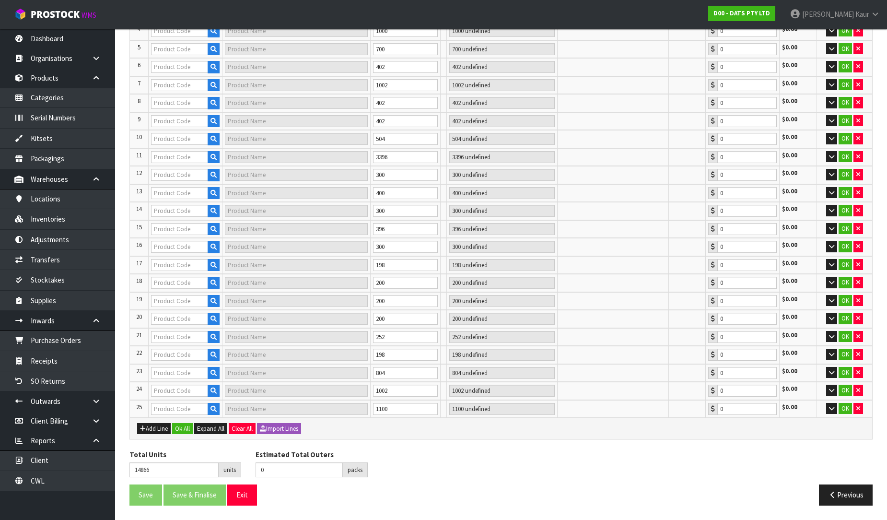
type input "67"
type input "61664"
type input "LIGHTS NET SOLAR 300L WARM WHITE 2F 1.5X4.5M"
type input "67 CTN"
type input "0.00"
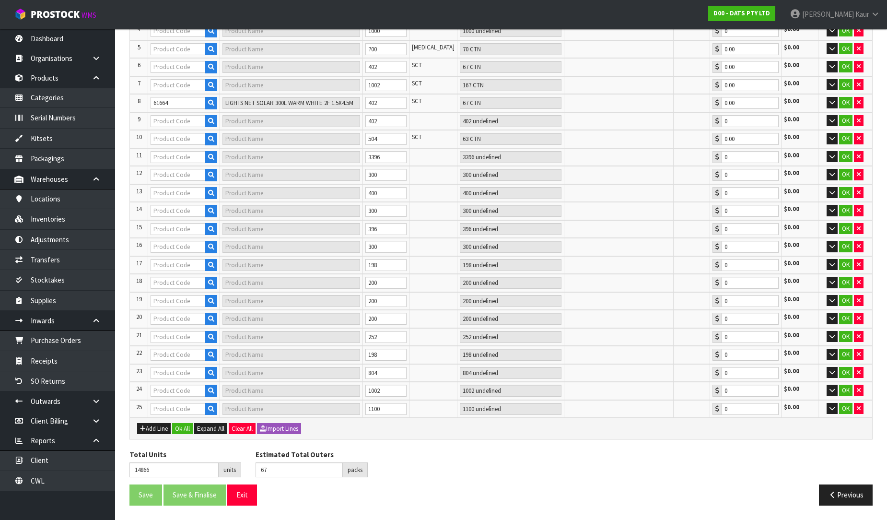
type input "564"
type input "24900"
type input "LIGHT SOLAR FAIRY WH LED PK100"
type input "42 CTN"
type input "0.00"
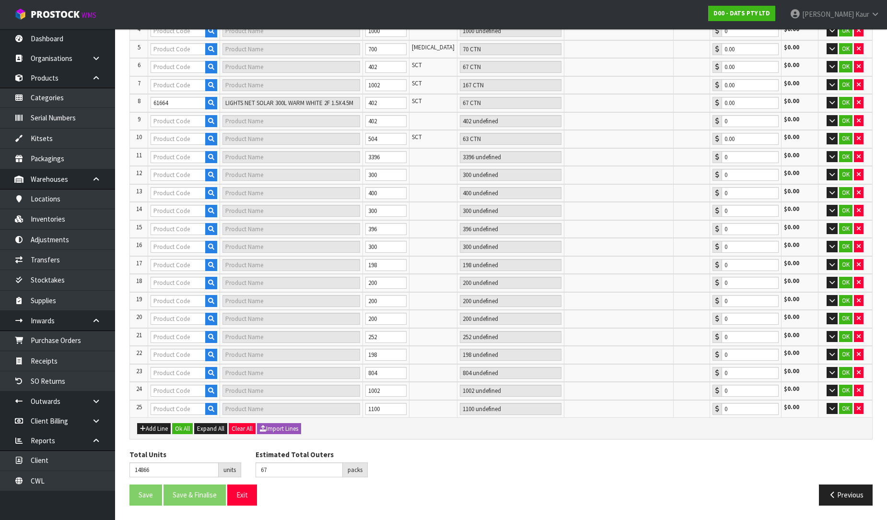
type input "57280"
type input "LIGHTS FAIRY CONNECTABLE 400"
type input "38 CTN"
type input "0.00"
type input "57281"
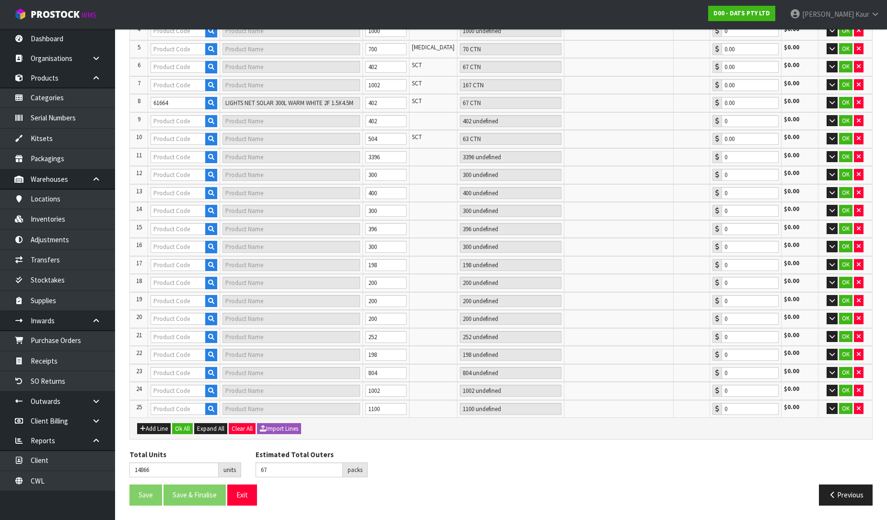
type input "CONNECTABLE 400"
type input "50 CTN"
type input "0.00"
type input "57974"
type input "LIGHTS SILVER COPPER WIRE W SOFT TWINKLE 100L W. WHITE B/OP"
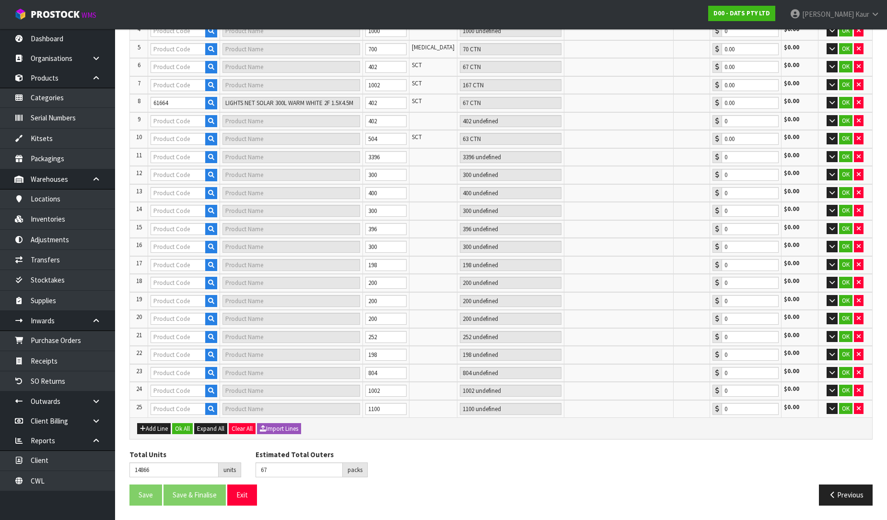
type input "70 CTN"
type input "0.00"
type input "61661"
type input "ROPE LIGHT SOLAR 8M WARM WHITE 192L 8F"
type input "67 CTN"
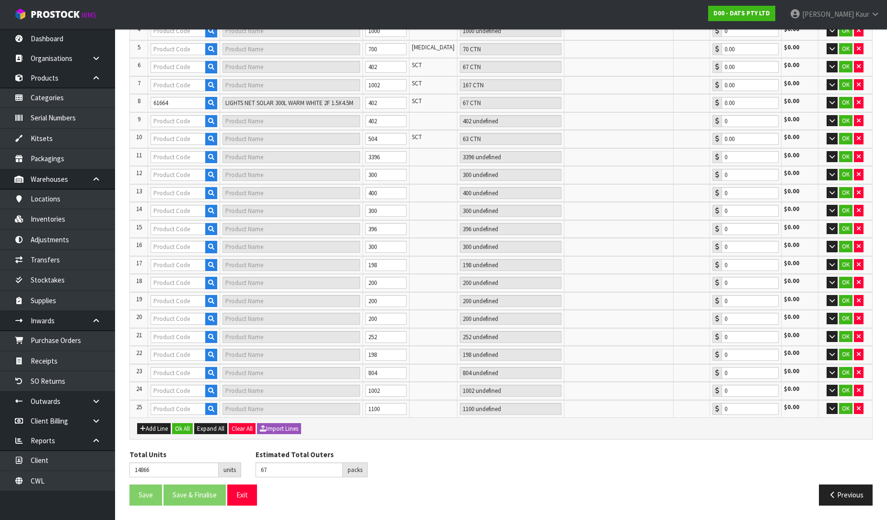
type input "0.00"
type input "61662"
type input "ROPE LIGHT SOLAR 8M 192L MULTICOLOUR 8F"
type input "167 CTN"
type input "0.00"
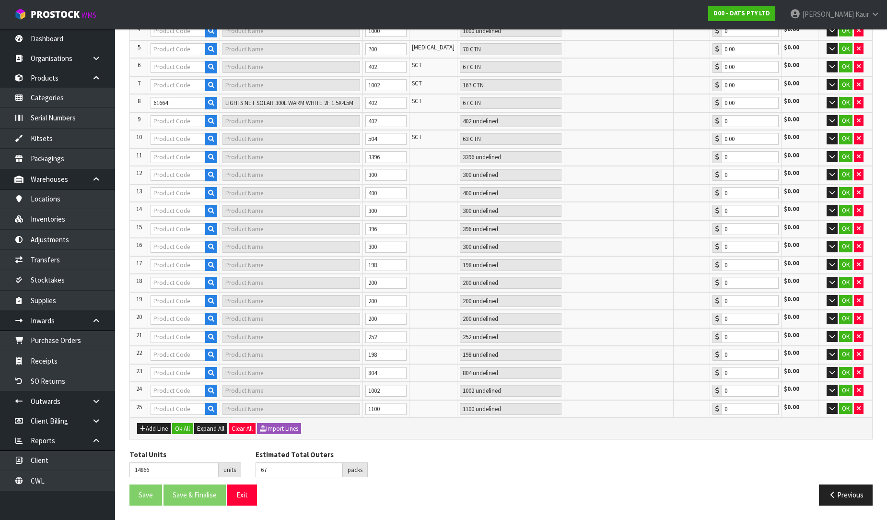
type input "62008"
type input "LIGHTS CURTAIN WARM WHITE CONNECTABLE PK400"
type input "63 CTN"
type input "0.00"
type input "1014"
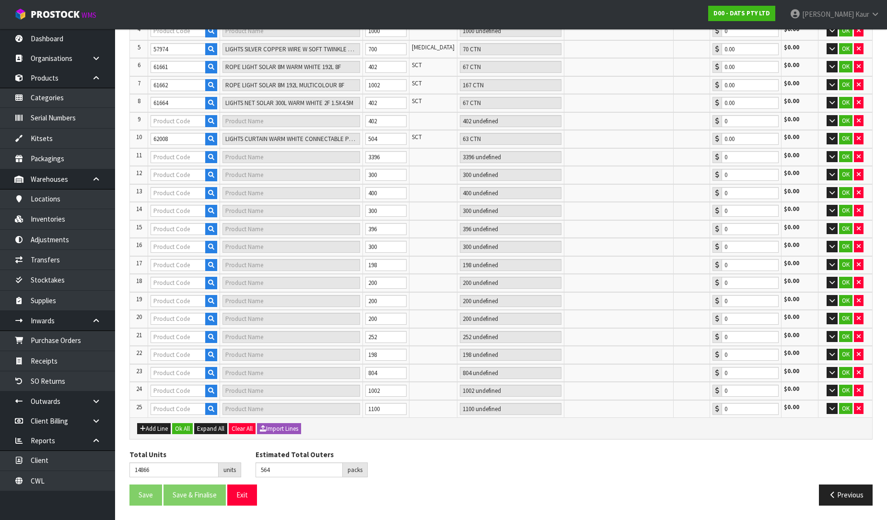
type input "57972"
type input "LIGHTS SILVER COPPER WIRE 40 LED W. WHITE STEADY B/OP"
type input "100 CTN"
type input "0.00"
type input "61665"
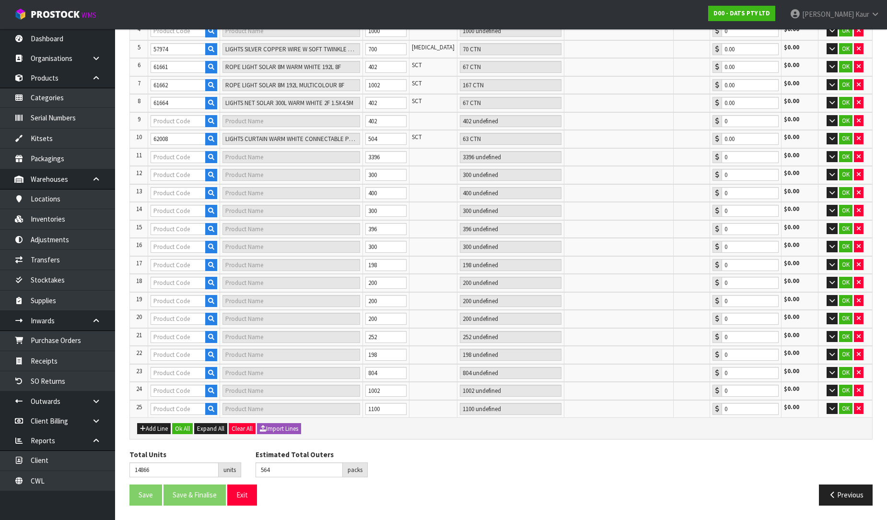
type input "LIGHTS SOLAR WIRE PIN 250L WARM WHITE 8F"
type input "67 CTN"
type input "0.00"
type input "62469"
type input "LIGHT TIKI TORCH 2IN1 STAKE OR HANG SOLAR [PERSON_NAME] H40CM PDQ"
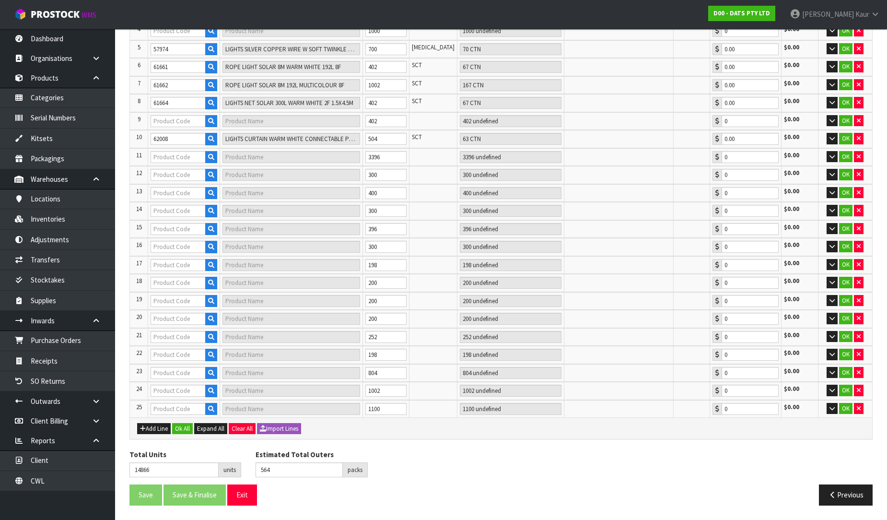
type input "283 CTN"
type input "0.00"
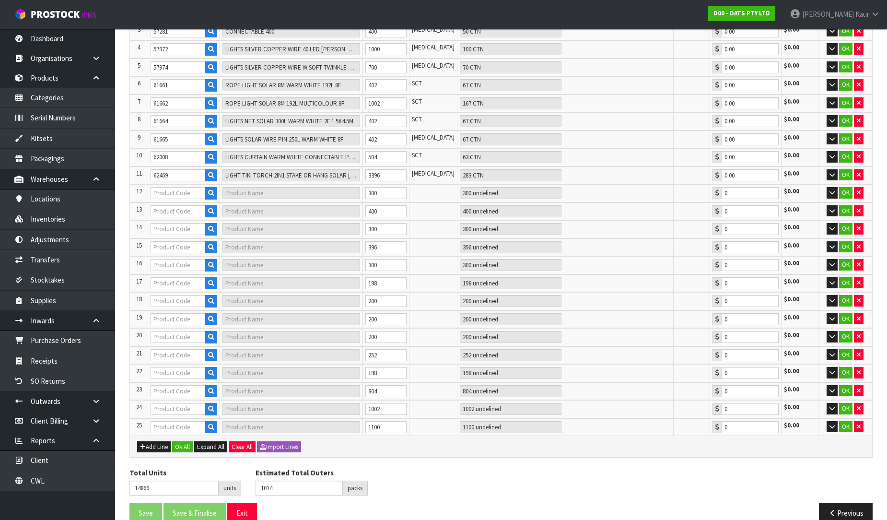
type input "1064"
type input "64638"
type input "LIGHTS ICICLE CONNECTABLE 400L 8F WARM WHITE LYNX"
type input "50 CTN"
type input "0.00"
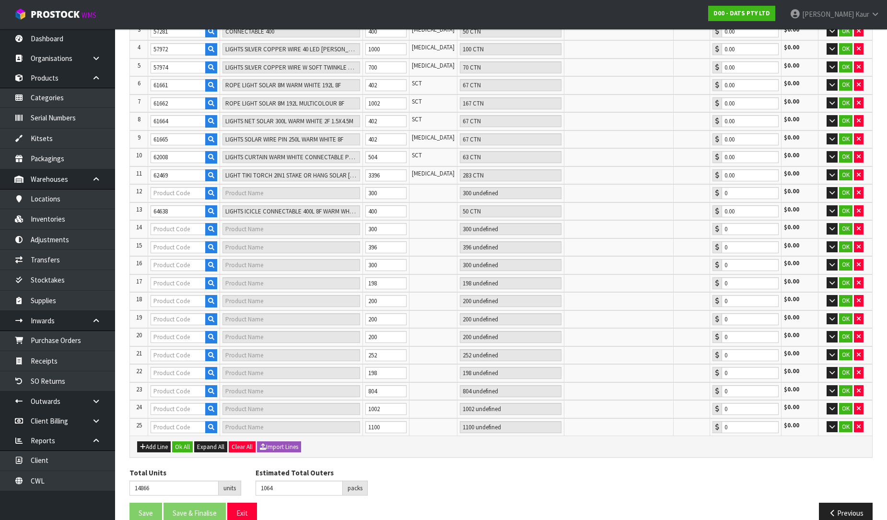
type input "1131"
type input "62935"
type input "LIGHT PIN W/COLOUR 100L ROSE"
type input "25 CTN"
type input "0.00"
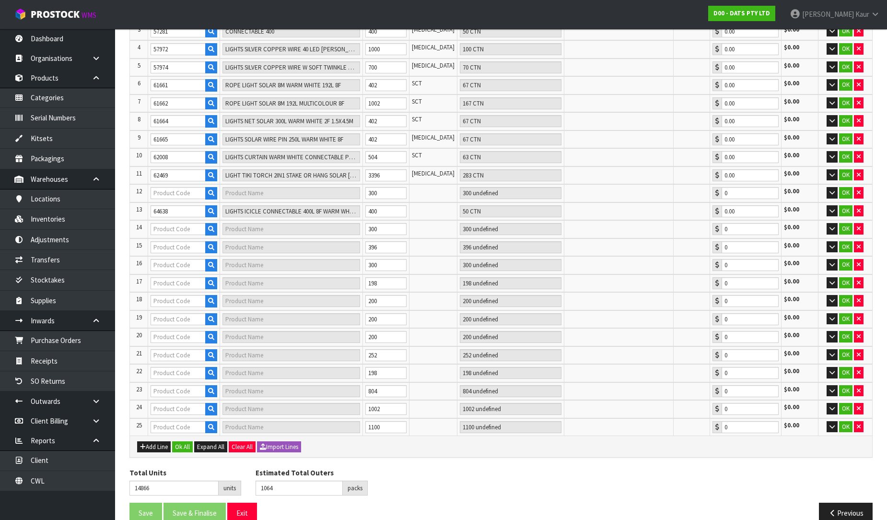
type input "68802"
type input "LIGHTS PARTY BALL W STARBURST WARM WHITE 8F SOLAR PK10"
type input "42 CTN"
type input "0.00"
type input "1472"
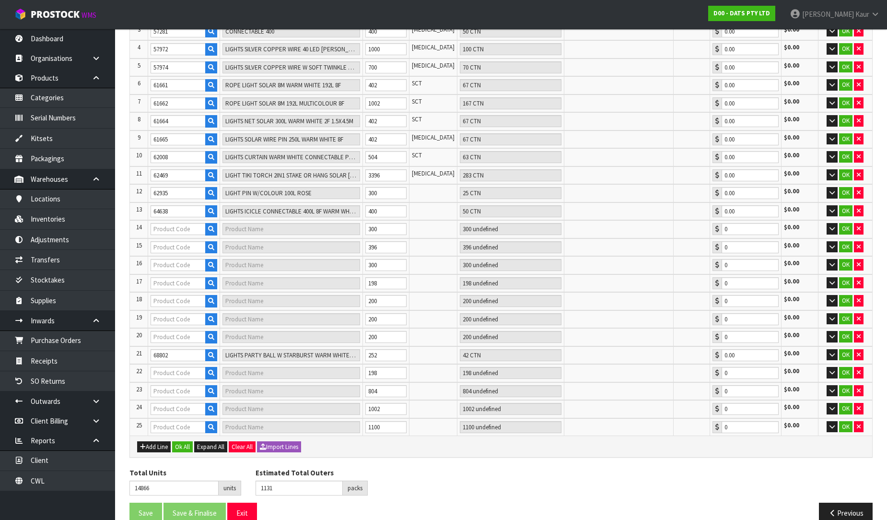
type input "64799"
type input "LIGHTS FAIR COLOUR SWITCH W REMOTE"
type input "33 CTN"
type input "0.00"
type input "64858"
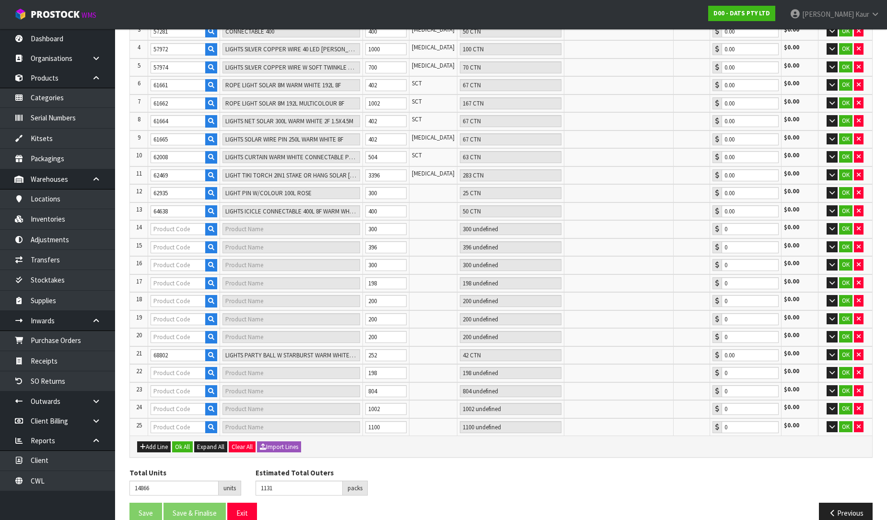
type input "LIGHT BARS W REMOTE CONTROL WHITE LEDS B/OP 3F PK2 160X35X20MM"
type input "25 CTN"
type input "0.00"
type input "67164"
type input "LIGHTS FAIRY MULTICOLOUR PK400"
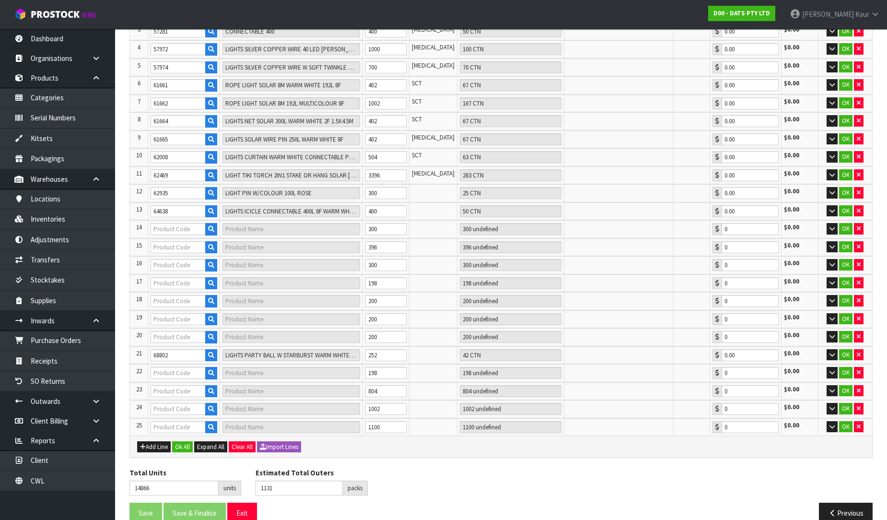
type input "33 CTN"
type input "0.00"
type input "68789"
type input "LIGHTS FAIRY RGB SYNC BOP/USB DUAL PK50"
type input "25 CTN"
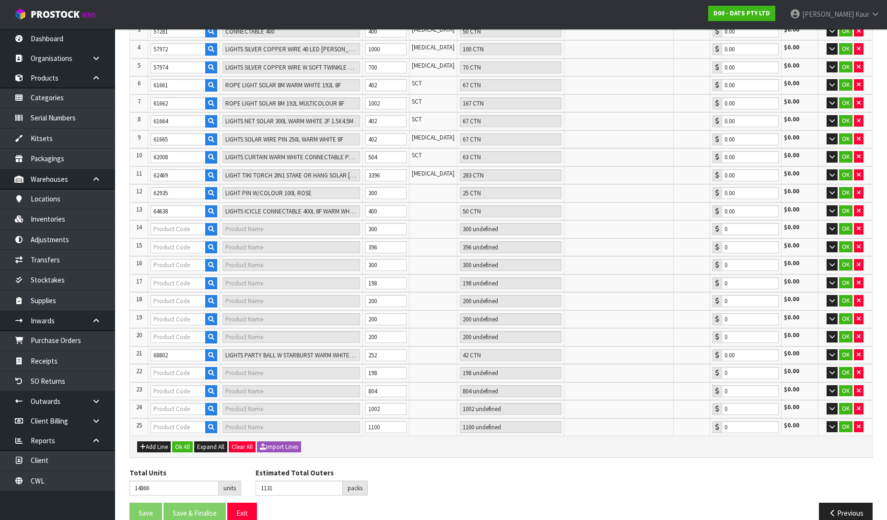
type input "0.00"
type input "68791"
type input "LIGHTS PARTY TEARDROP STYLE WARM WHITE SOLAR PK10"
type input "25 CTN"
type input "0.00"
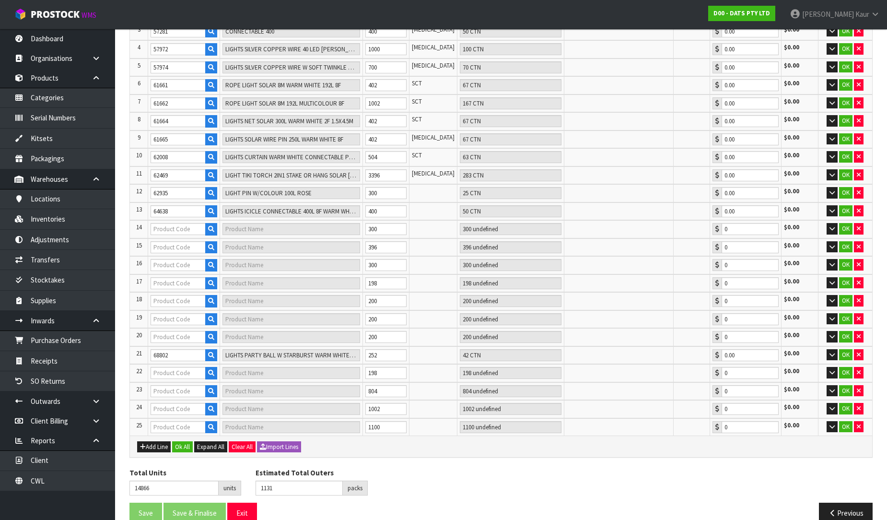
type input "69049"
type input "LIGHTS FAIRY WARM WHITE 8F"
type input "33 CTN"
type input "0.00"
type input "70743"
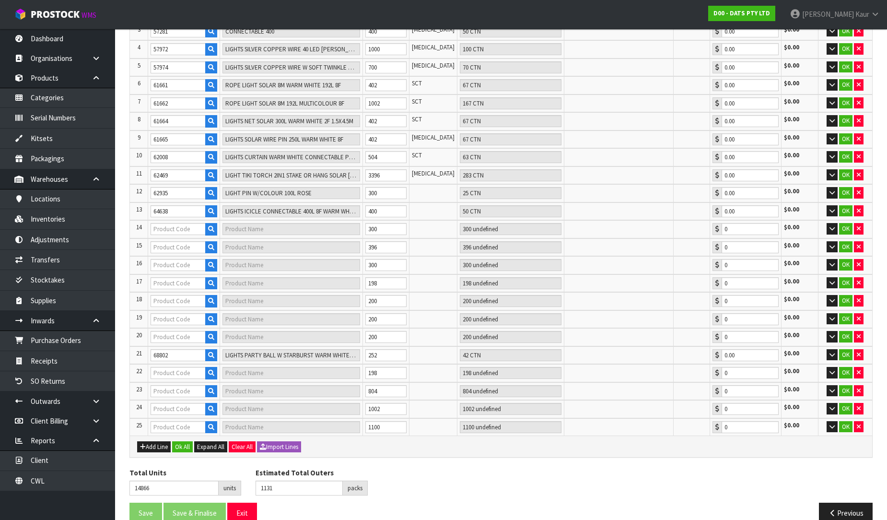
type input "LIGHT PARTY PROJECTOR 3L RGB"
type input "167 CTN"
type input "0.00"
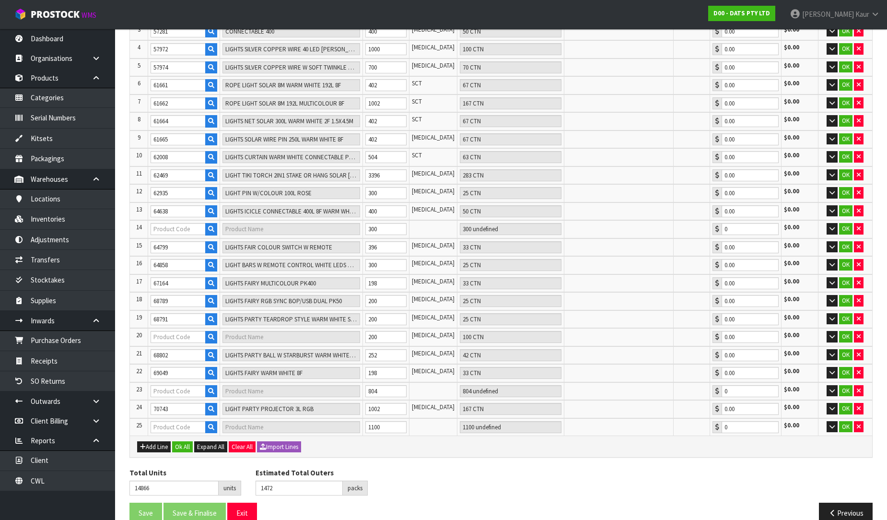
type input "1572"
type input "68795"
type input "FAIRY LIGHTS MULTICOLOR++LEDS 8F SOLAR PK750"
type input "100 CTN"
type input "0.00"
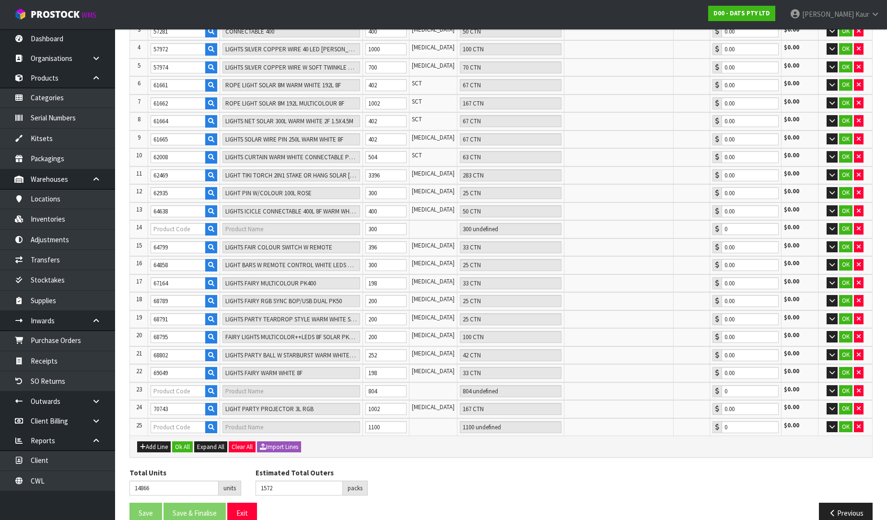
type input "1847"
type input "68742"
type input "LIGHTS PARTY FILAMENT LEDS W.W"
type input "275 CTN"
type input "0.00"
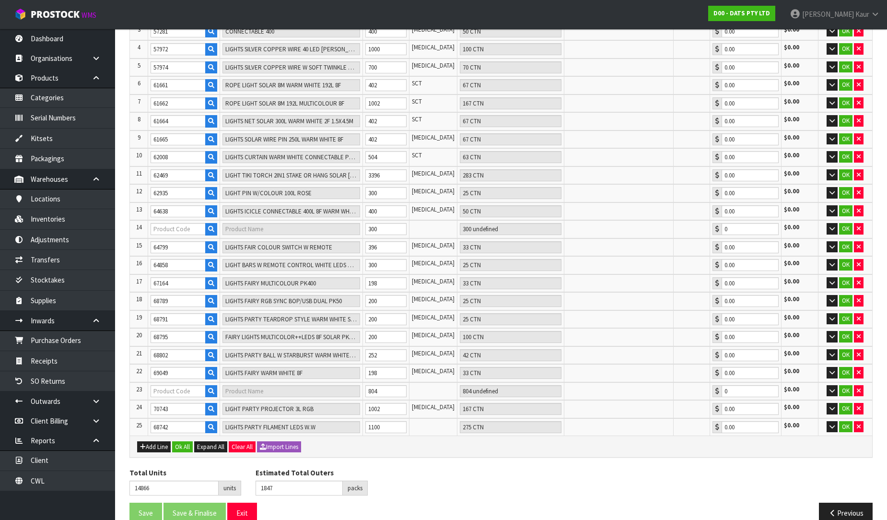
type input "1964"
type input "64646"
type input "LIGHTS CURTAIN WARM WHITE PK400 SOLAR"
type input "50 CTN"
type input "0.00"
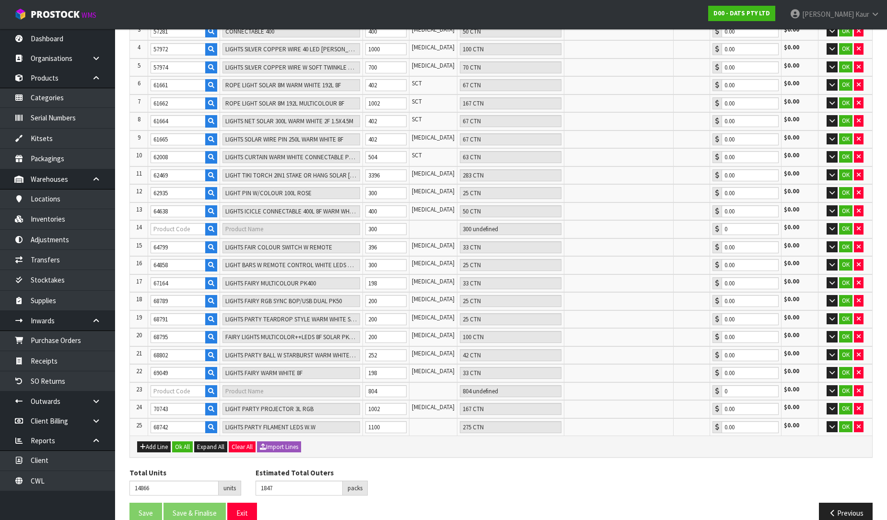
type input "70723"
type input "LIGHT TAPE 100L WARM WHITE"
type input "67 CTN"
type input "0.00"
click at [184, 441] on button "Ok All" at bounding box center [182, 447] width 21 height 12
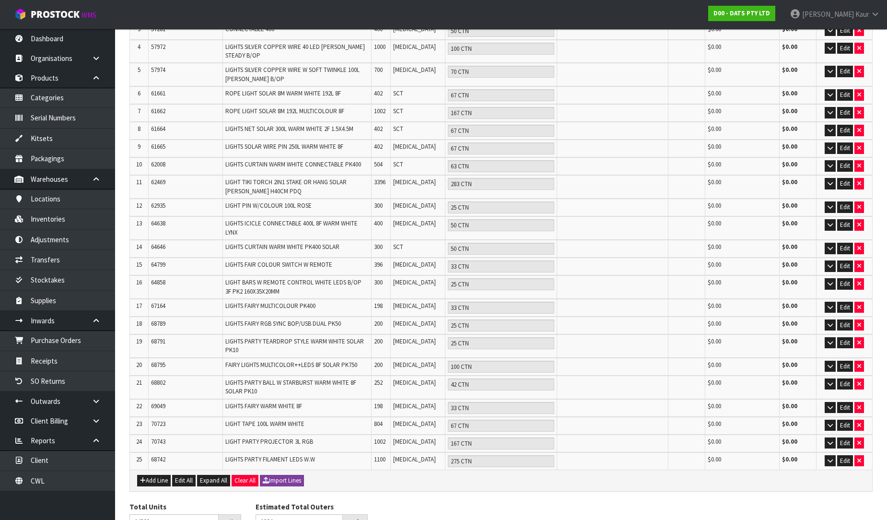
scroll to position [265, 0]
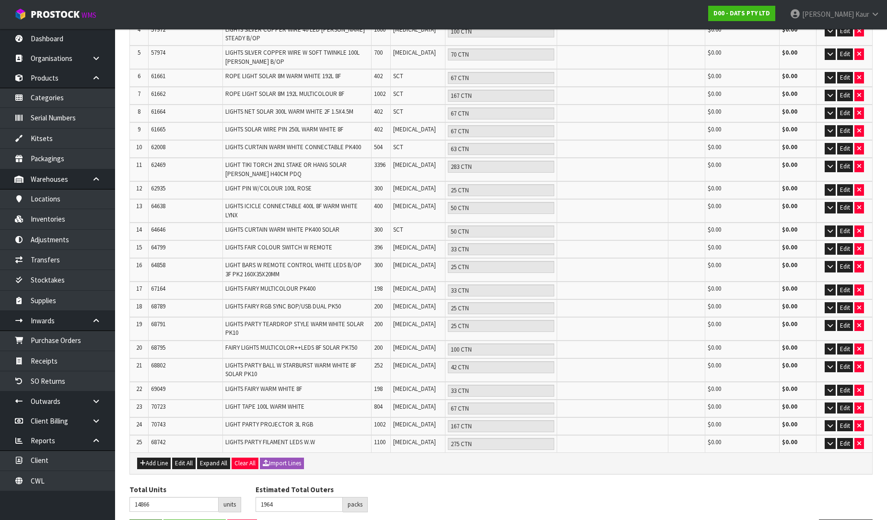
click at [144, 519] on button "Save" at bounding box center [145, 529] width 33 height 21
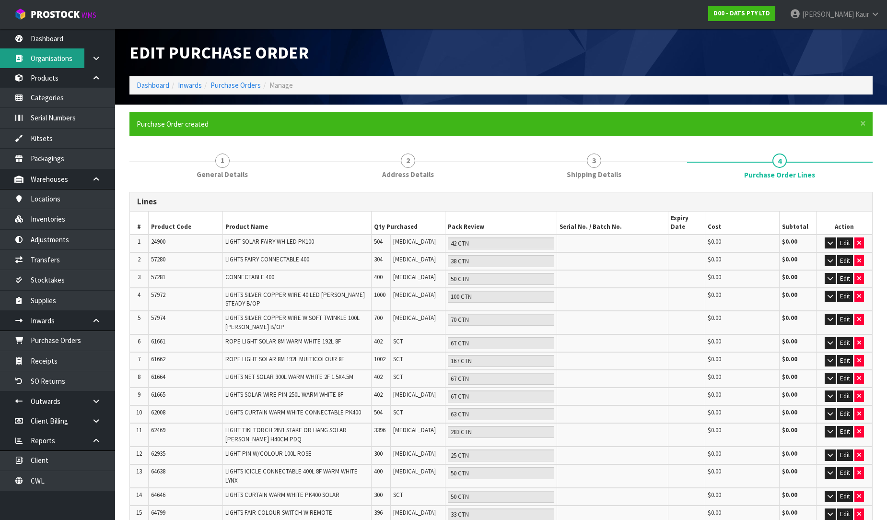
type input "0"
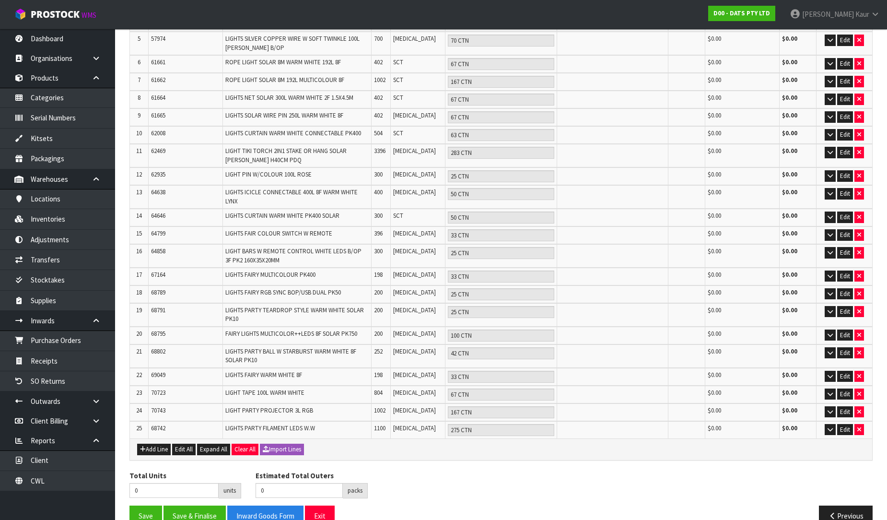
scroll to position [280, 0]
click at [151, 505] on button "Save" at bounding box center [145, 515] width 33 height 21
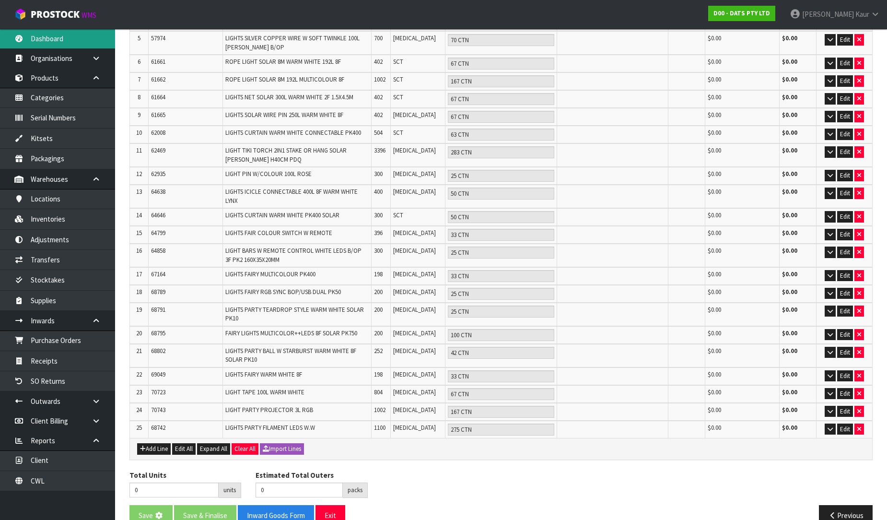
click at [42, 36] on link "Dashboard" at bounding box center [57, 39] width 115 height 20
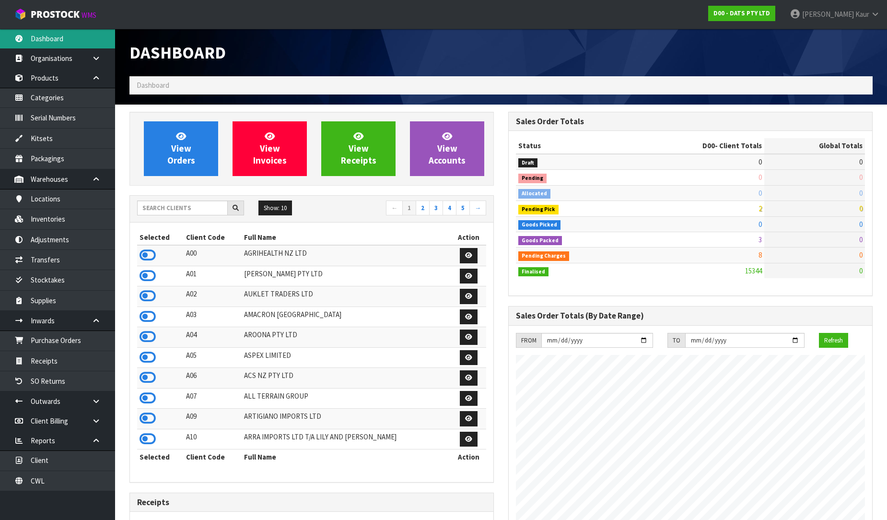
scroll to position [598, 379]
click at [175, 210] on input "text" at bounding box center [182, 207] width 91 height 15
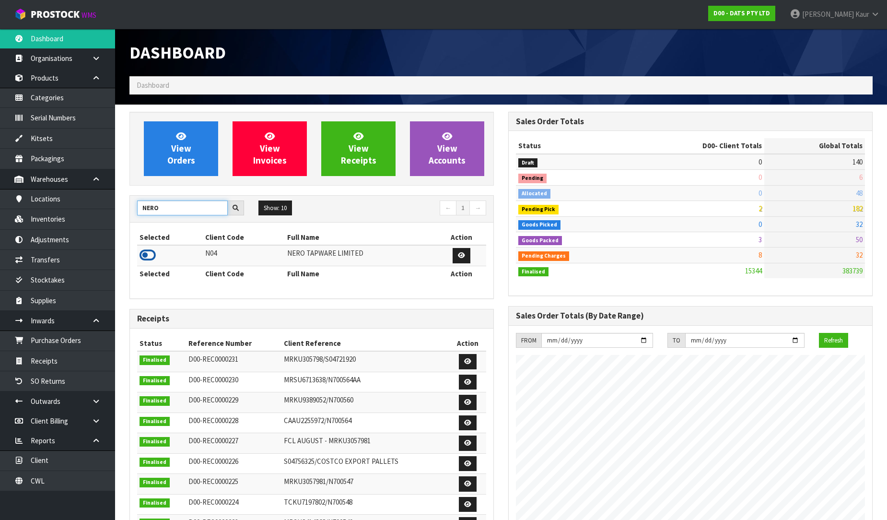
type input "NERO"
click at [152, 256] on icon at bounding box center [148, 255] width 16 height 14
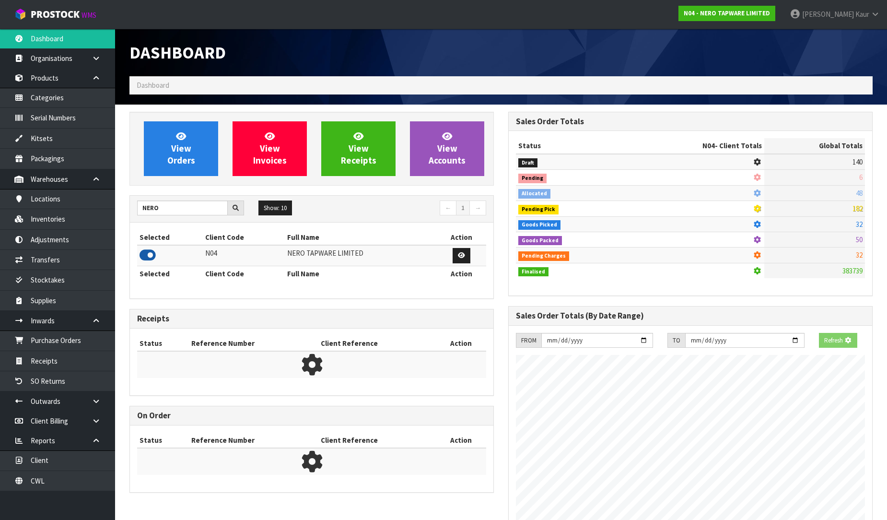
scroll to position [478892, 479111]
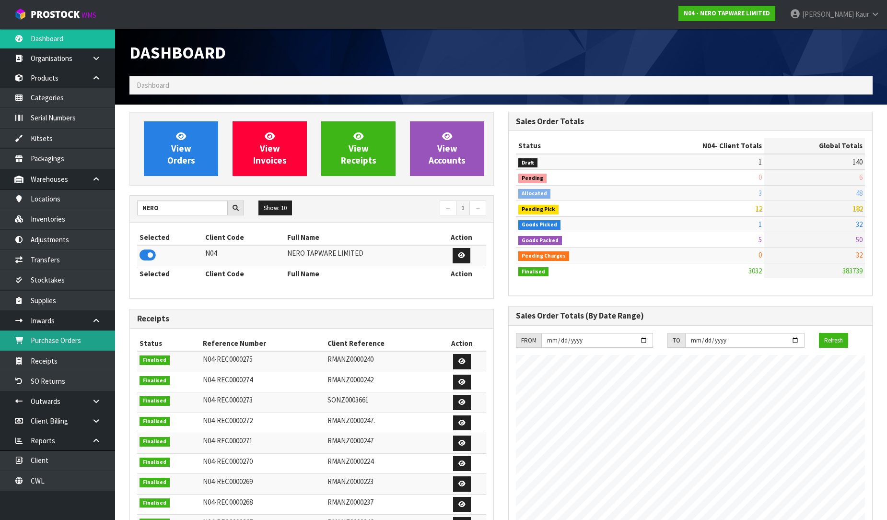
click at [82, 338] on link "Purchase Orders" at bounding box center [57, 340] width 115 height 20
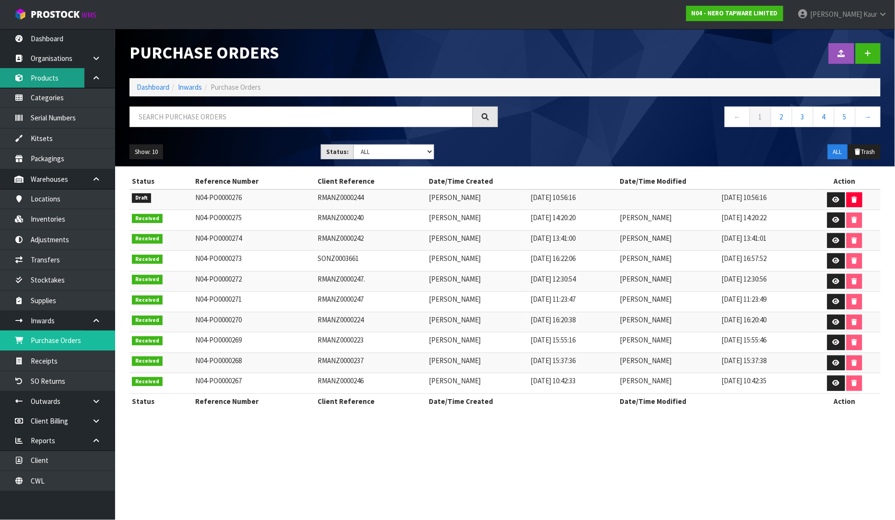
click at [49, 73] on link "Products" at bounding box center [57, 78] width 115 height 20
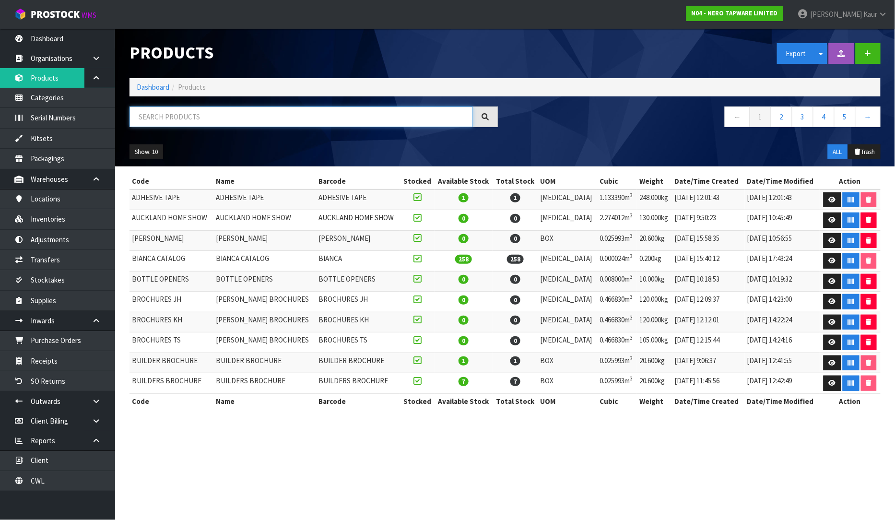
click at [152, 117] on input "text" at bounding box center [300, 116] width 343 height 21
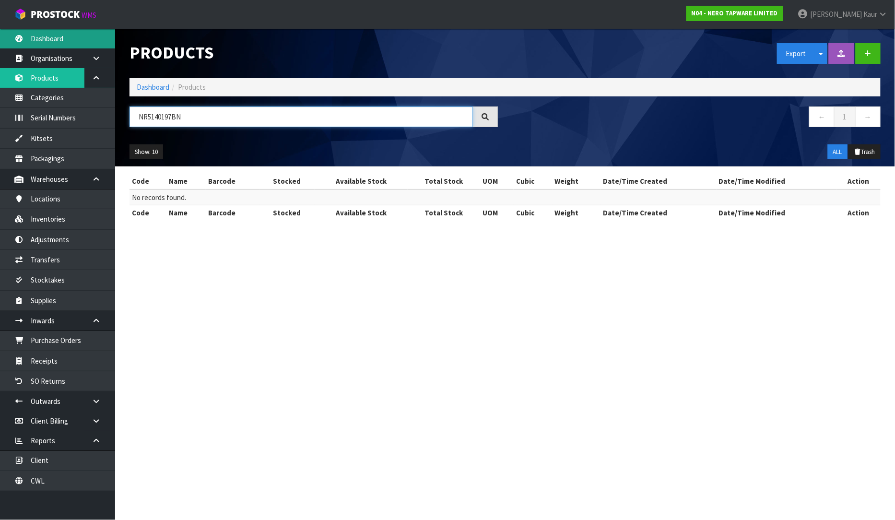
type input "NR5140197BN"
click at [71, 45] on link "Dashboard" at bounding box center [57, 39] width 115 height 20
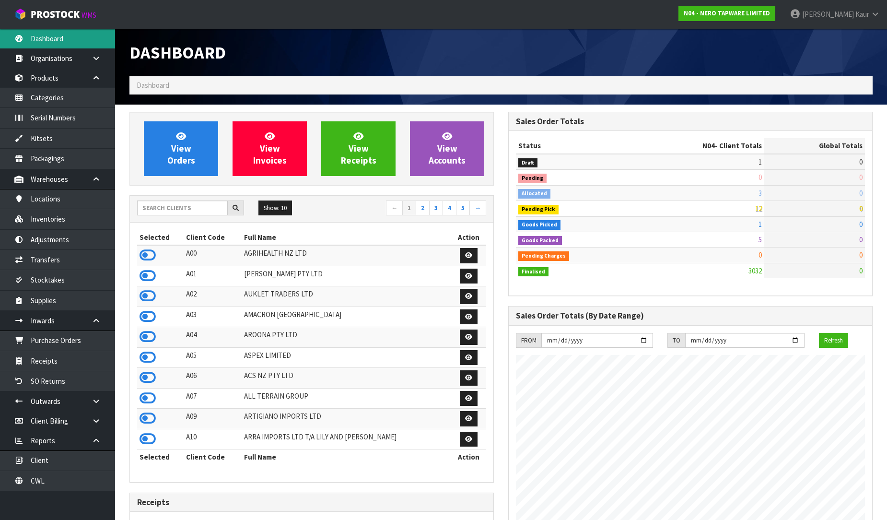
scroll to position [768, 379]
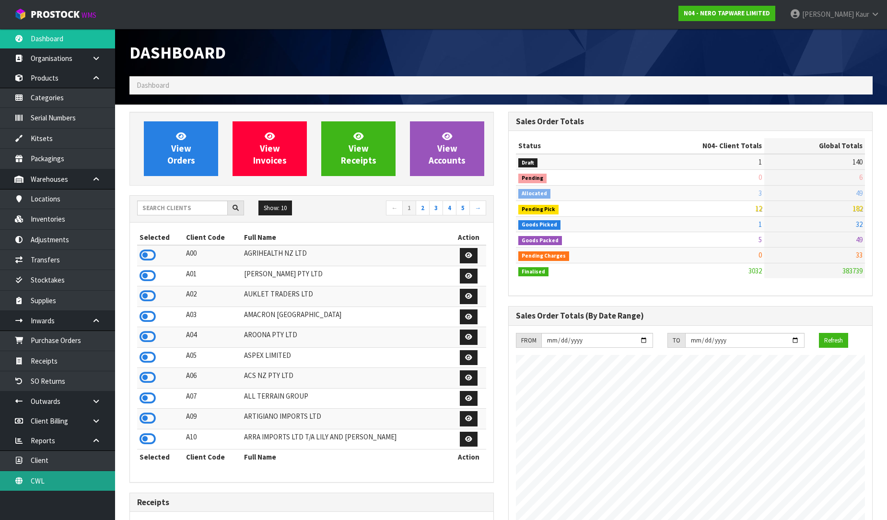
click at [54, 481] on link "CWL" at bounding box center [57, 481] width 115 height 20
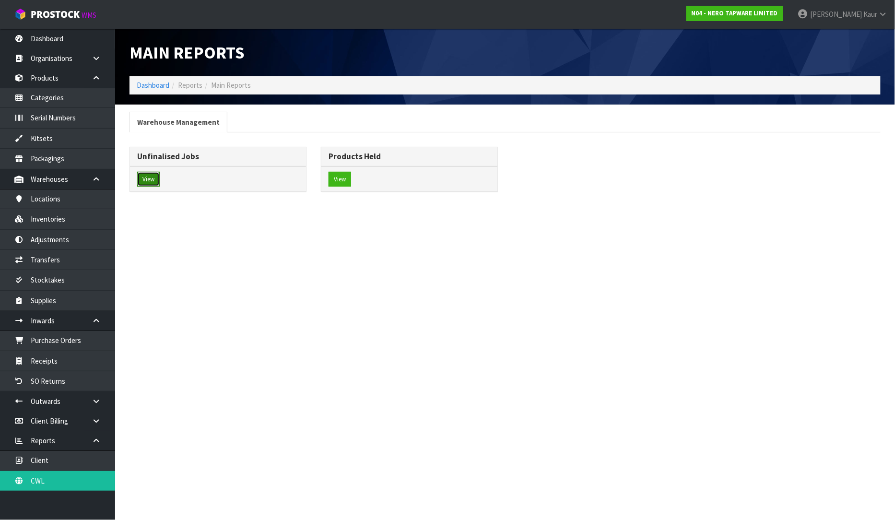
click at [144, 177] on button "View" at bounding box center [148, 179] width 23 height 15
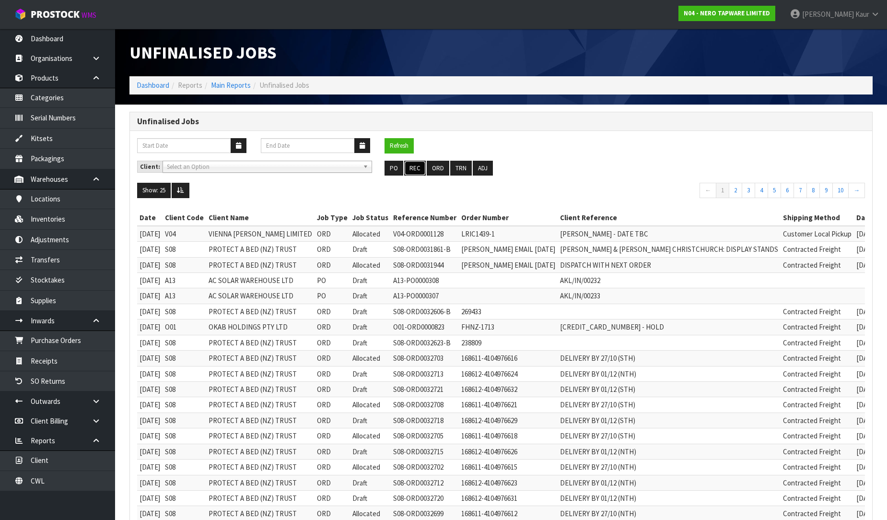
click at [420, 166] on button "REC" at bounding box center [415, 168] width 22 height 15
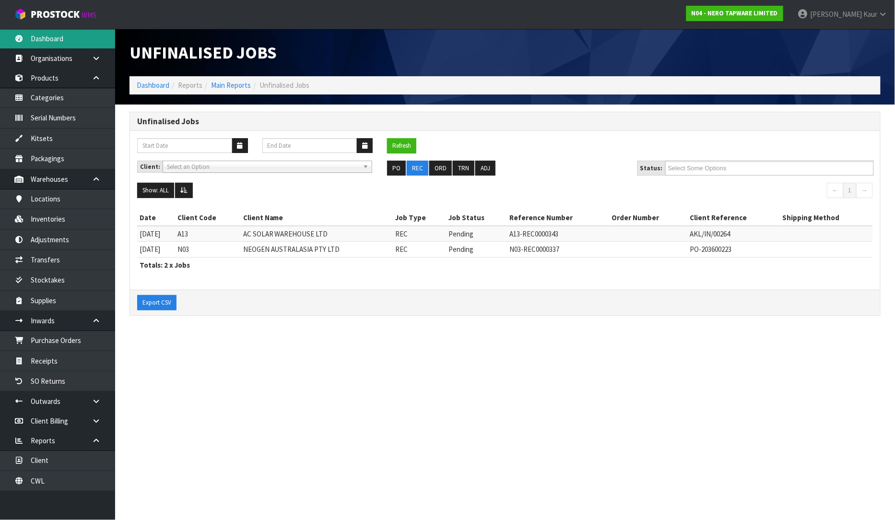
click at [65, 45] on link "Dashboard" at bounding box center [57, 39] width 115 height 20
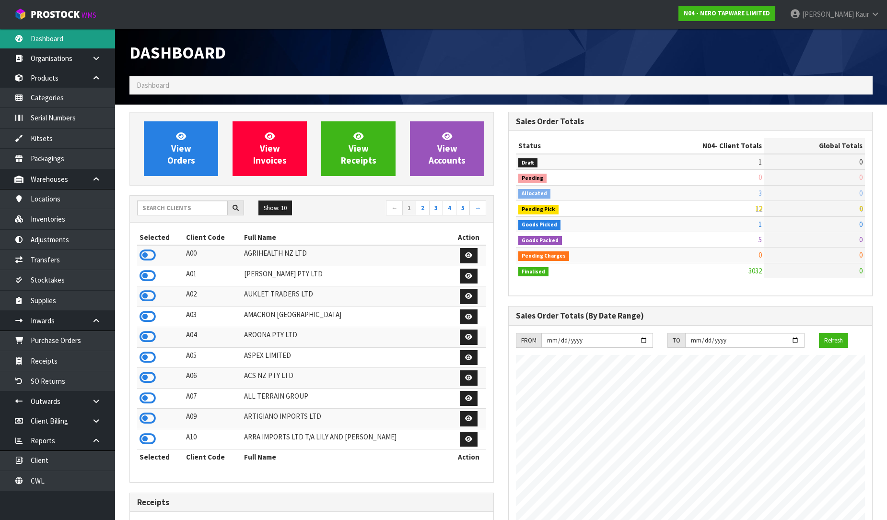
scroll to position [768, 379]
